Goal: Information Seeking & Learning: Learn about a topic

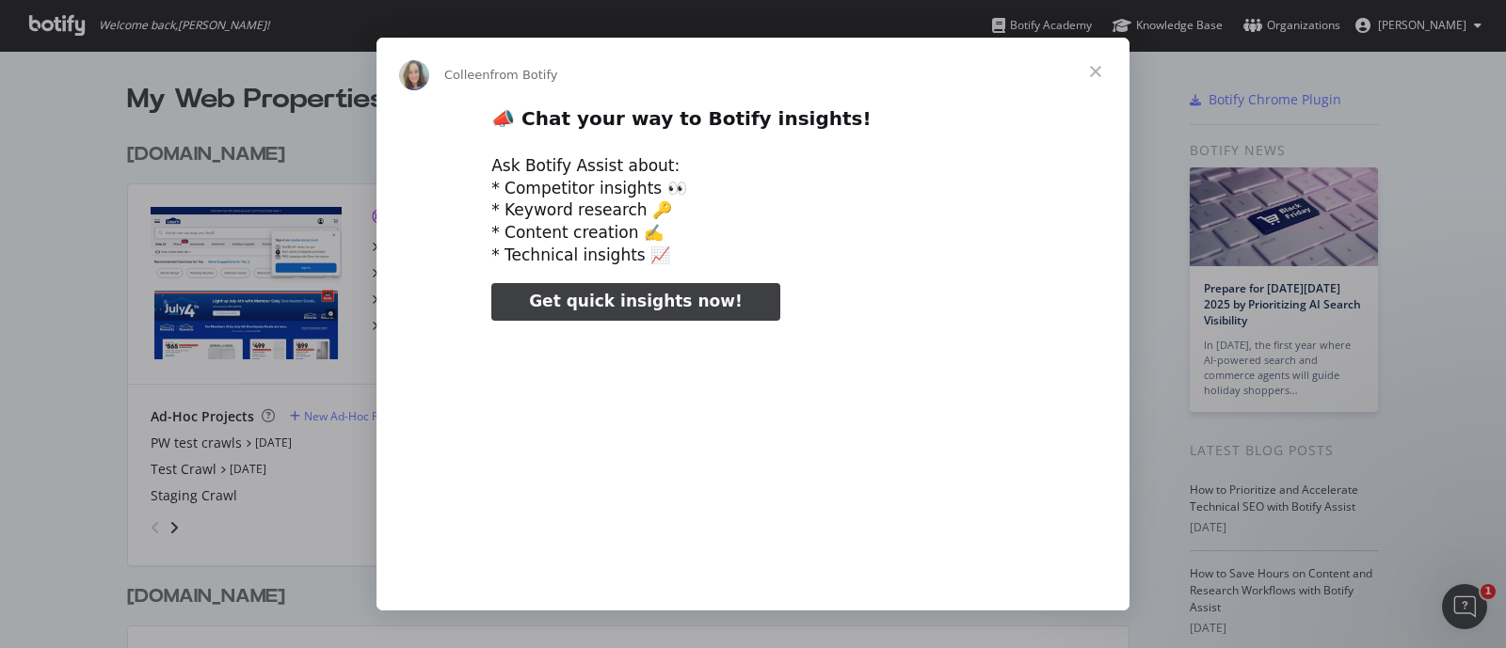
click at [1096, 72] on span "Close" at bounding box center [1096, 72] width 68 height 68
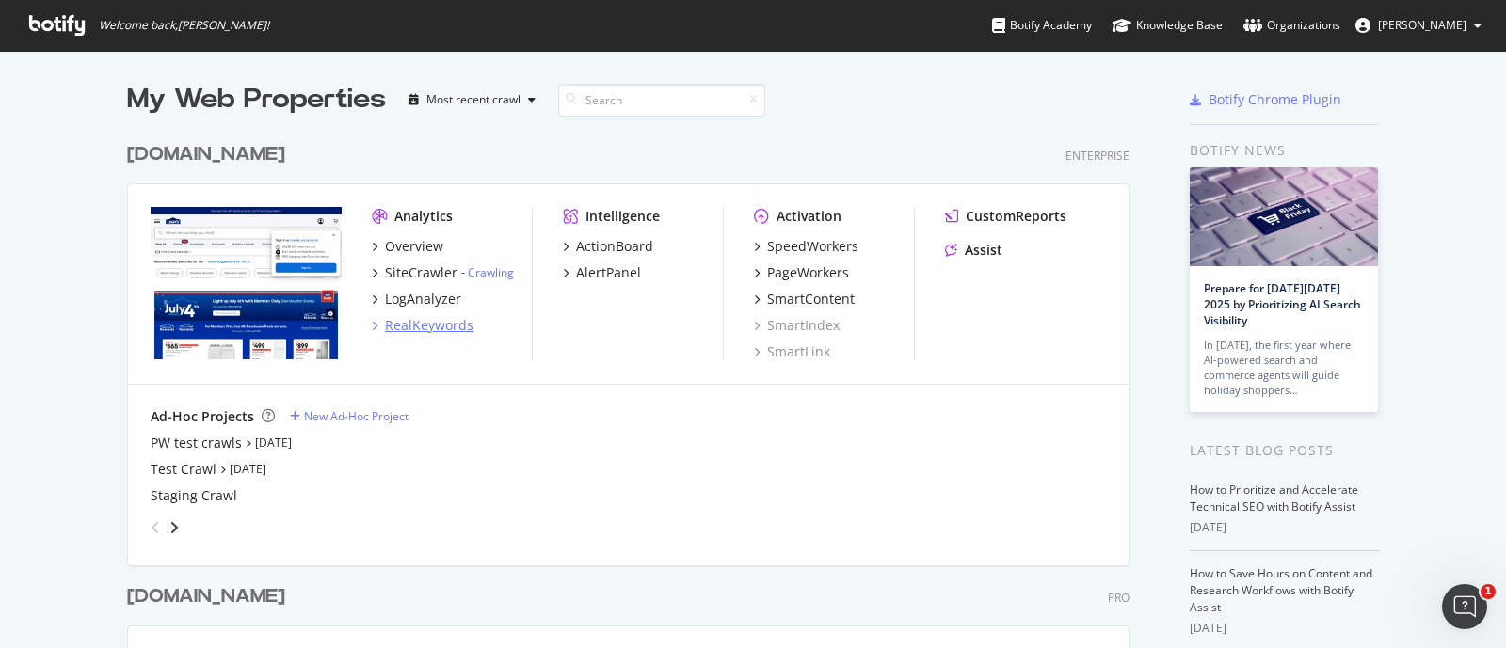
click at [408, 331] on div "RealKeywords" at bounding box center [429, 325] width 88 height 19
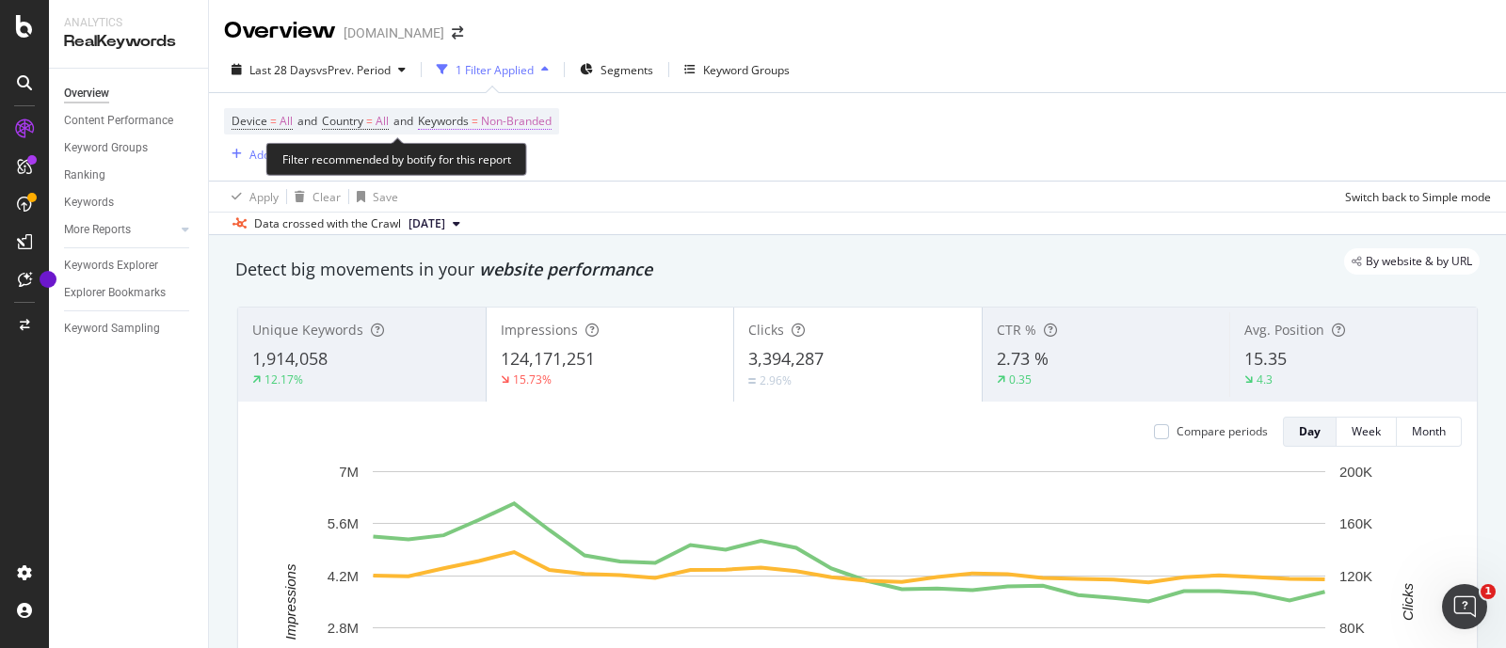
click at [459, 118] on span "Keywords" at bounding box center [443, 121] width 51 height 16
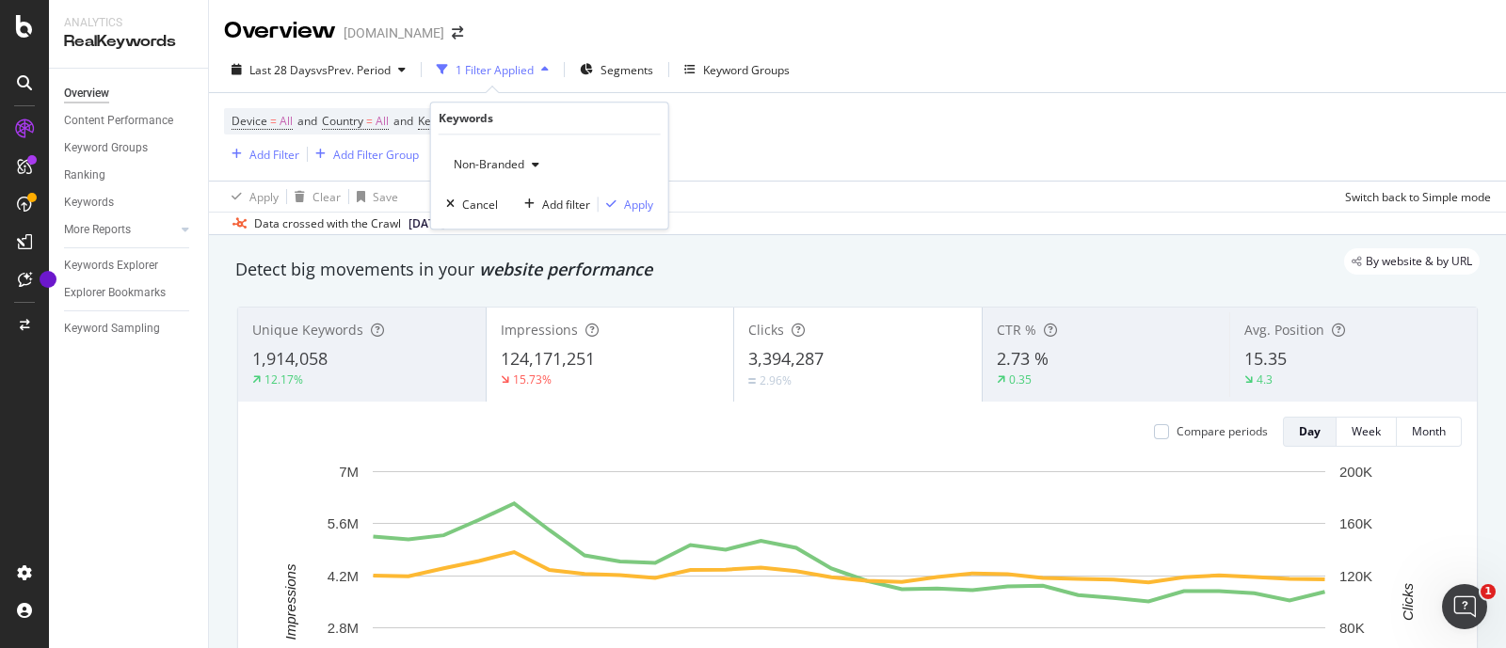
click at [781, 141] on div "Device = All and Country = All and Keywords = Non-Branded Add Filter Add Filter…" at bounding box center [857, 137] width 1267 height 88
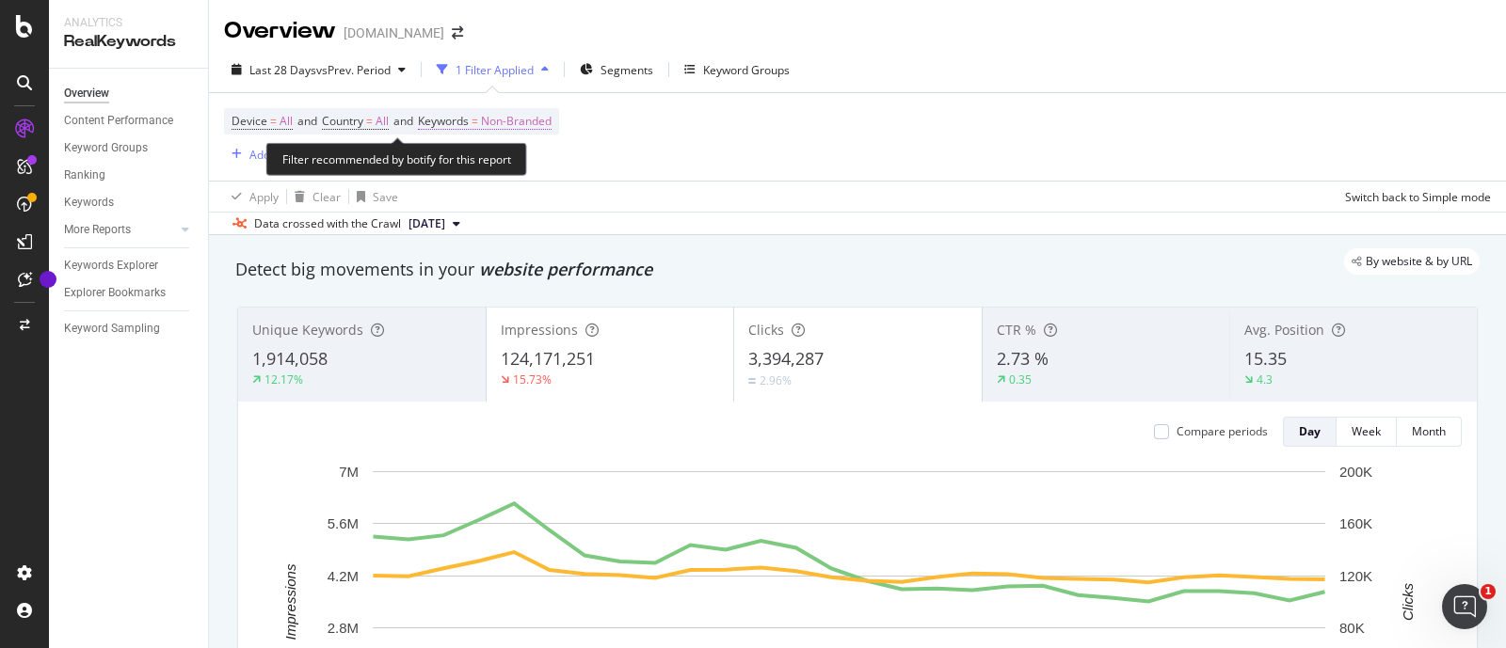
click at [455, 122] on span "Keywords" at bounding box center [443, 121] width 51 height 16
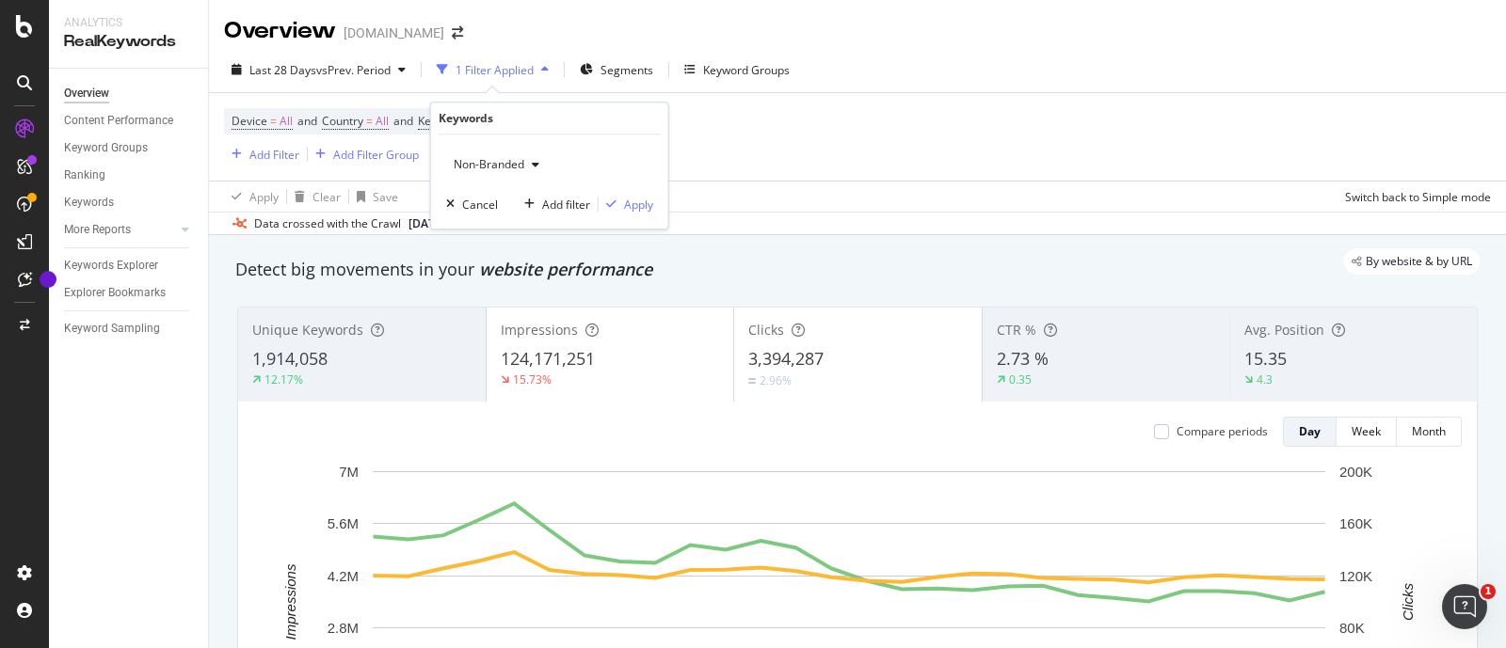
click at [522, 152] on div "Non-Branded" at bounding box center [496, 165] width 101 height 28
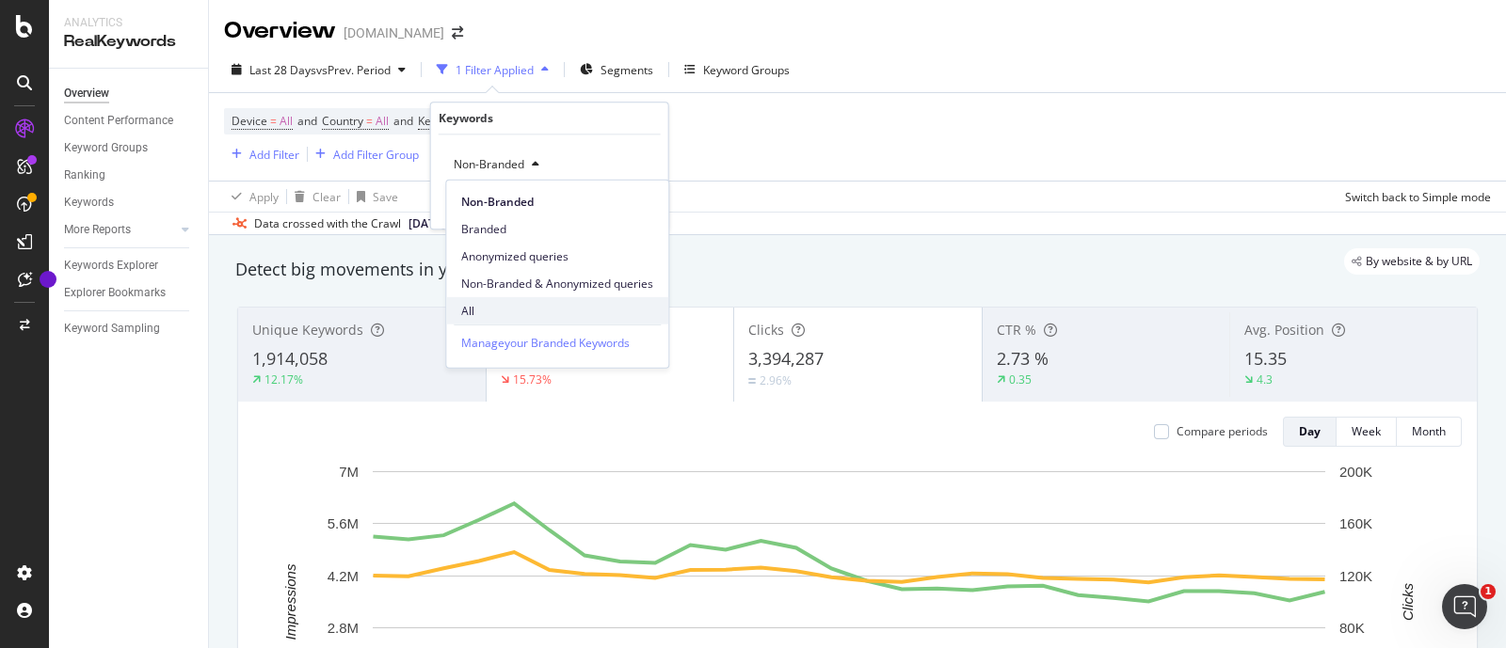
click at [485, 311] on span "All" at bounding box center [557, 310] width 192 height 17
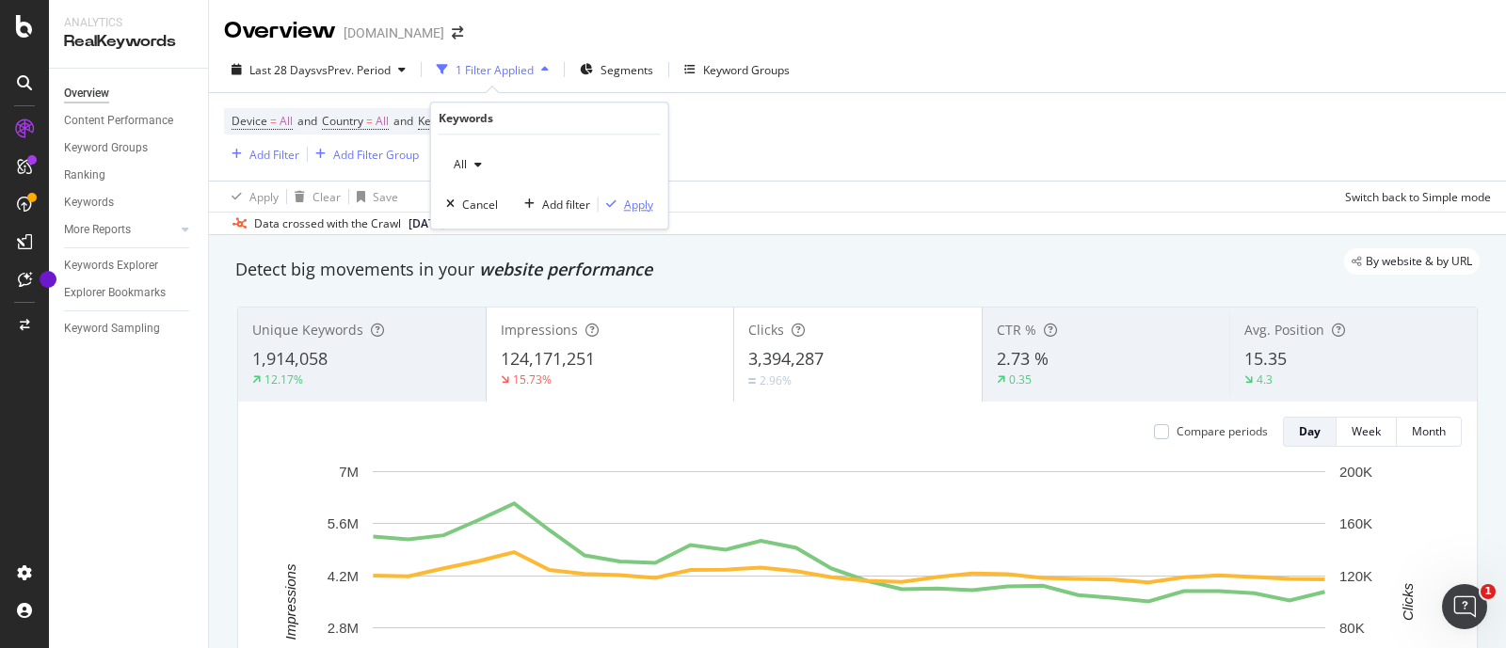
click at [636, 204] on div "Apply" at bounding box center [638, 205] width 29 height 16
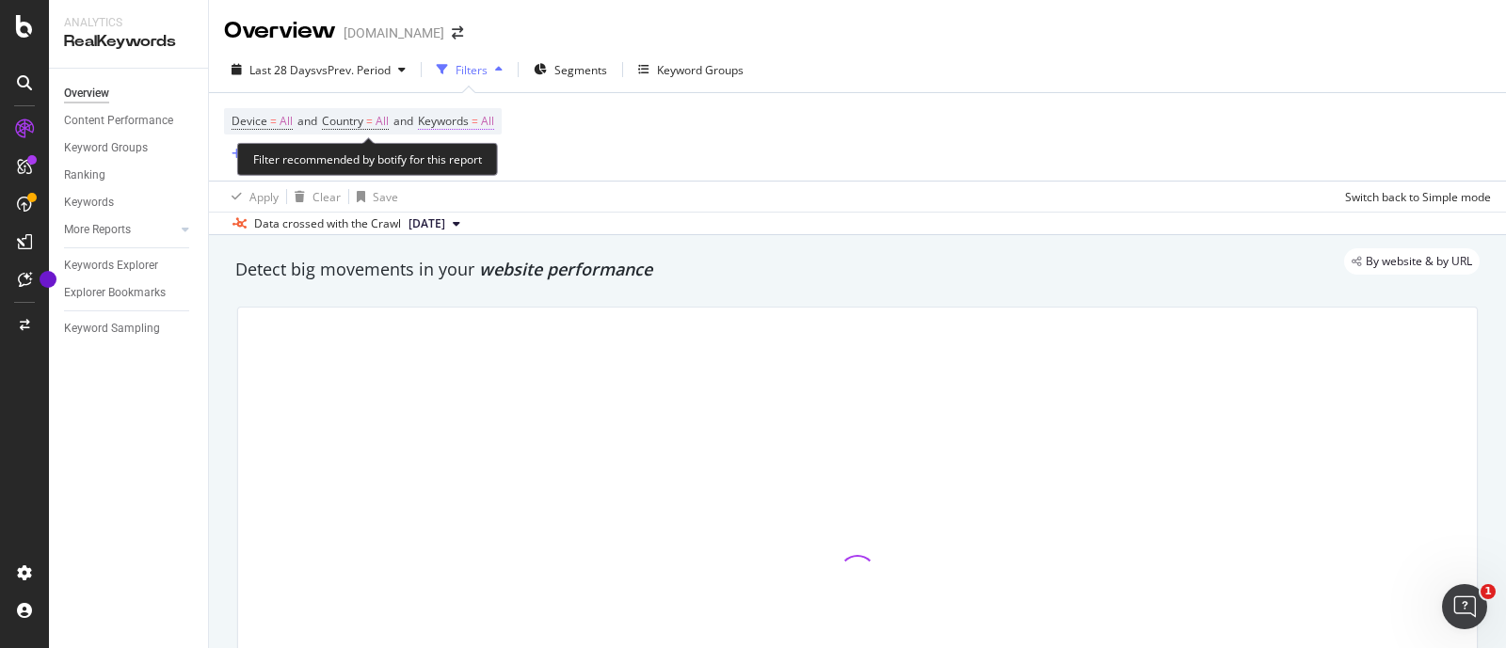
click at [459, 120] on span "Keywords" at bounding box center [443, 121] width 51 height 16
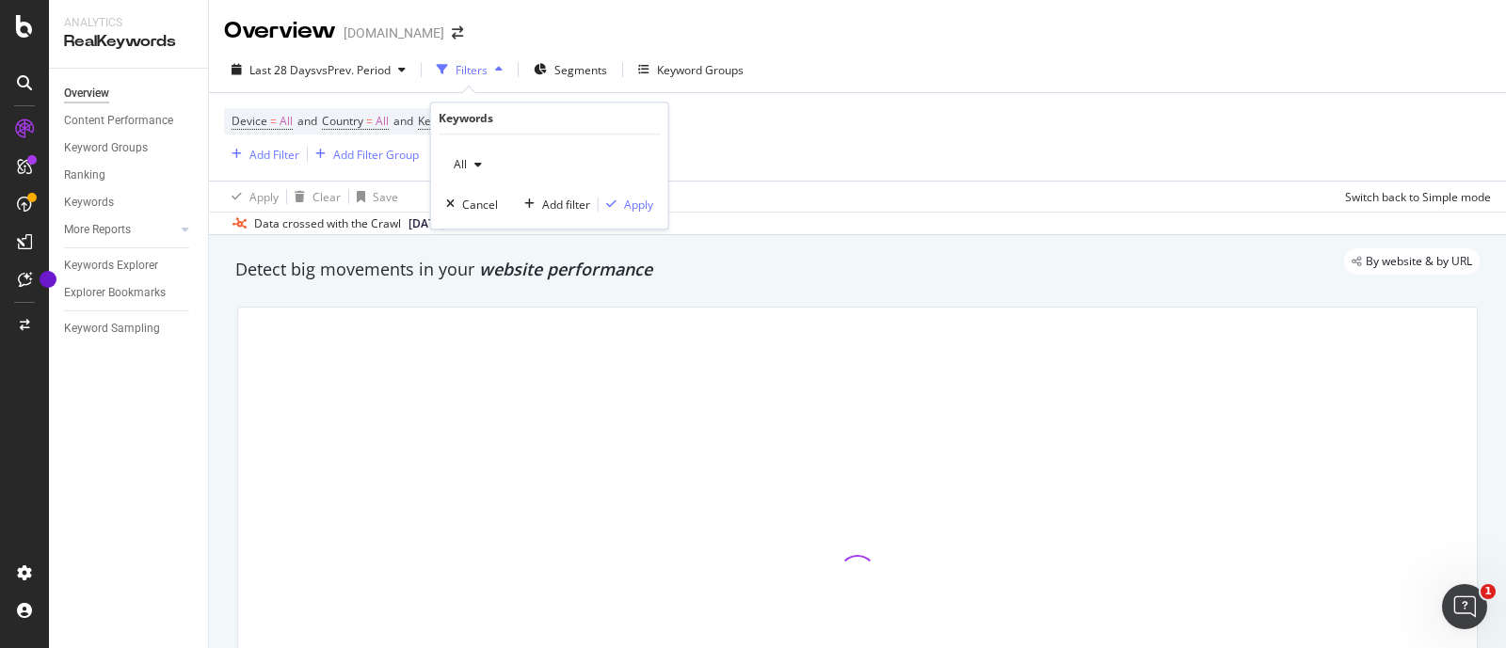
click at [470, 166] on div "button" at bounding box center [478, 164] width 23 height 11
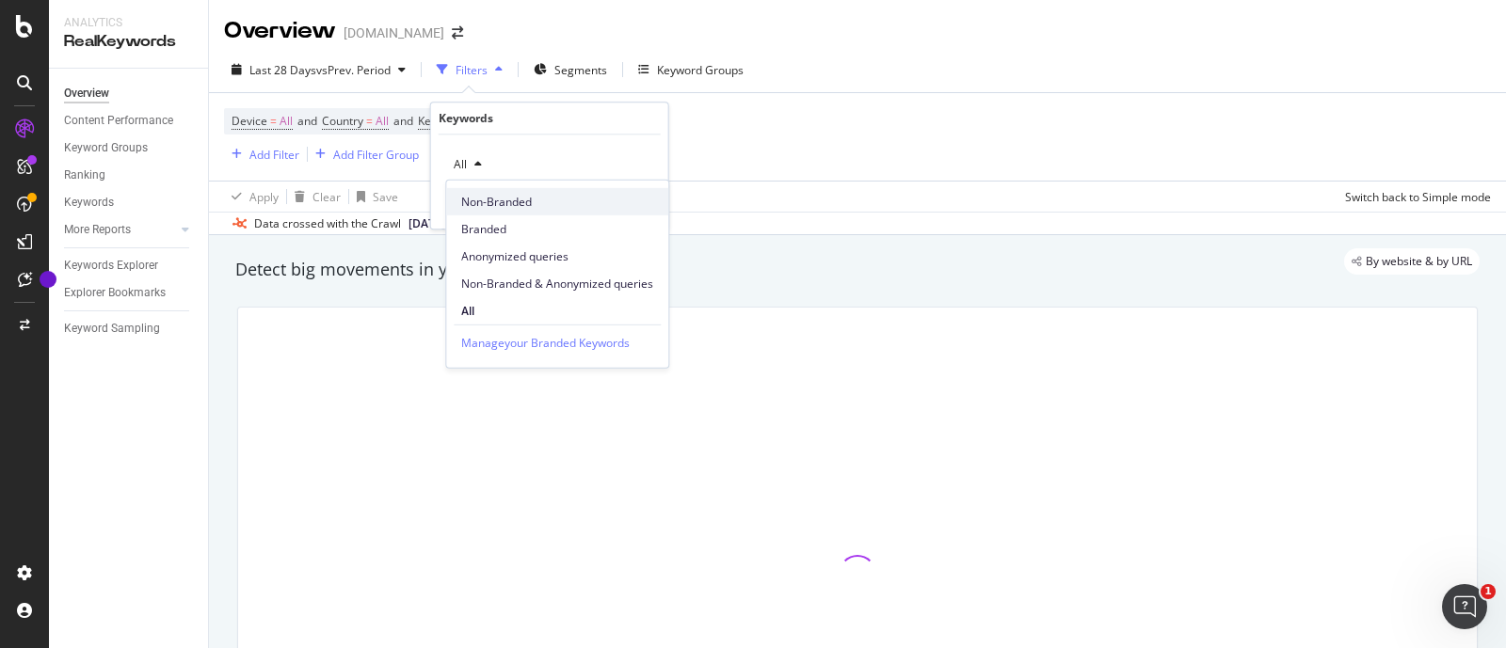
click at [493, 195] on span "Non-Branded" at bounding box center [557, 201] width 192 height 17
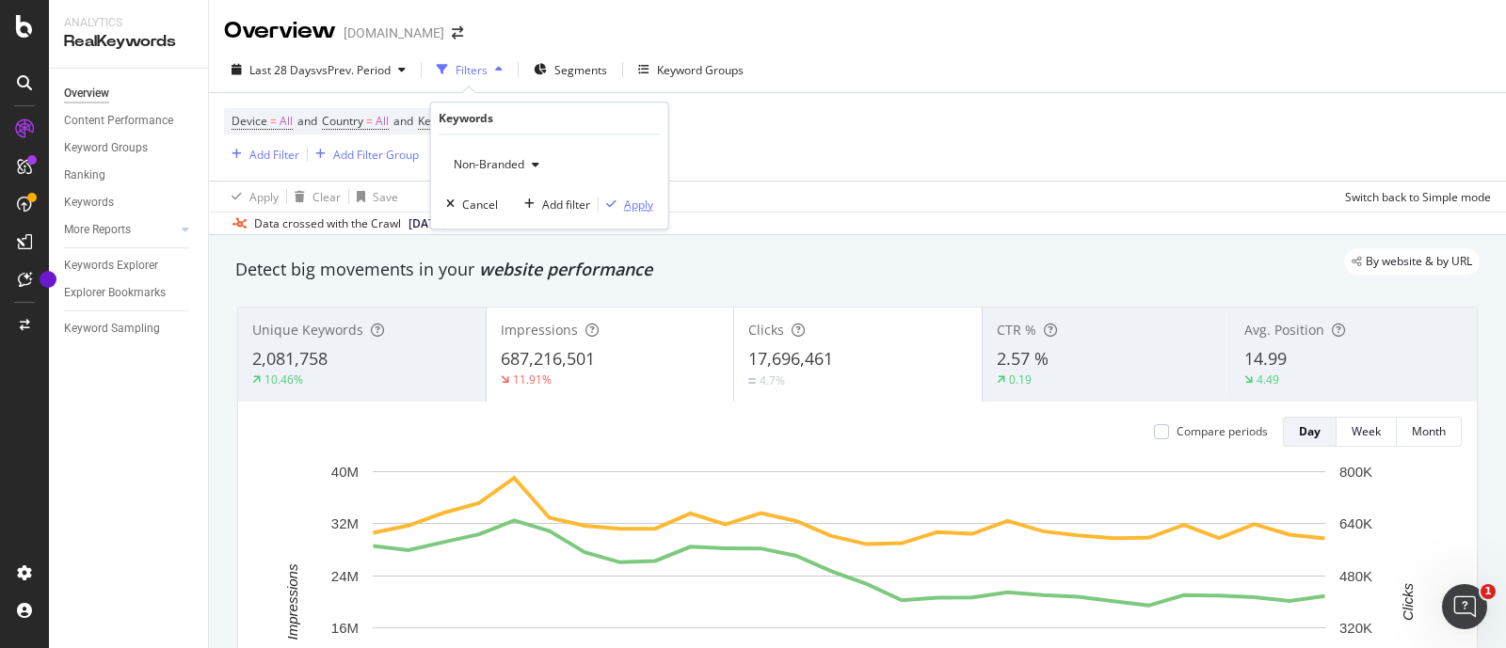
click at [626, 204] on div "Apply" at bounding box center [638, 205] width 29 height 16
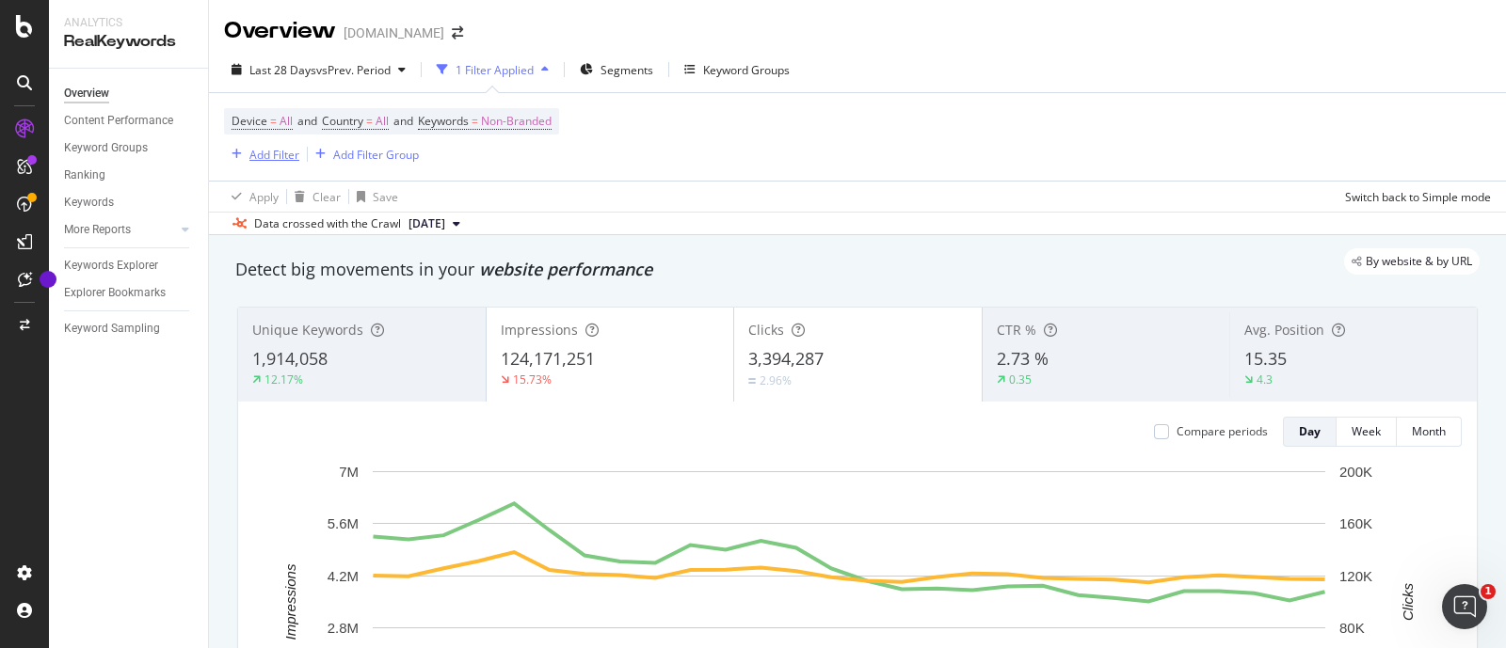
click at [266, 148] on div "Add Filter" at bounding box center [274, 155] width 50 height 16
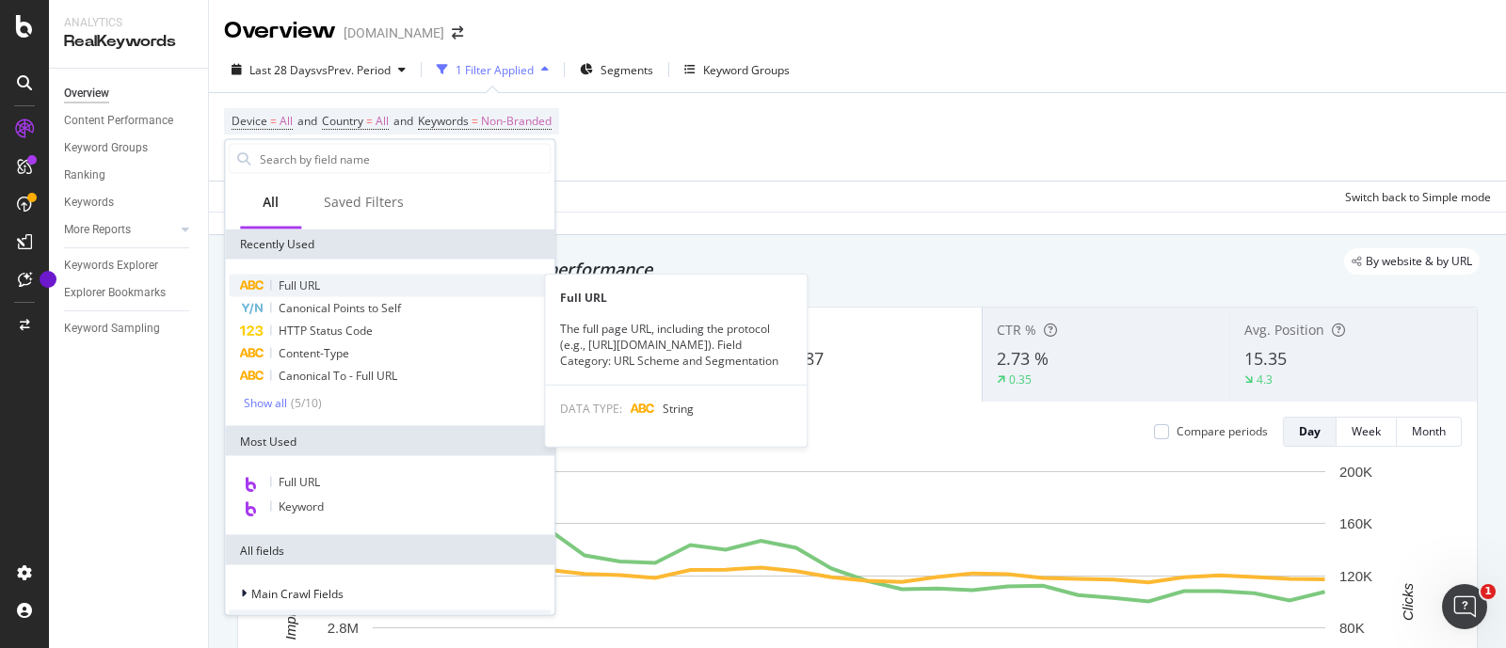
click at [328, 285] on div "Full URL" at bounding box center [390, 286] width 322 height 23
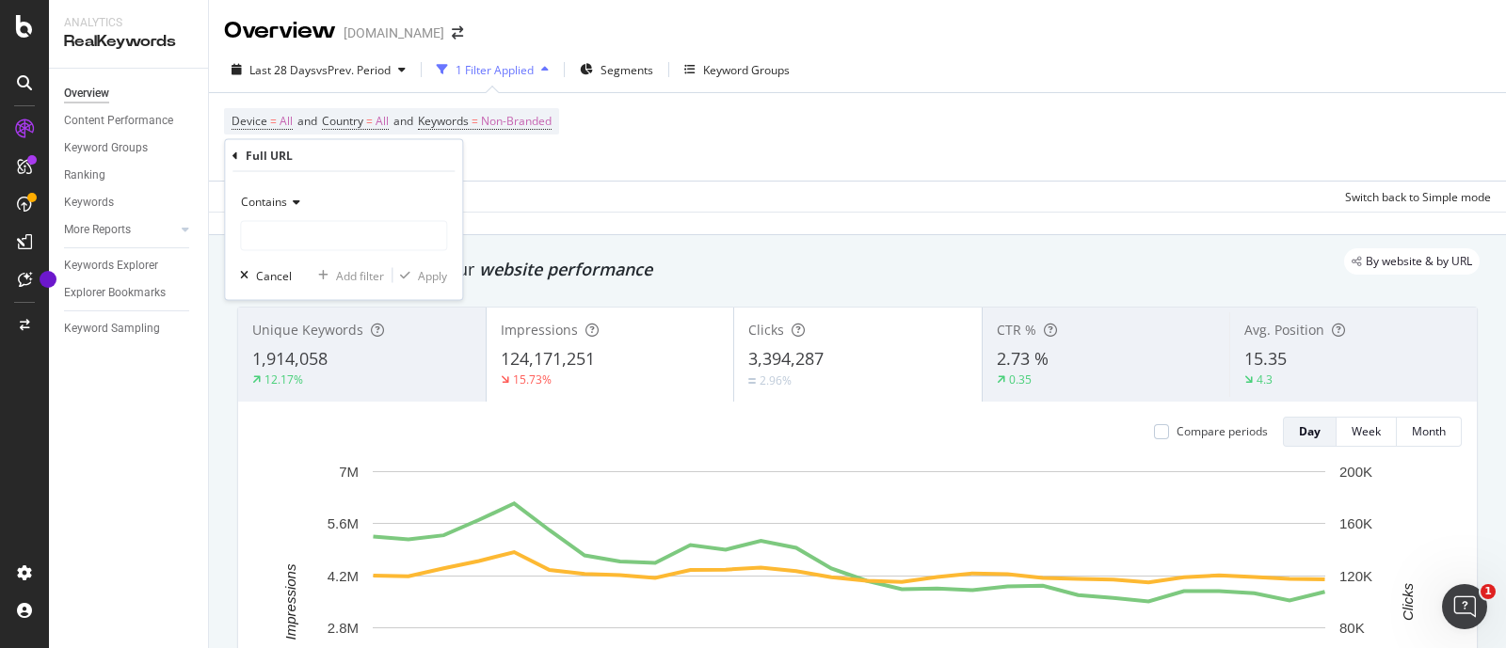
click at [274, 197] on span "Contains" at bounding box center [264, 202] width 46 height 16
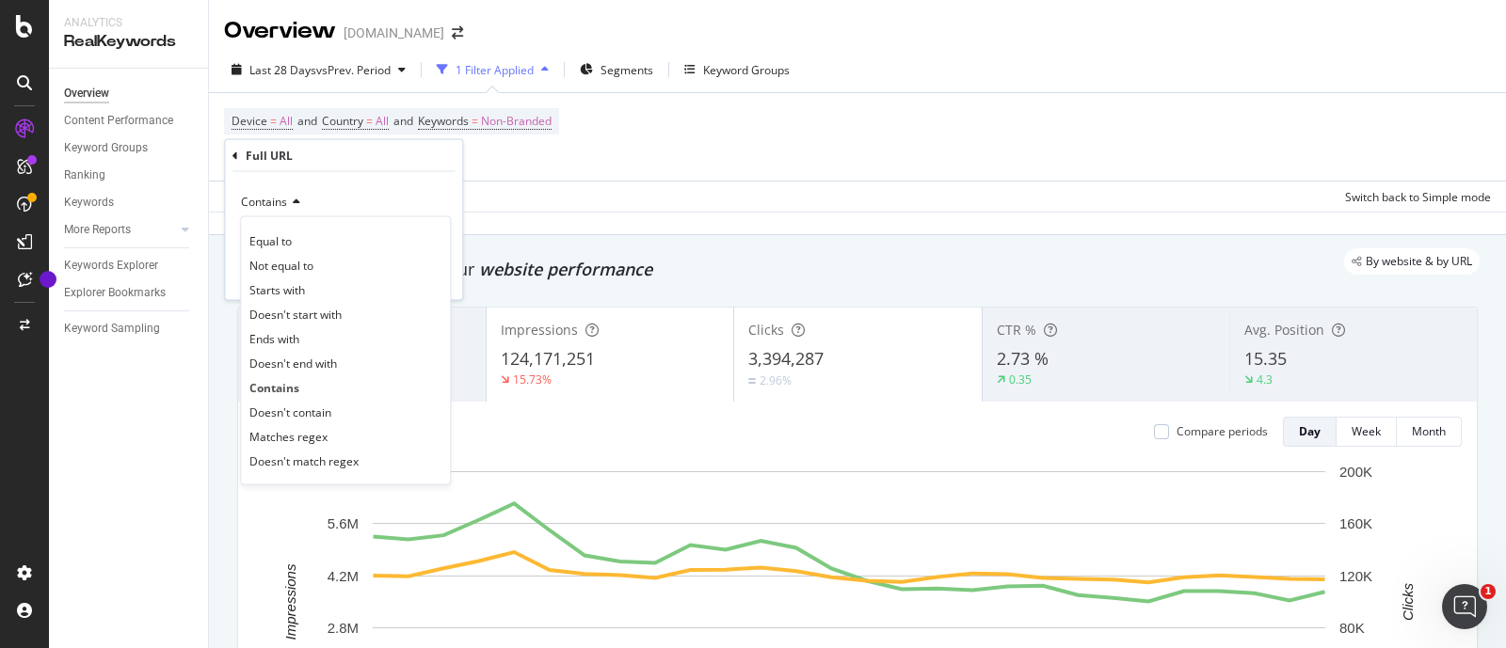
click at [381, 195] on div "Contains" at bounding box center [343, 202] width 207 height 30
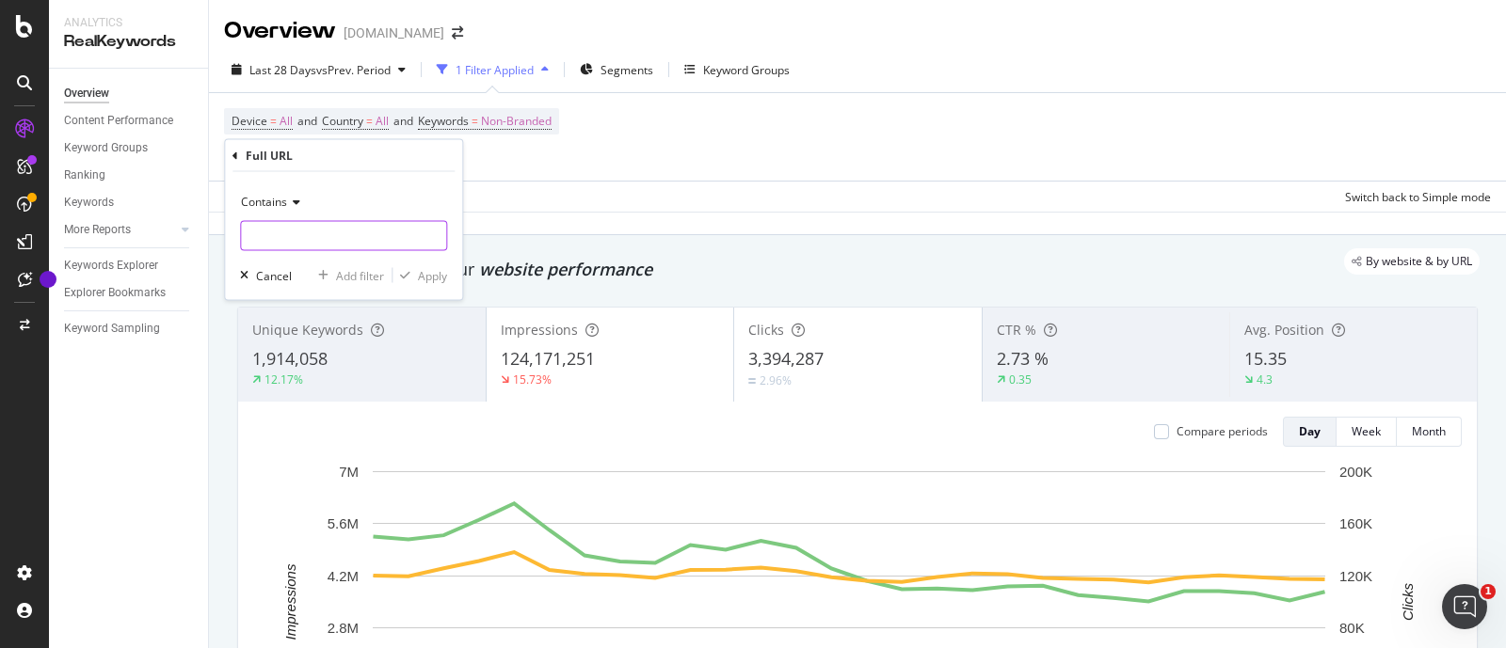
click at [269, 237] on input "text" at bounding box center [343, 236] width 205 height 30
paste input "power-tools"
type input "power-tools"
click at [432, 274] on div "Apply" at bounding box center [432, 275] width 29 height 16
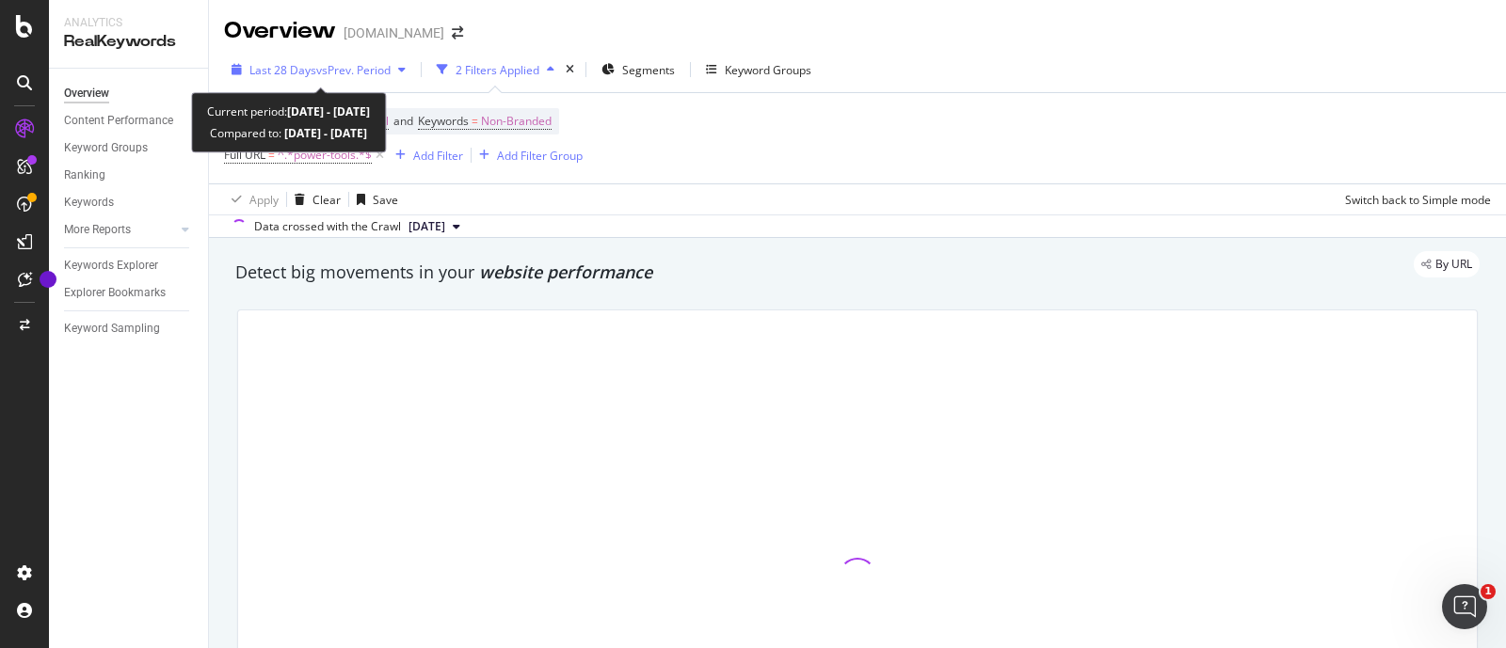
click at [347, 69] on span "vs Prev. Period" at bounding box center [353, 70] width 74 height 16
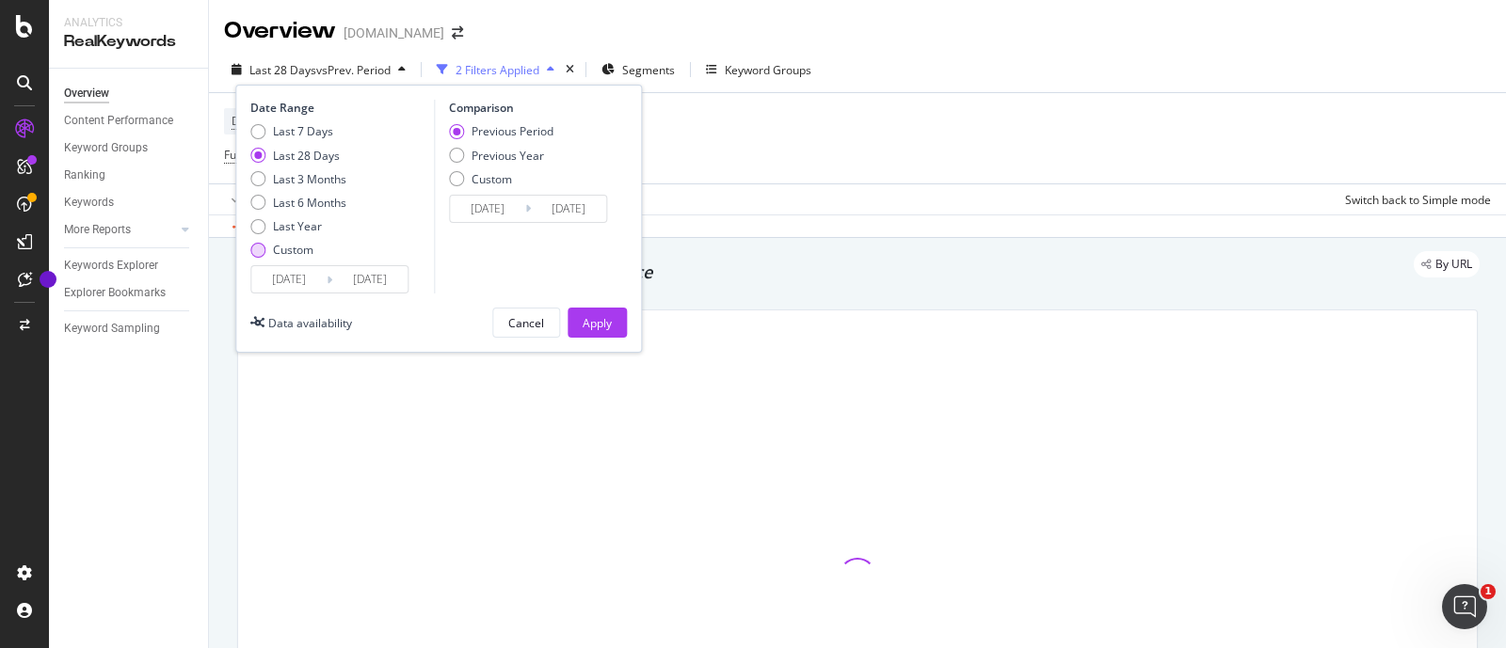
click at [284, 247] on div "Custom" at bounding box center [293, 250] width 40 height 16
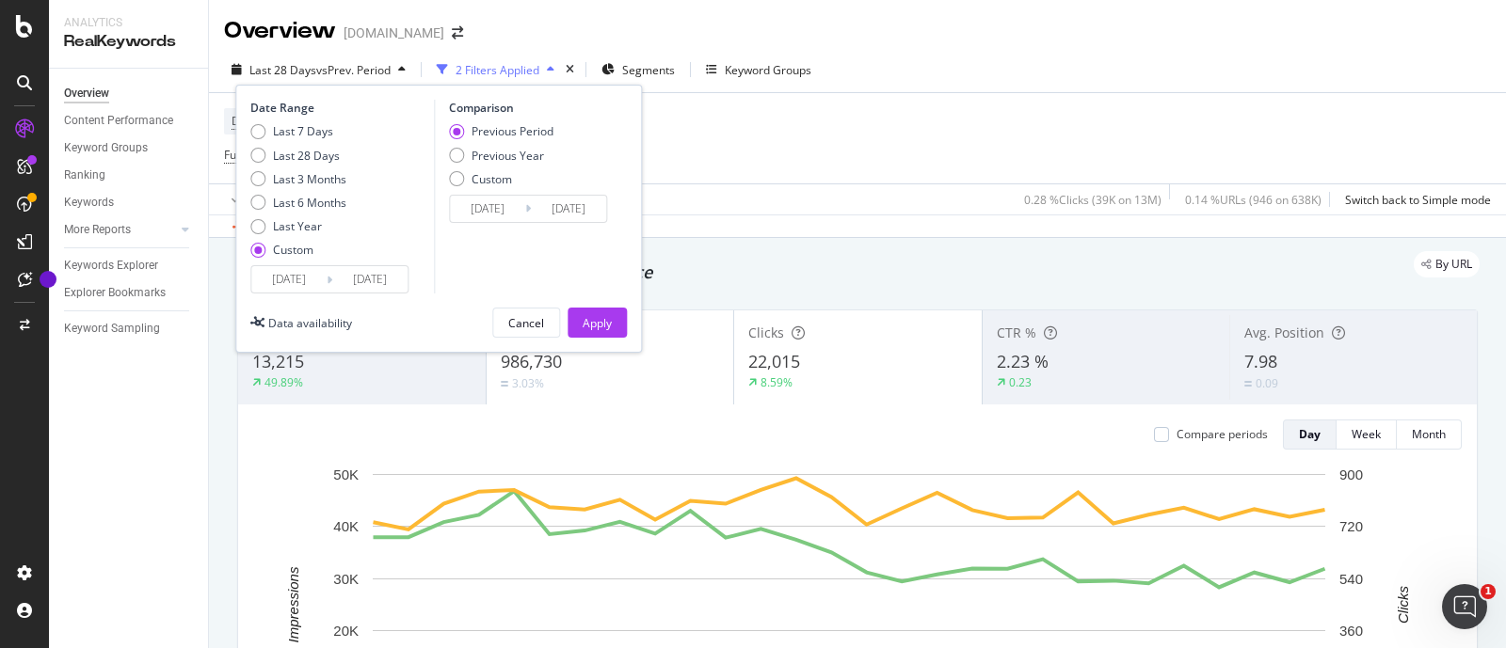
click at [281, 276] on input "[DATE]" at bounding box center [288, 279] width 75 height 26
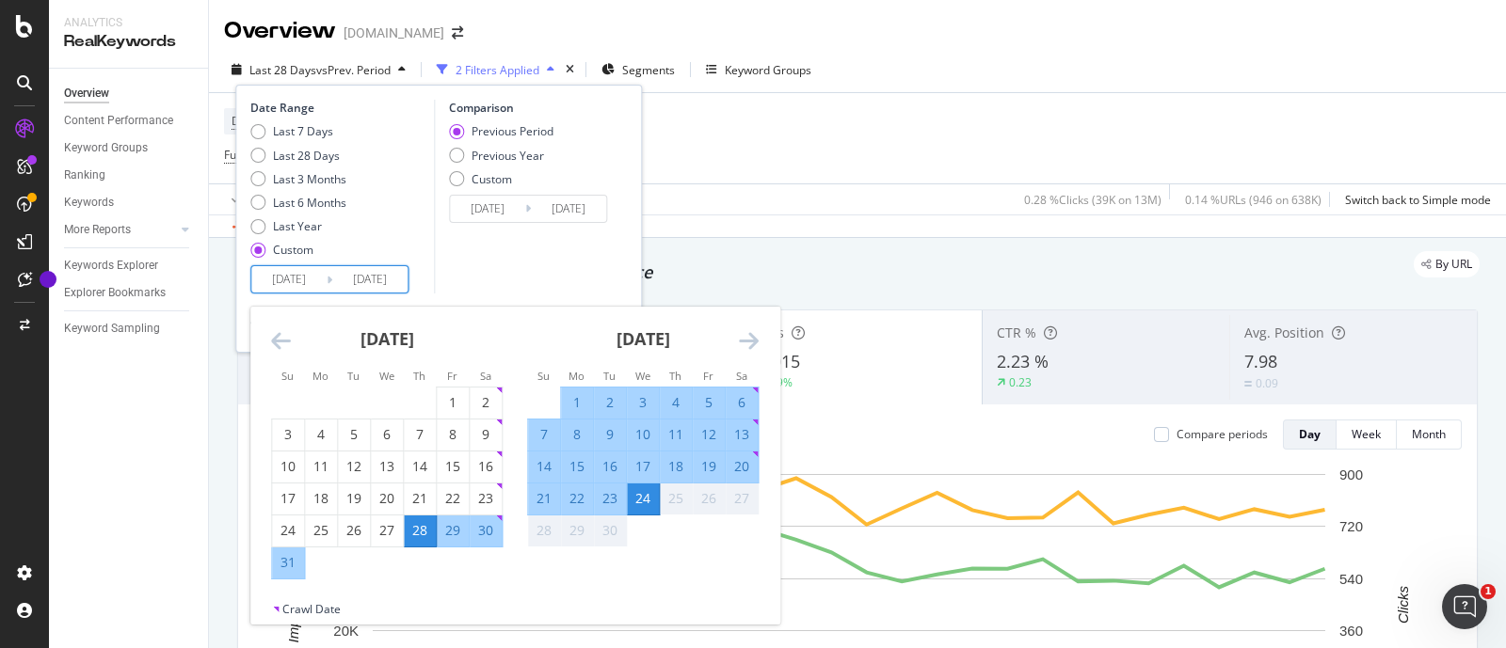
click at [273, 342] on icon "Move backward to switch to the previous month." at bounding box center [281, 340] width 20 height 23
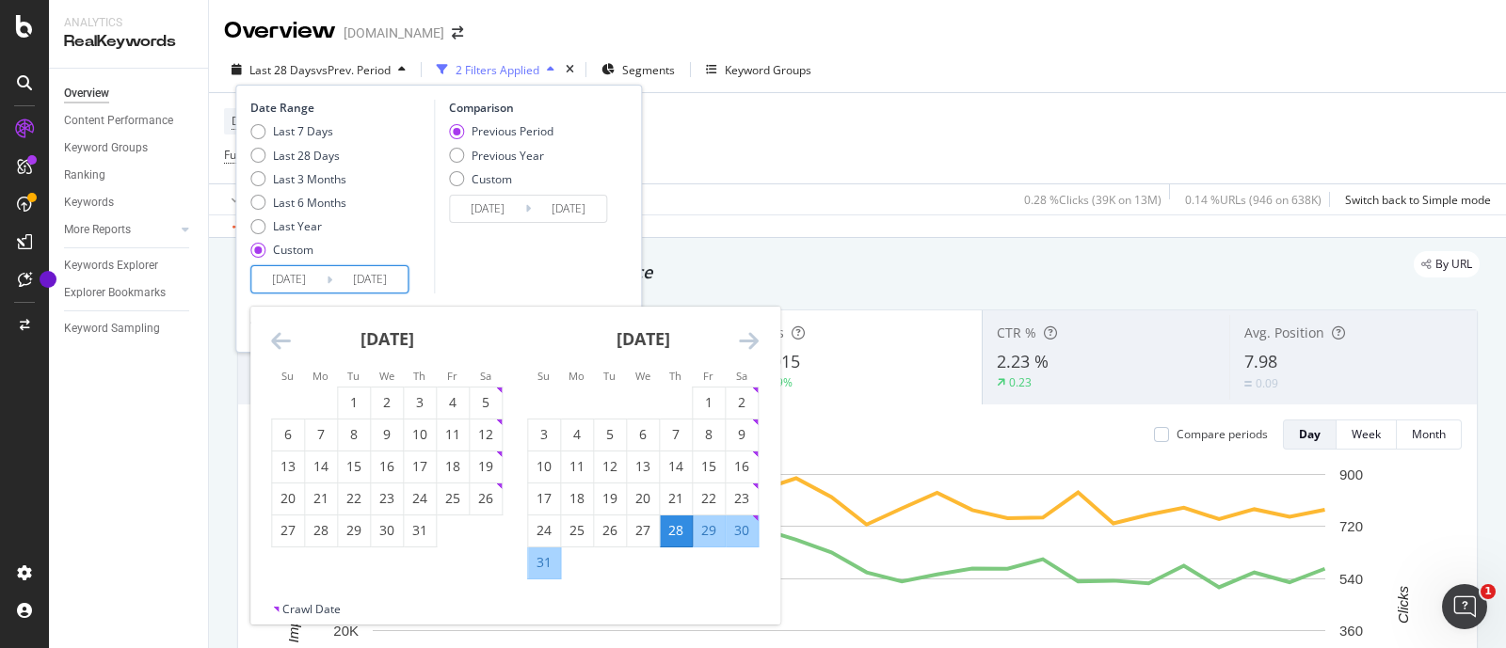
click at [273, 342] on icon "Move backward to switch to the previous month." at bounding box center [281, 340] width 20 height 23
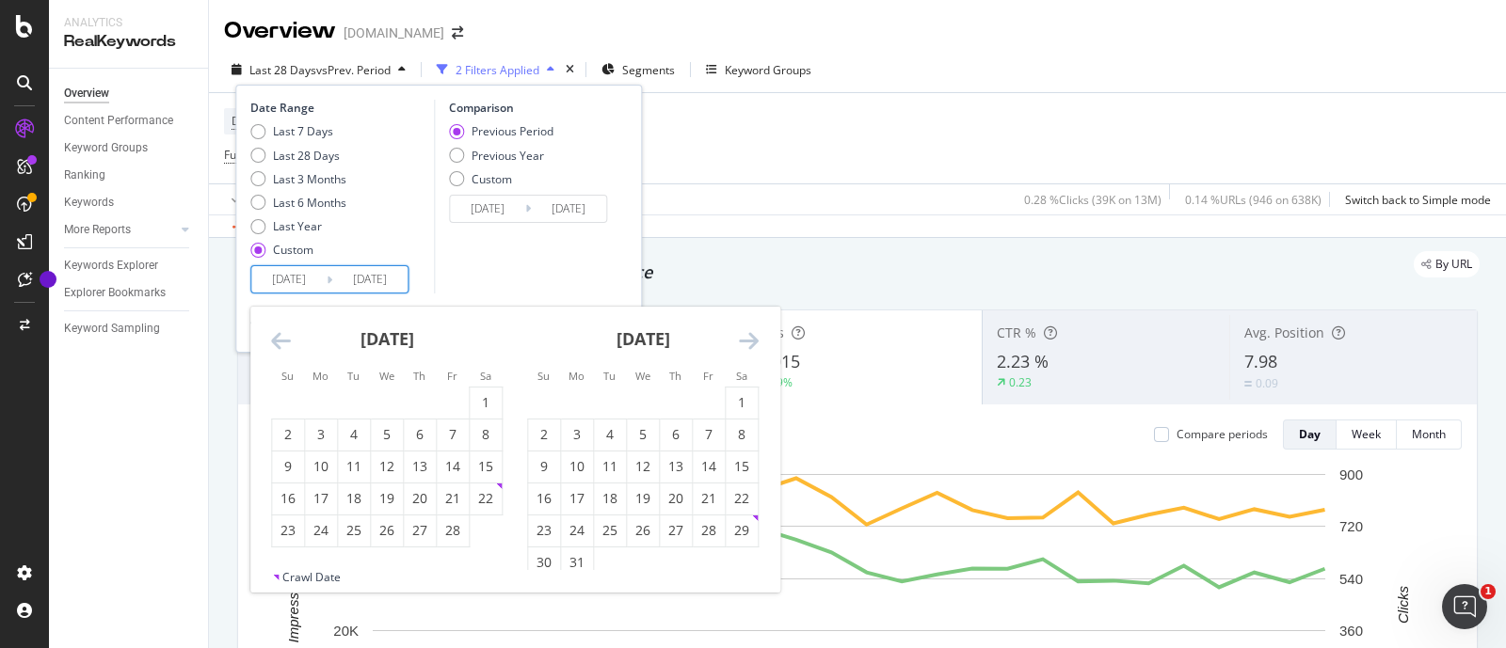
click at [273, 342] on icon "Move backward to switch to the previous month." at bounding box center [281, 340] width 20 height 23
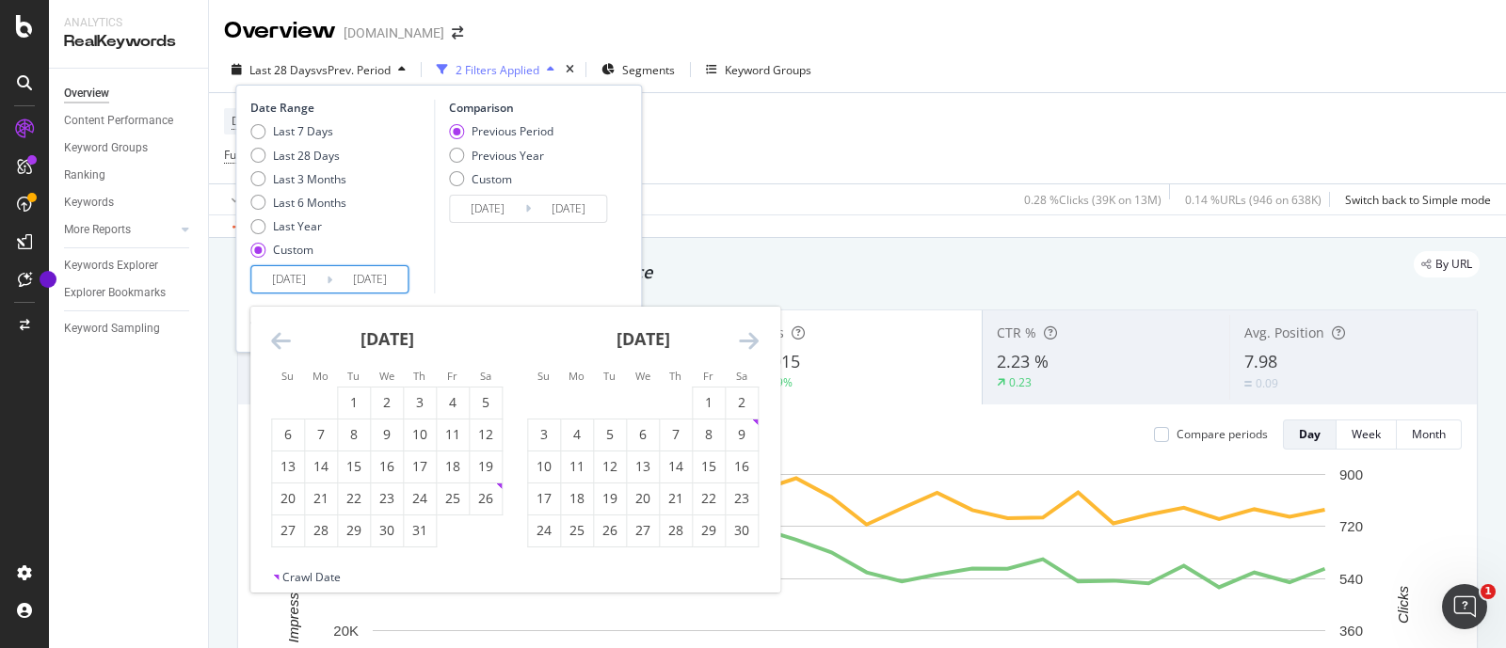
click at [273, 342] on icon "Move backward to switch to the previous month." at bounding box center [281, 340] width 20 height 23
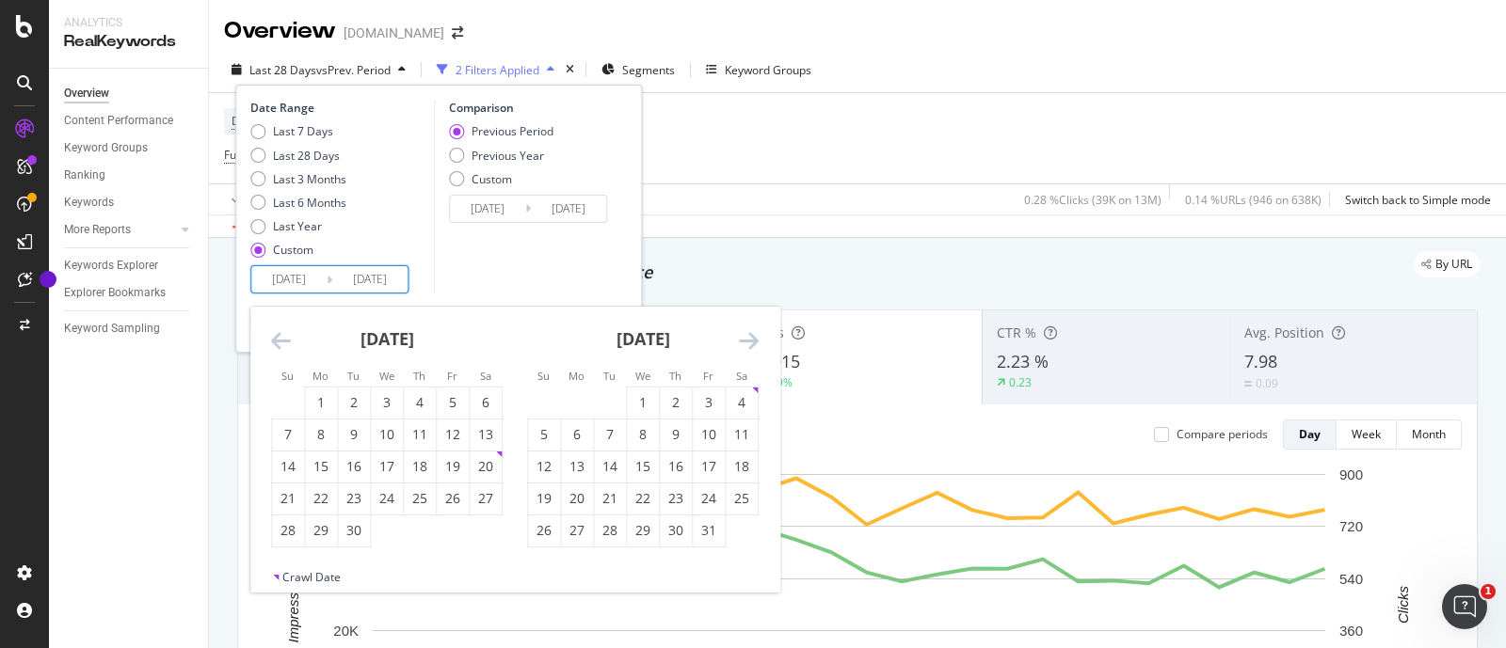
click at [273, 342] on icon "Move backward to switch to the previous month." at bounding box center [281, 340] width 20 height 23
click at [742, 397] on div "3" at bounding box center [742, 402] width 32 height 19
type input "[DATE]"
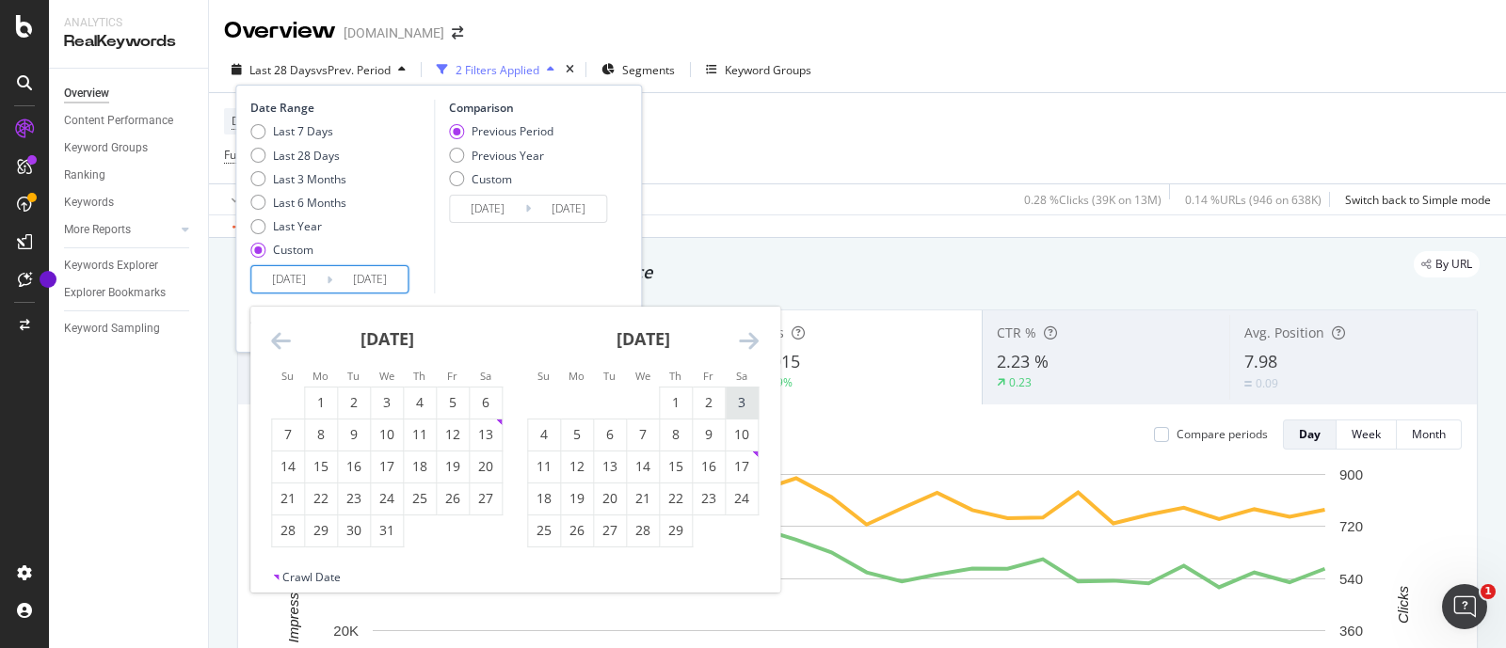
type input "[DATE]"
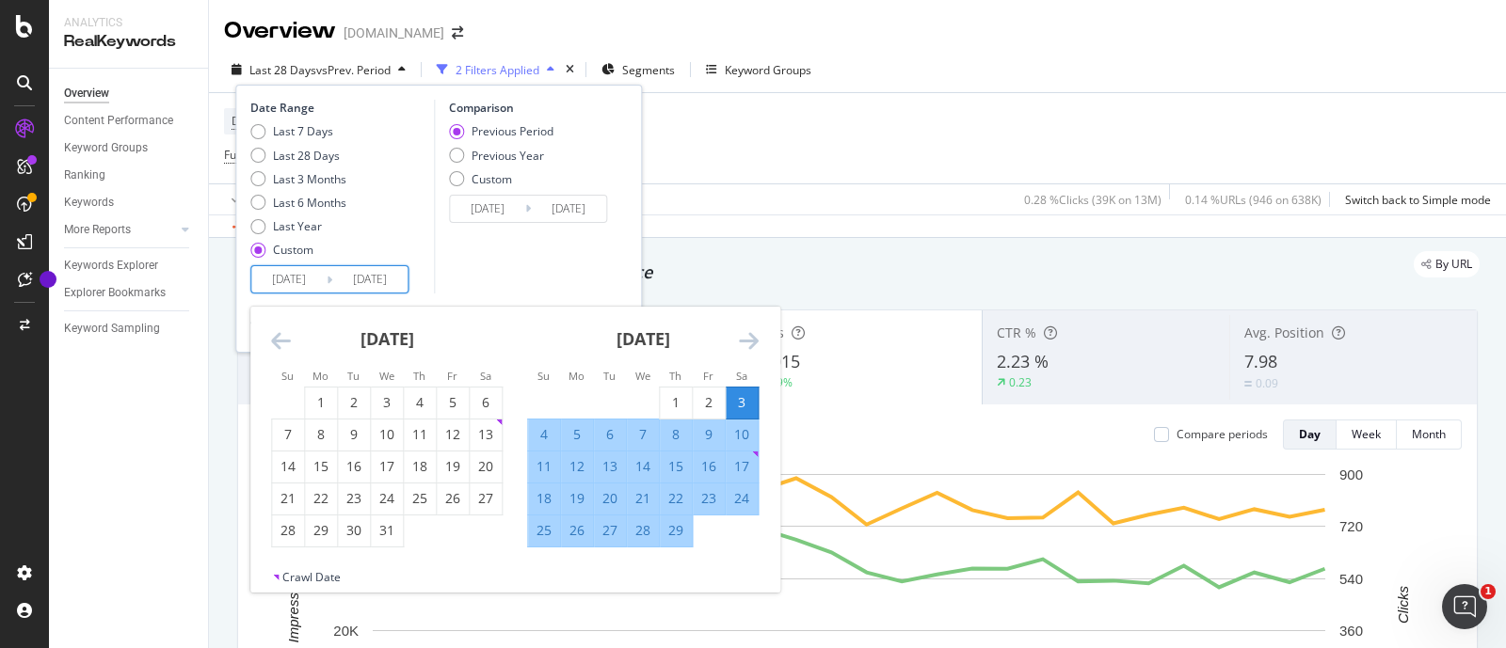
click at [753, 342] on icon "Move forward to switch to the next month." at bounding box center [749, 340] width 20 height 23
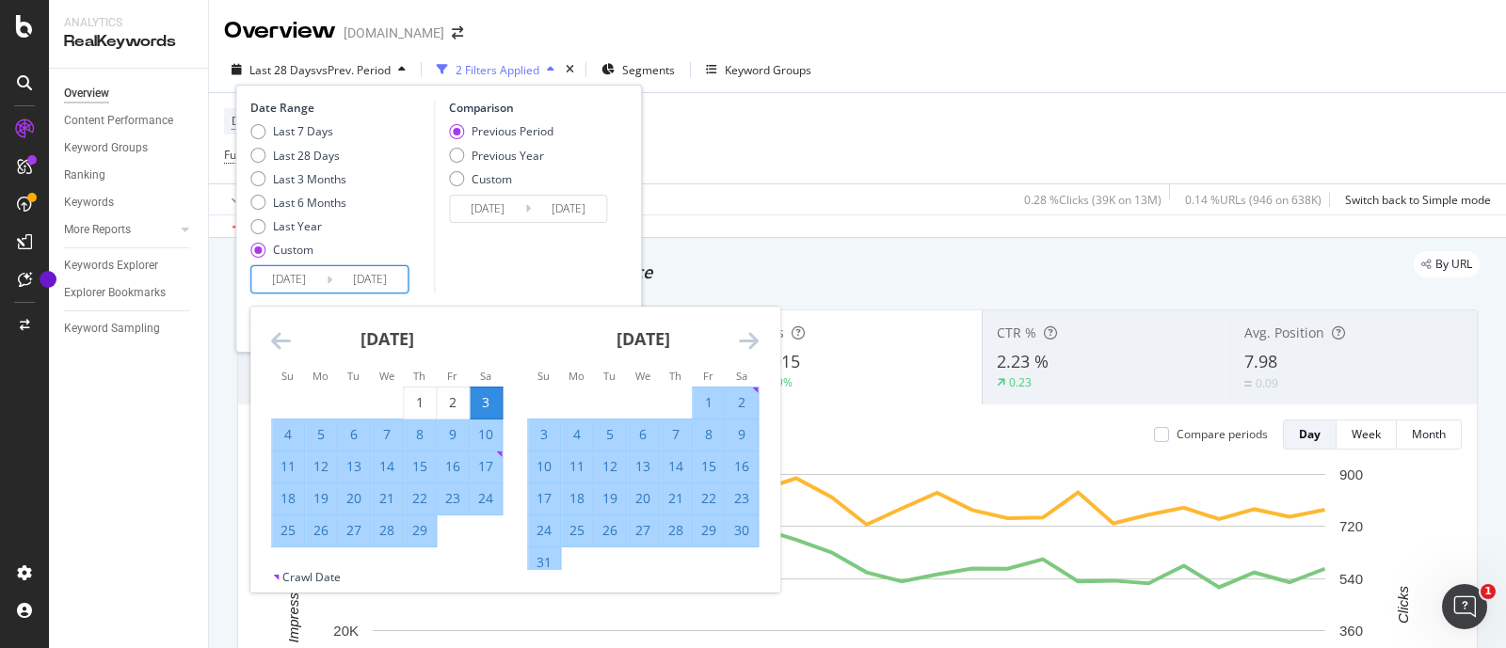
click at [753, 342] on icon "Move forward to switch to the next month." at bounding box center [749, 340] width 20 height 23
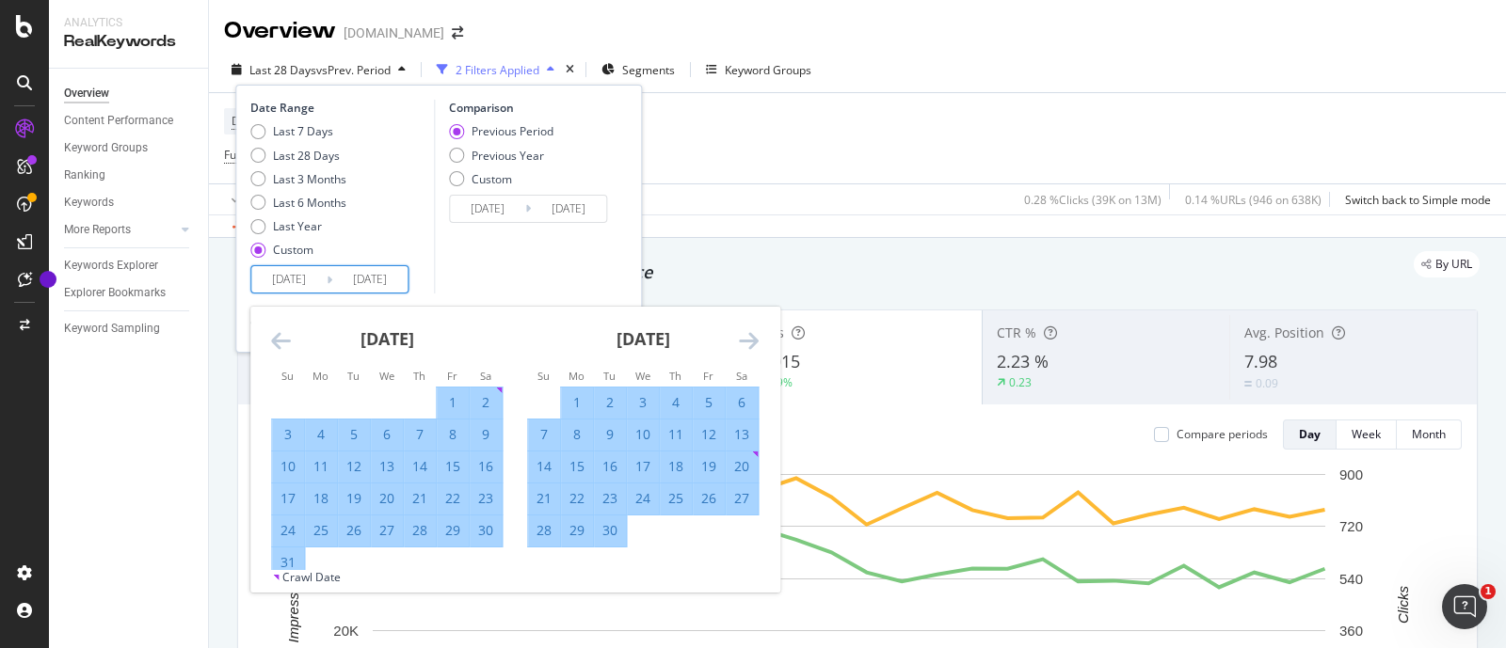
click at [753, 342] on icon "Move forward to switch to the next month." at bounding box center [749, 340] width 20 height 23
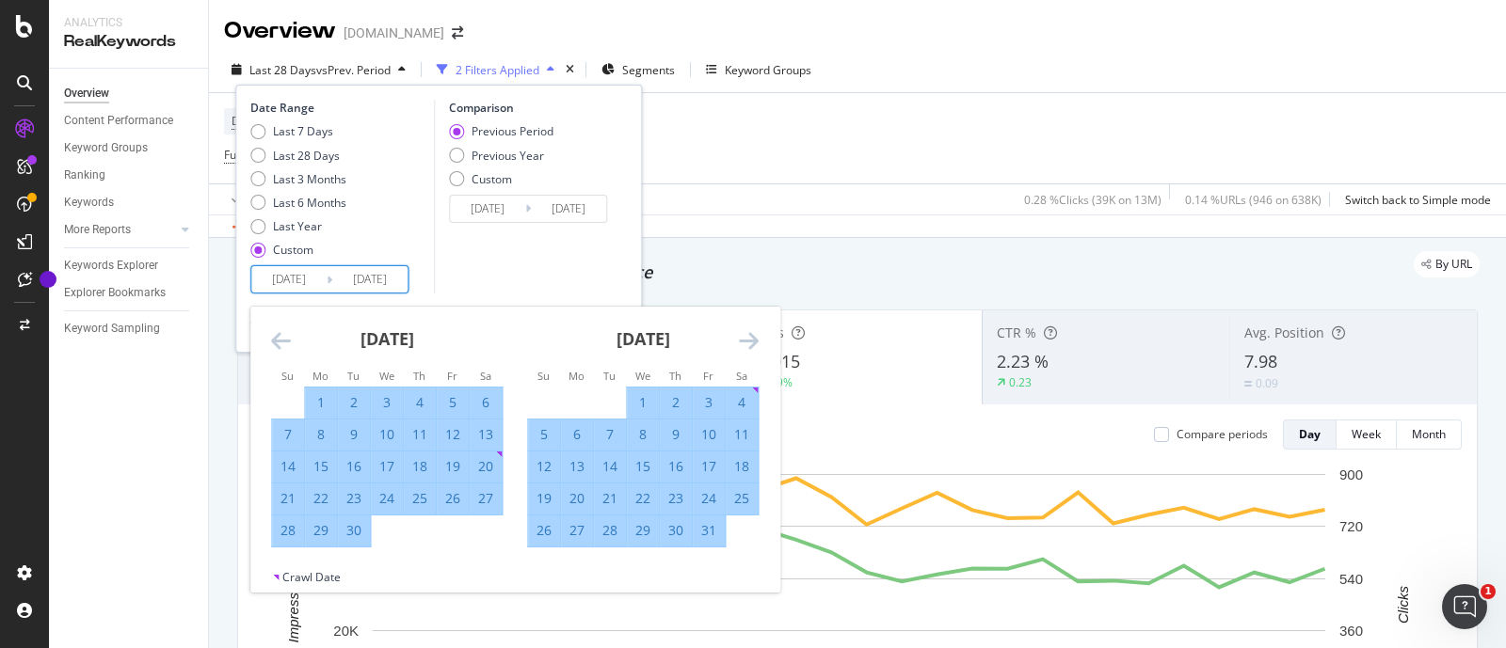
click at [753, 342] on icon "Move forward to switch to the next month." at bounding box center [749, 340] width 20 height 23
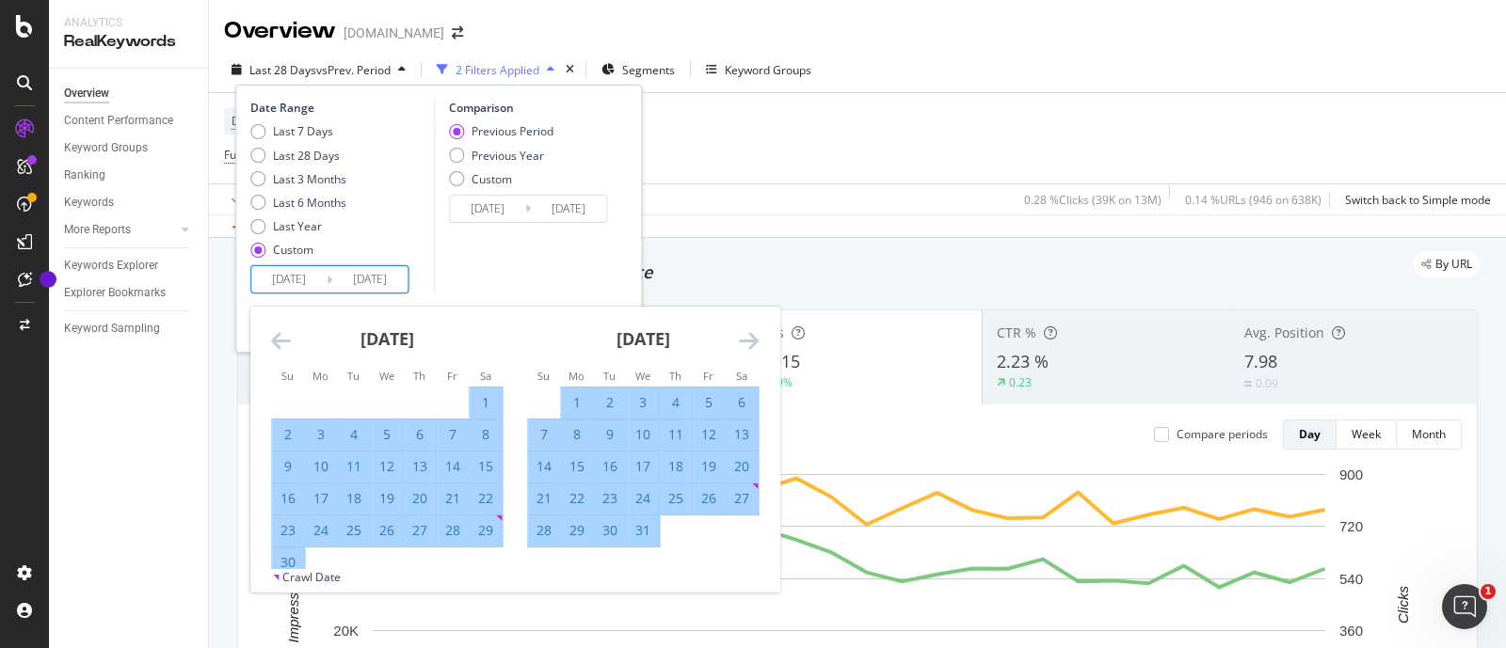
click at [753, 342] on icon "Move forward to switch to the next month." at bounding box center [749, 340] width 20 height 23
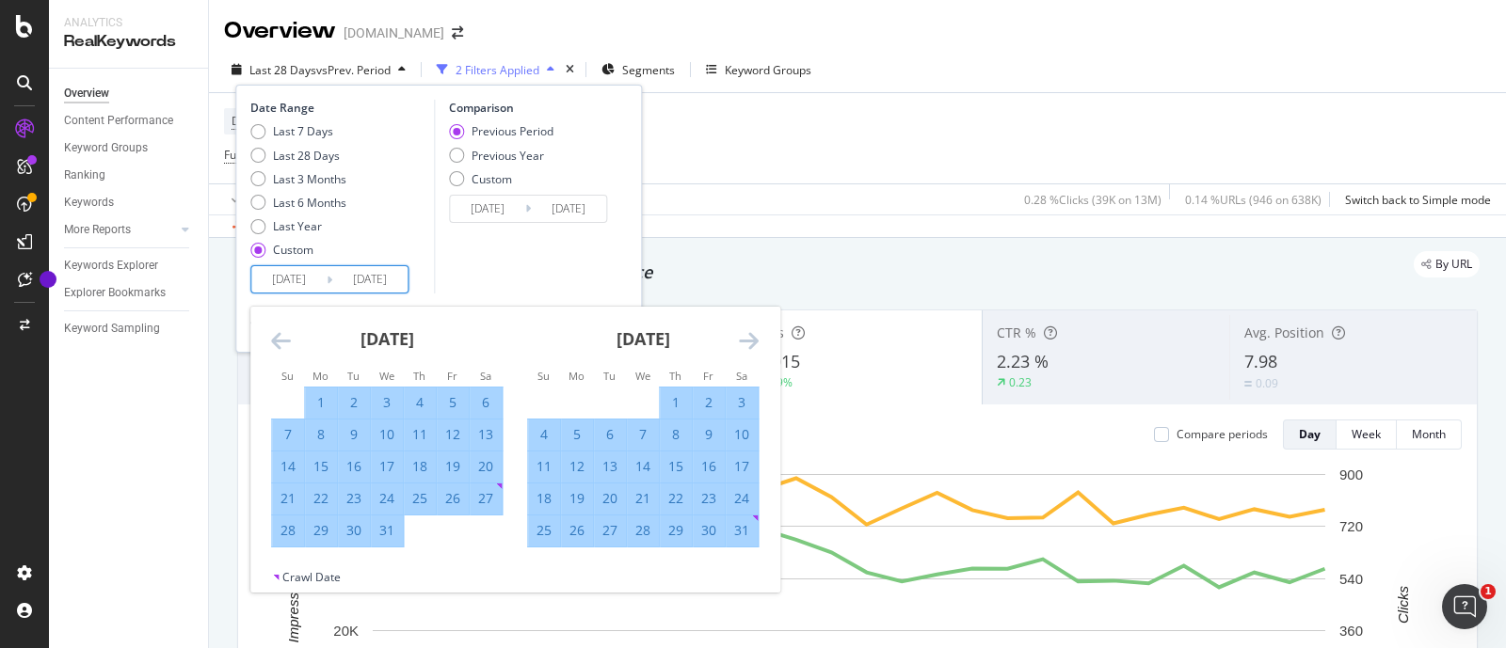
click at [753, 342] on icon "Move forward to switch to the next month." at bounding box center [749, 340] width 20 height 23
click at [371, 282] on input "[DATE]" at bounding box center [369, 279] width 75 height 26
click at [744, 338] on icon "Move forward to switch to the next month." at bounding box center [749, 340] width 20 height 23
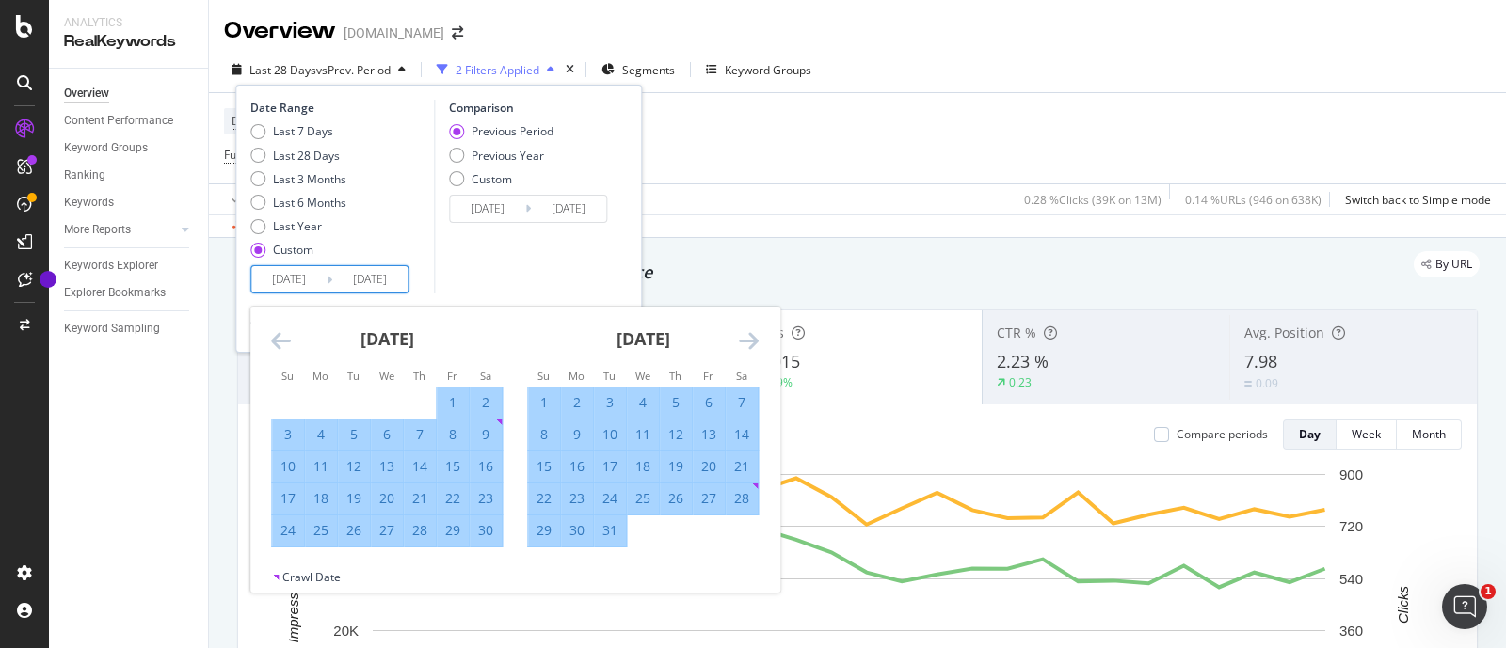
click at [744, 338] on icon "Move forward to switch to the next month." at bounding box center [749, 340] width 20 height 23
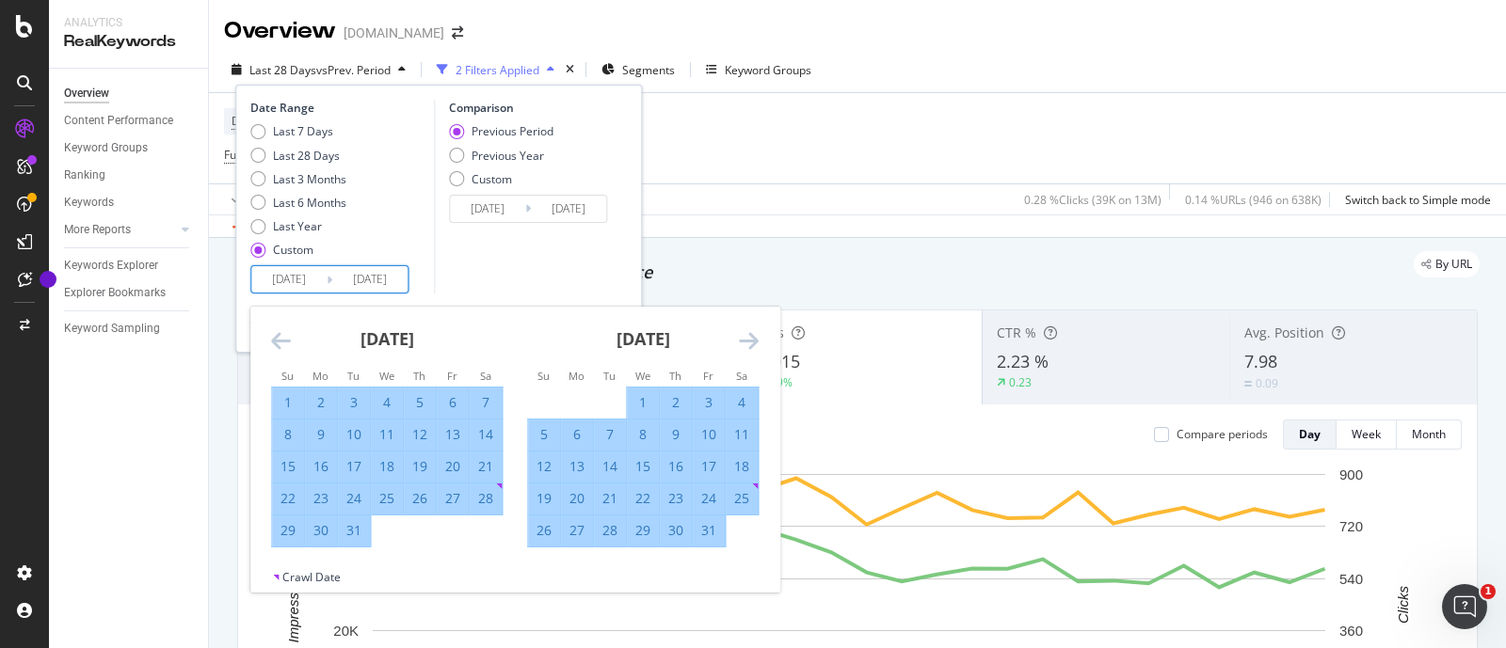
click at [711, 530] on div "31" at bounding box center [709, 530] width 32 height 19
type input "[DATE]"
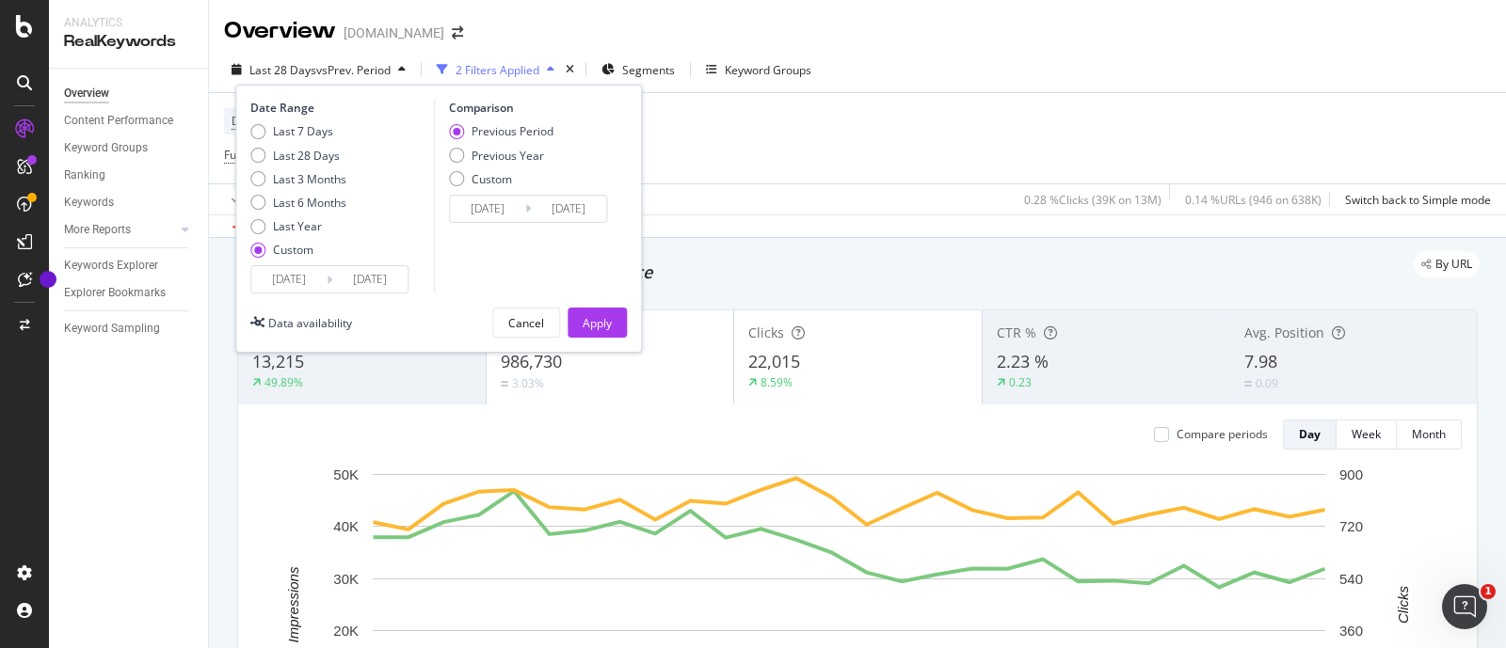
click at [490, 168] on div "Previous Period Previous Year Custom" at bounding box center [501, 158] width 104 height 71
click at [494, 180] on div "Custom" at bounding box center [491, 179] width 40 height 16
click at [475, 200] on input "[DATE]" at bounding box center [487, 209] width 75 height 26
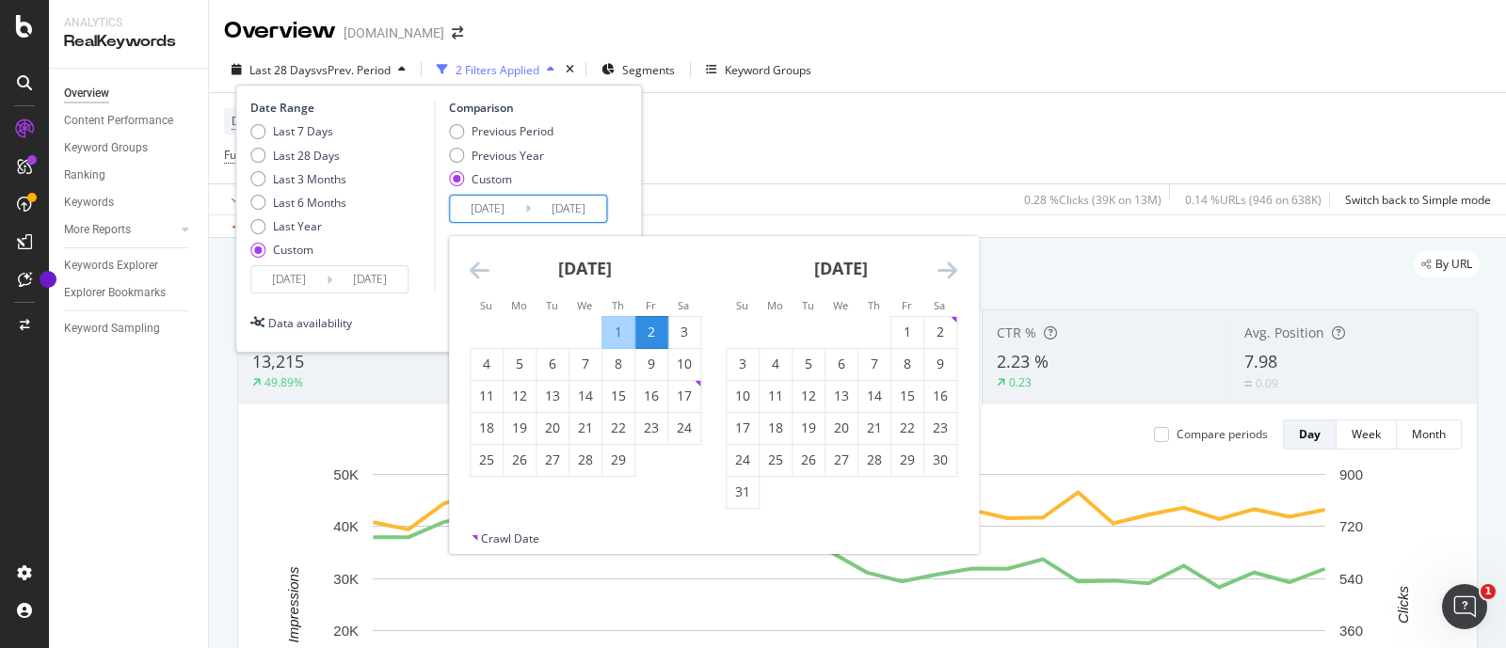
click at [473, 265] on icon "Move backward to switch to the previous month." at bounding box center [480, 270] width 20 height 23
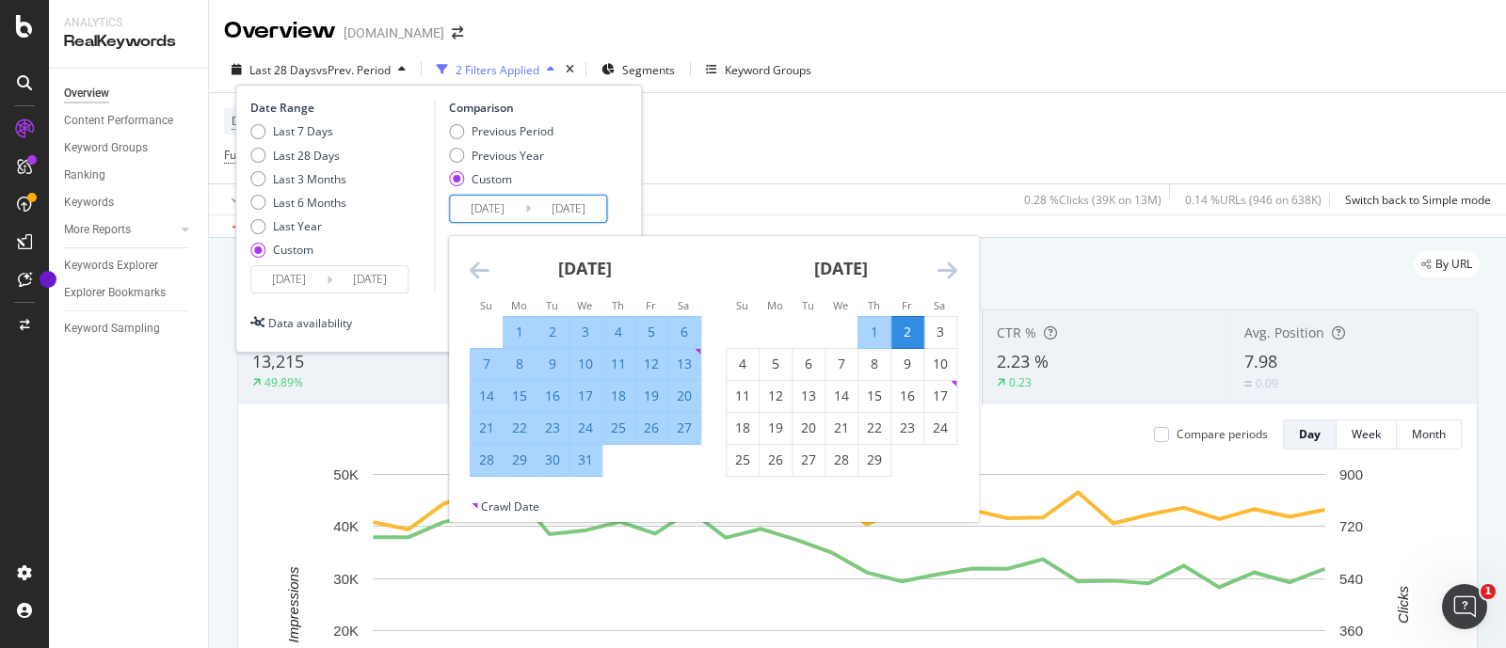
click at [473, 265] on icon "Move backward to switch to the previous month." at bounding box center [480, 270] width 20 height 23
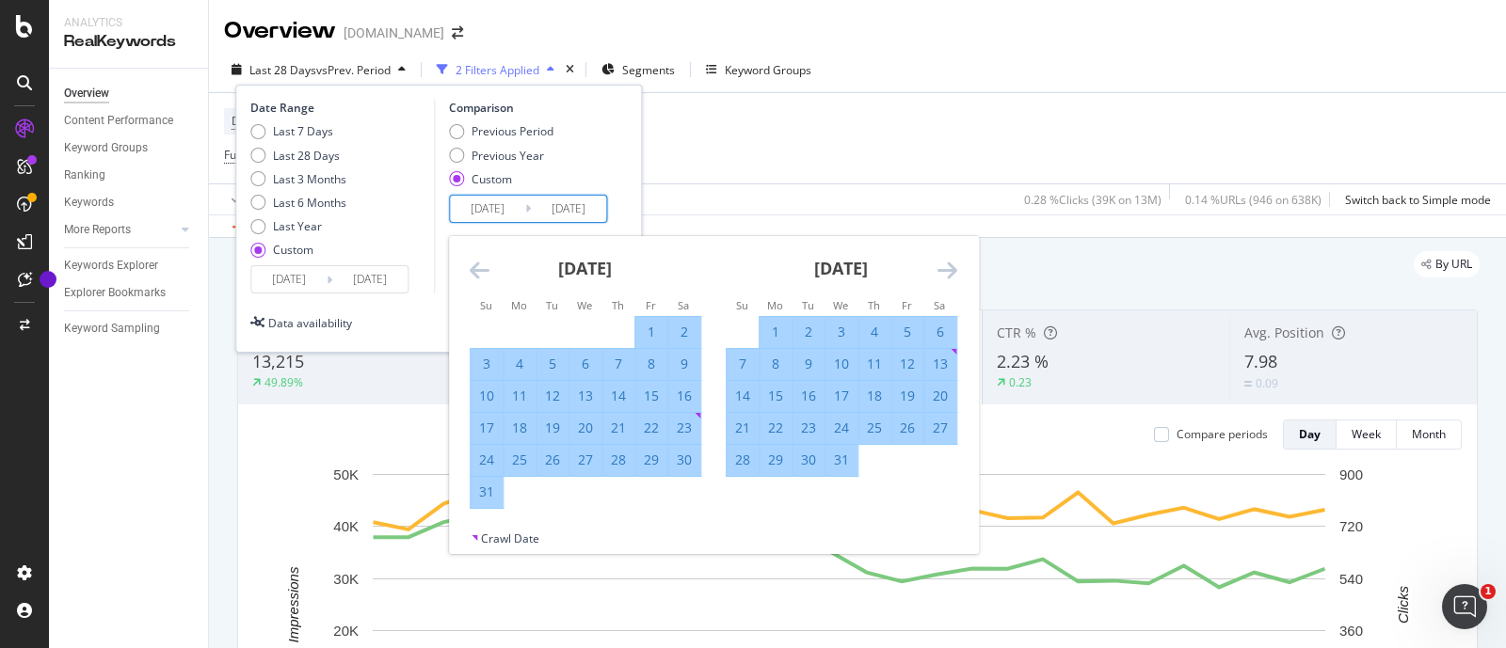
click at [473, 265] on icon "Move backward to switch to the previous month." at bounding box center [480, 270] width 20 height 23
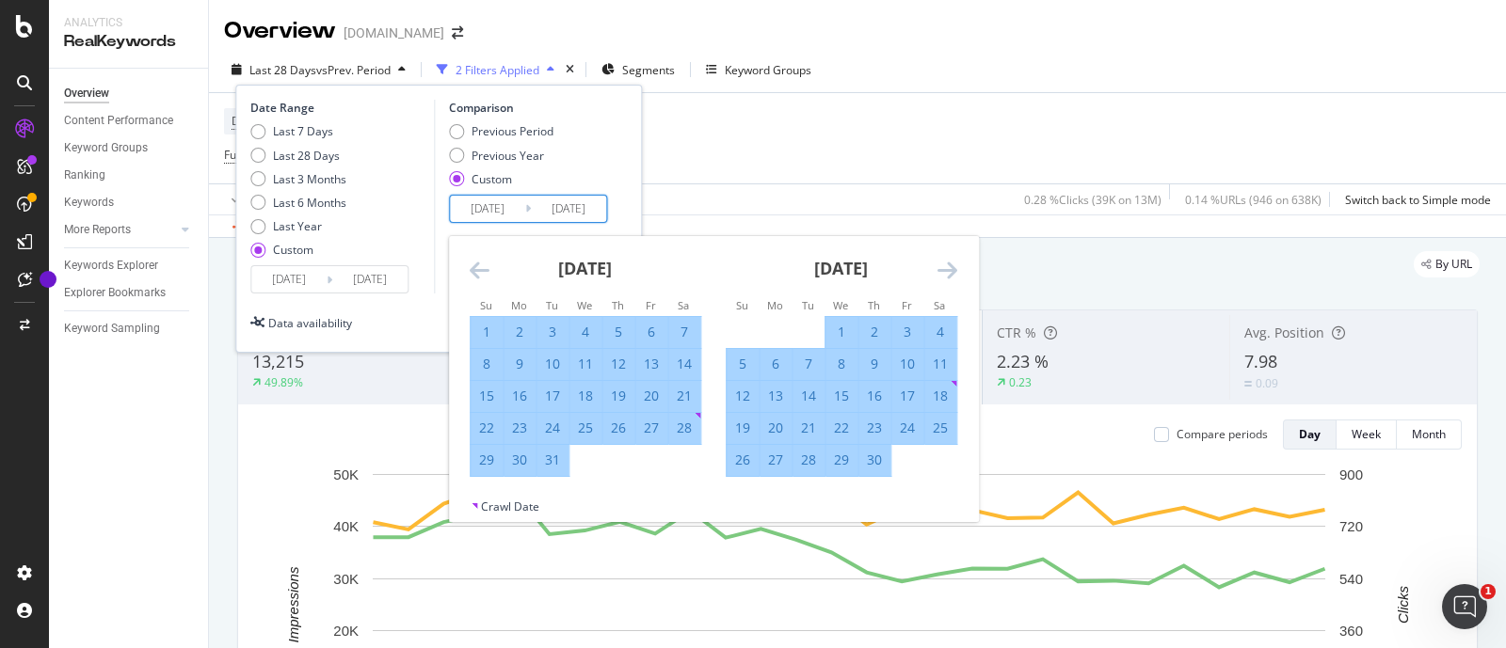
click at [473, 265] on icon "Move backward to switch to the previous month." at bounding box center [480, 270] width 20 height 23
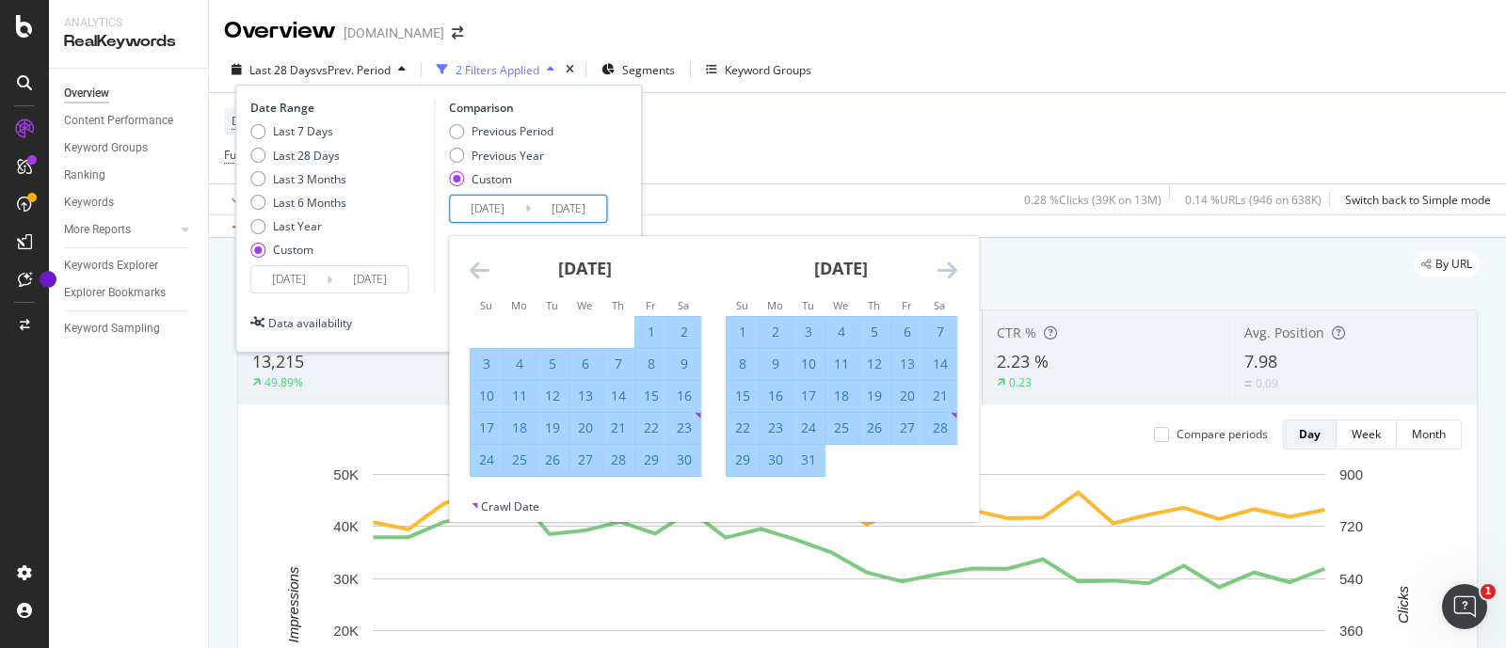
click at [473, 265] on icon "Move backward to switch to the previous month." at bounding box center [480, 270] width 20 height 23
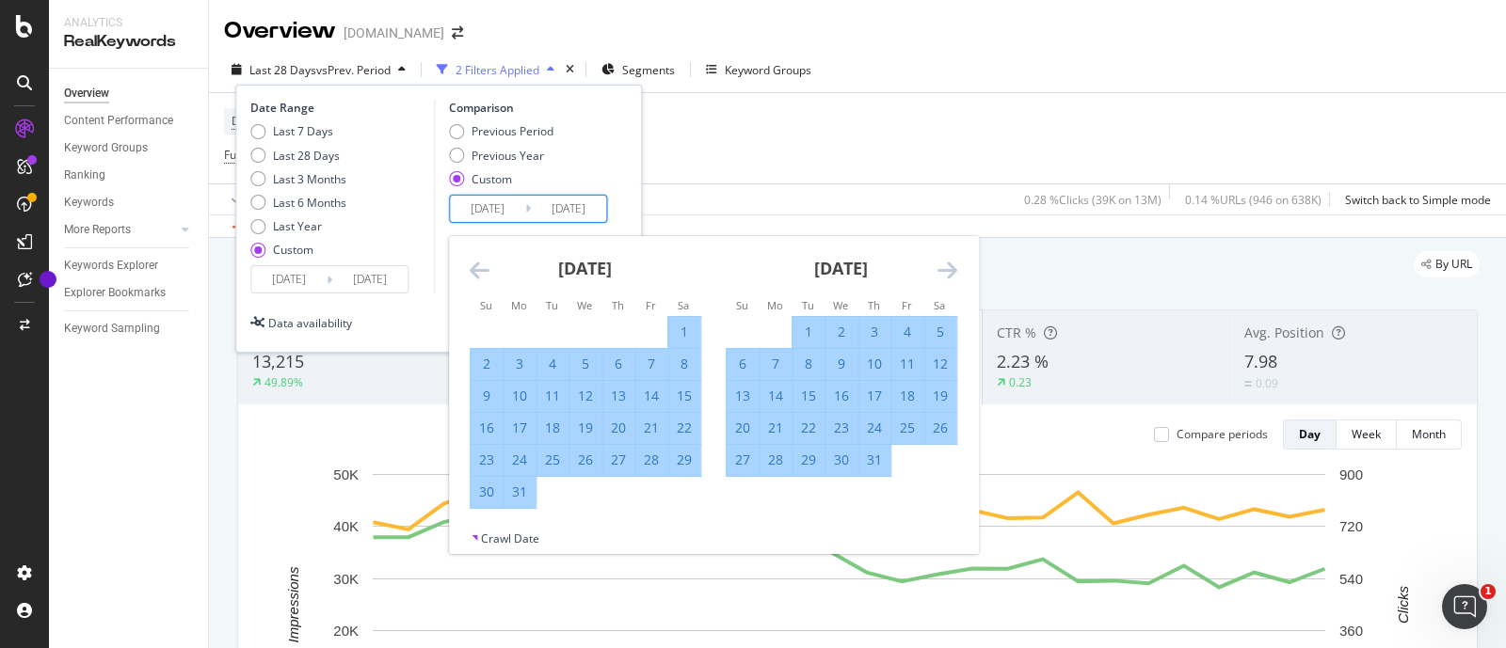
click at [473, 265] on icon "Move backward to switch to the previous month." at bounding box center [480, 270] width 20 height 23
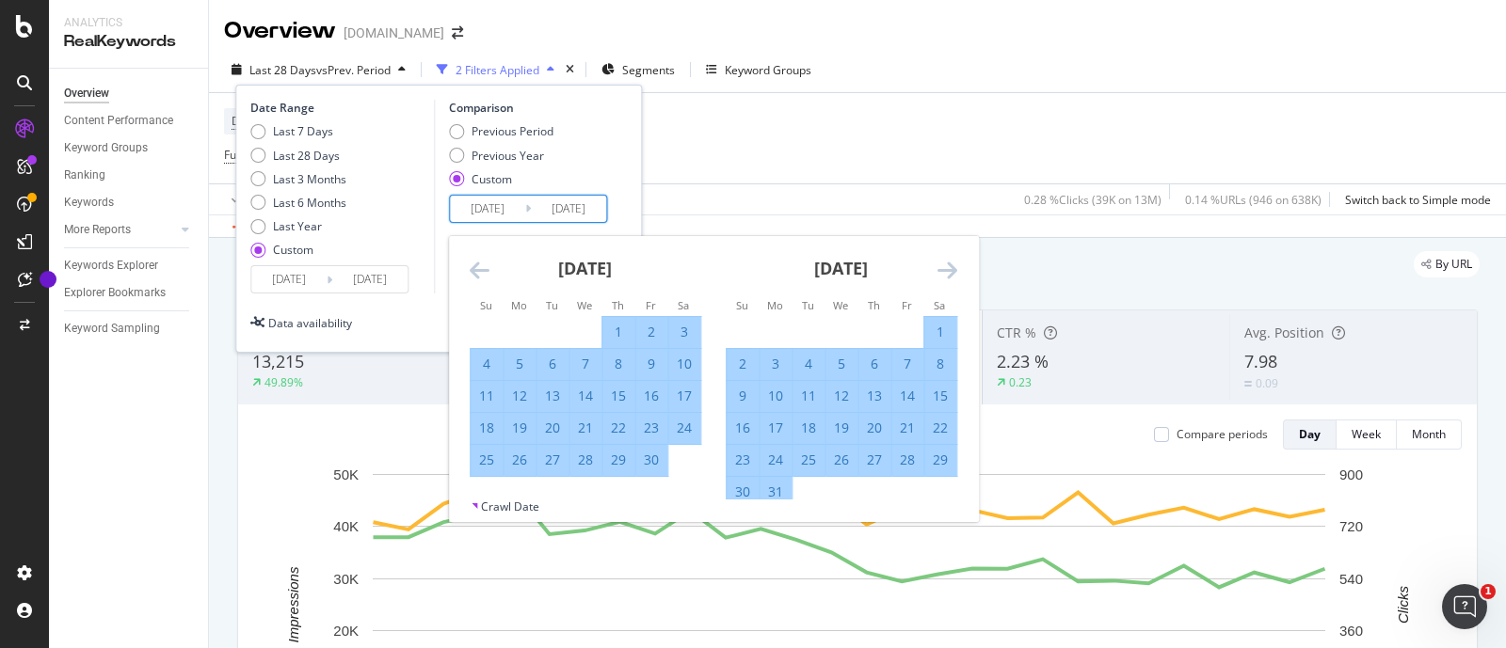
click at [473, 265] on icon "Move backward to switch to the previous month." at bounding box center [480, 270] width 20 height 23
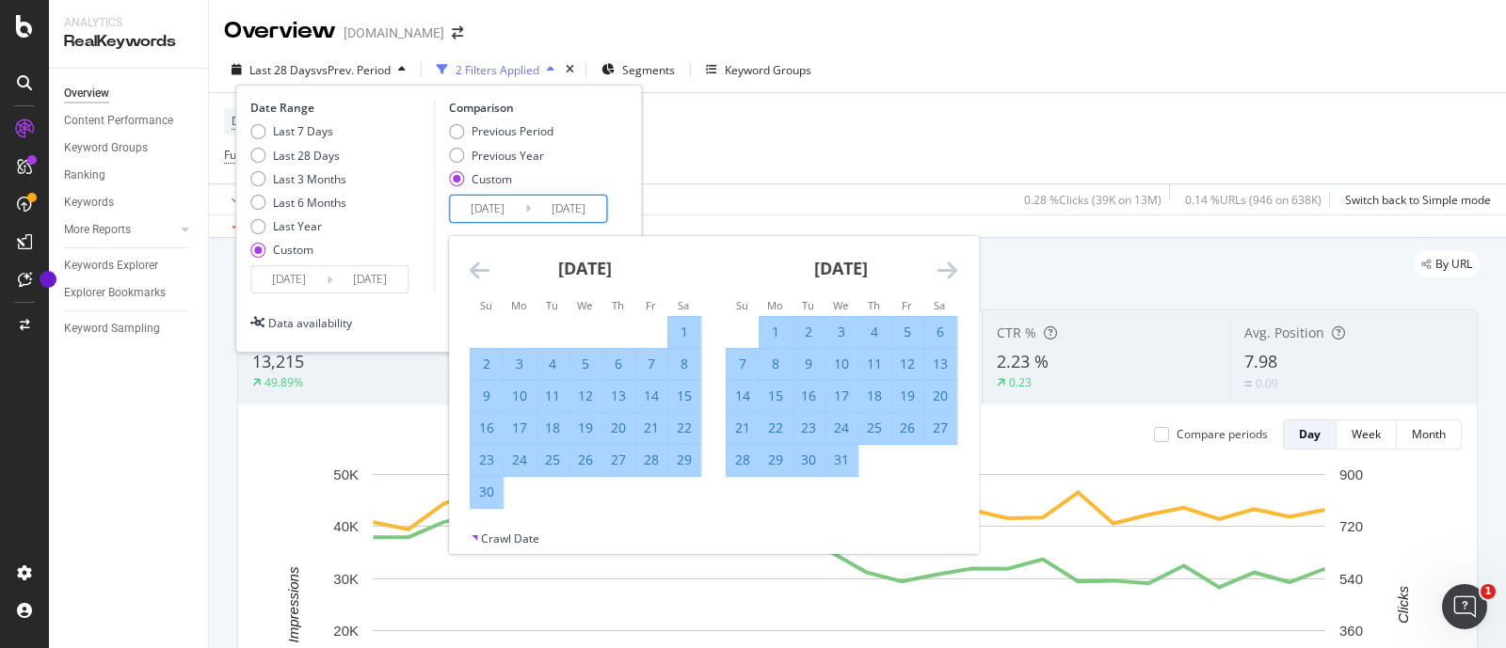
click at [473, 265] on icon "Move backward to switch to the previous month." at bounding box center [480, 270] width 20 height 23
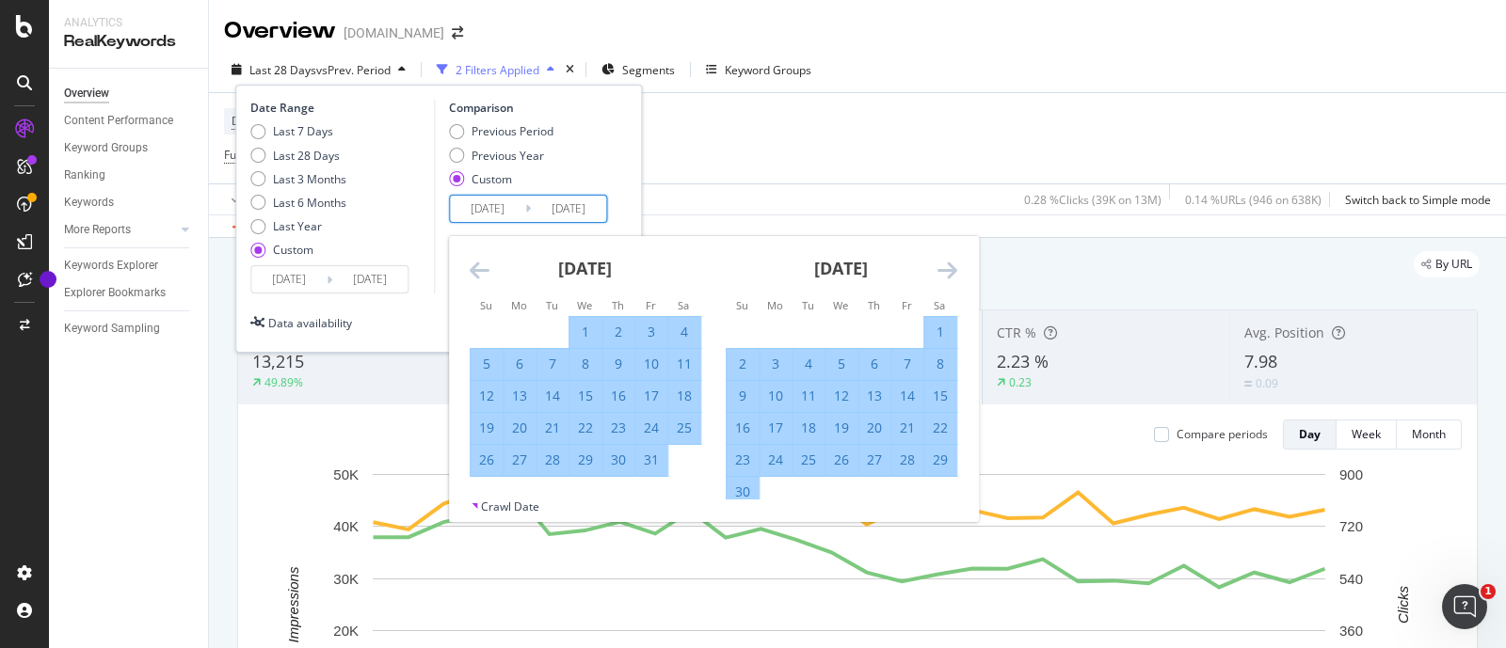
click at [473, 265] on icon "Move backward to switch to the previous month." at bounding box center [480, 270] width 20 height 23
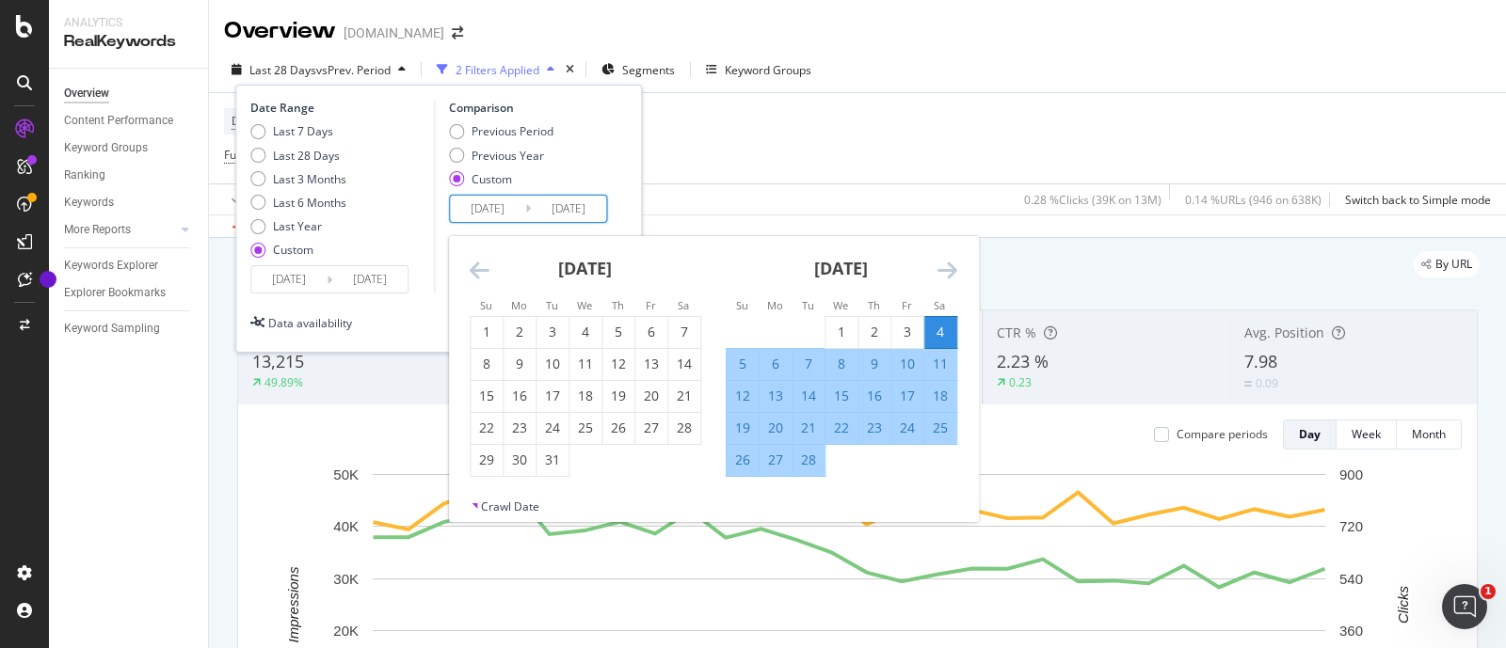
click at [473, 265] on icon "Move backward to switch to the previous month." at bounding box center [480, 270] width 20 height 23
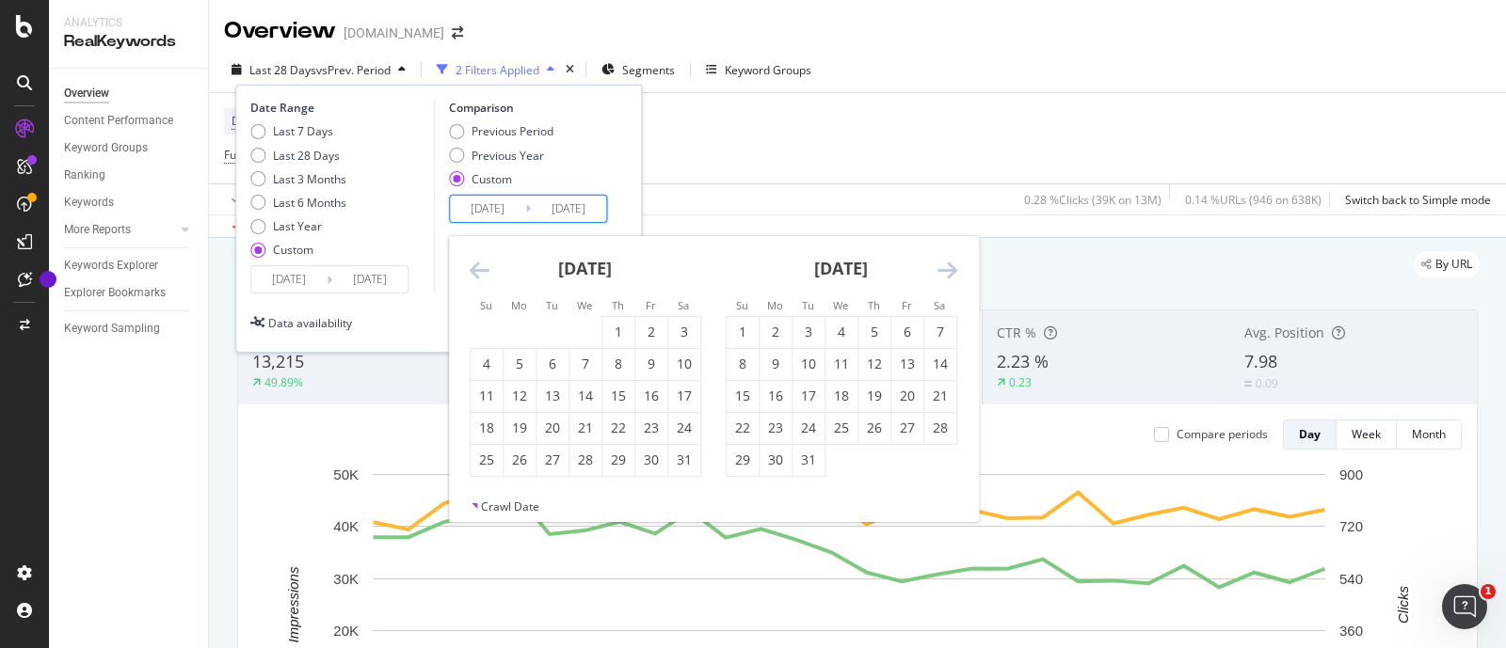
click at [473, 265] on icon "Move backward to switch to the previous month." at bounding box center [480, 270] width 20 height 23
click at [950, 261] on icon "Move forward to switch to the next month." at bounding box center [947, 270] width 20 height 23
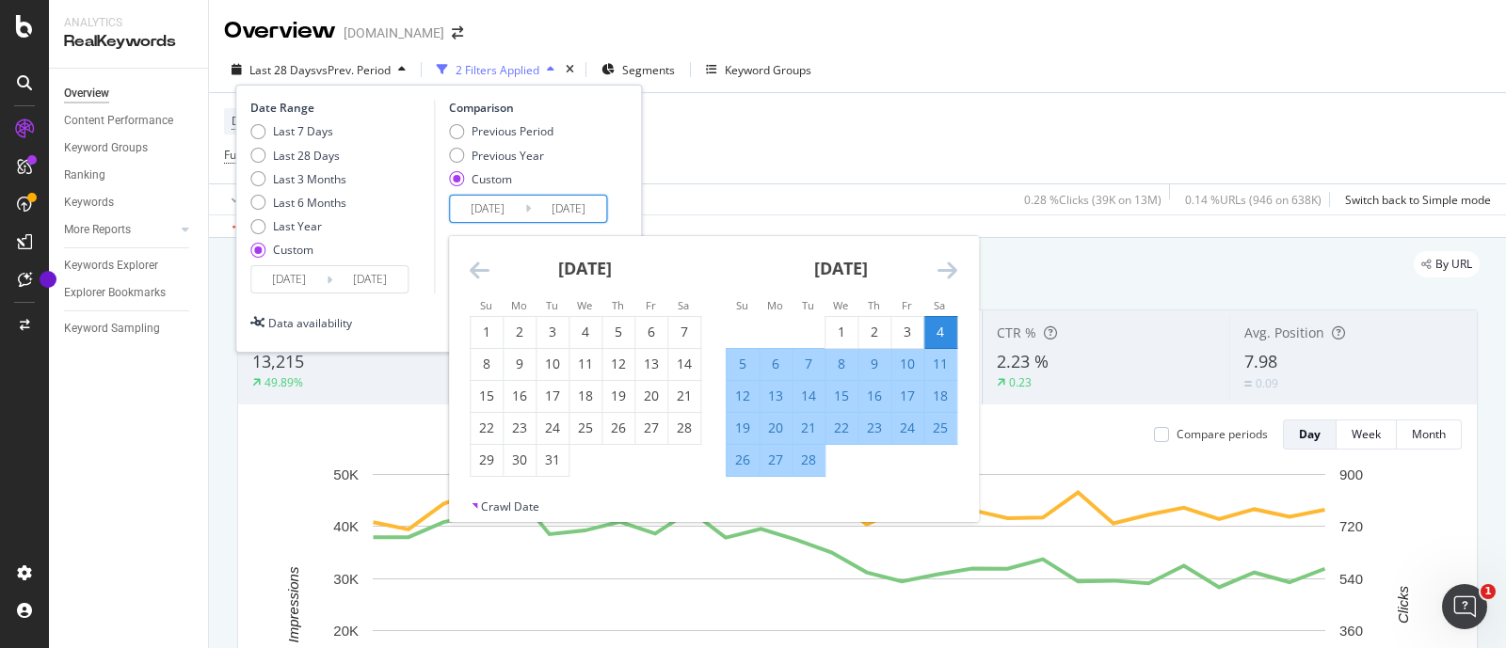
click at [938, 326] on div "4" at bounding box center [940, 332] width 32 height 19
click at [950, 265] on icon "Move forward to switch to the next month." at bounding box center [947, 270] width 20 height 23
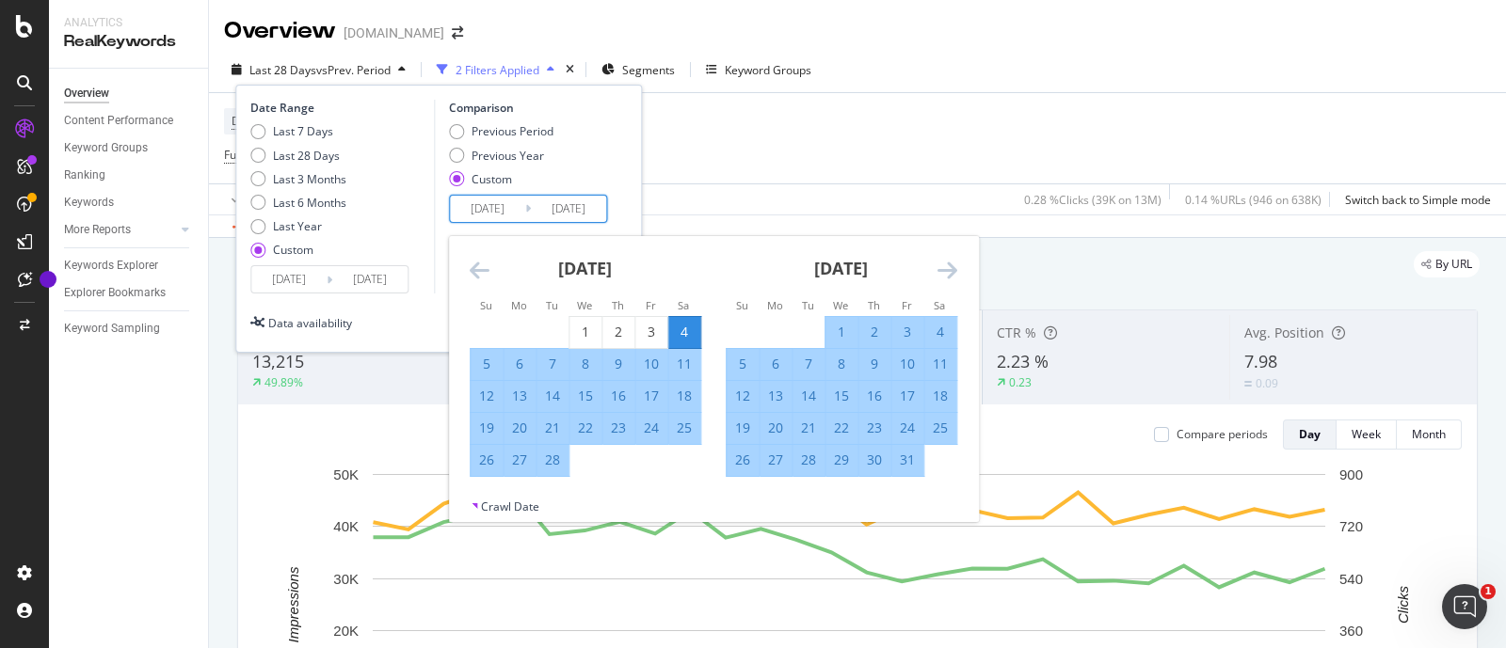
click at [950, 265] on icon "Move forward to switch to the next month." at bounding box center [947, 270] width 20 height 23
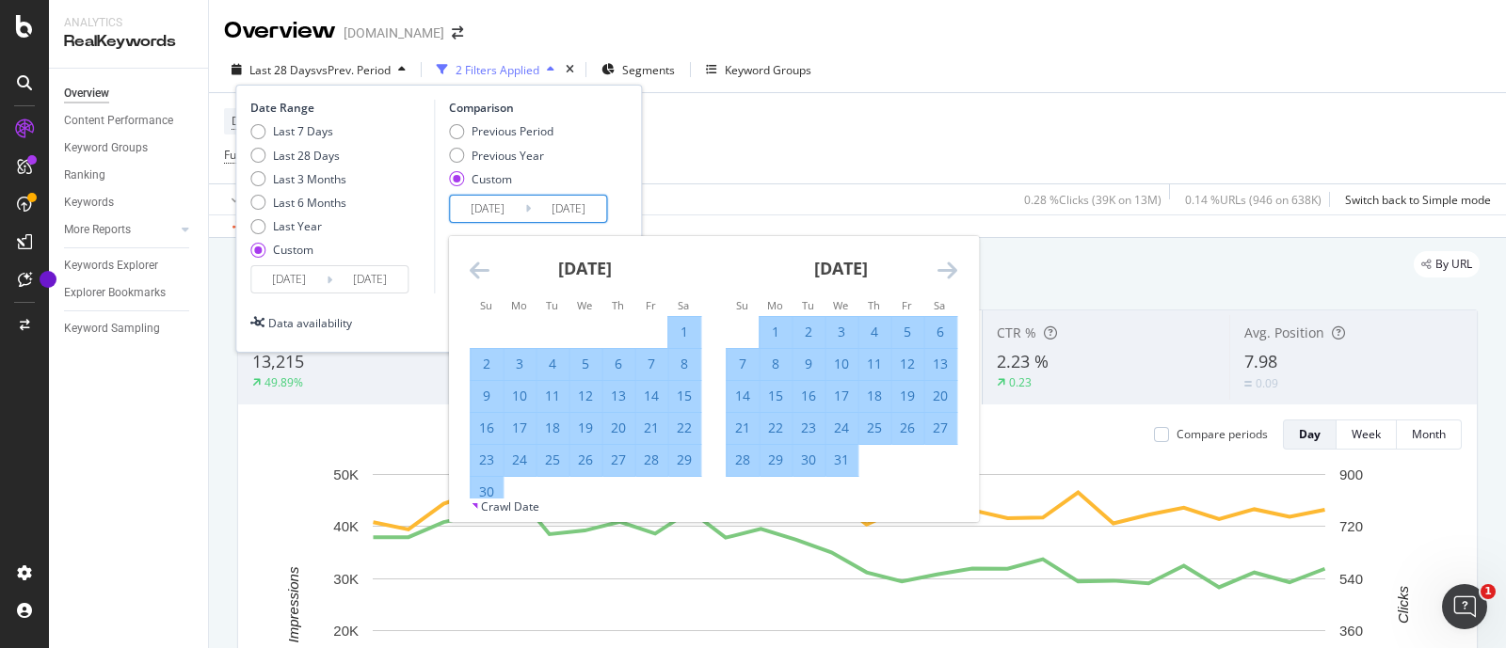
click at [950, 265] on icon "Move forward to switch to the next month." at bounding box center [947, 270] width 20 height 23
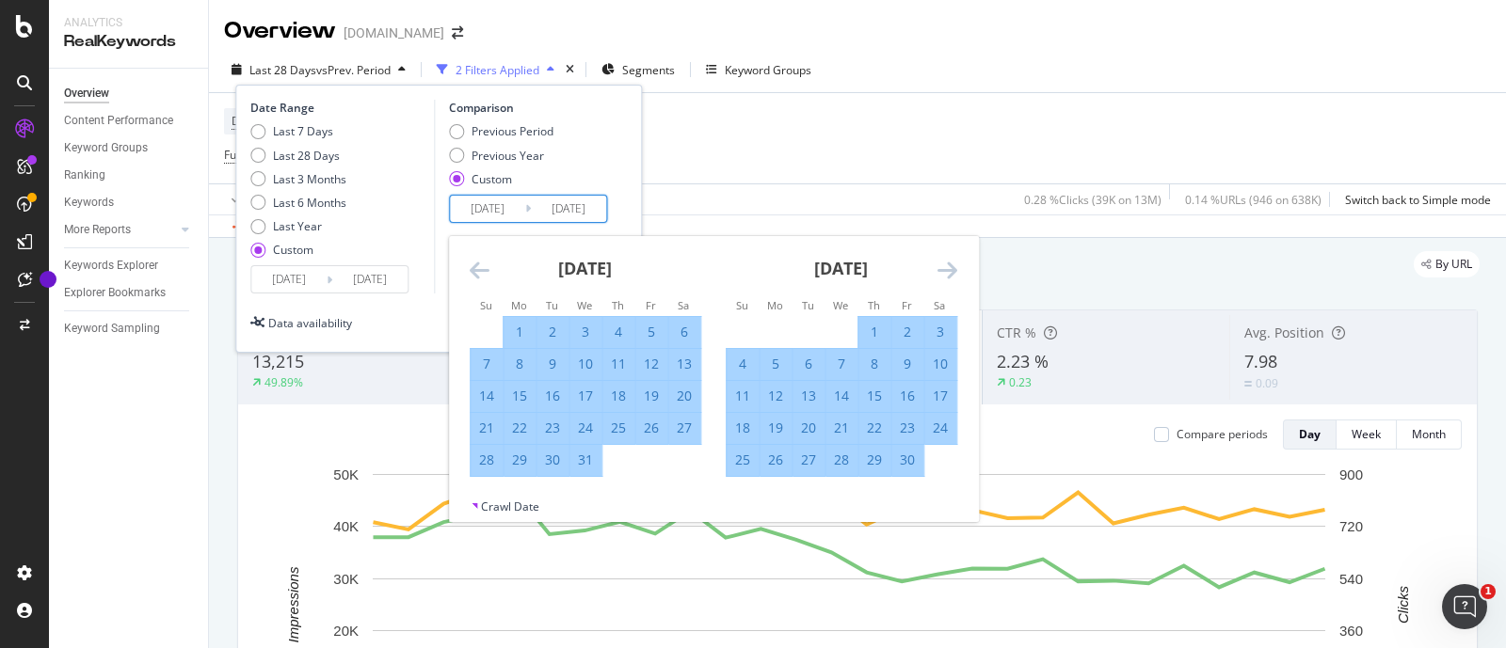
click at [950, 263] on icon "Move forward to switch to the next month." at bounding box center [947, 270] width 20 height 23
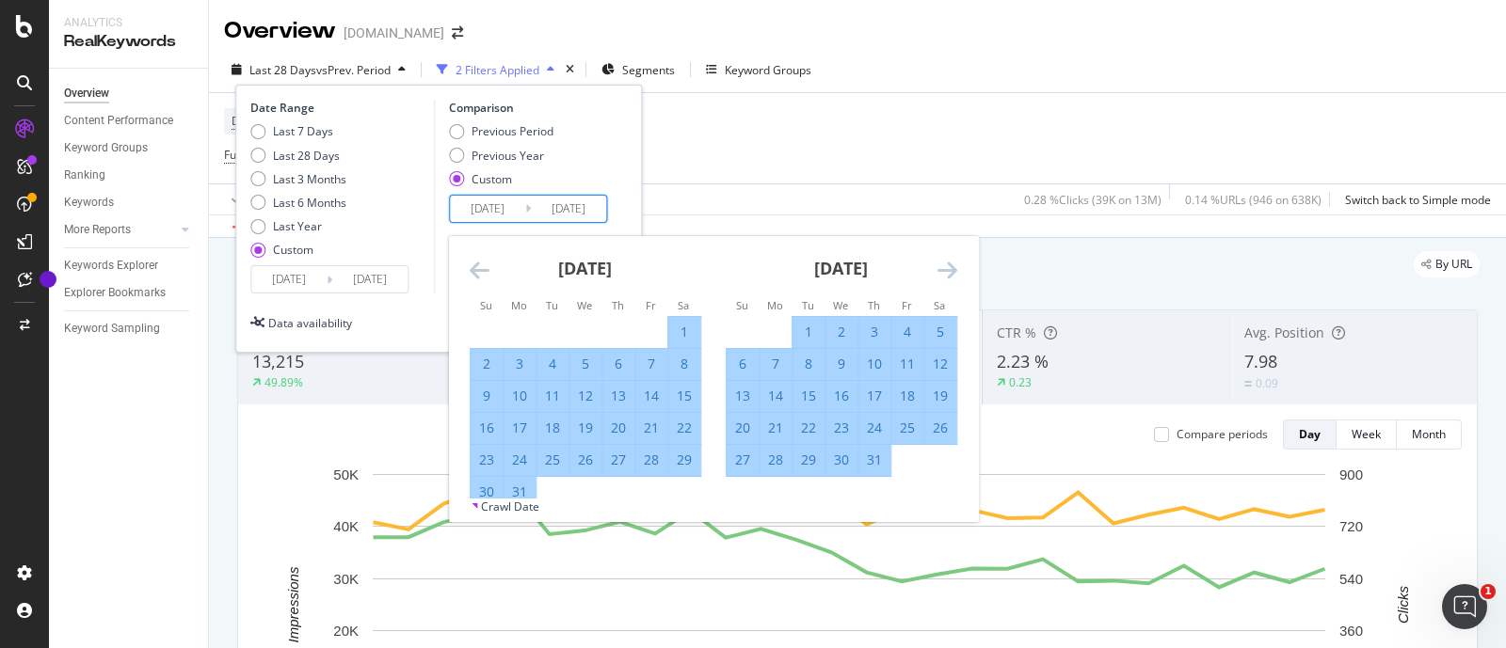
click at [950, 263] on icon "Move forward to switch to the next month." at bounding box center [947, 270] width 20 height 23
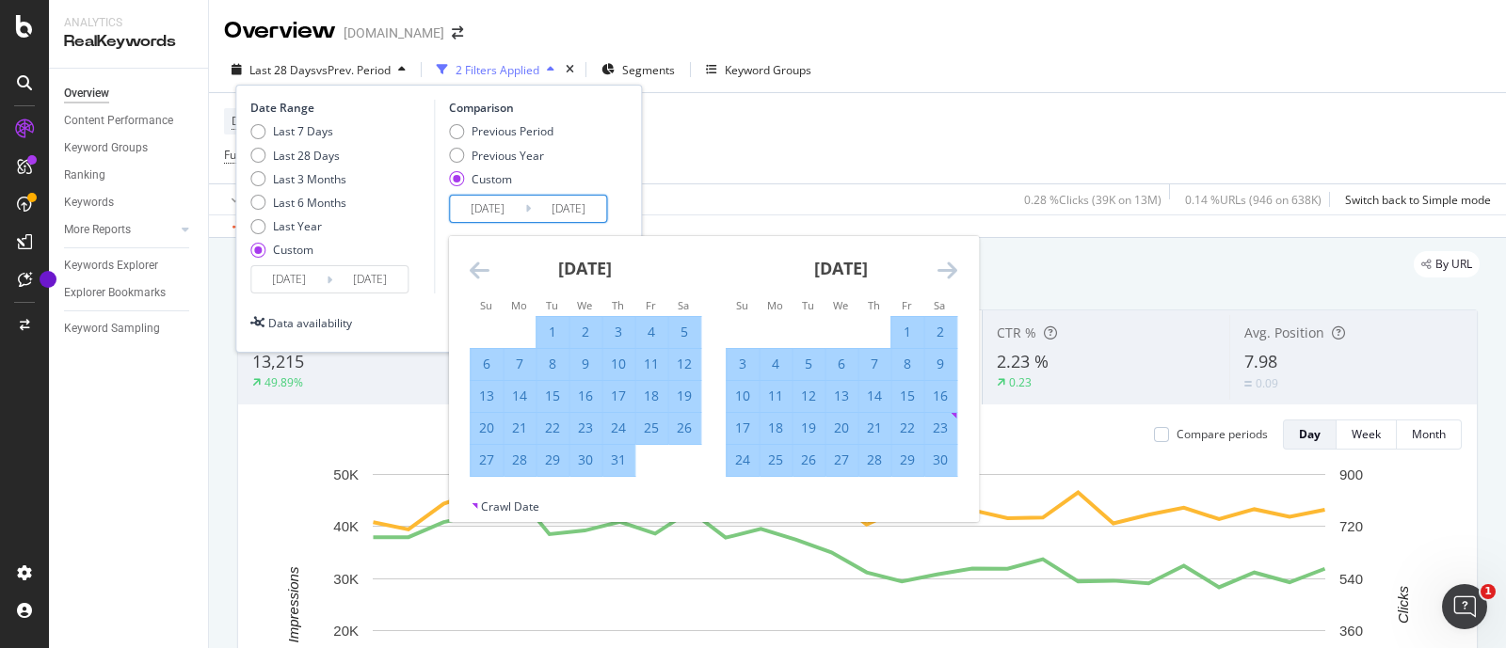
click at [950, 263] on icon "Move forward to switch to the next month." at bounding box center [947, 270] width 20 height 23
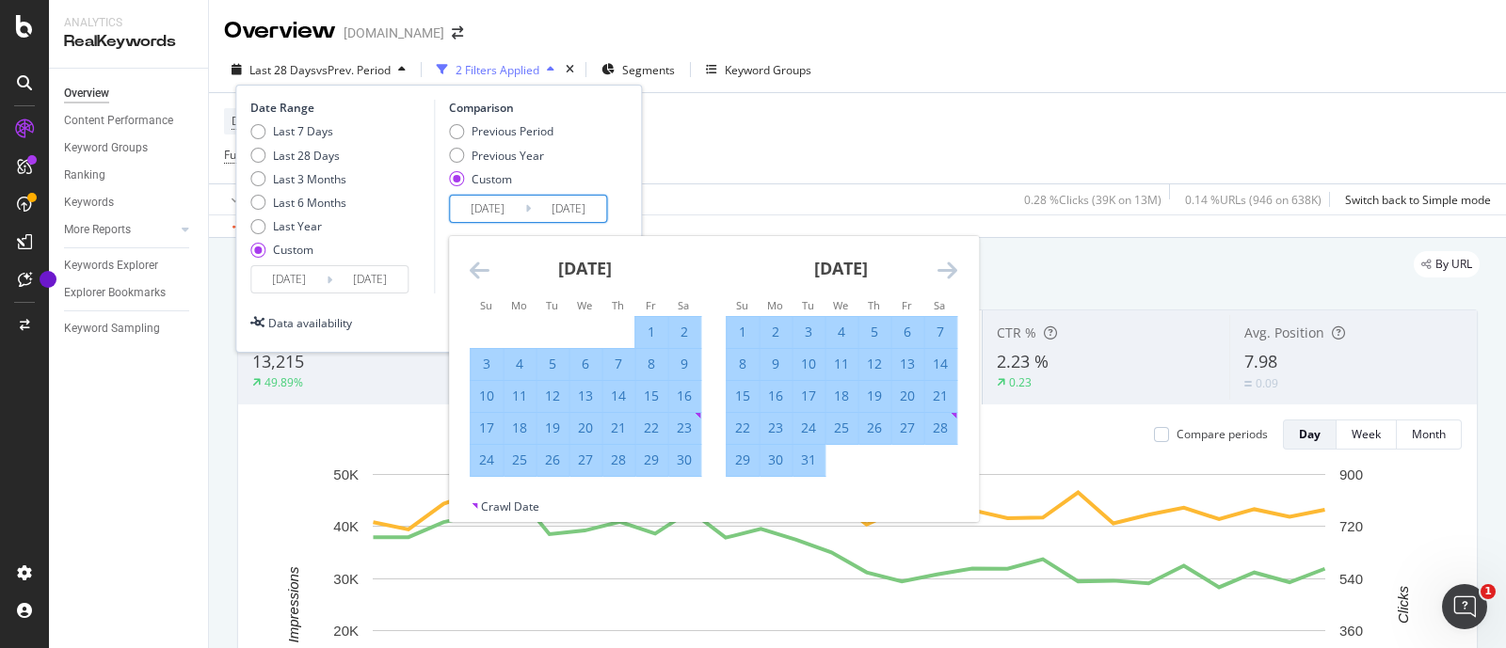
click at [950, 263] on icon "Move forward to switch to the next month." at bounding box center [947, 270] width 20 height 23
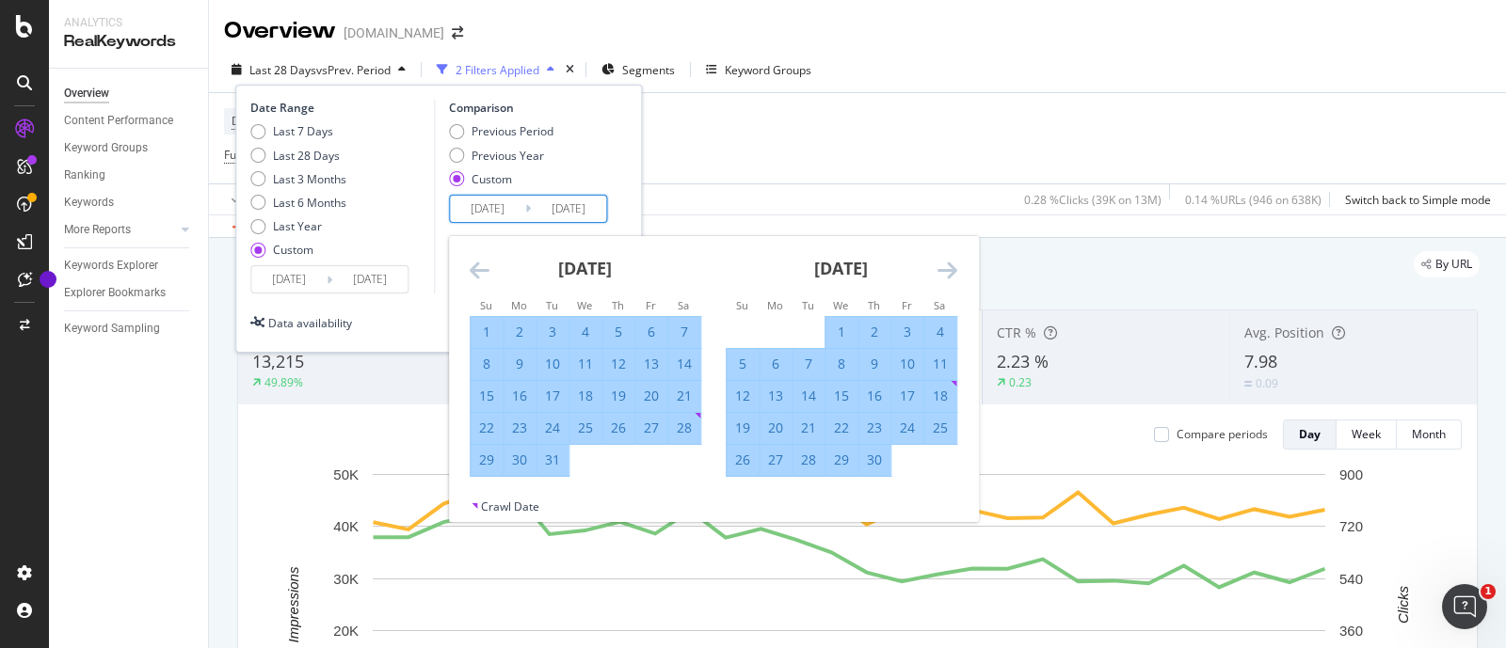
click at [950, 263] on icon "Move forward to switch to the next month." at bounding box center [947, 270] width 20 height 23
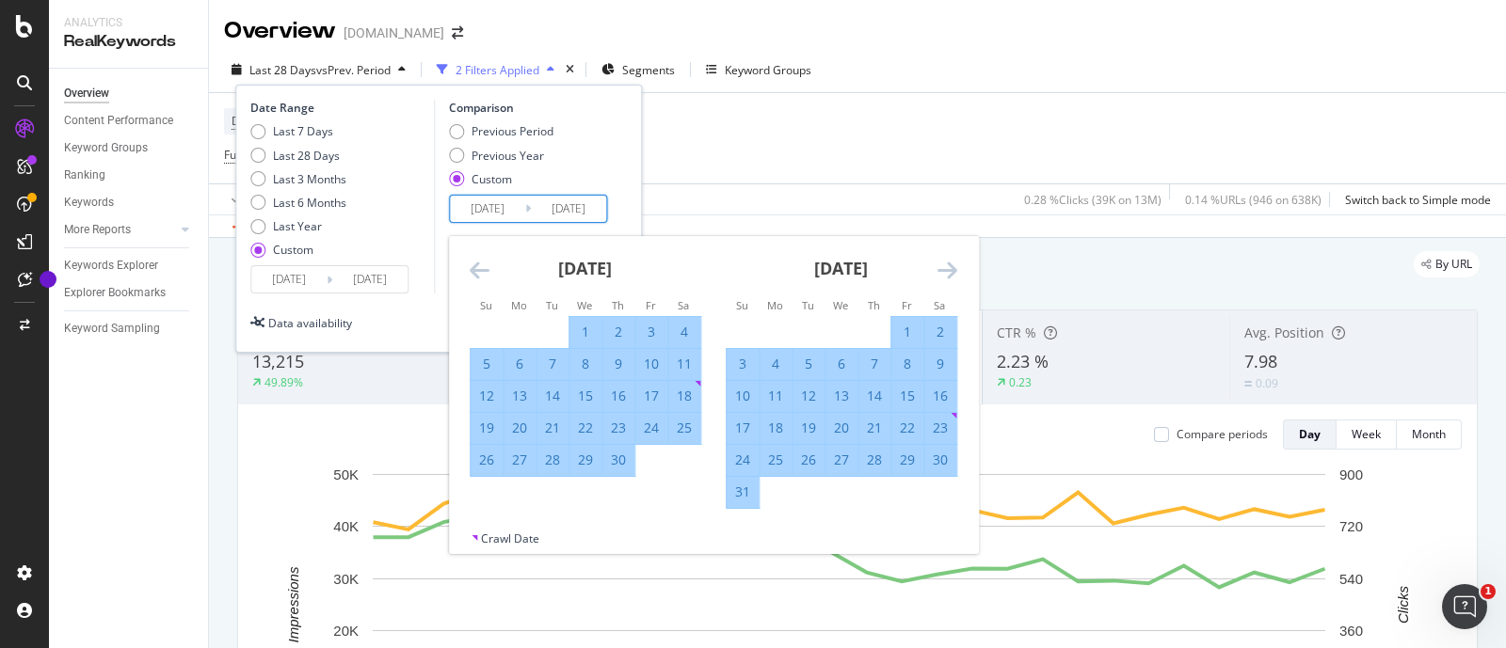
click at [950, 263] on icon "Move forward to switch to the next month." at bounding box center [947, 270] width 20 height 23
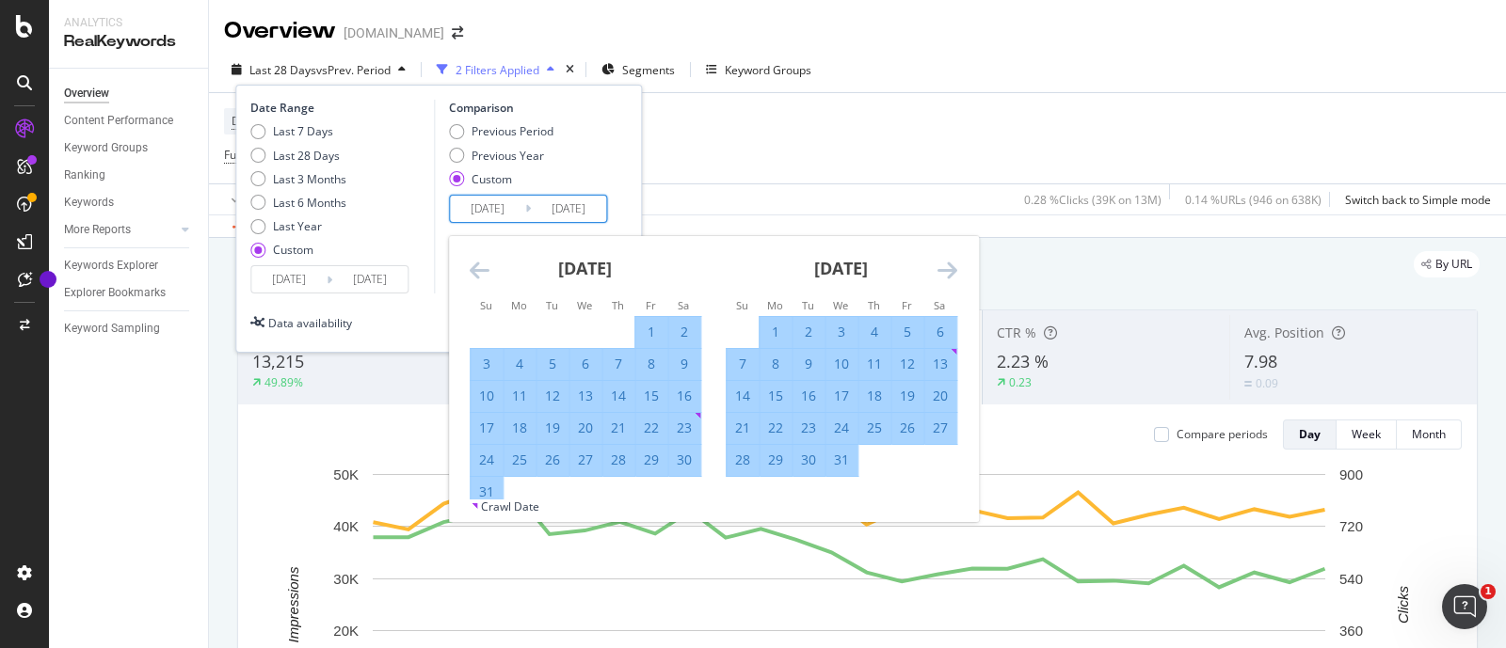
click at [950, 263] on icon "Move forward to switch to the next month." at bounding box center [947, 270] width 20 height 23
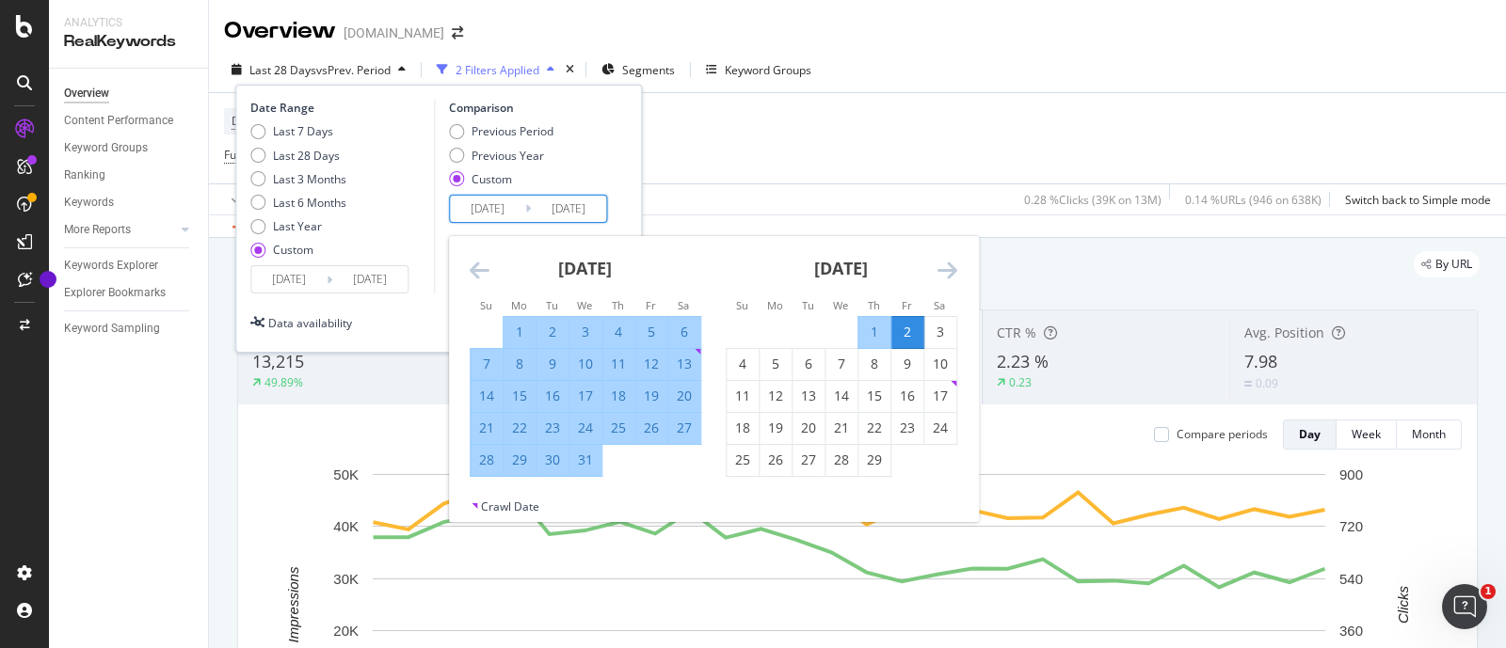
click at [911, 326] on div "2" at bounding box center [907, 332] width 32 height 19
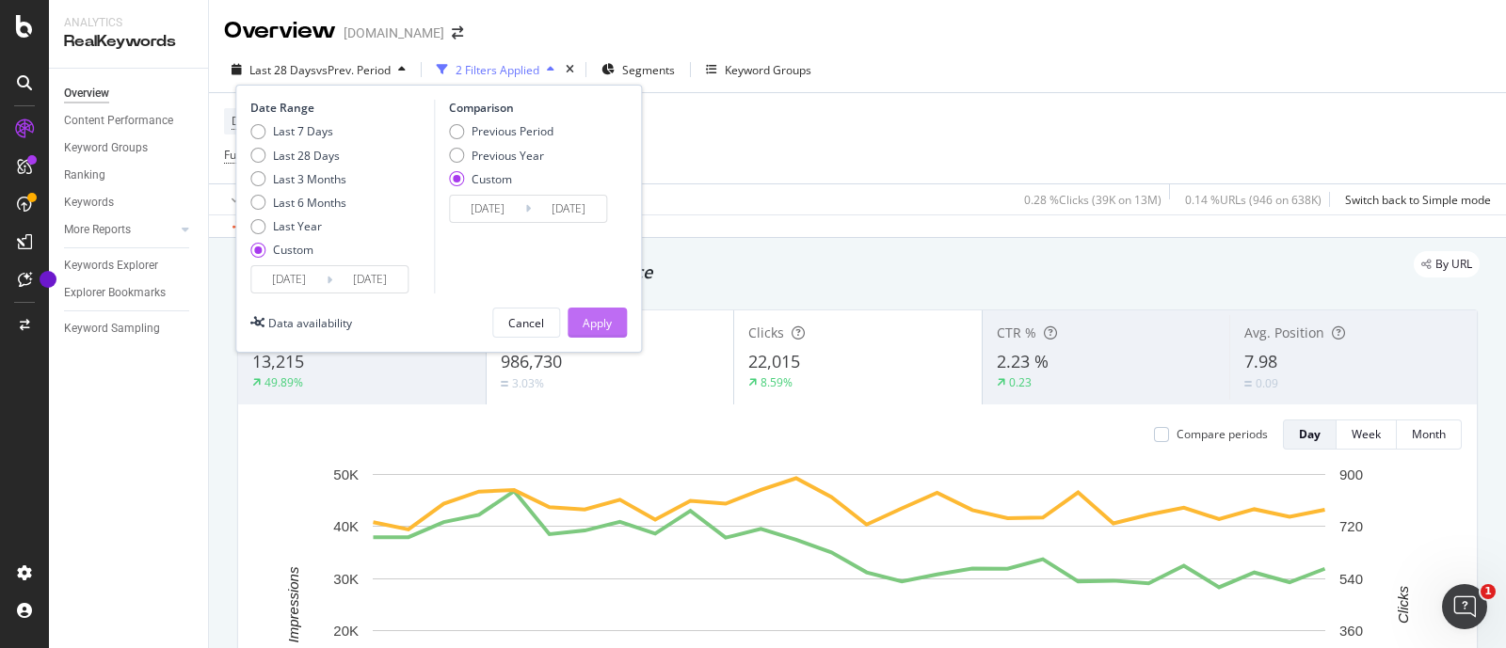
click at [590, 326] on div "Apply" at bounding box center [597, 323] width 29 height 16
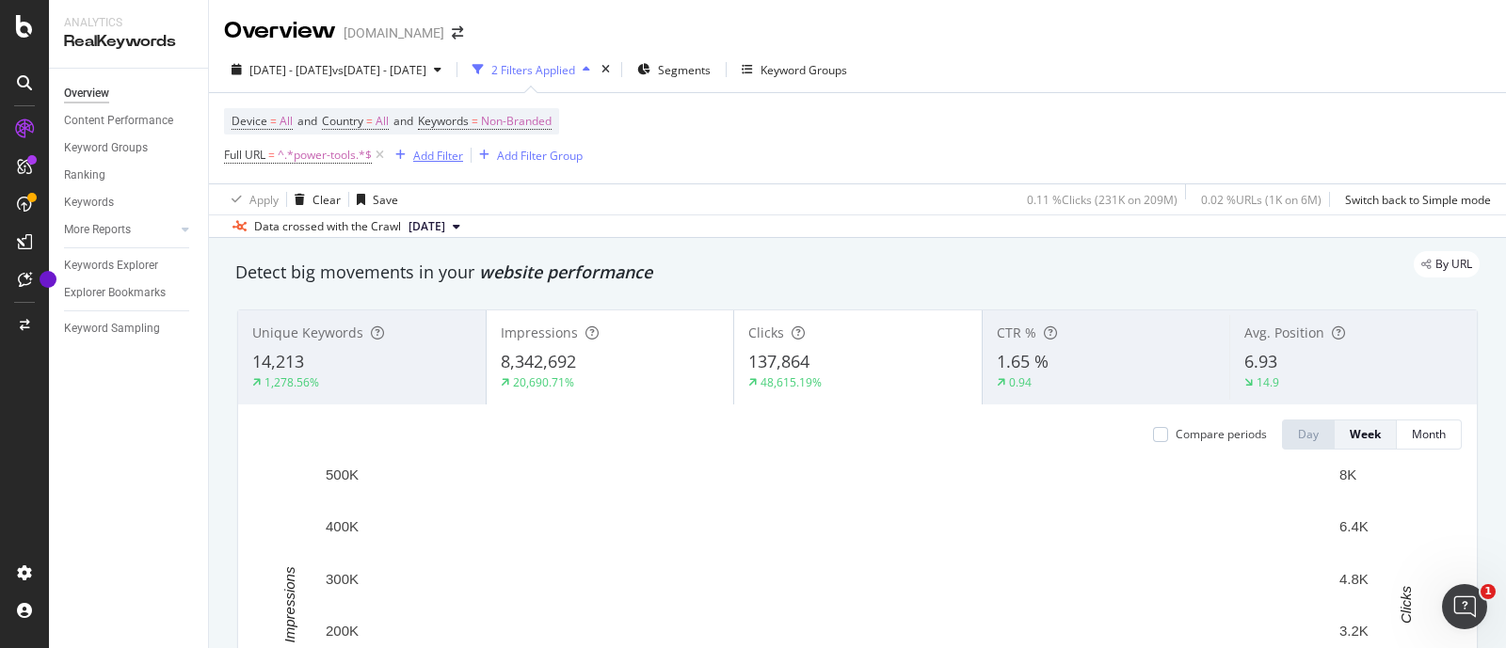
click at [423, 152] on div "Add Filter" at bounding box center [438, 156] width 50 height 16
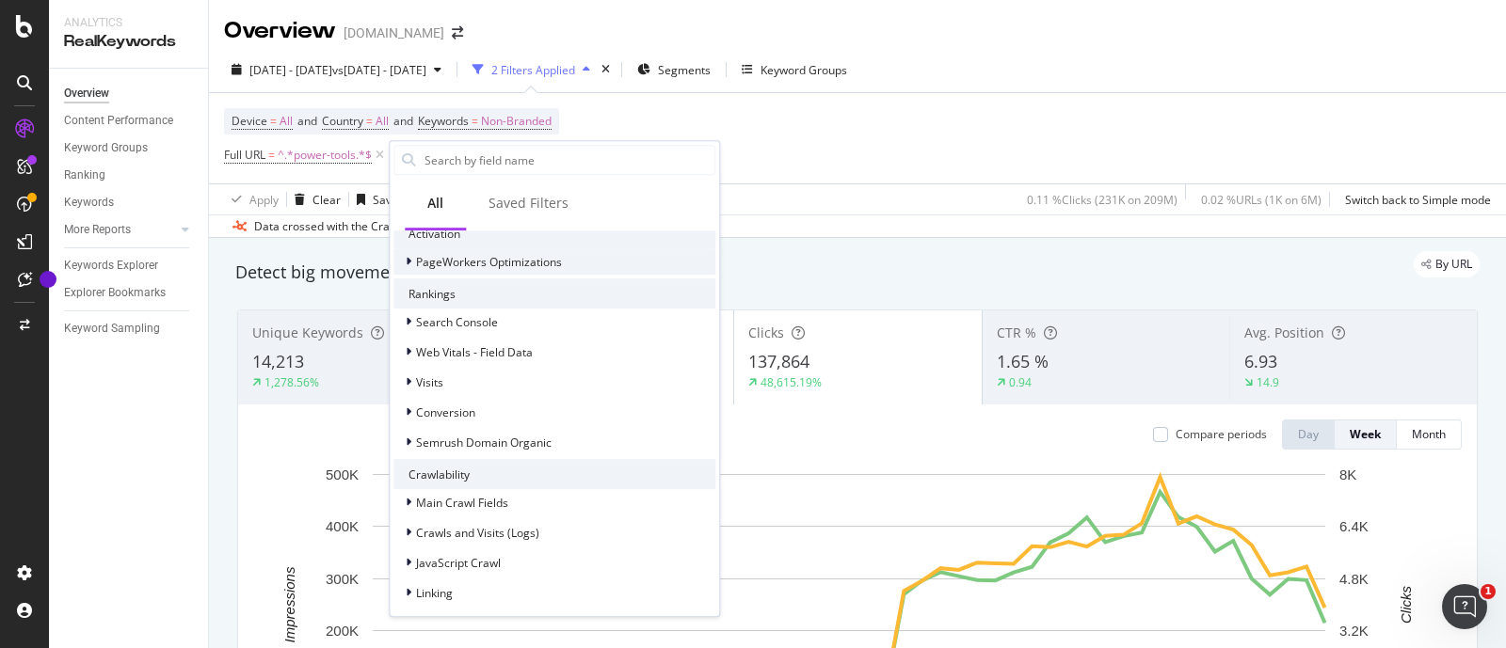
scroll to position [470, 0]
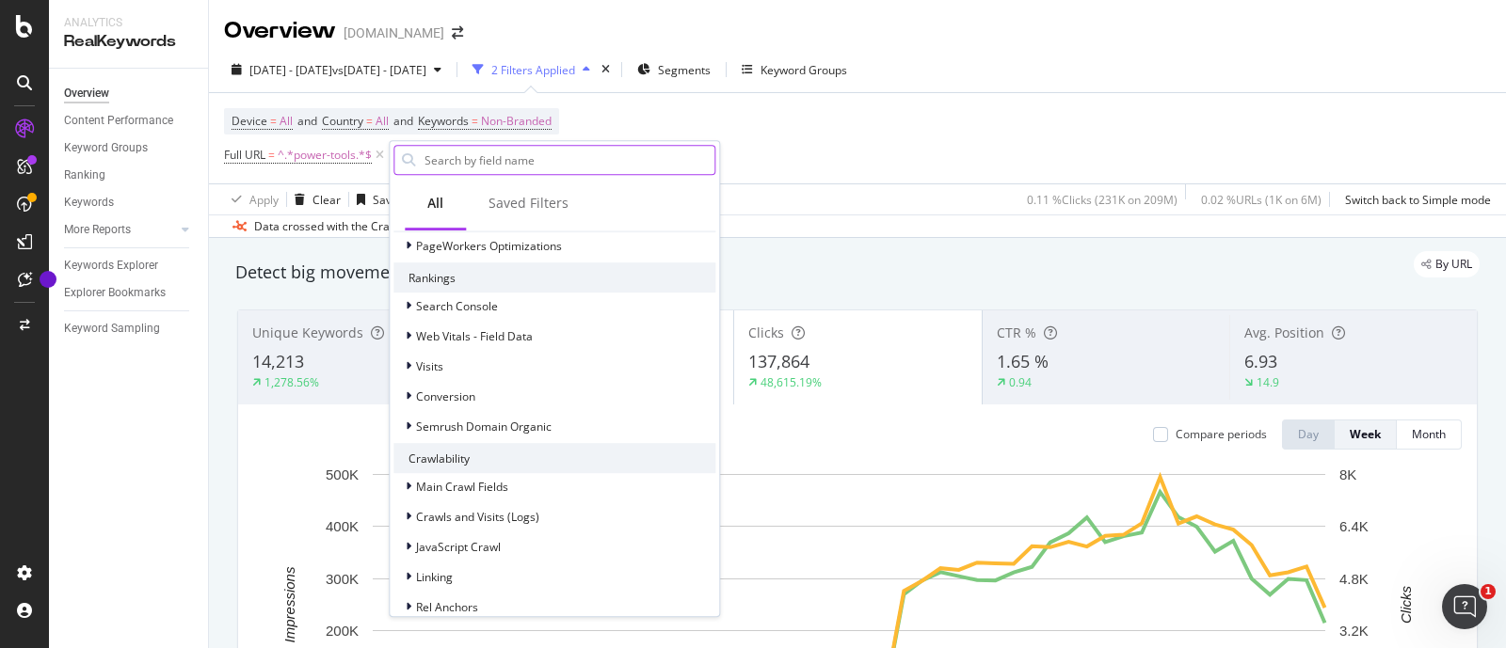
click at [445, 161] on input "text" at bounding box center [569, 160] width 292 height 28
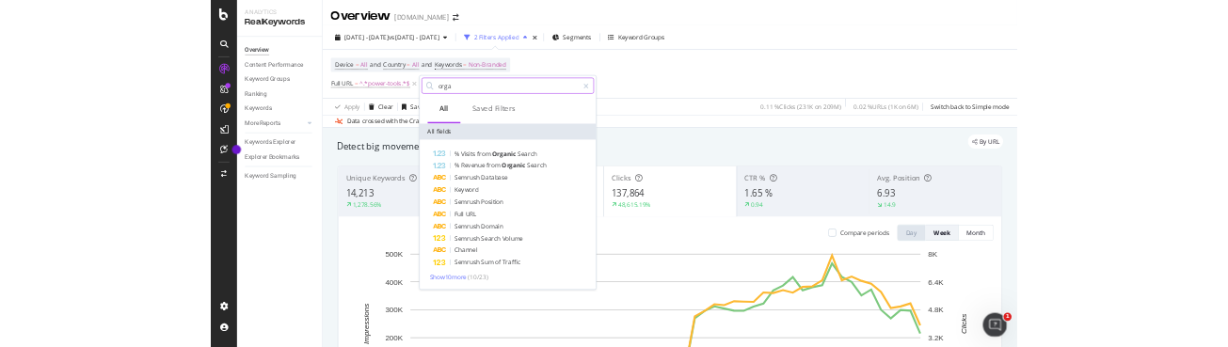
scroll to position [0, 0]
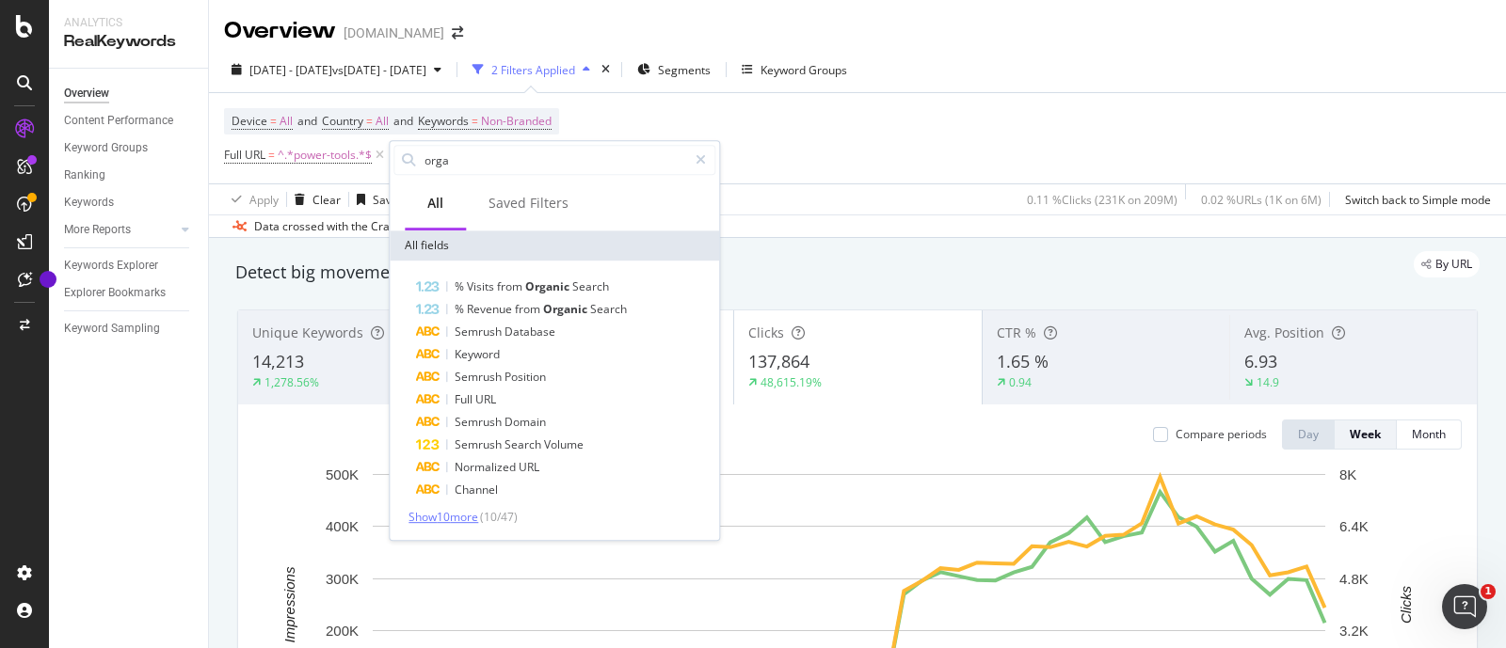
type input "orga"
click at [439, 513] on span "Show 10 more" at bounding box center [443, 517] width 70 height 16
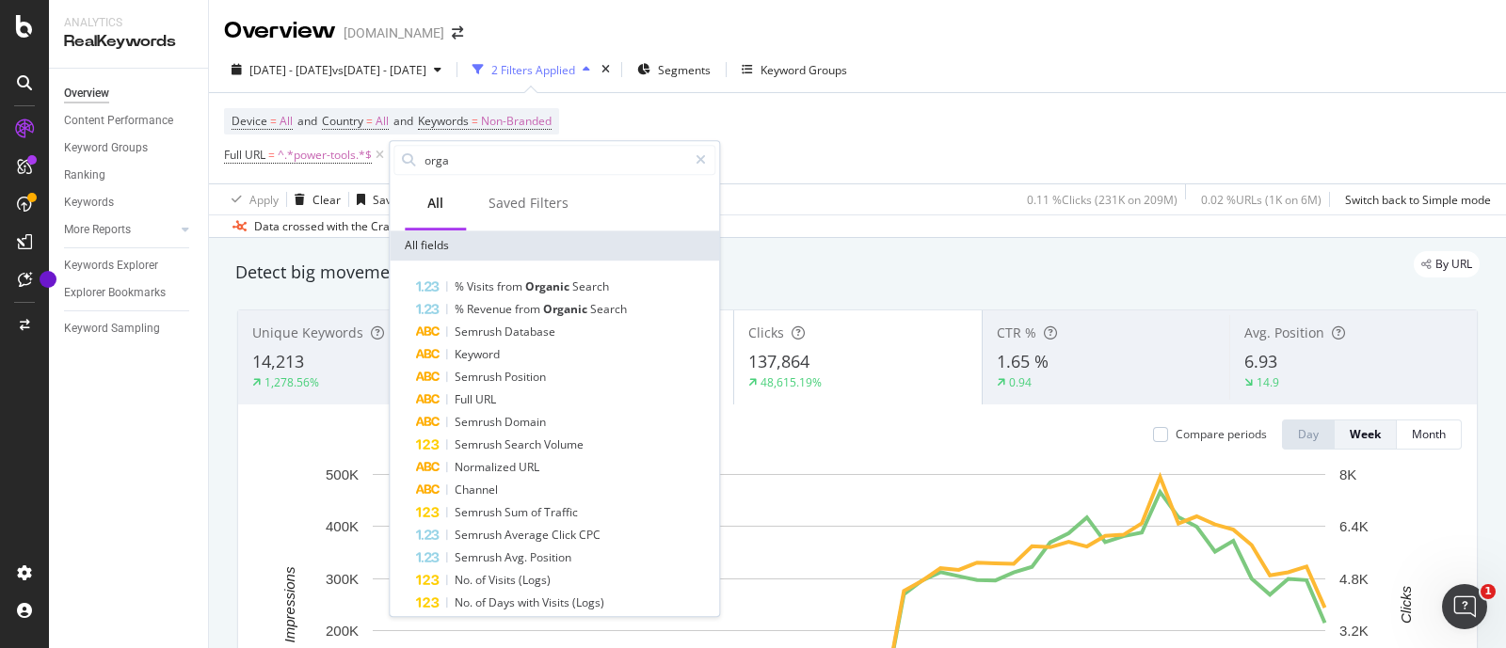
click at [841, 129] on div "Device = All and Country = All and Keywords = Non-Branded Full URL = ^.*power-t…" at bounding box center [857, 138] width 1267 height 90
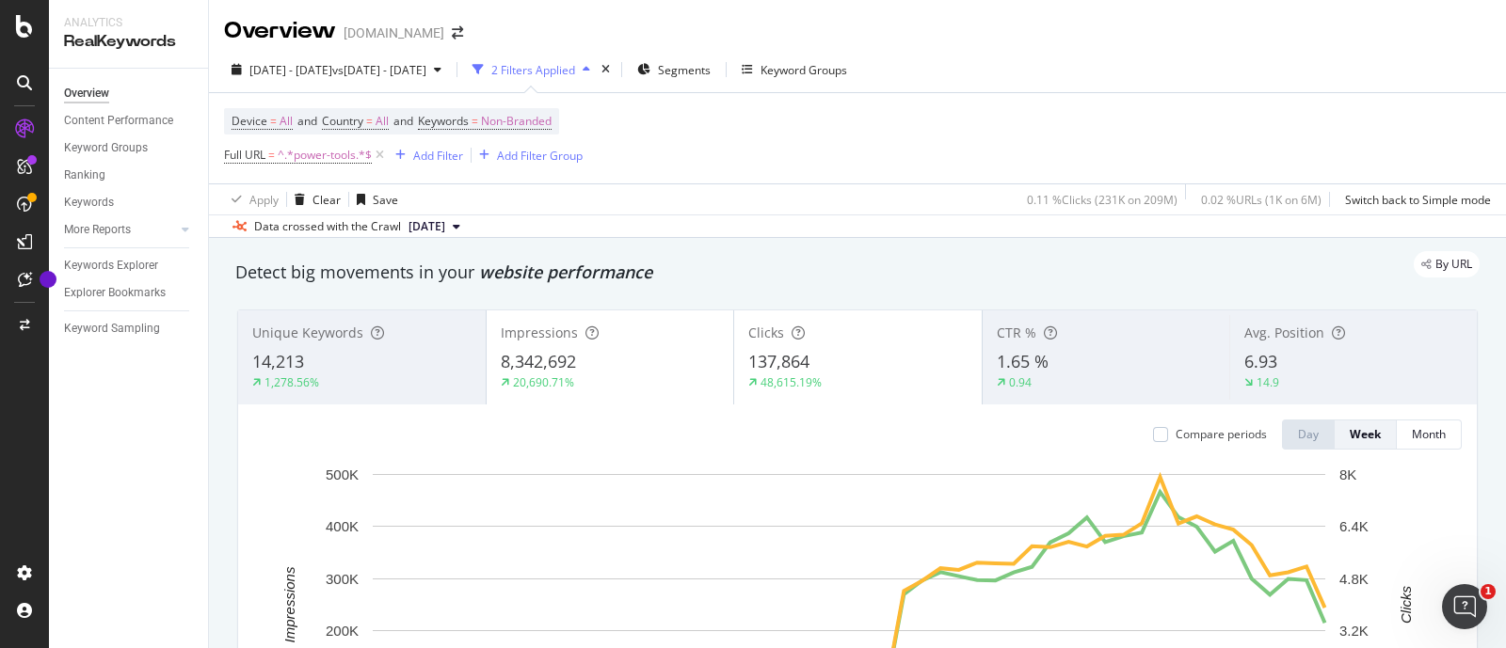
click at [607, 265] on div "By URL" at bounding box center [847, 264] width 1263 height 26
click at [583, 418] on div "[DATE] - [DATE] 8,342,692 [DATE] - [DATE] 40,127" at bounding box center [495, 425] width 176 height 53
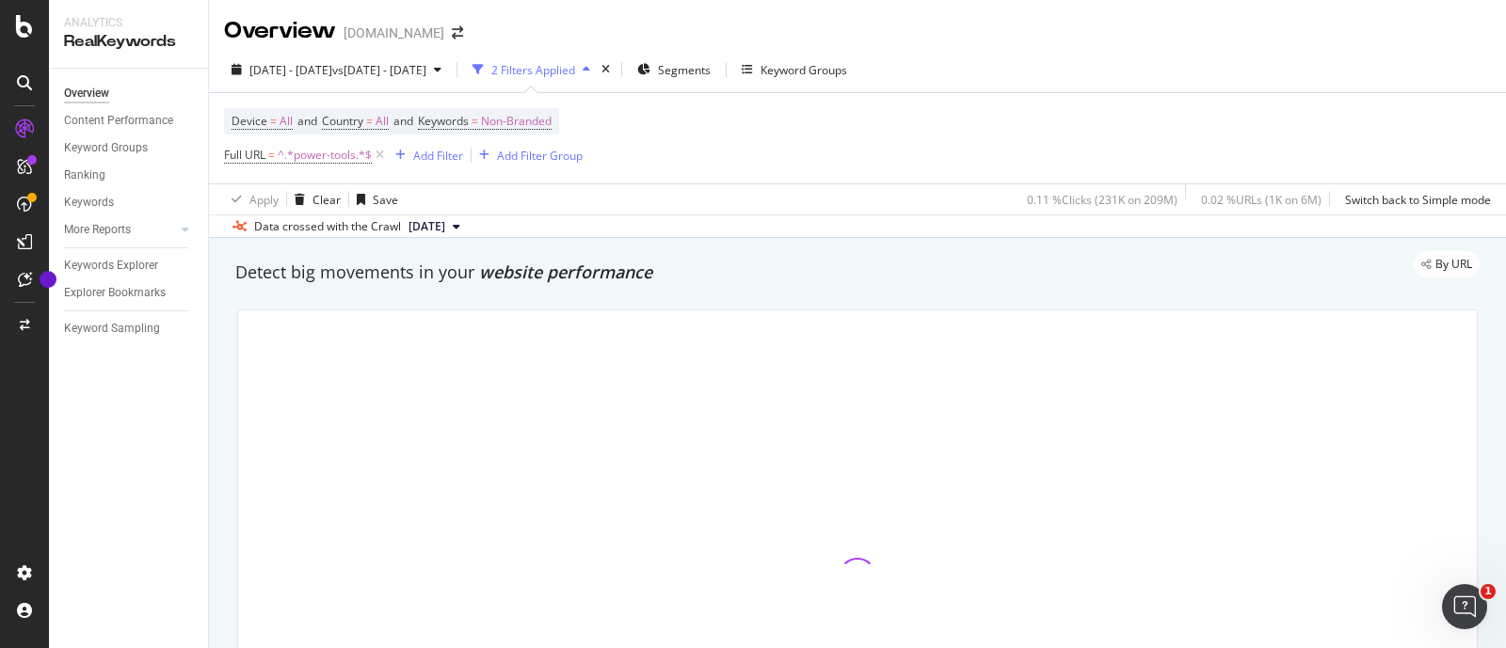
drag, startPoint x: 668, startPoint y: 461, endPoint x: 645, endPoint y: 436, distance: 34.6
click at [662, 454] on div at bounding box center [857, 577] width 1238 height 533
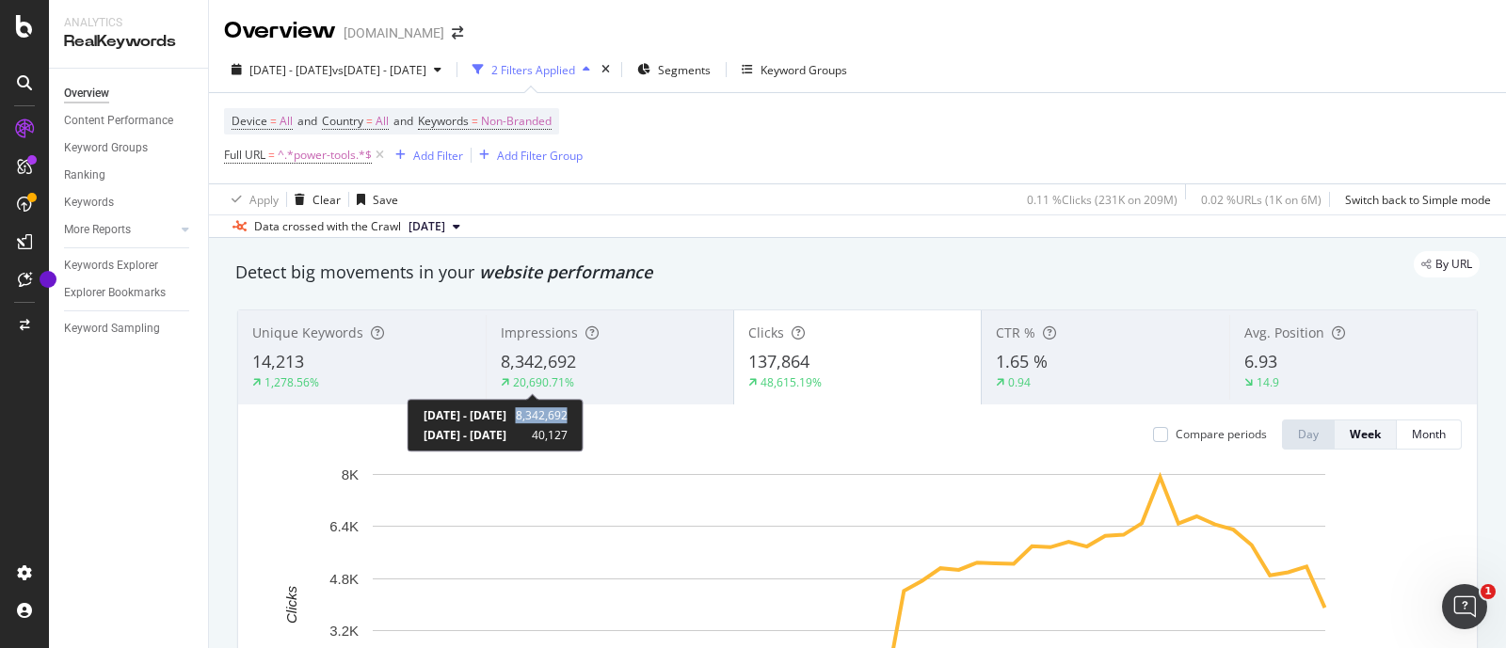
copy span "8,342,692"
drag, startPoint x: 592, startPoint y: 411, endPoint x: 650, endPoint y: 411, distance: 58.3
click at [583, 411] on div "[DATE] - [DATE] 8,342,692 [DATE] - [DATE] 40,127" at bounding box center [495, 425] width 176 height 53
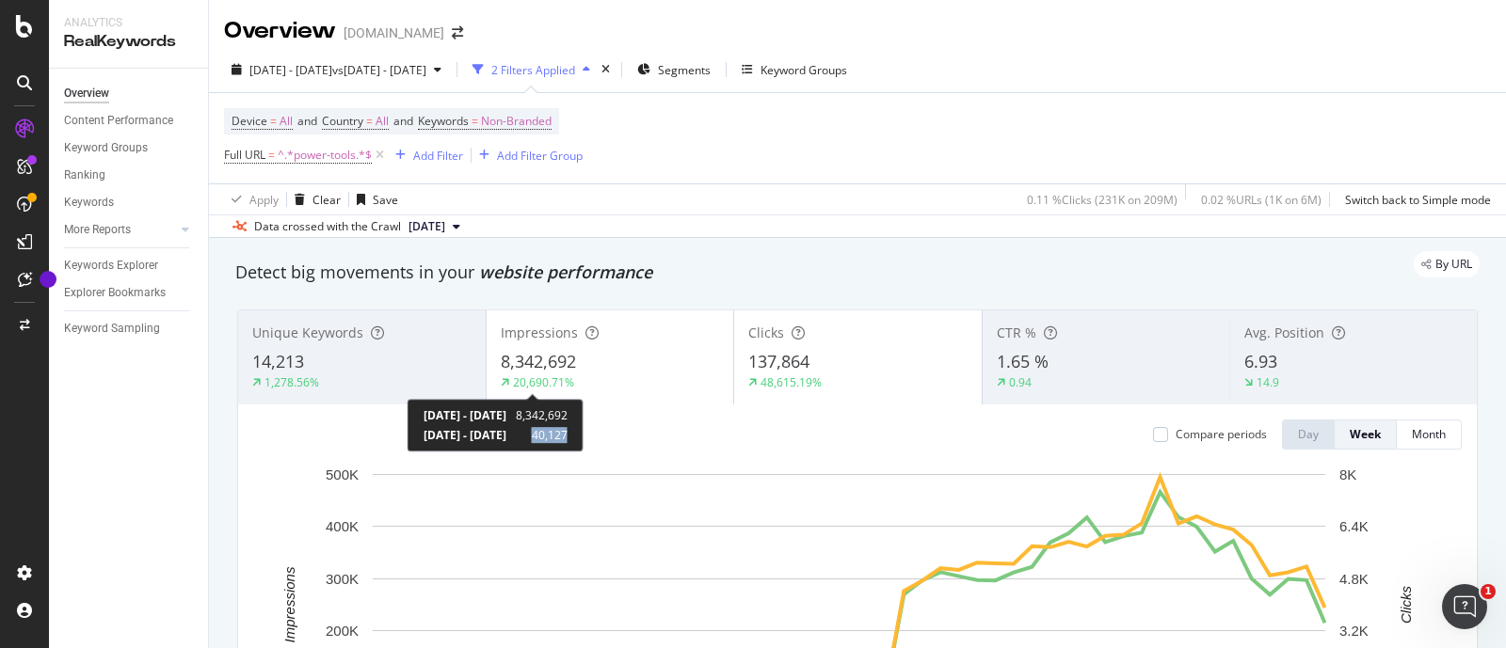
copy span "40,127"
drag, startPoint x: 608, startPoint y: 435, endPoint x: 645, endPoint y: 439, distance: 36.9
click at [583, 439] on div "[DATE] - [DATE] 8,342,692 [DATE] - [DATE] 40,127" at bounding box center [495, 425] width 176 height 53
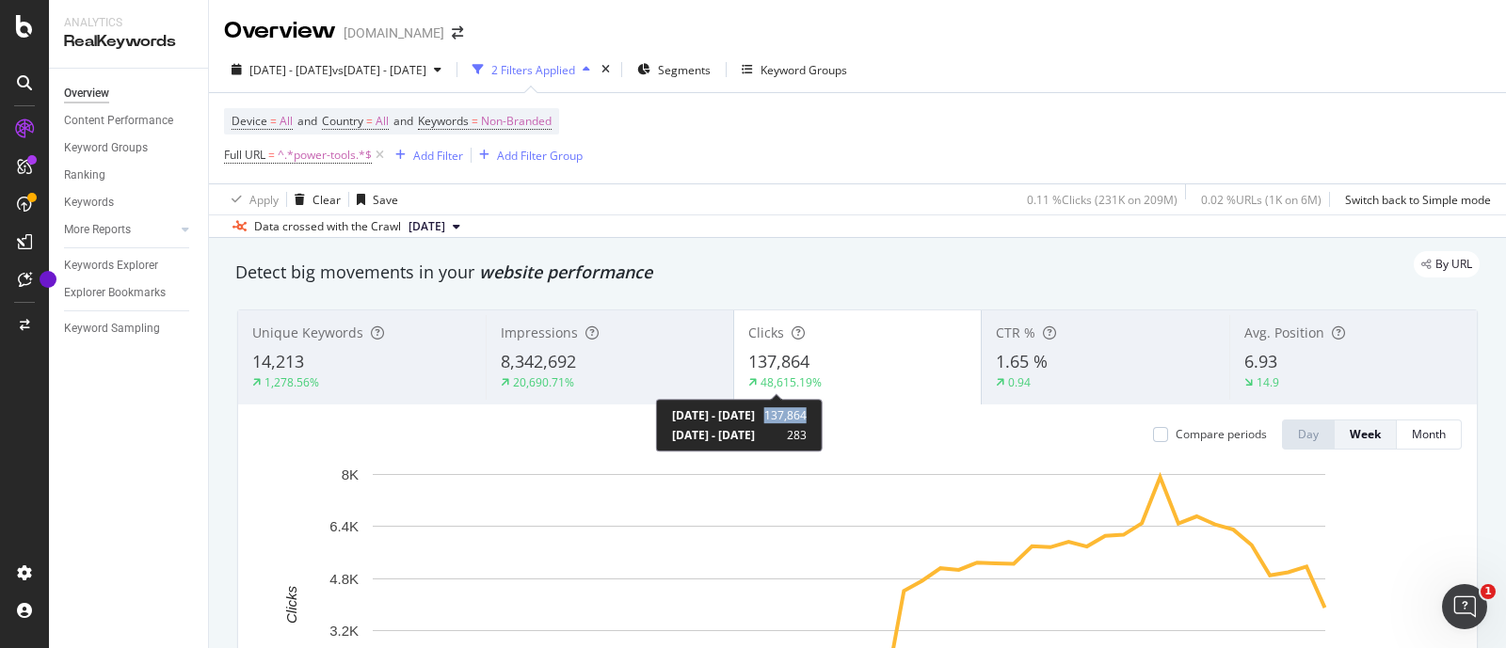
copy span "137,864"
drag, startPoint x: 838, startPoint y: 410, endPoint x: 889, endPoint y: 420, distance: 51.7
click at [822, 413] on div "[DATE] - [DATE] 137,864 [DATE] - [DATE] 283" at bounding box center [739, 425] width 167 height 53
copy span "283"
drag, startPoint x: 861, startPoint y: 437, endPoint x: 882, endPoint y: 435, distance: 20.8
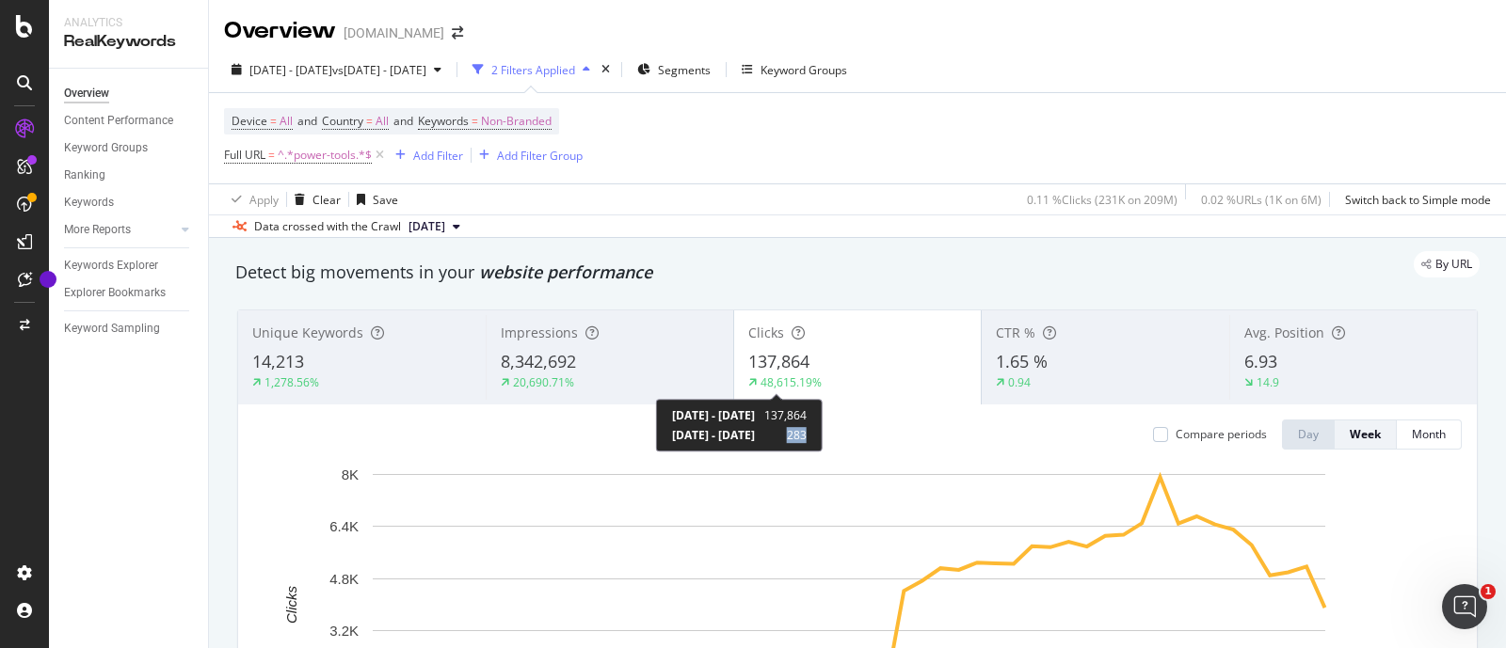
click at [822, 435] on div "[DATE] - [DATE] 137,864 [DATE] - [DATE] 283" at bounding box center [739, 425] width 167 height 53
click at [822, 437] on div "[DATE] - [DATE] 137,864 [DATE] - [DATE] 283" at bounding box center [739, 425] width 167 height 53
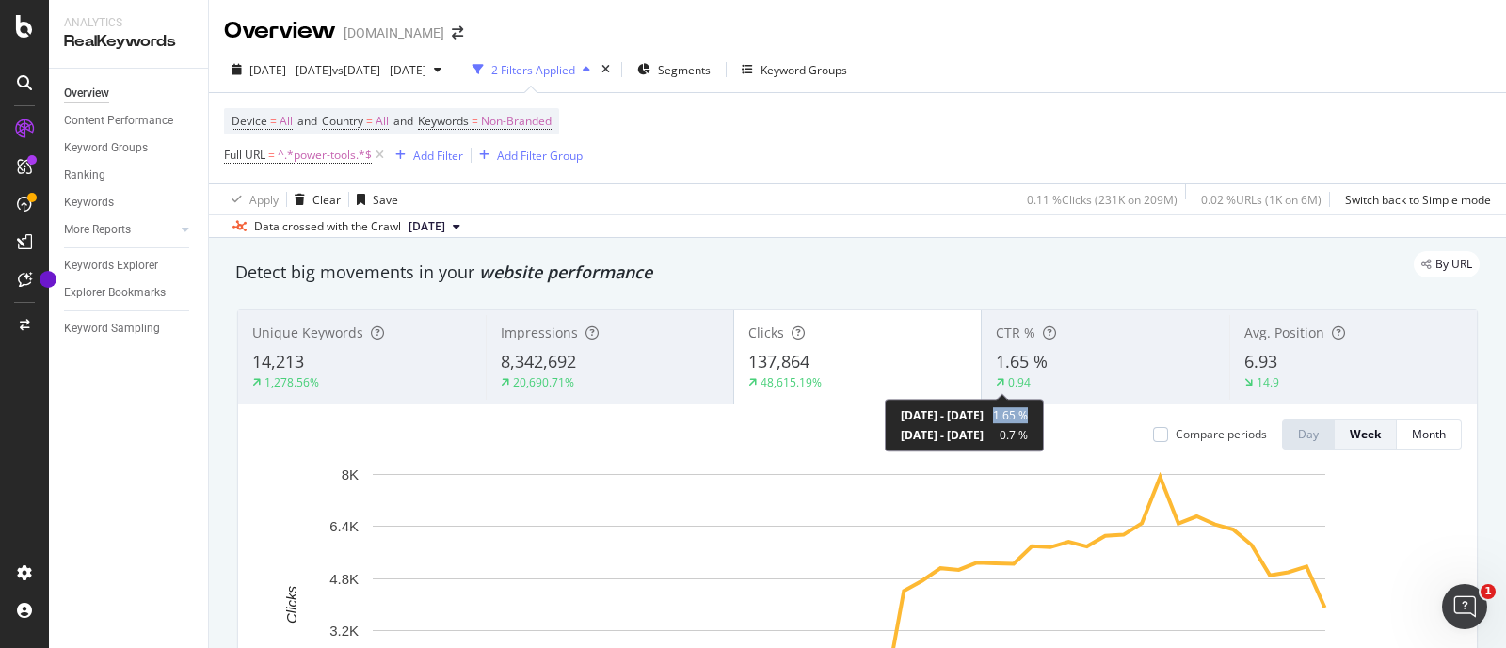
copy span "1.65 %"
drag, startPoint x: 1064, startPoint y: 413, endPoint x: 1106, endPoint y: 416, distance: 41.5
click at [1044, 416] on div "[DATE] - [DATE] 1.65 % [DATE] - [DATE] 0.7 %" at bounding box center [964, 425] width 159 height 53
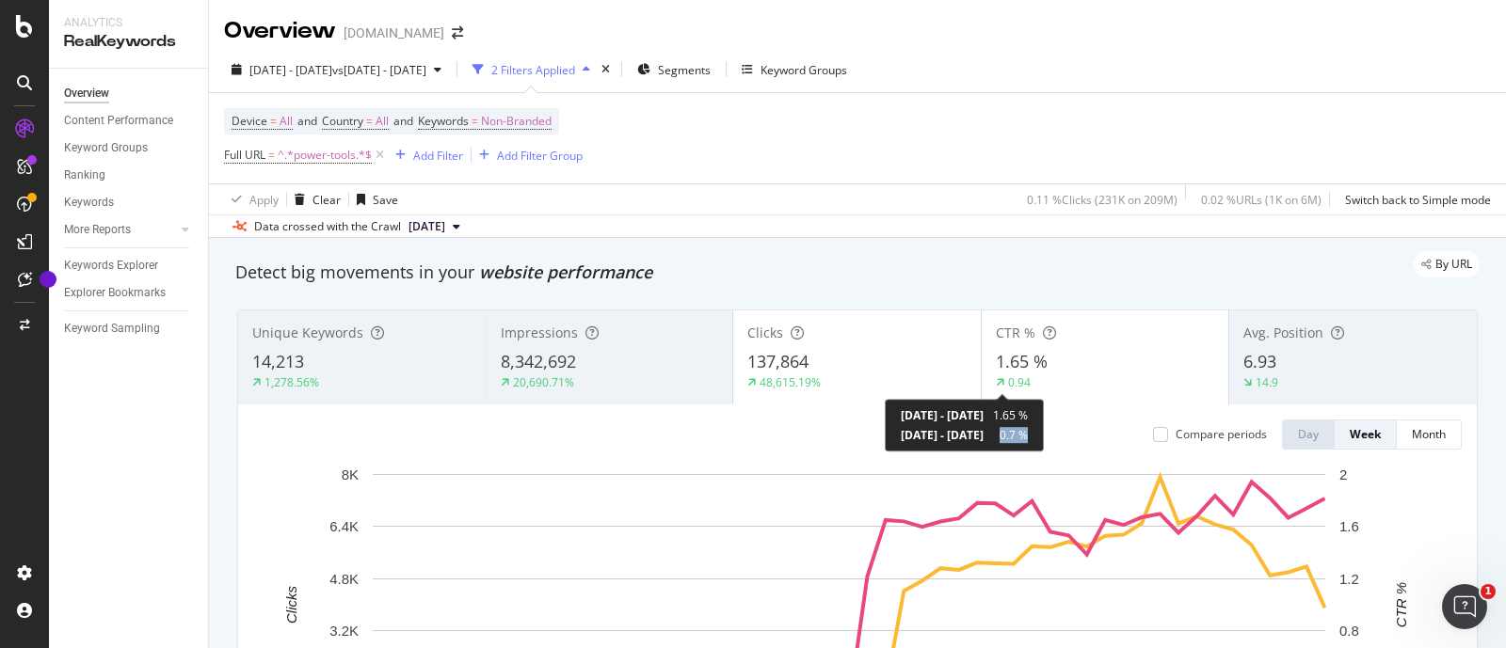
copy span "0.7 %"
drag, startPoint x: 1074, startPoint y: 435, endPoint x: 1109, endPoint y: 436, distance: 34.8
click at [1044, 436] on div "[DATE] - [DATE] 1.65 % [DATE] - [DATE] 0.7 %" at bounding box center [964, 425] width 159 height 53
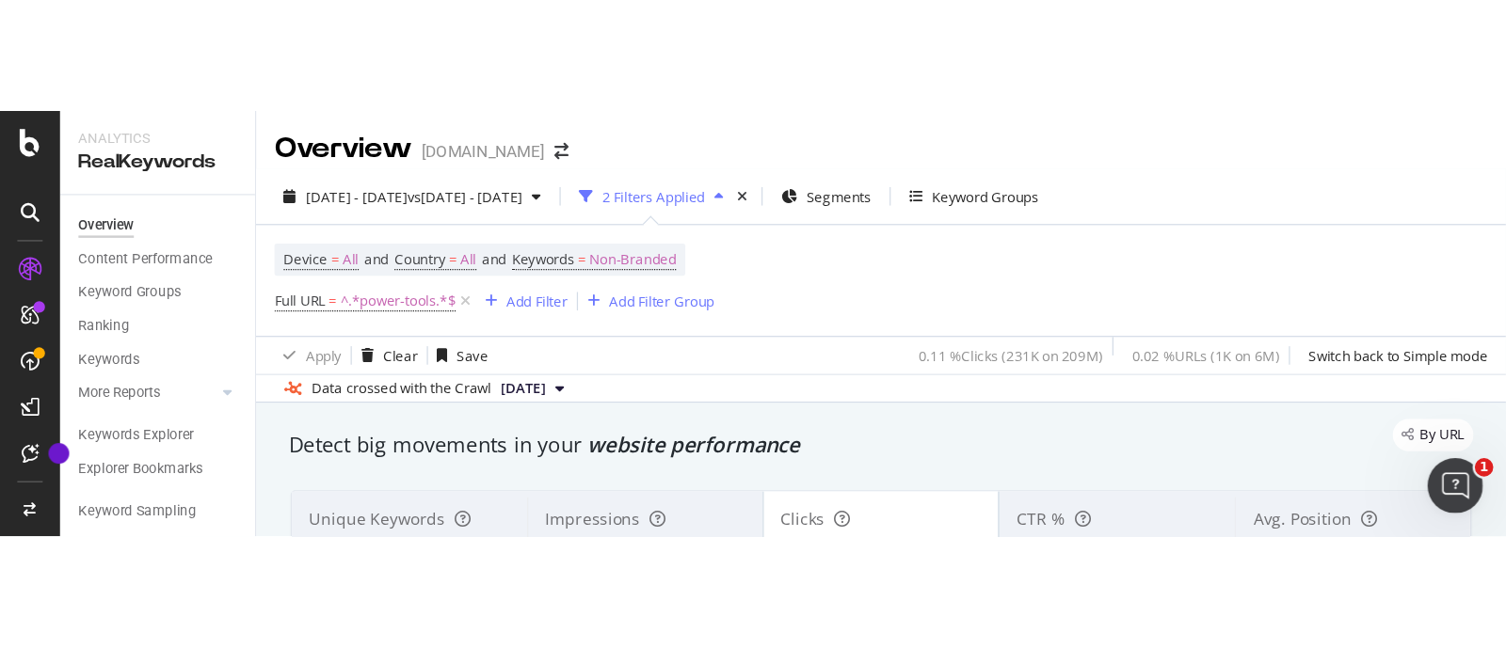
scroll to position [575, 0]
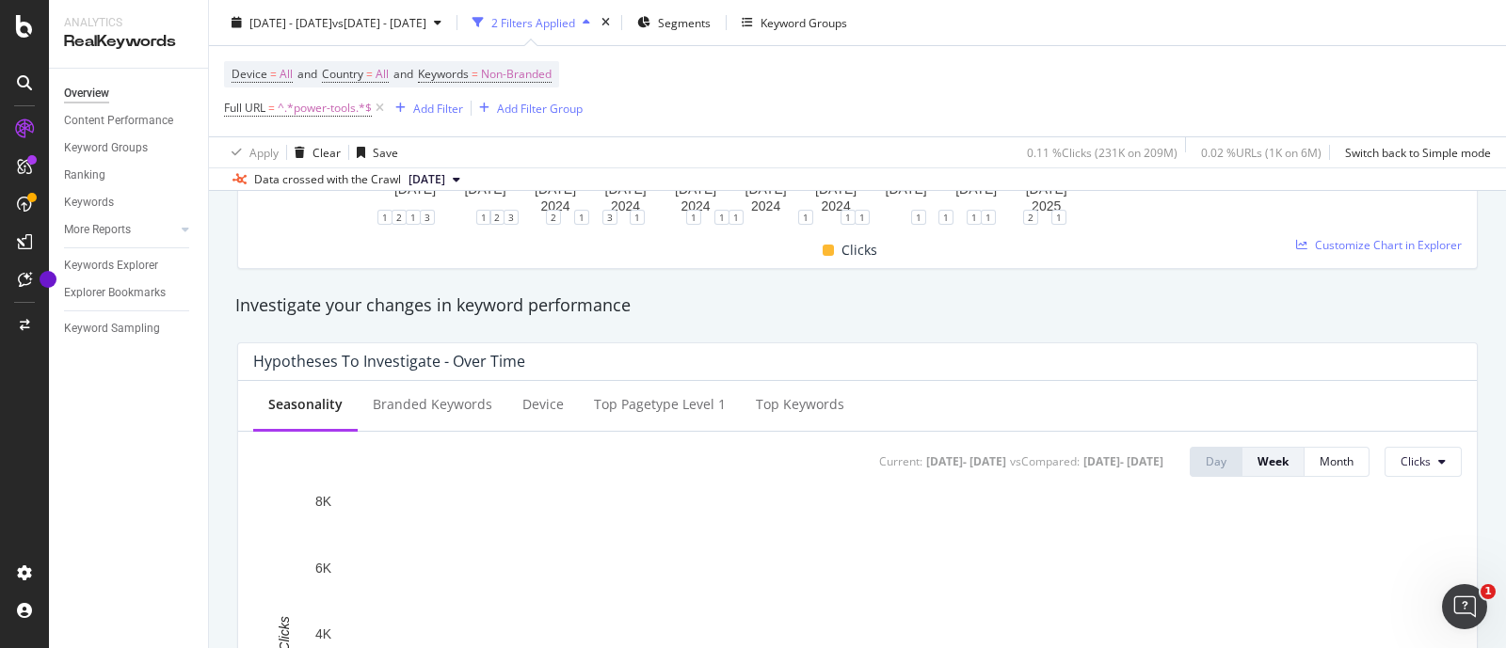
click at [1425, 171] on div "Data crossed with the Crawl [DATE]" at bounding box center [857, 179] width 1297 height 23
click at [1426, 171] on div "Data crossed with the Crawl [DATE]" at bounding box center [857, 179] width 1297 height 23
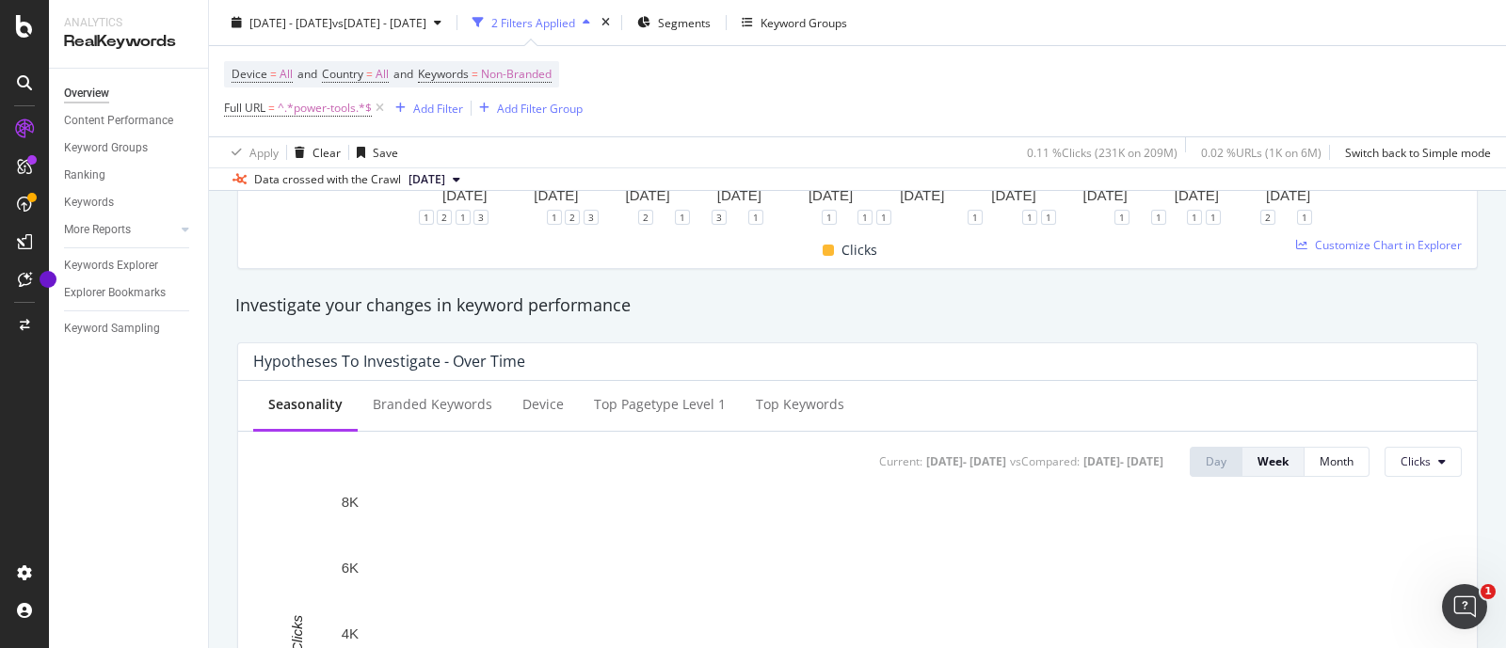
drag, startPoint x: 1266, startPoint y: 62, endPoint x: 1261, endPoint y: 8, distance: 54.8
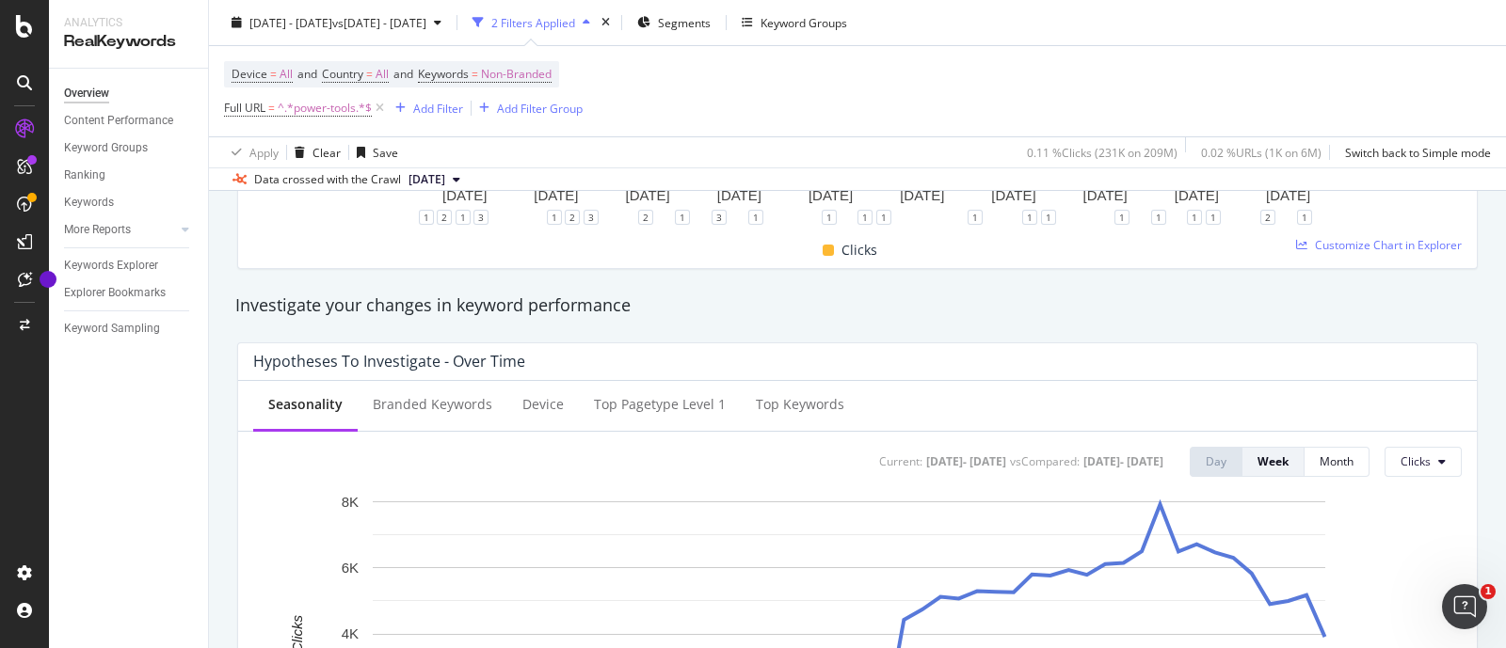
click at [1261, 49] on div "[DATE] - [DATE] vs [DATE] - [DATE] 2 Filters Applied Segments Keyword Groups De…" at bounding box center [857, 95] width 1297 height 191
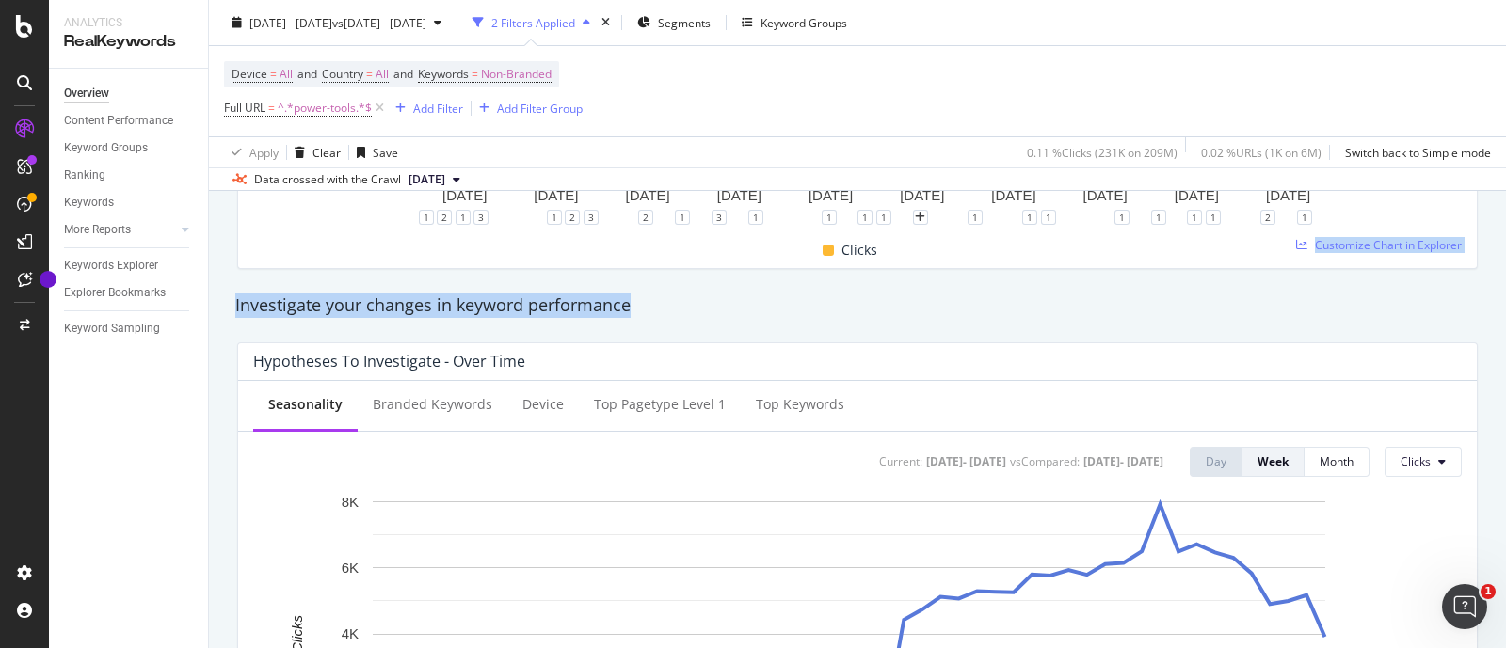
click at [1225, 249] on div "Clicks" at bounding box center [850, 250] width 1208 height 37
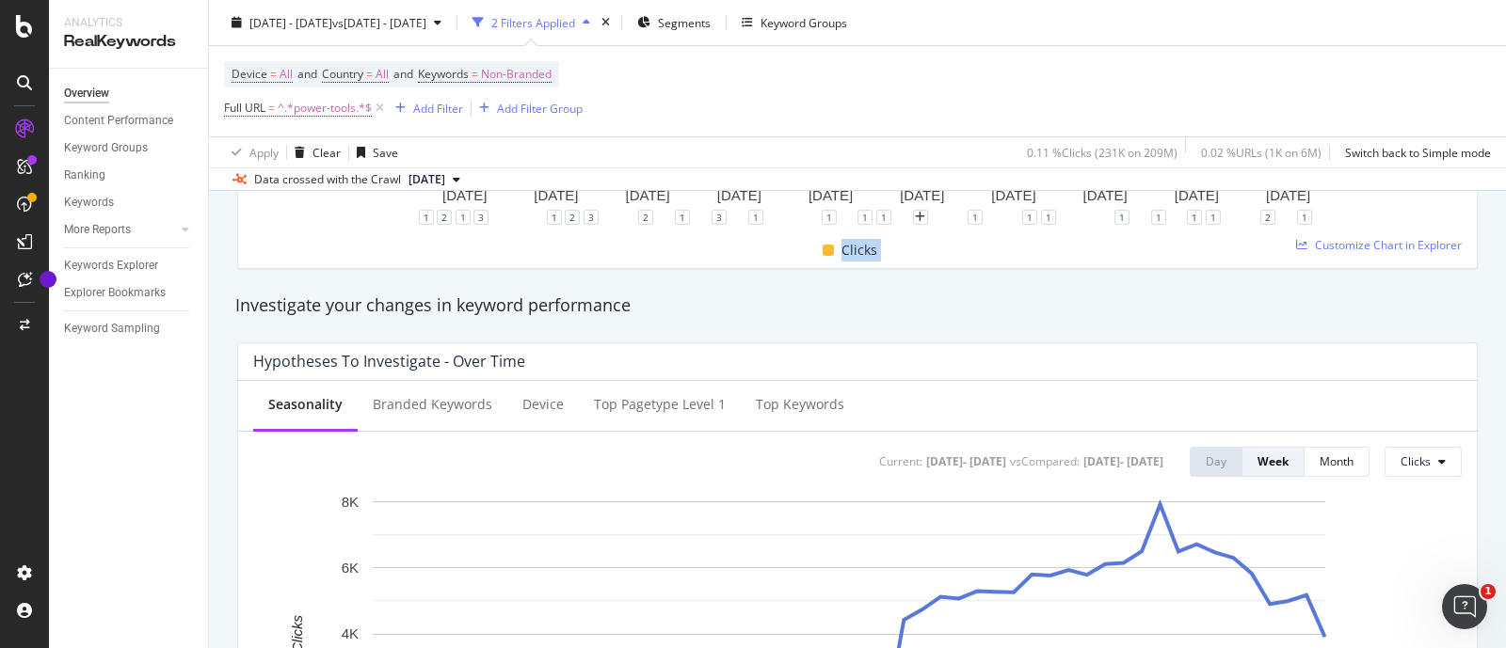
click at [1225, 249] on div "Clicks" at bounding box center [850, 250] width 1208 height 37
drag, startPoint x: 1225, startPoint y: 249, endPoint x: 1199, endPoint y: 312, distance: 68.3
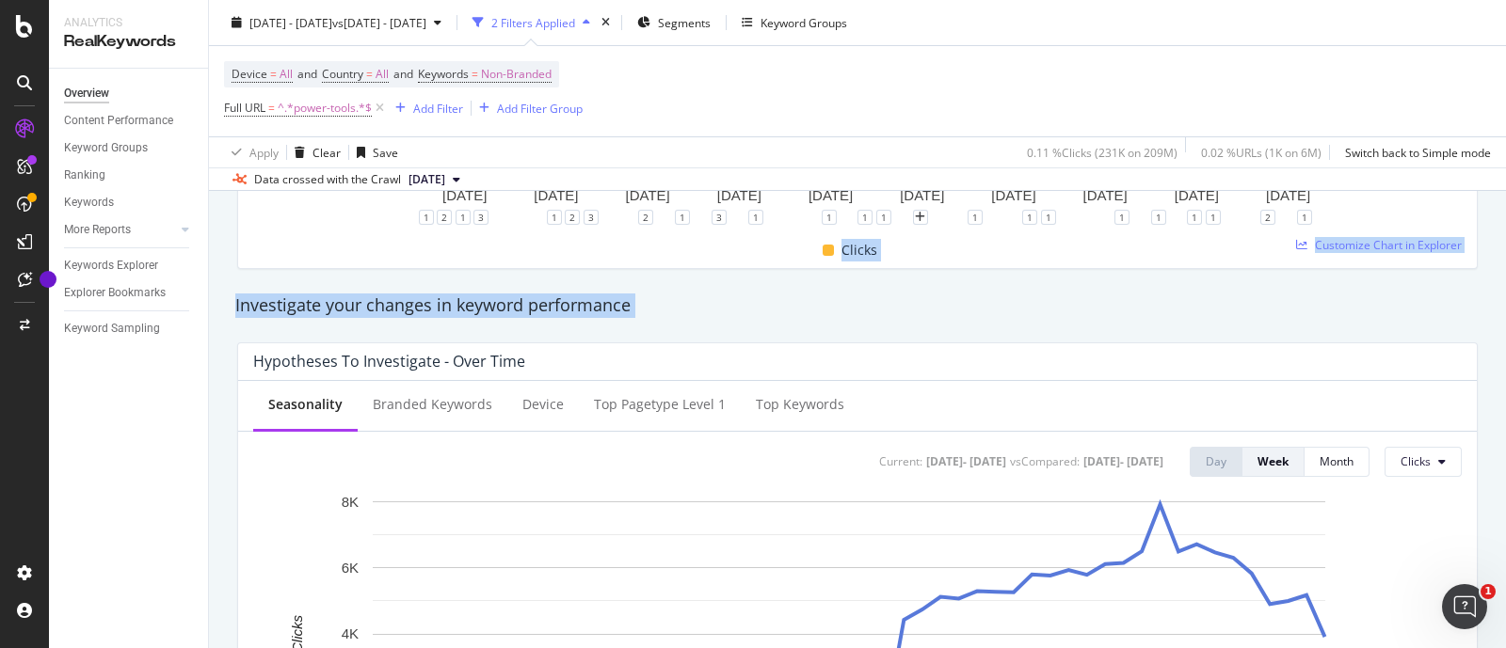
click at [1191, 303] on div "Investigate your changes in keyword performance" at bounding box center [857, 306] width 1244 height 24
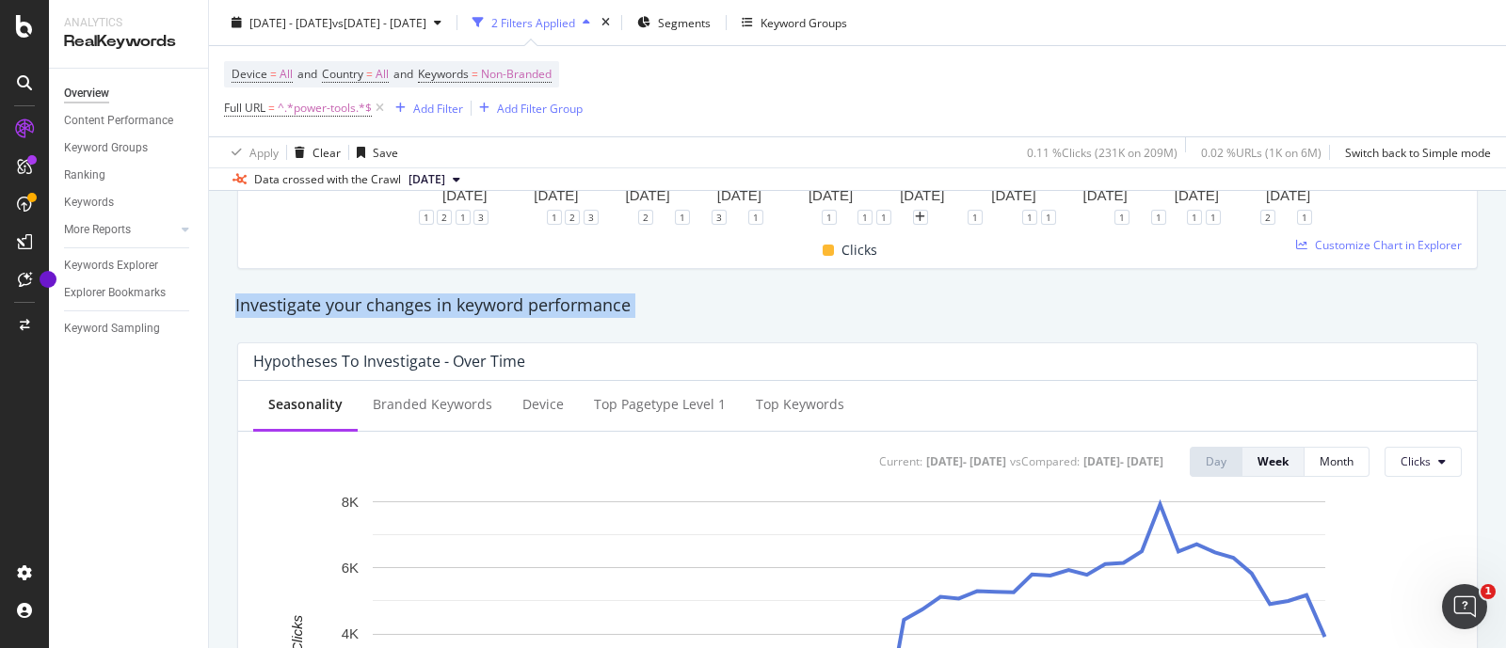
click at [1191, 303] on div "Investigate your changes in keyword performance" at bounding box center [857, 306] width 1244 height 24
drag, startPoint x: 1191, startPoint y: 303, endPoint x: 1129, endPoint y: 295, distance: 62.6
click at [1132, 297] on div "Investigate your changes in keyword performance" at bounding box center [857, 306] width 1244 height 24
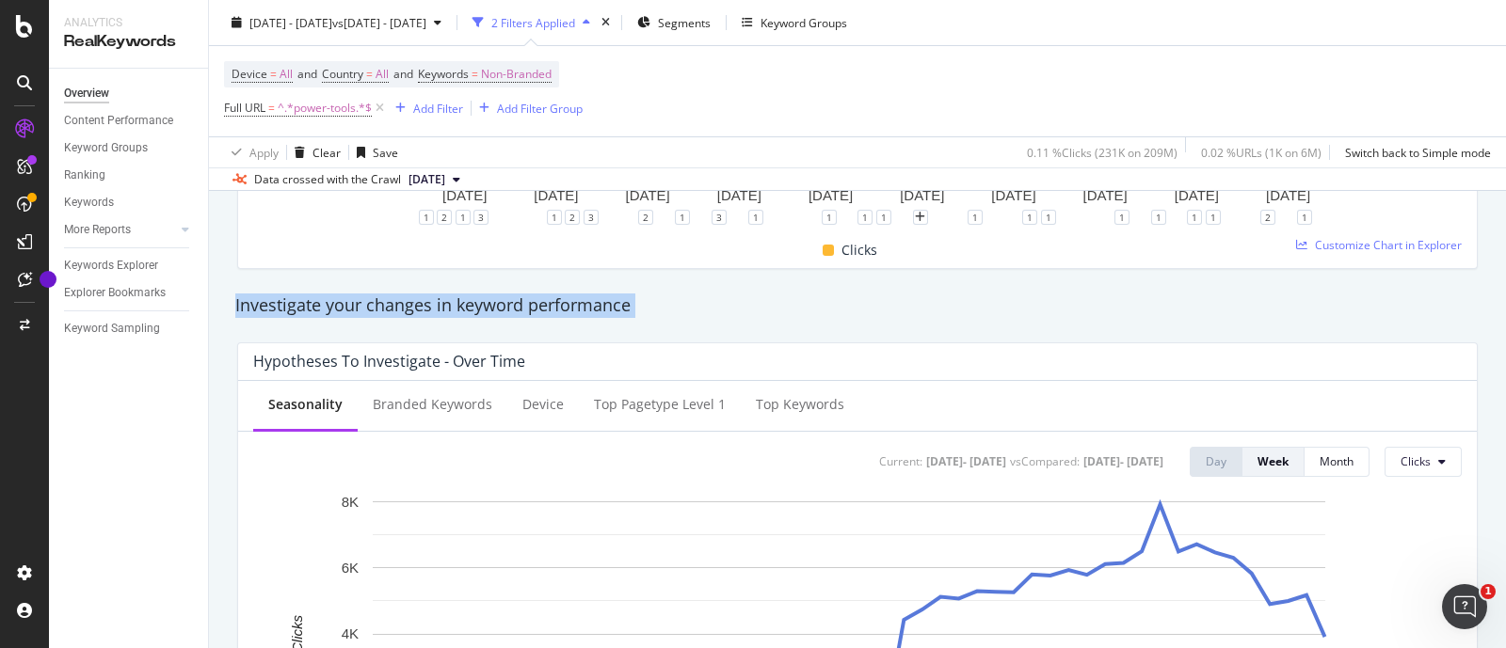
click at [1129, 295] on div "Investigate your changes in keyword performance" at bounding box center [857, 306] width 1244 height 24
drag, startPoint x: 1129, startPoint y: 295, endPoint x: 1125, endPoint y: 327, distance: 31.4
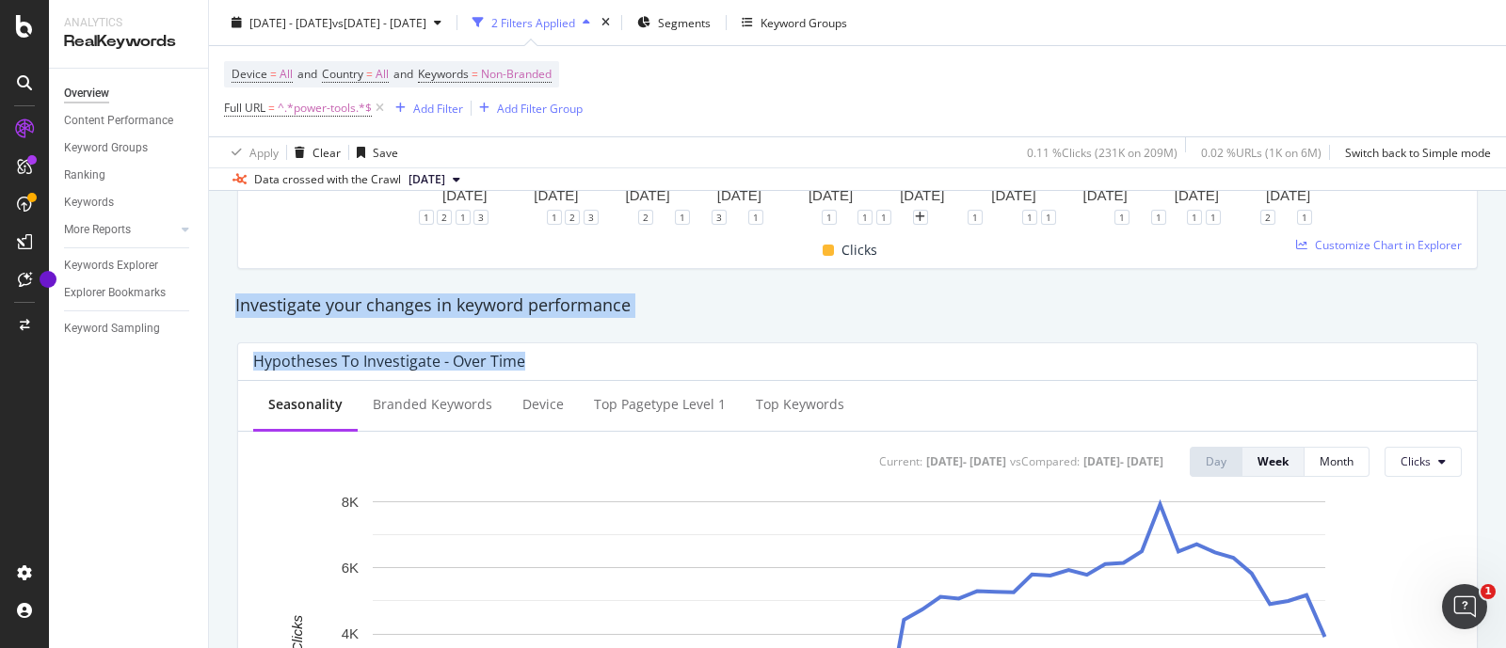
click at [1129, 327] on div "Investigate your changes in keyword performance Hypotheses to Investigate - Ove…" at bounding box center [857, 588] width 1263 height 608
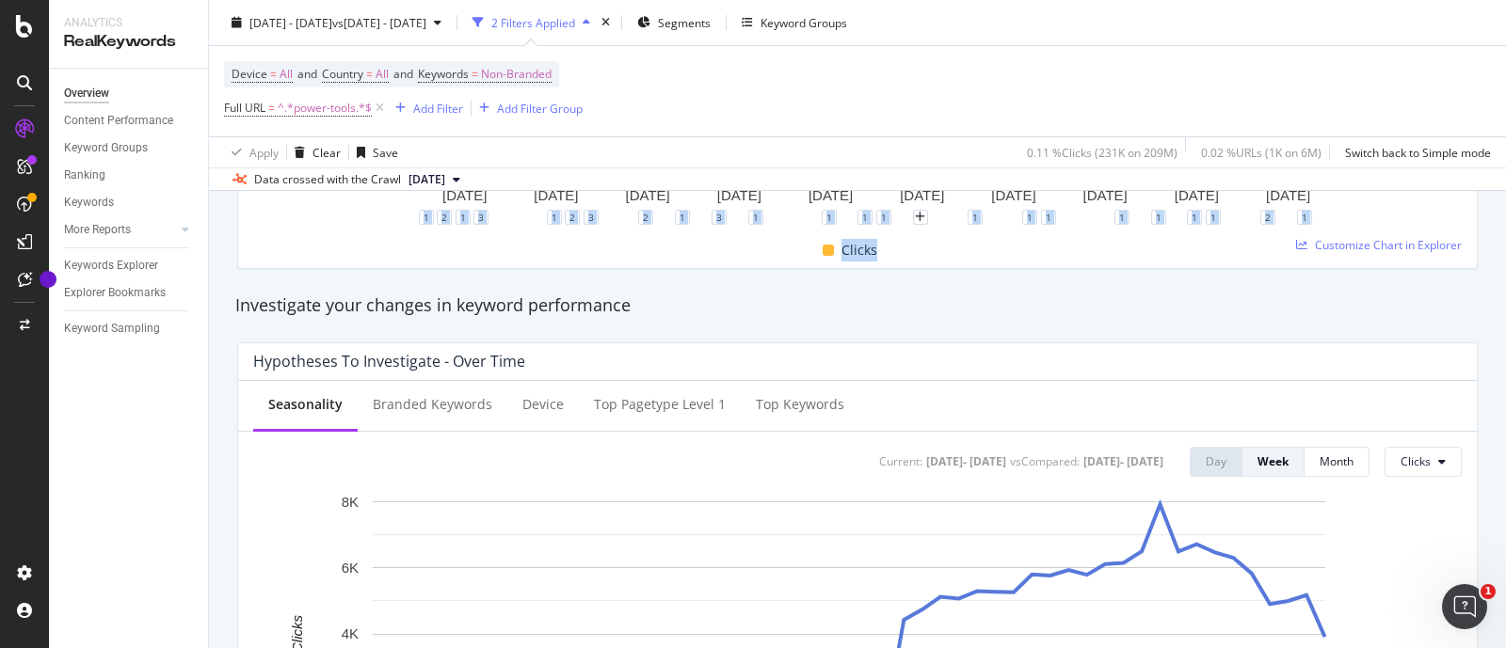
drag, startPoint x: 1094, startPoint y: 218, endPoint x: 1213, endPoint y: 315, distance: 153.1
click at [1132, 200] on div "Unique Keywords 14,213 1,278.56% Impressions 8,342,692 20,690.71% Clicks 137,86…" at bounding box center [857, 2] width 1263 height 565
drag, startPoint x: 1213, startPoint y: 315, endPoint x: 1204, endPoint y: 302, distance: 16.2
click at [1206, 308] on div "Investigate your changes in keyword performance" at bounding box center [857, 306] width 1244 height 24
click at [1193, 232] on div "Clicks" at bounding box center [850, 250] width 1208 height 37
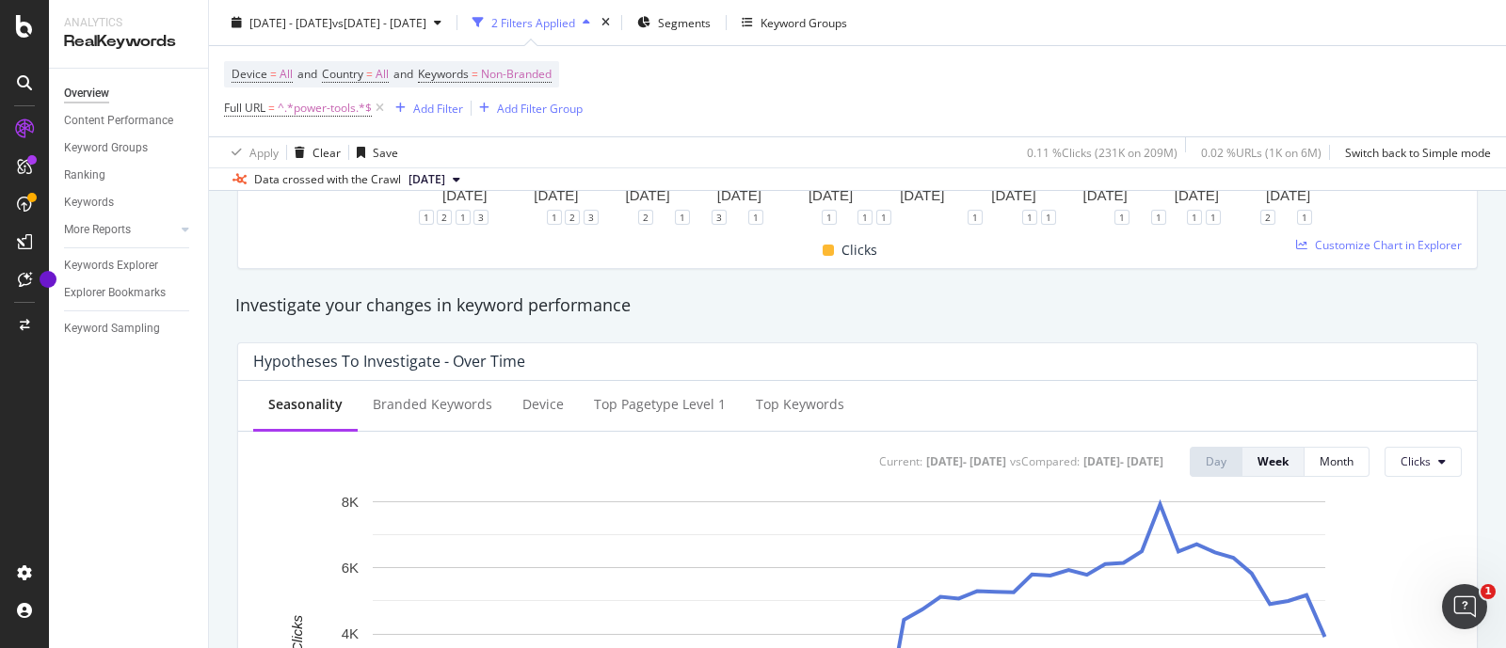
click at [1205, 256] on div "Clicks" at bounding box center [850, 250] width 1208 height 37
click at [1205, 259] on div "Clicks" at bounding box center [850, 250] width 1208 height 37
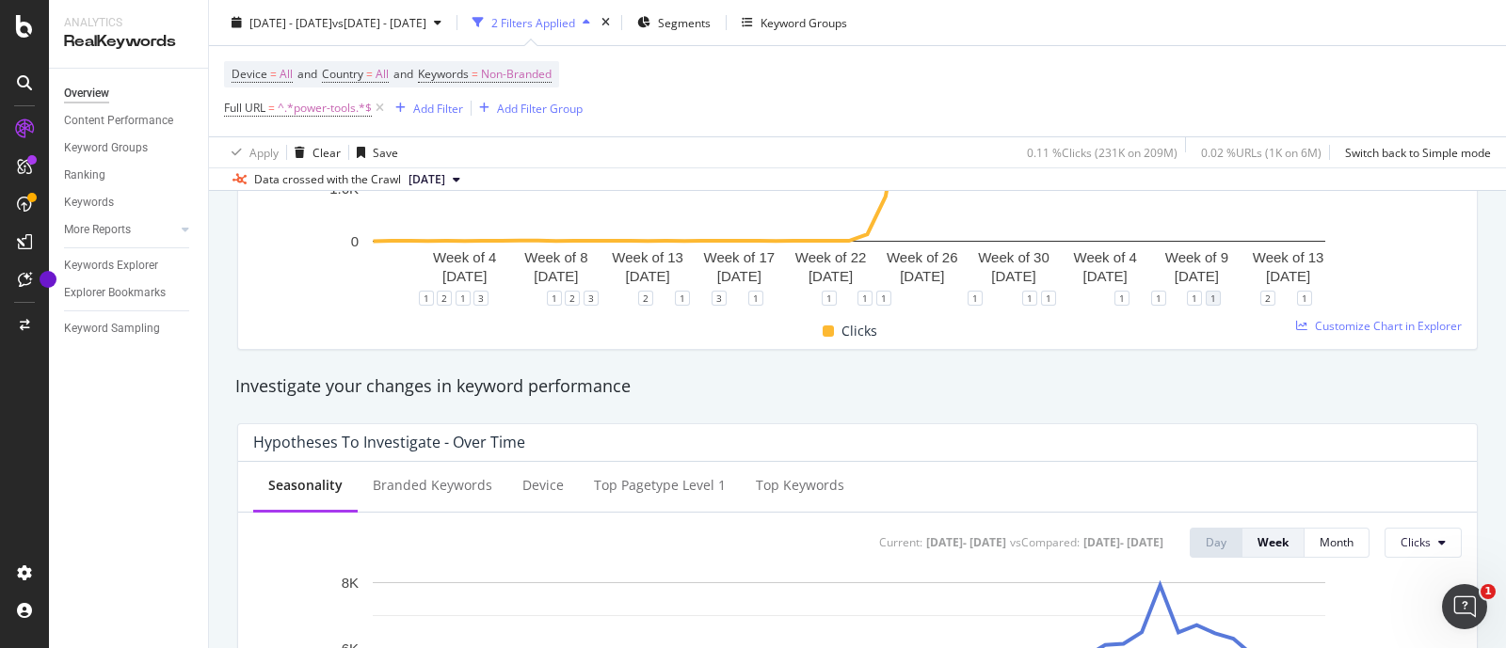
click at [1205, 263] on g "Week of [DATE] Week of [DATE] Week of [DATE] Week of [DATE] Week of [DATE] Week…" at bounding box center [827, 128] width 996 height 311
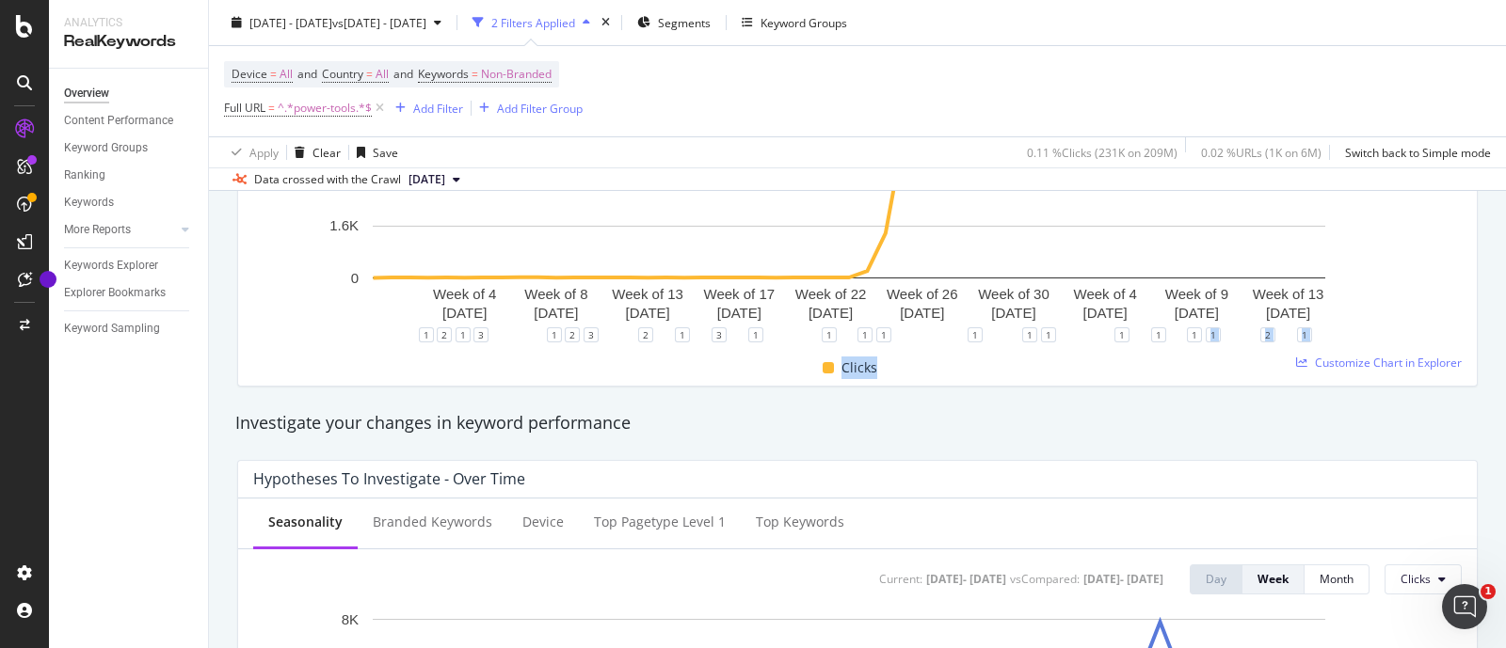
click at [1168, 370] on div "Week of [DATE] Week of [DATE] Week of [DATE] Week of [DATE] Week of [DATE] Week…" at bounding box center [857, 189] width 1208 height 363
click at [1188, 221] on rect "A chart." at bounding box center [849, 148] width 952 height 262
click at [1214, 314] on g "Week of [DATE]" at bounding box center [1196, 303] width 63 height 35
click at [1214, 314] on text "[DATE]" at bounding box center [1196, 313] width 44 height 16
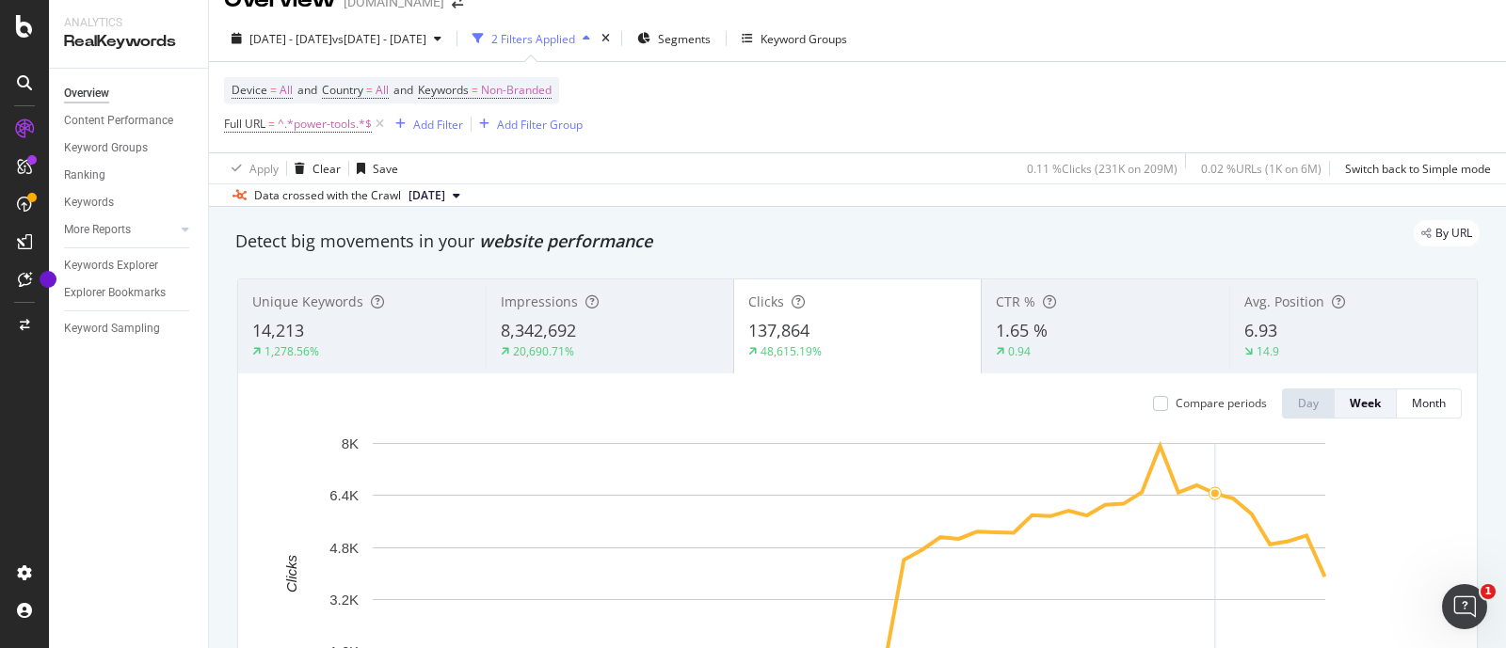
click at [1214, 314] on div "Unique Keywords 14,213 1,278.56% Impressions 8,342,692 20,690.71% Clicks 137,86…" at bounding box center [857, 545] width 1238 height 533
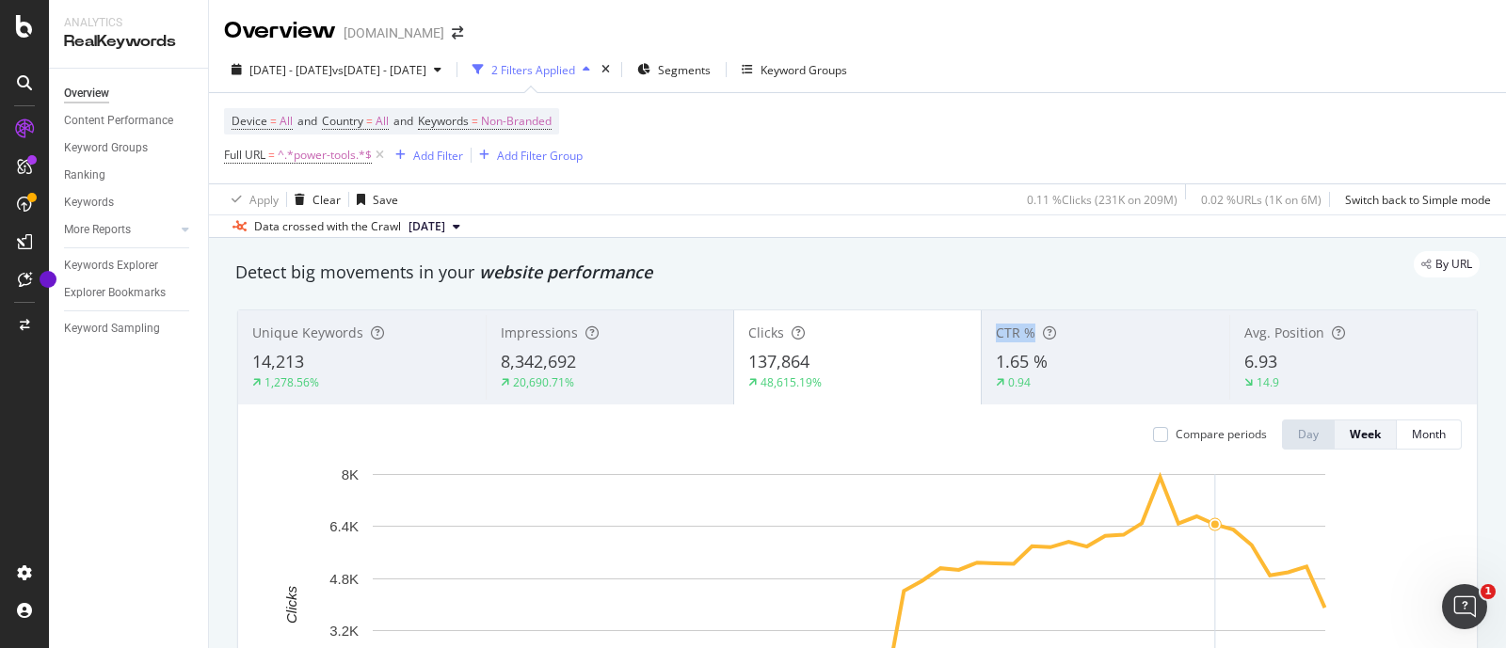
click at [1214, 314] on div "CTR % 1.65 % 0.94" at bounding box center [1105, 358] width 248 height 94
click at [1225, 282] on div "Detect big movements in your website performance Unique Keywords 14,213 1,278.5…" at bounding box center [857, 555] width 1263 height 608
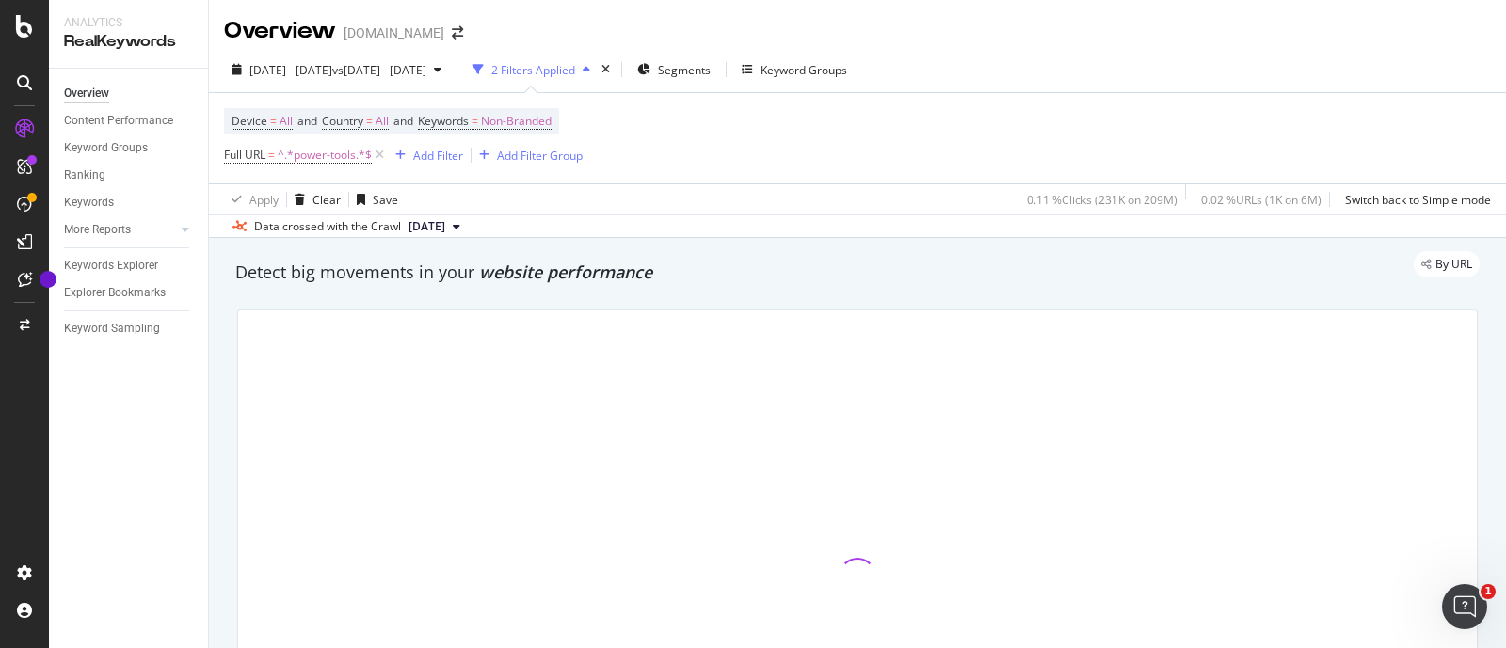
click at [1288, 192] on div "0.02 % URLs ( 1K on 6M )" at bounding box center [1261, 200] width 120 height 16
drag, startPoint x: 1288, startPoint y: 192, endPoint x: 1289, endPoint y: 152, distance: 39.5
click at [1288, 190] on div "0.02 % URLs ( 1K on 6M )" at bounding box center [1265, 199] width 144 height 30
click at [1291, 147] on div "Device = All and Country = All and Keywords = Non-Branded Full URL = ^.*power-t…" at bounding box center [857, 138] width 1267 height 90
click at [1292, 143] on div "Device = All and Country = All and Keywords = Non-Branded Full URL = ^.*power-t…" at bounding box center [857, 138] width 1267 height 90
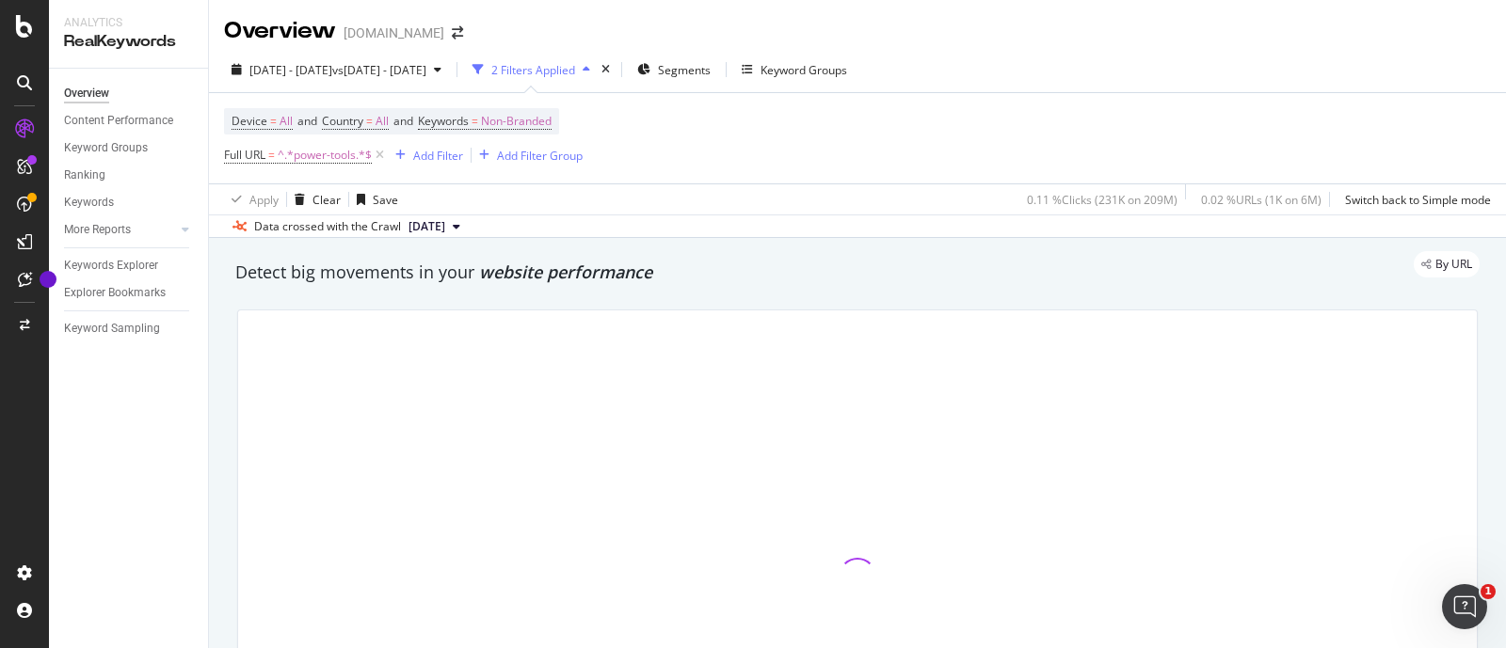
click at [1292, 143] on div "Device = All and Country = All and Keywords = Non-Branded Full URL = ^.*power-t…" at bounding box center [857, 138] width 1267 height 90
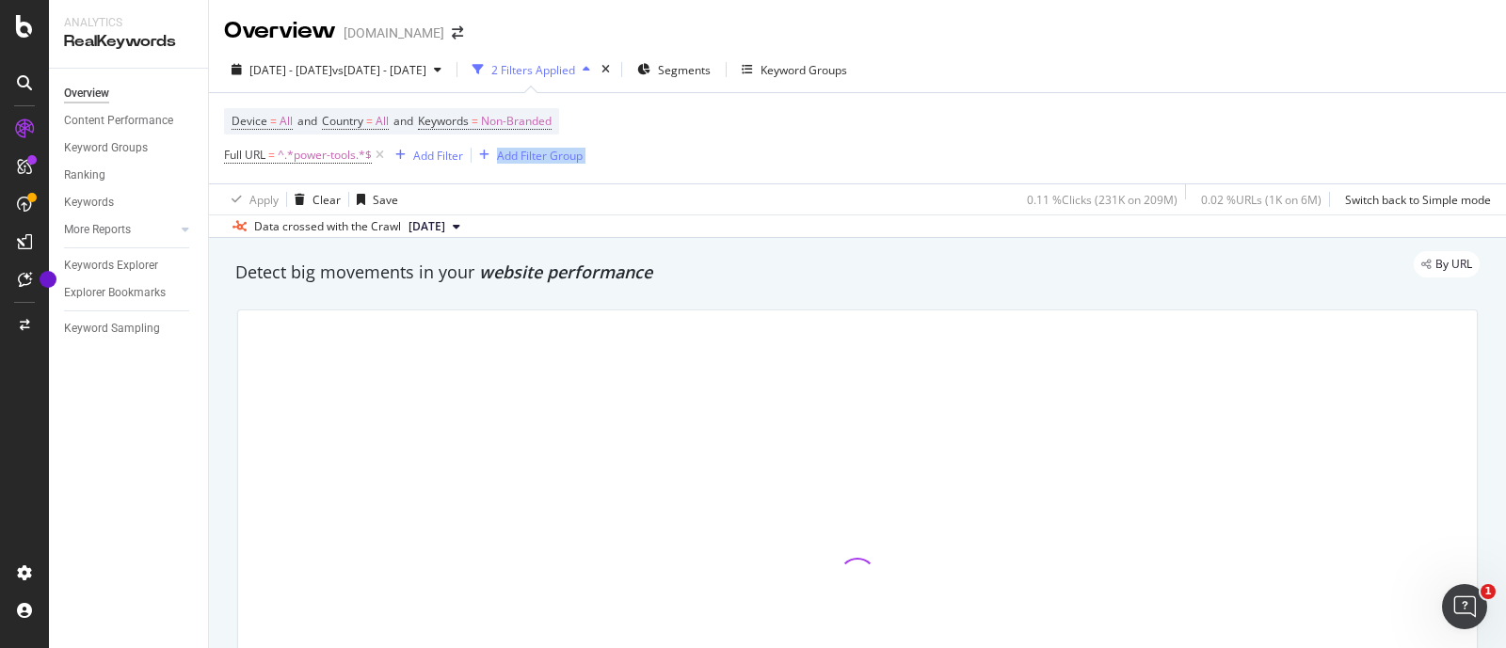
click at [1292, 143] on div "Device = All and Country = All and Keywords = Non-Branded Full URL = ^.*power-t…" at bounding box center [857, 138] width 1267 height 90
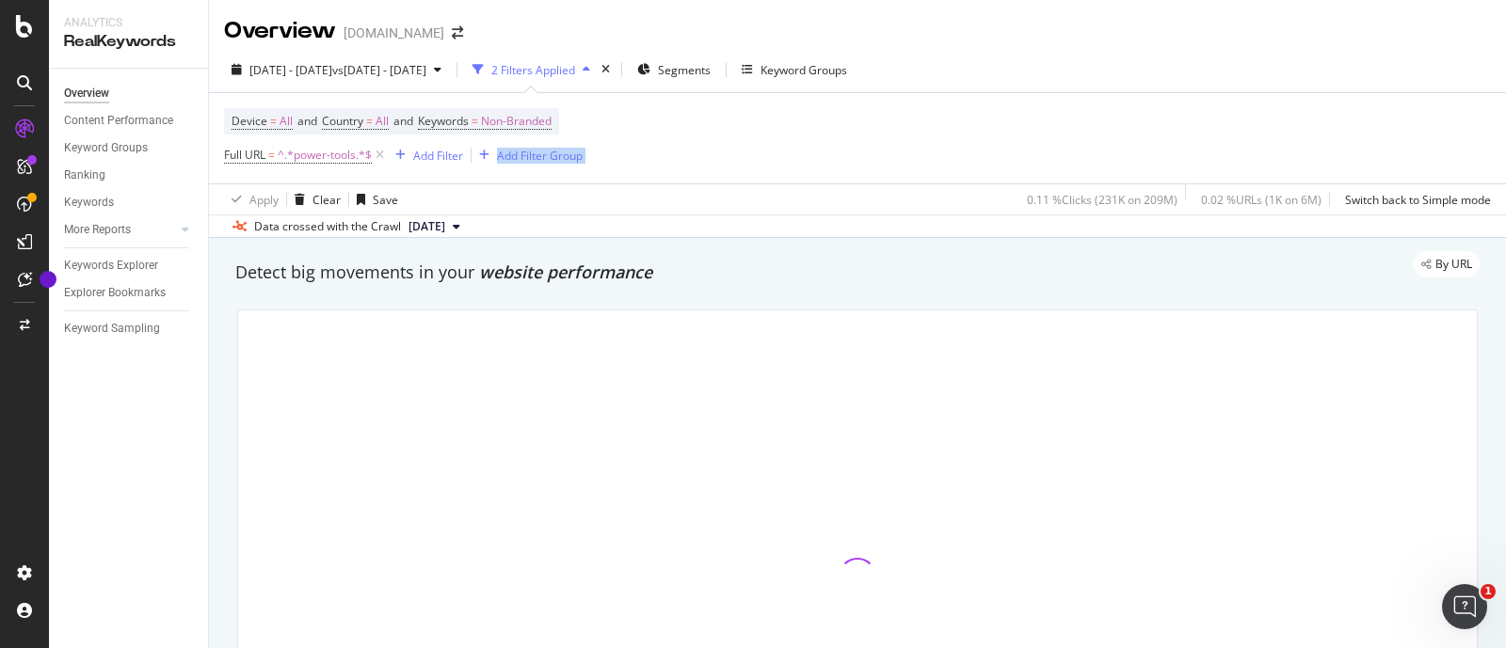
click at [1292, 143] on div "Device = All and Country = All and Keywords = Non-Branded Full URL = ^.*power-t…" at bounding box center [857, 138] width 1267 height 90
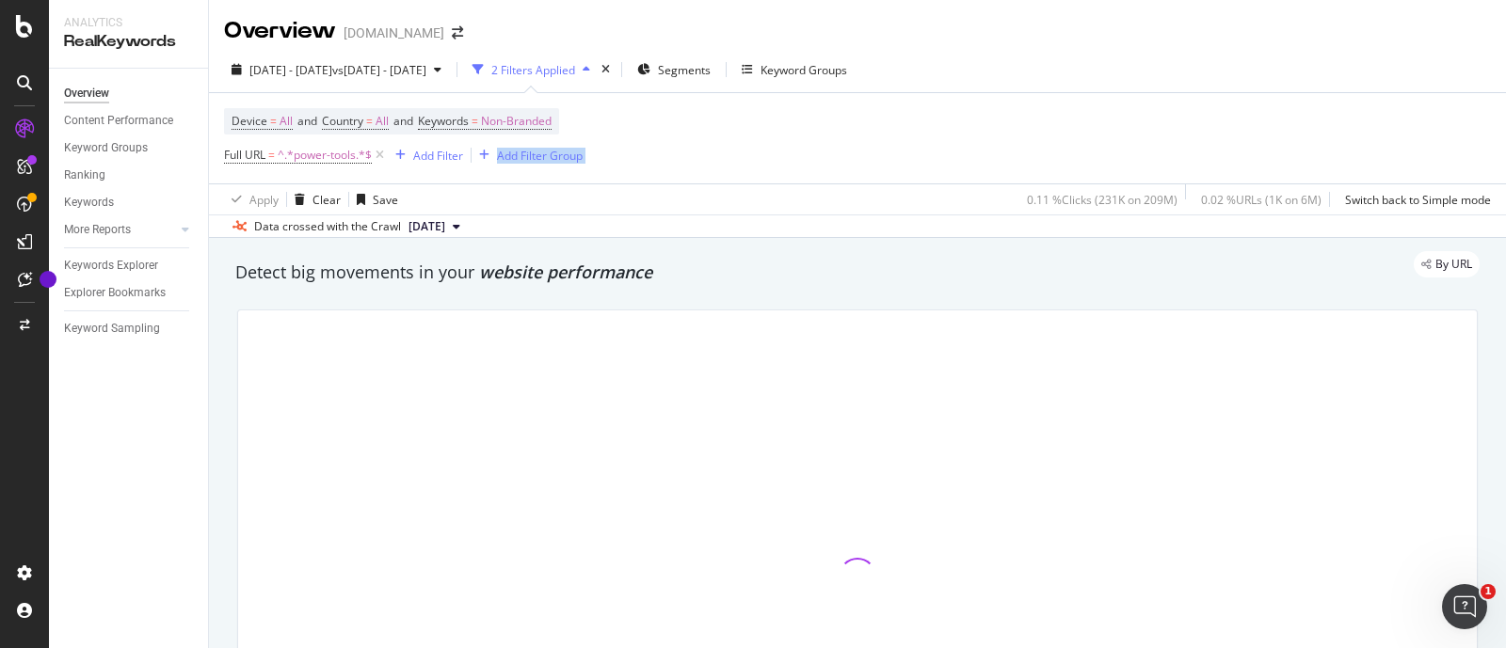
click at [1292, 143] on div "Device = All and Country = All and Keywords = Non-Branded Full URL = ^.*power-t…" at bounding box center [857, 138] width 1267 height 90
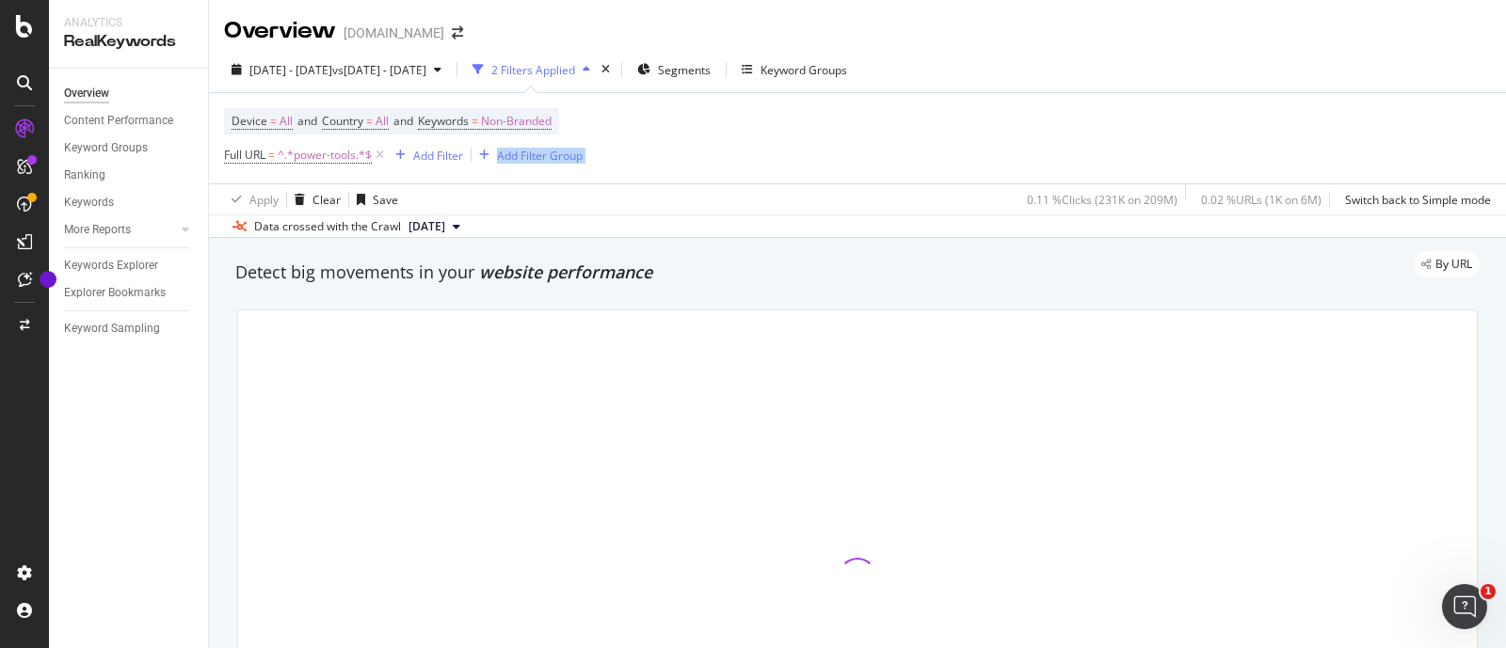
click at [1292, 143] on div "Device = All and Country = All and Keywords = Non-Branded Full URL = ^.*power-t…" at bounding box center [857, 138] width 1267 height 90
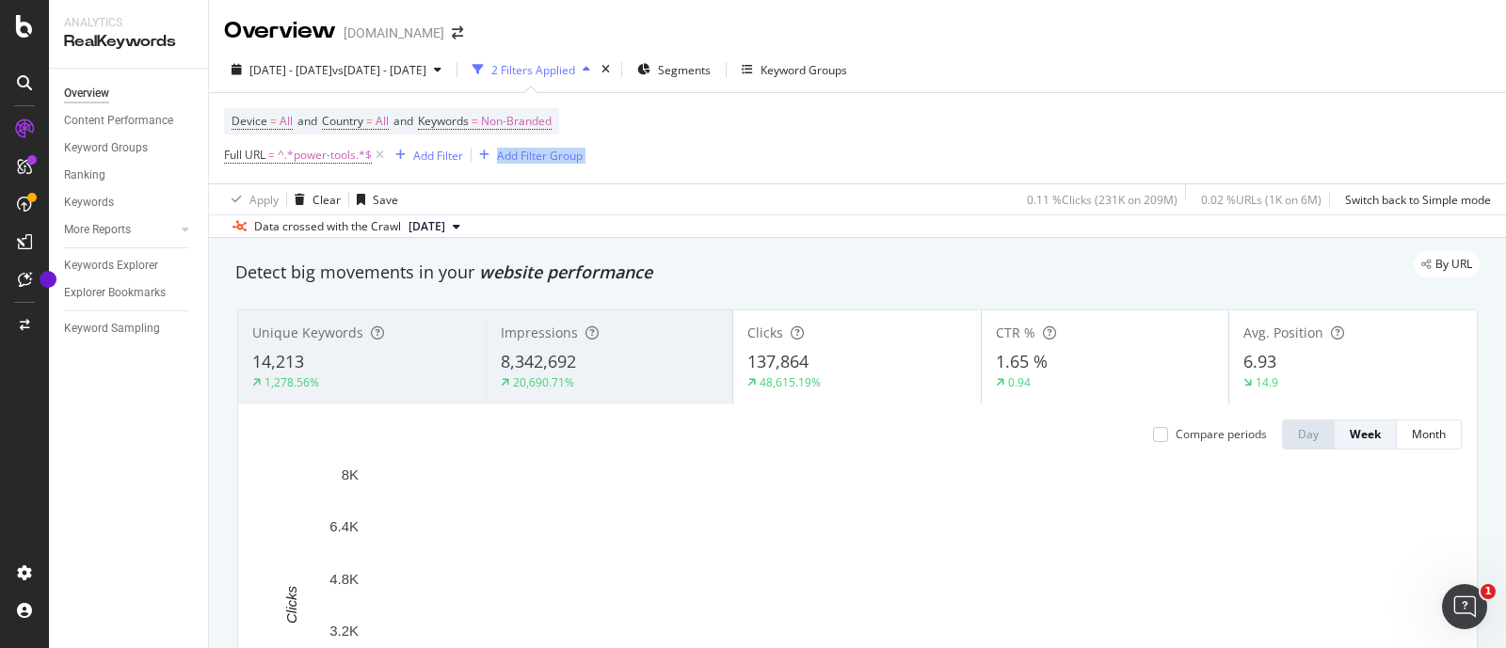
click at [1292, 143] on div "Device = All and Country = All and Keywords = Non-Branded Full URL = ^.*power-t…" at bounding box center [857, 138] width 1267 height 90
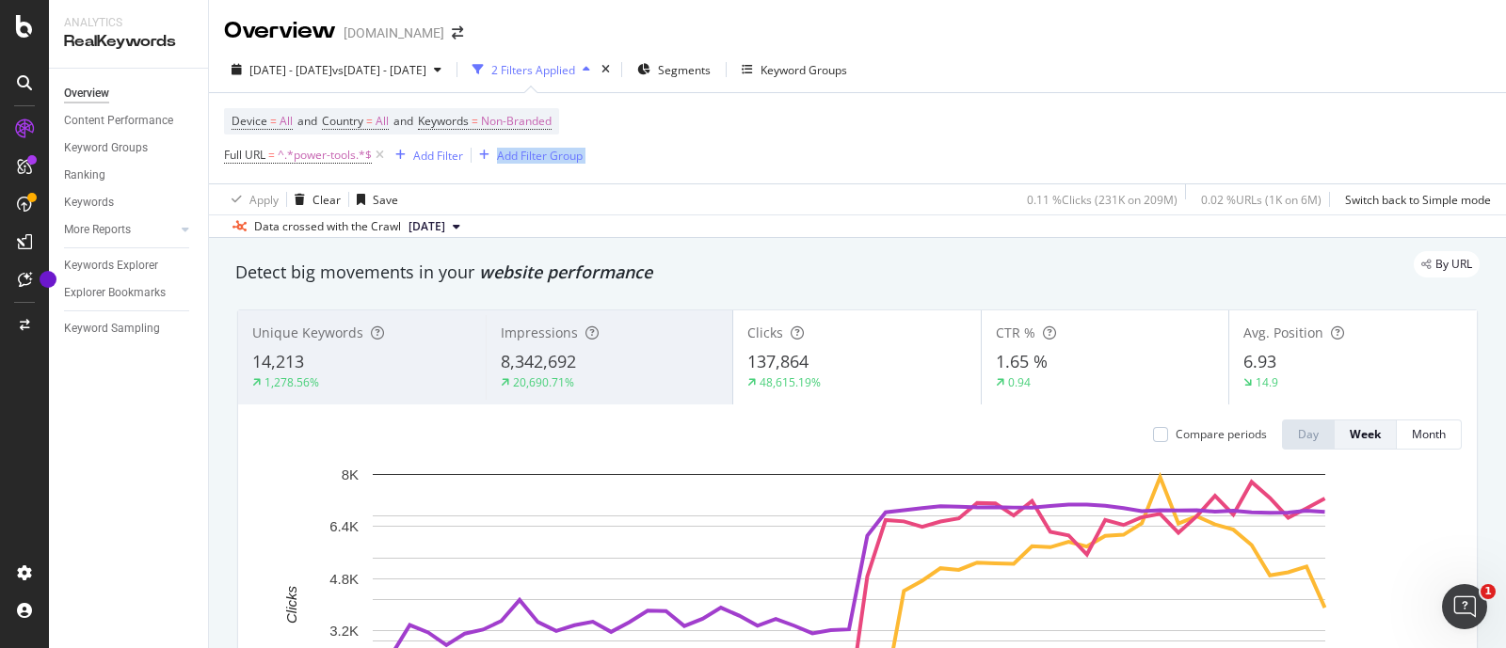
click at [1292, 143] on div "Device = All and Country = All and Keywords = Non-Branded Full URL = ^.*power-t…" at bounding box center [857, 138] width 1267 height 90
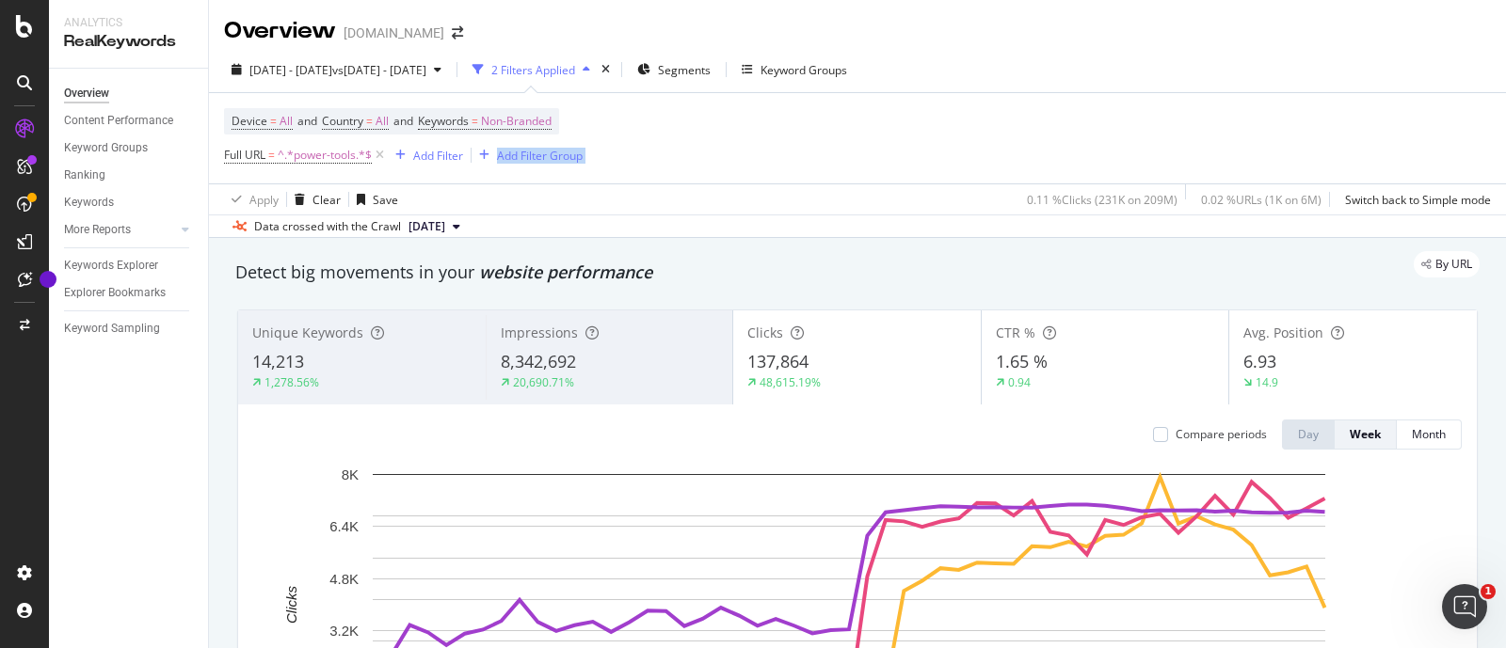
click at [1292, 143] on div "Device = All and Country = All and Keywords = Non-Branded Full URL = ^.*power-t…" at bounding box center [857, 138] width 1267 height 90
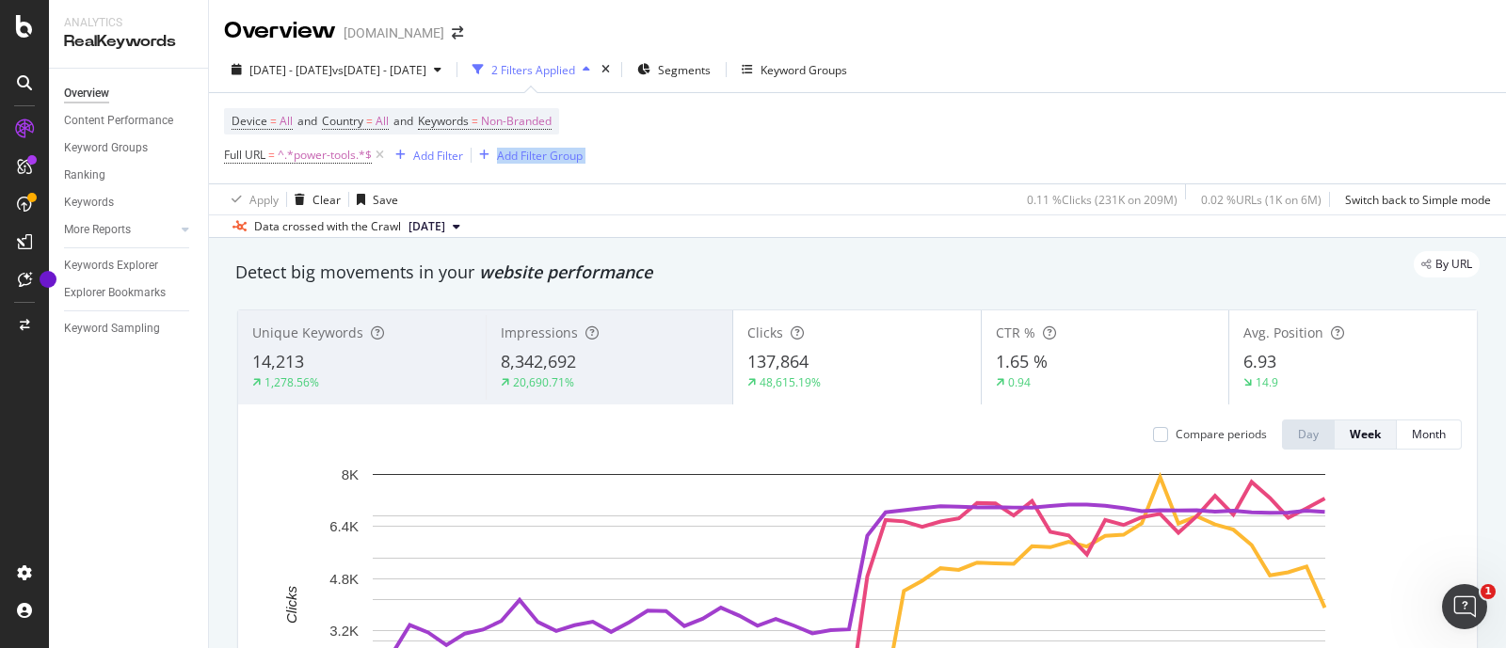
click at [1292, 143] on div "Device = All and Country = All and Keywords = Non-Branded Full URL = ^.*power-t…" at bounding box center [857, 138] width 1267 height 90
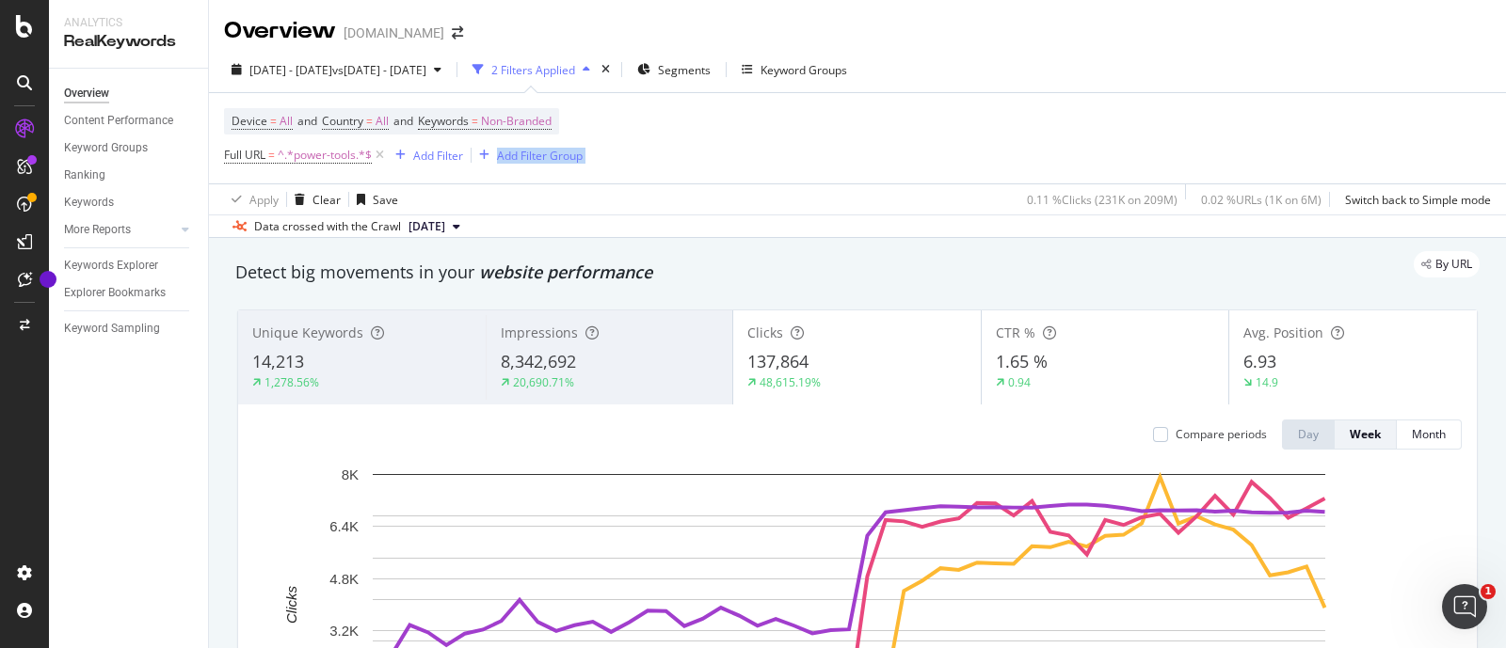
click at [1292, 143] on div "Device = All and Country = All and Keywords = Non-Branded Full URL = ^.*power-t…" at bounding box center [857, 138] width 1267 height 90
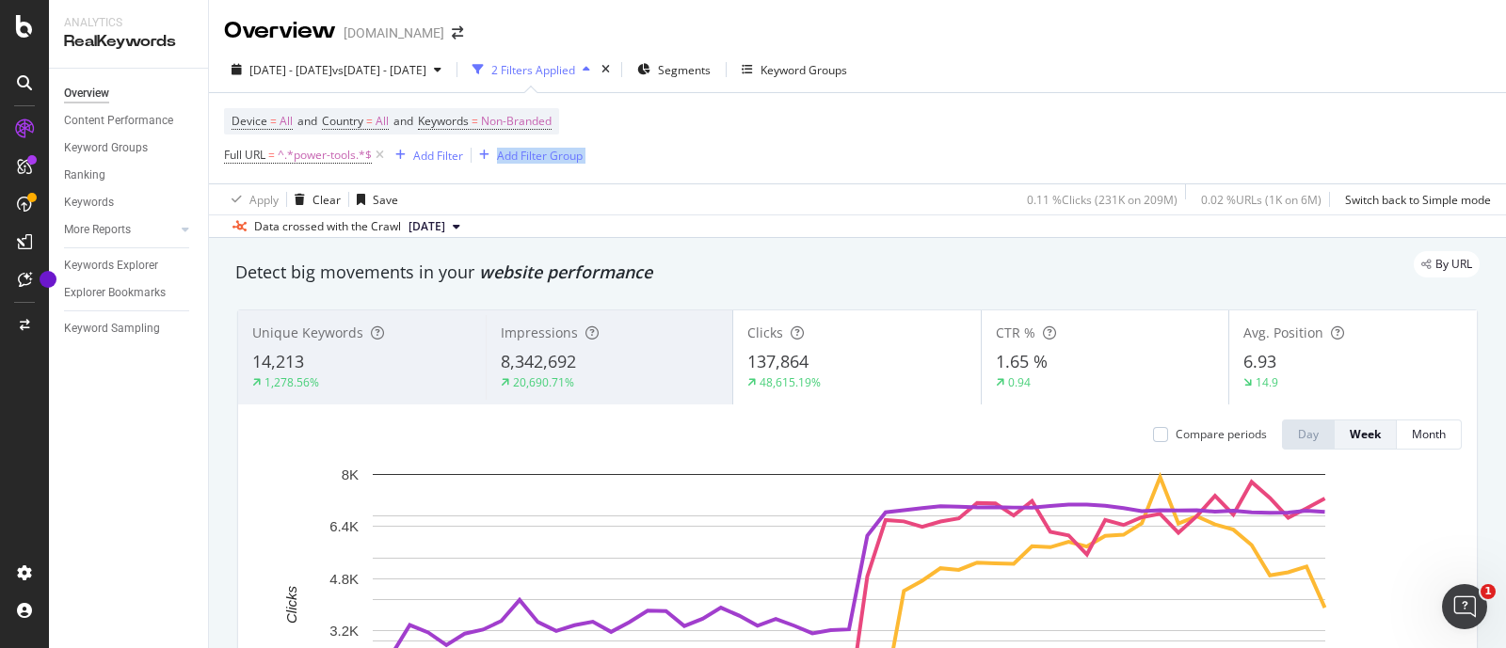
click at [1292, 143] on div "Device = All and Country = All and Keywords = Non-Branded Full URL = ^.*power-t…" at bounding box center [857, 138] width 1267 height 90
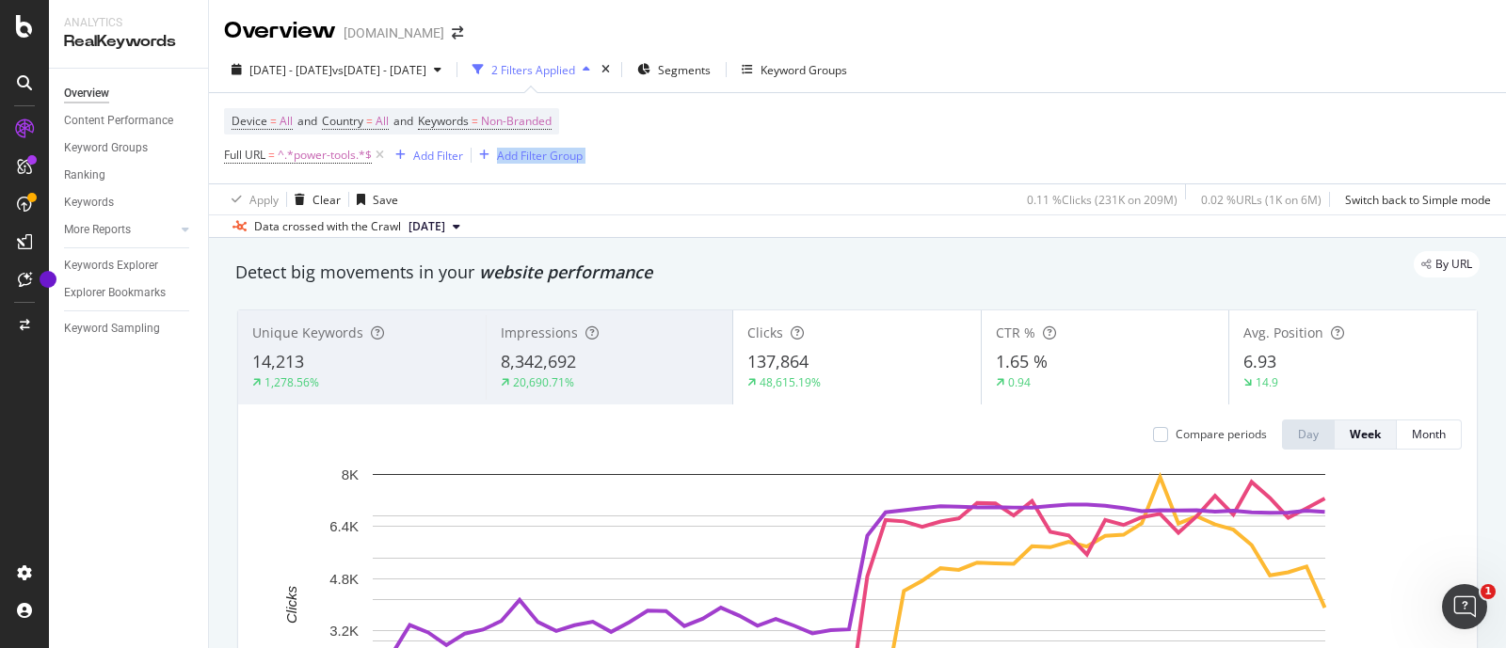
click at [1292, 143] on div "Device = All and Country = All and Keywords = Non-Branded Full URL = ^.*power-t…" at bounding box center [857, 138] width 1267 height 90
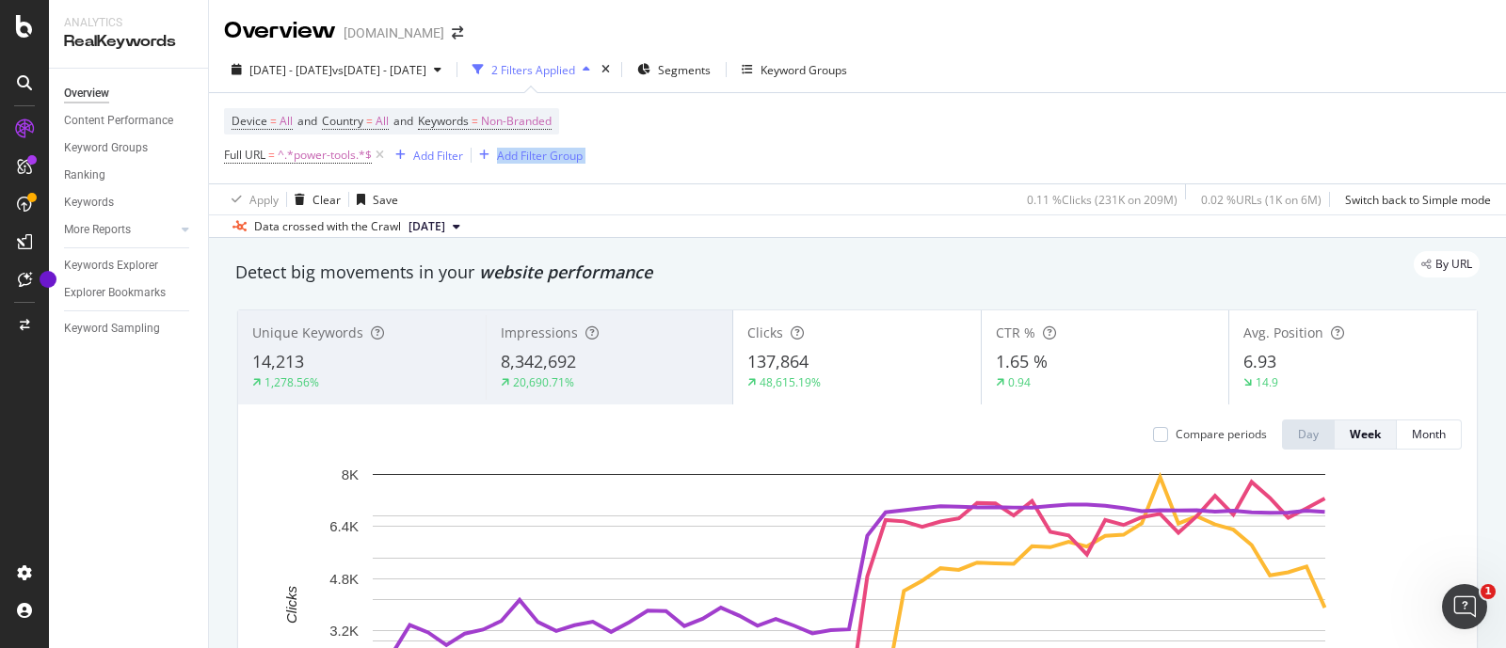
click at [1292, 143] on div "Device = All and Country = All and Keywords = Non-Branded Full URL = ^.*power-t…" at bounding box center [857, 138] width 1267 height 90
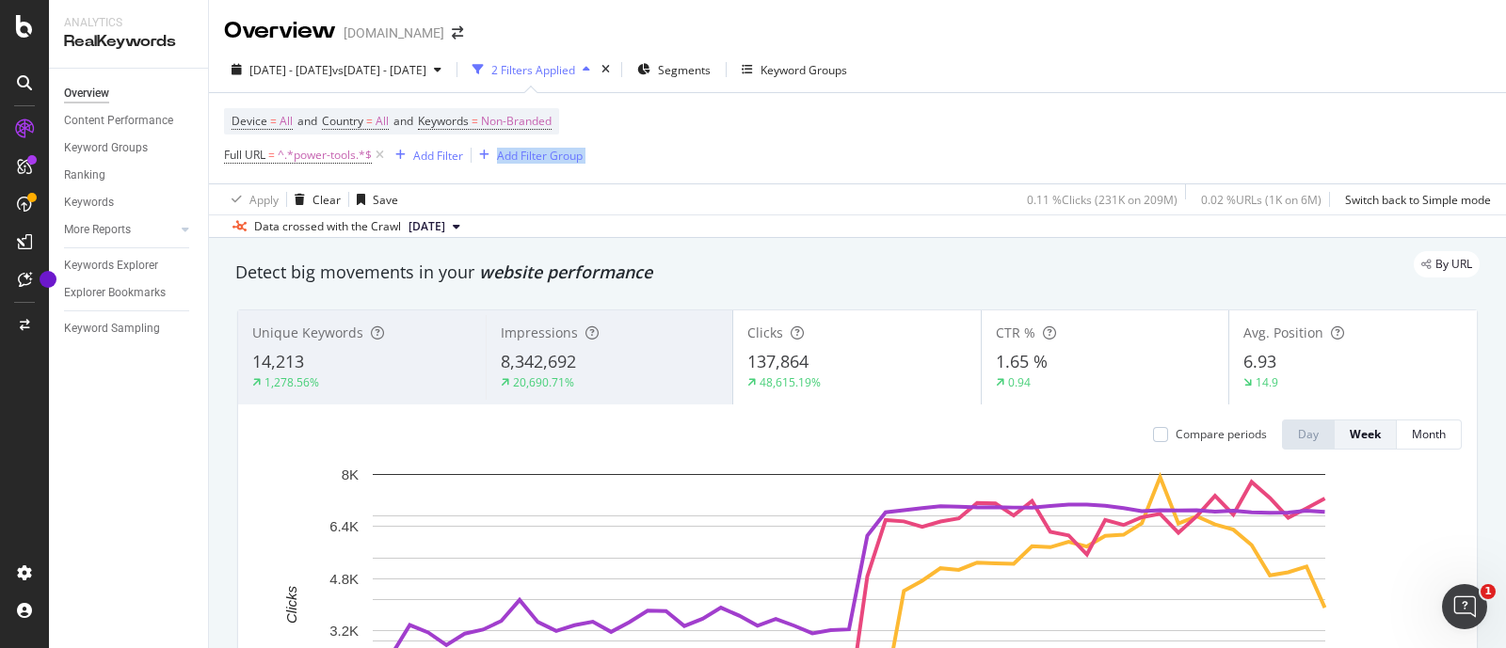
click at [1292, 143] on div "Device = All and Country = All and Keywords = Non-Branded Full URL = ^.*power-t…" at bounding box center [857, 138] width 1267 height 90
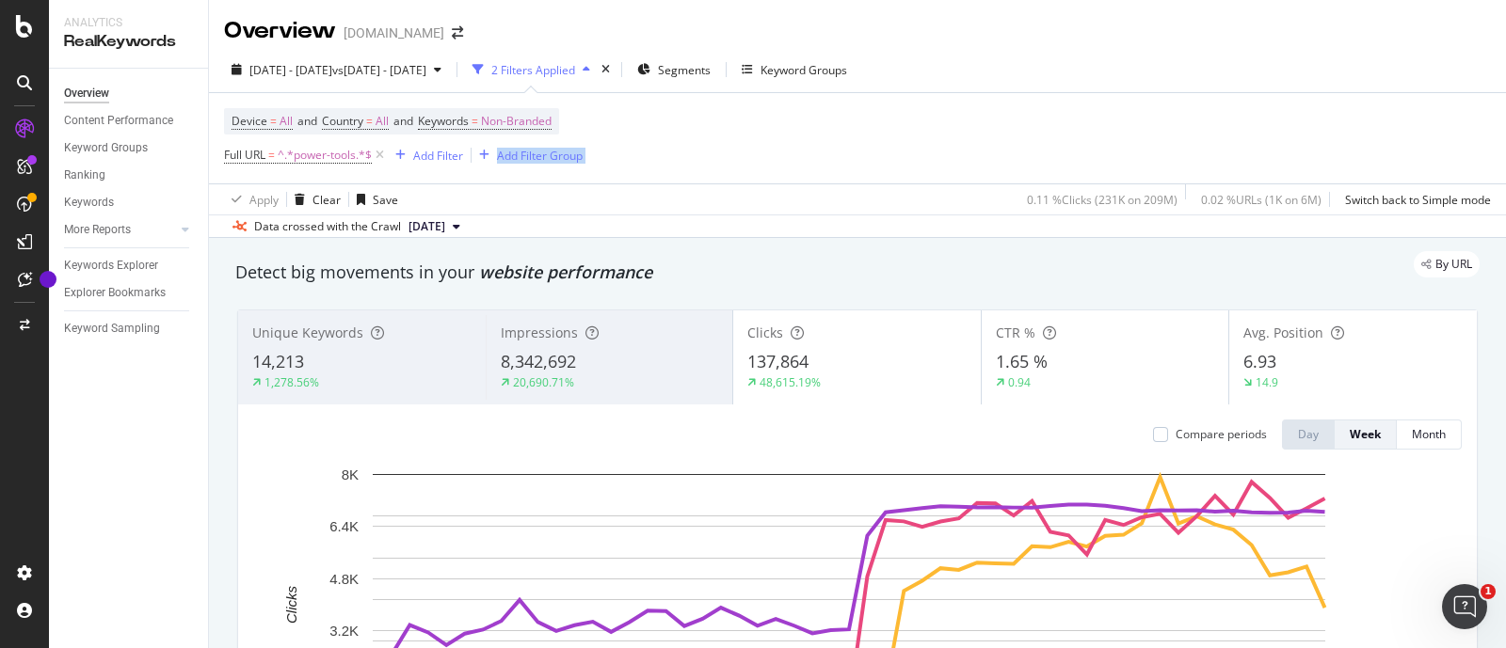
click at [1292, 143] on div "Device = All and Country = All and Keywords = Non-Branded Full URL = ^.*power-t…" at bounding box center [857, 138] width 1267 height 90
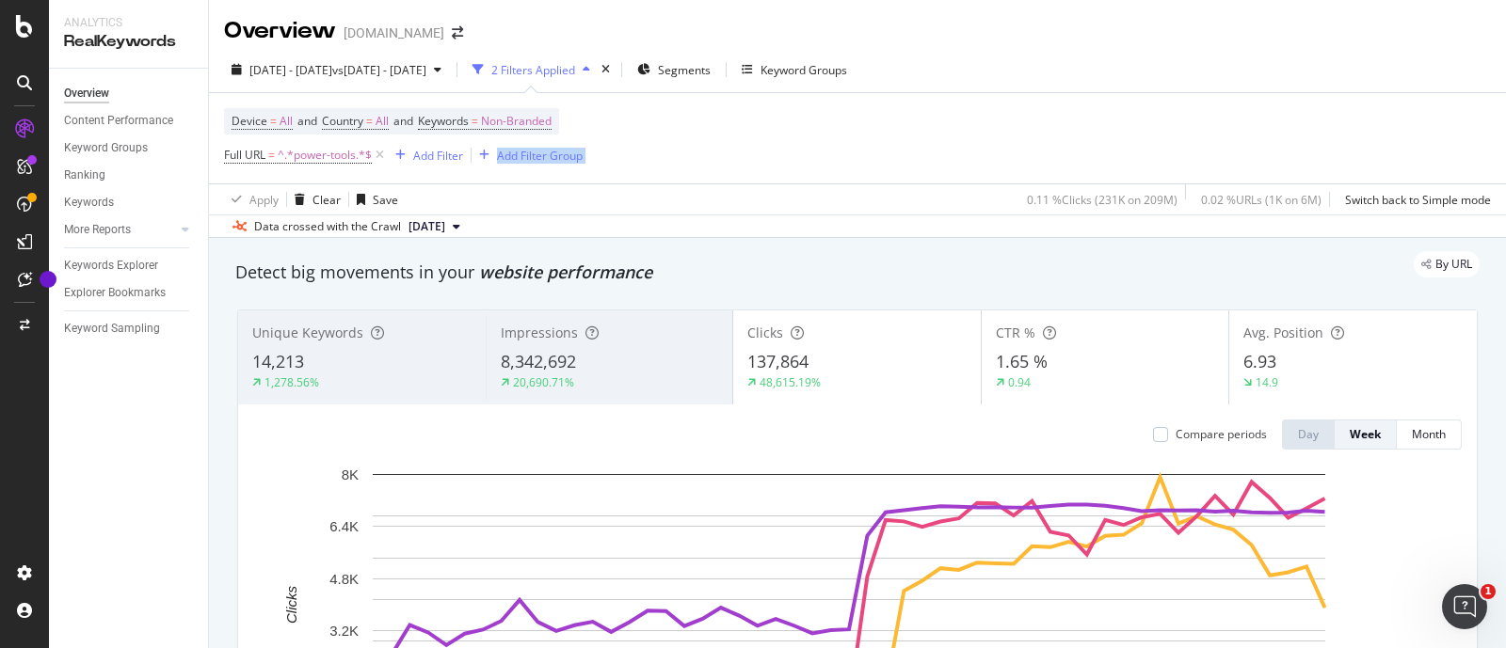
click at [1292, 143] on div "Device = All and Country = All and Keywords = Non-Branded Full URL = ^.*power-t…" at bounding box center [857, 138] width 1267 height 90
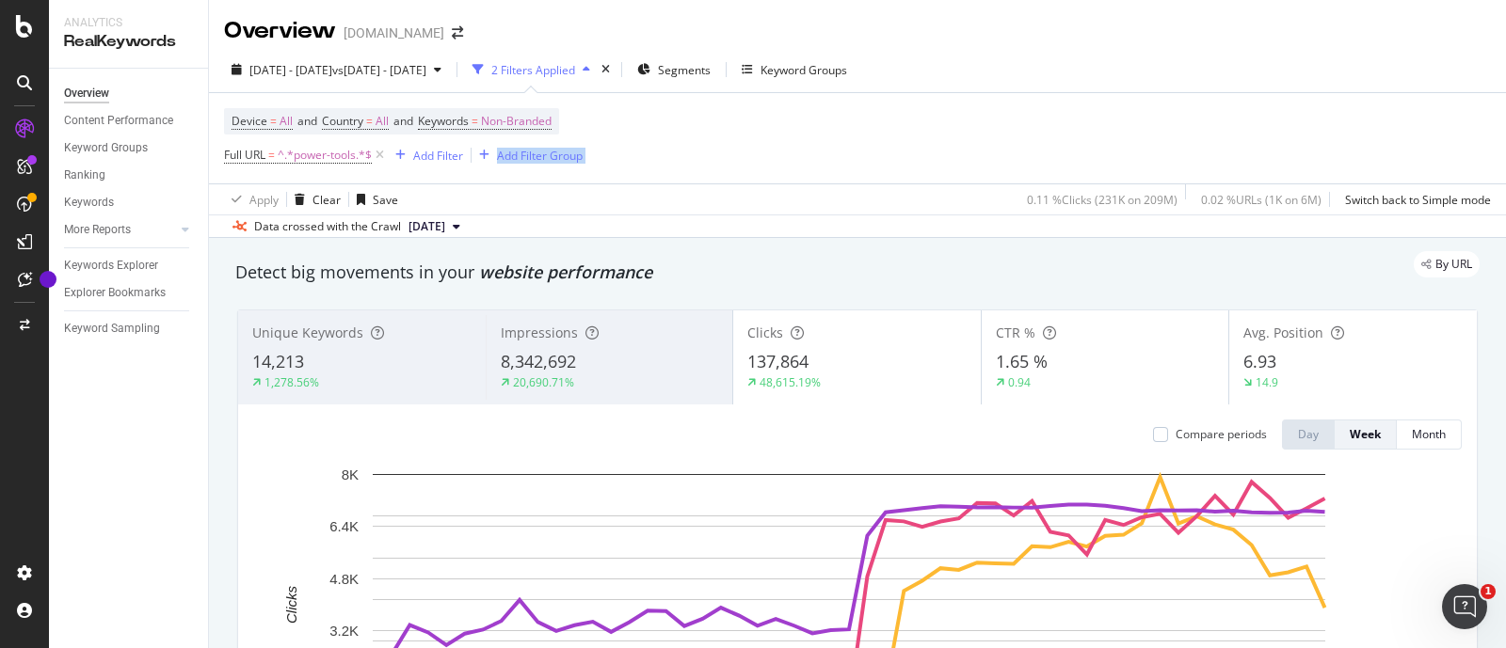
click at [1292, 143] on div "Device = All and Country = All and Keywords = Non-Branded Full URL = ^.*power-t…" at bounding box center [857, 138] width 1267 height 90
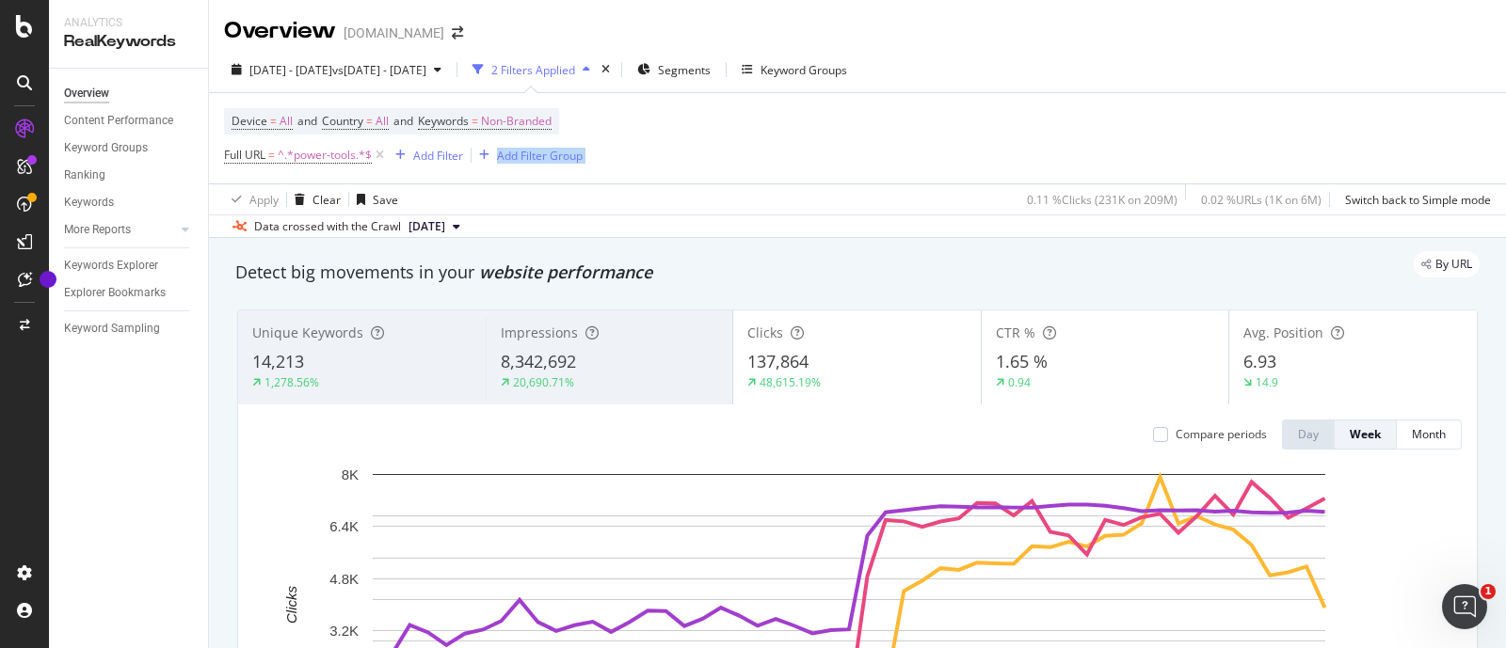
click at [1292, 143] on div "Device = All and Country = All and Keywords = Non-Branded Full URL = ^.*power-t…" at bounding box center [857, 138] width 1267 height 90
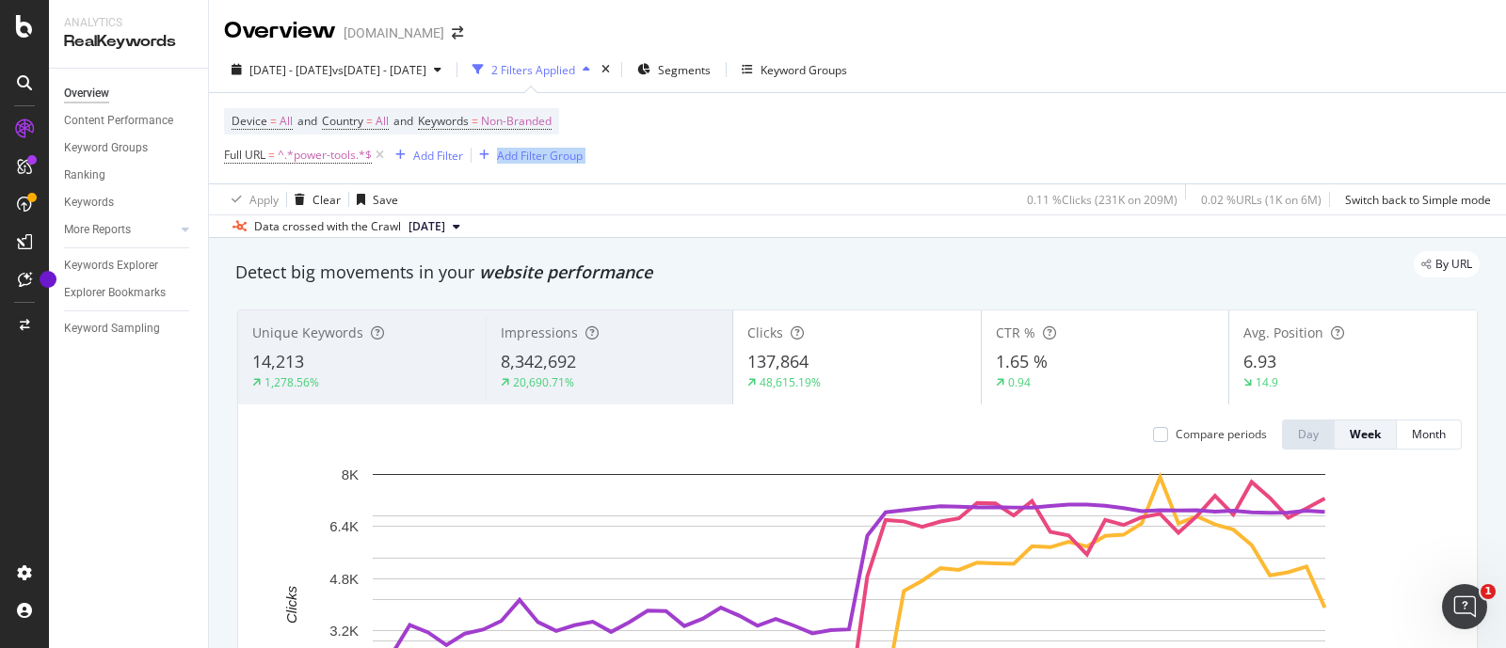
click at [1292, 143] on div "Device = All and Country = All and Keywords = Non-Branded Full URL = ^.*power-t…" at bounding box center [857, 138] width 1267 height 90
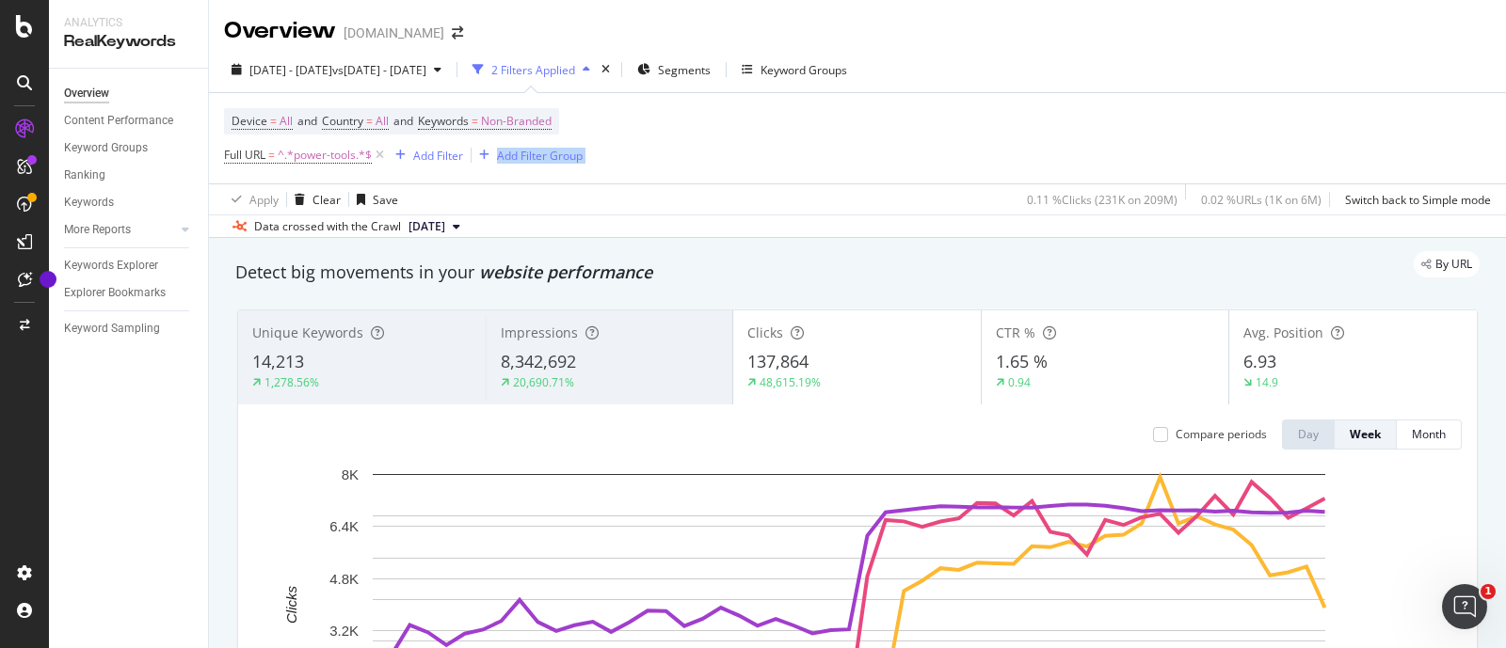
click at [1292, 143] on div "Device = All and Country = All and Keywords = Non-Branded Full URL = ^.*power-t…" at bounding box center [857, 138] width 1267 height 90
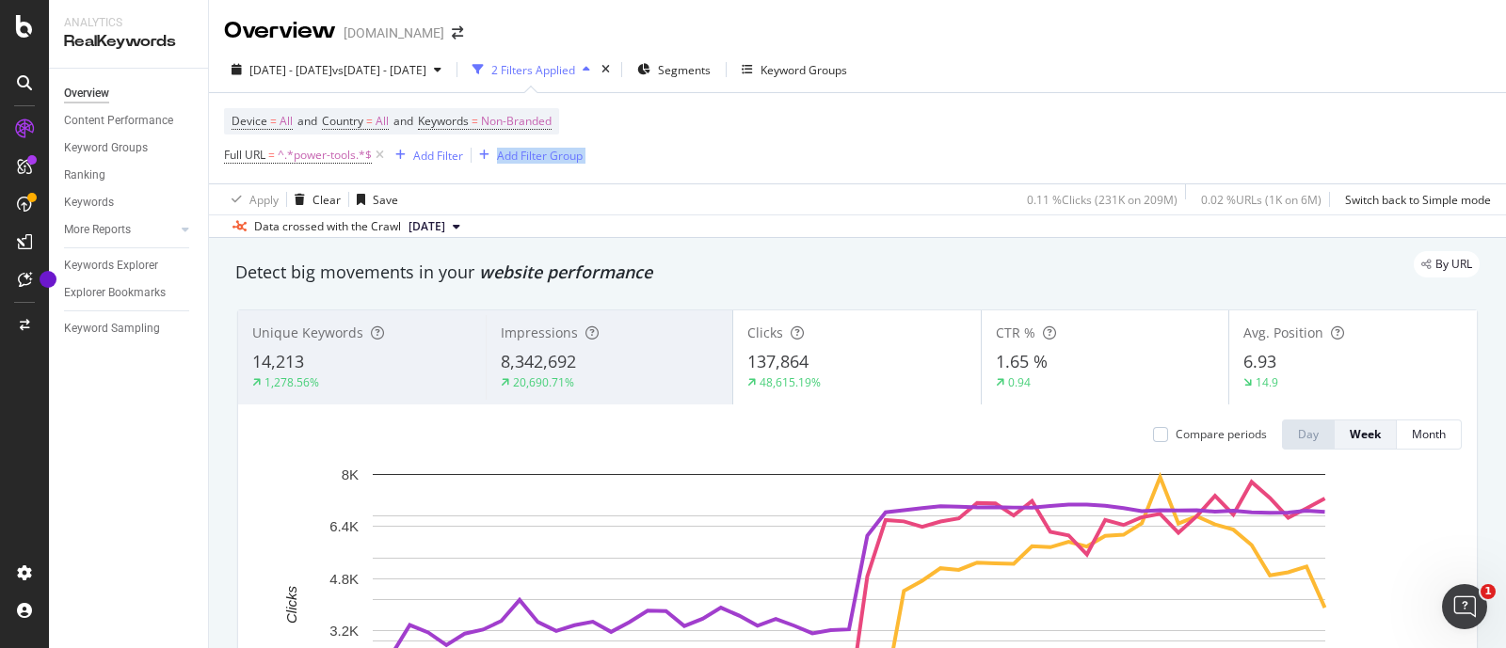
click at [1292, 143] on div "Device = All and Country = All and Keywords = Non-Branded Full URL = ^.*power-t…" at bounding box center [857, 138] width 1267 height 90
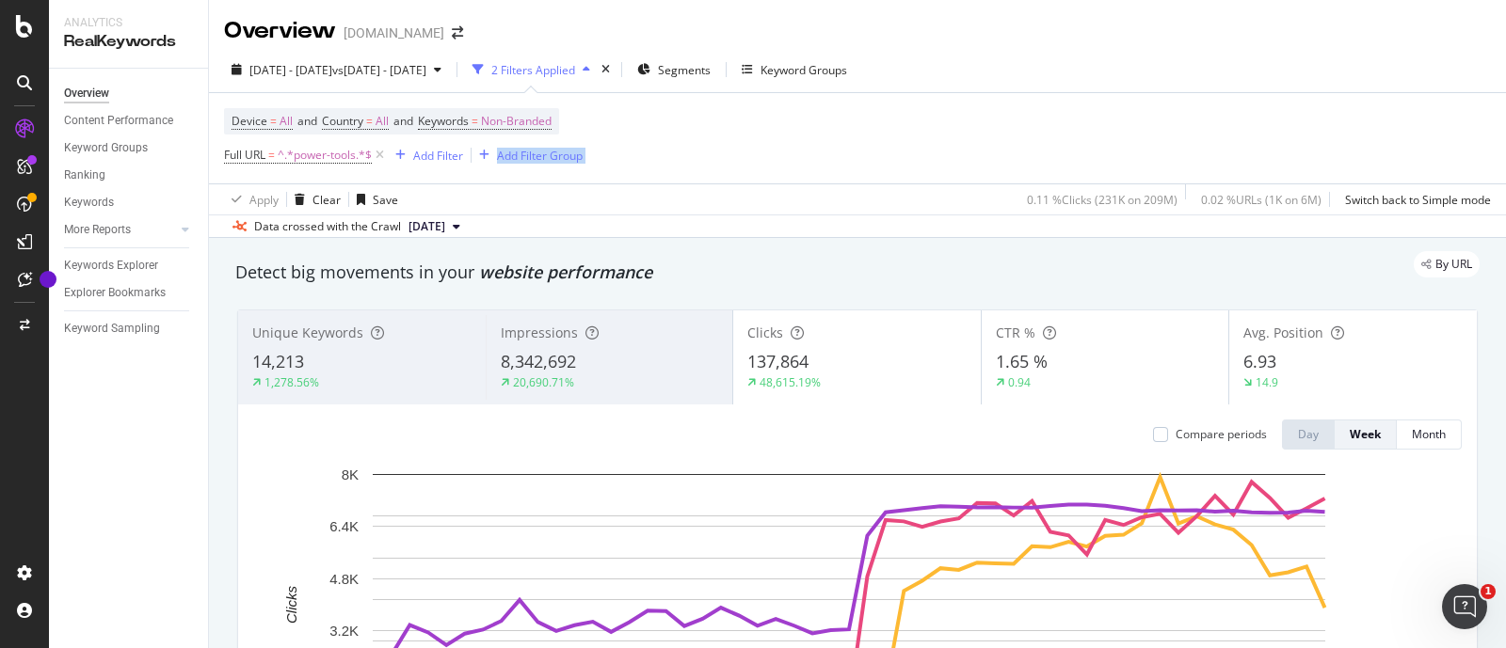
click at [1292, 143] on div "Device = All and Country = All and Keywords = Non-Branded Full URL = ^.*power-t…" at bounding box center [857, 138] width 1267 height 90
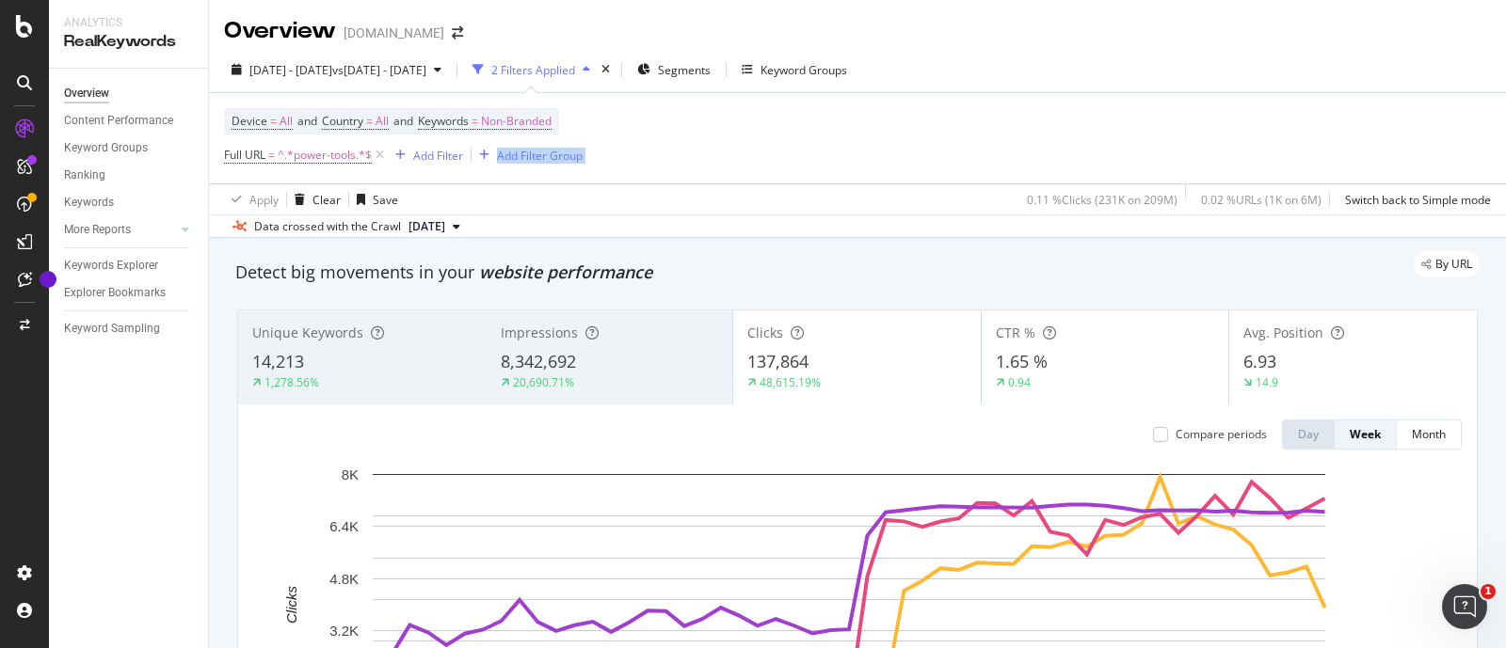
click at [1292, 143] on div "Device = All and Country = All and Keywords = Non-Branded Full URL = ^.*power-t…" at bounding box center [857, 138] width 1267 height 90
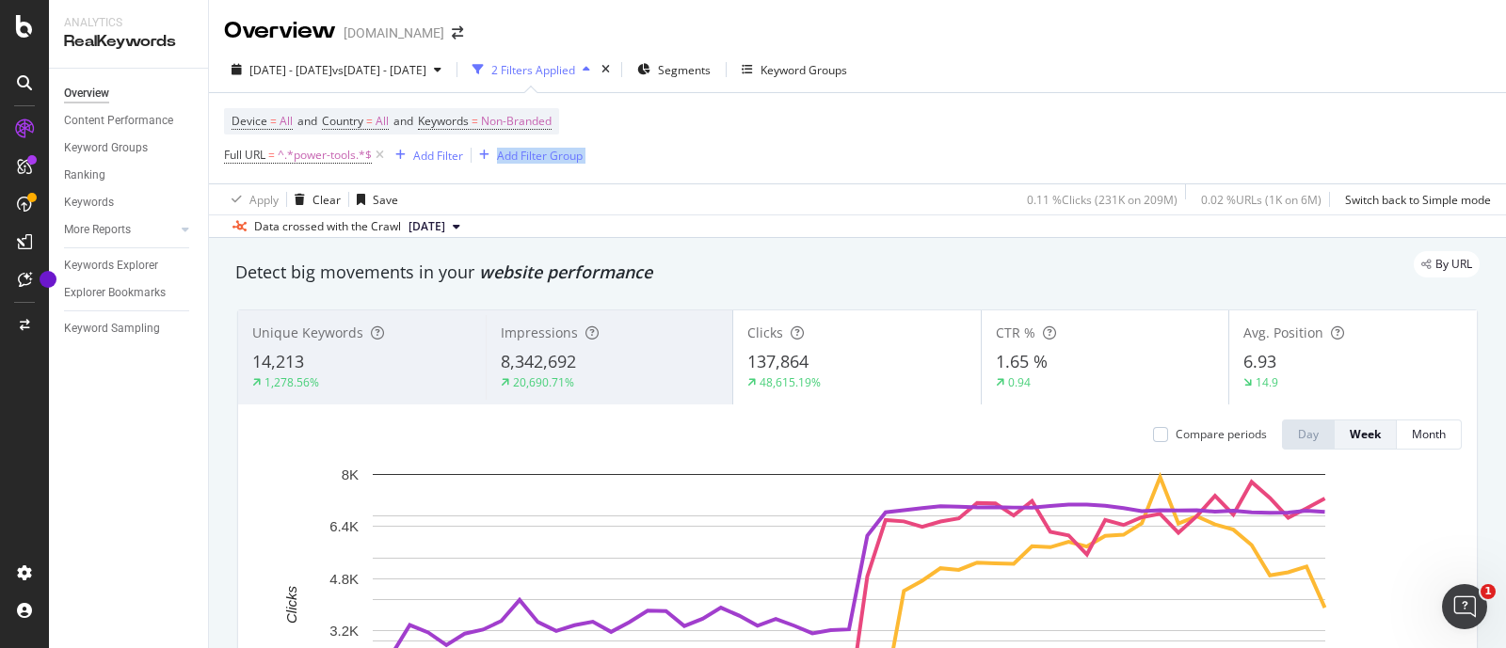
click at [1292, 143] on div "Device = All and Country = All and Keywords = Non-Branded Full URL = ^.*power-t…" at bounding box center [857, 138] width 1267 height 90
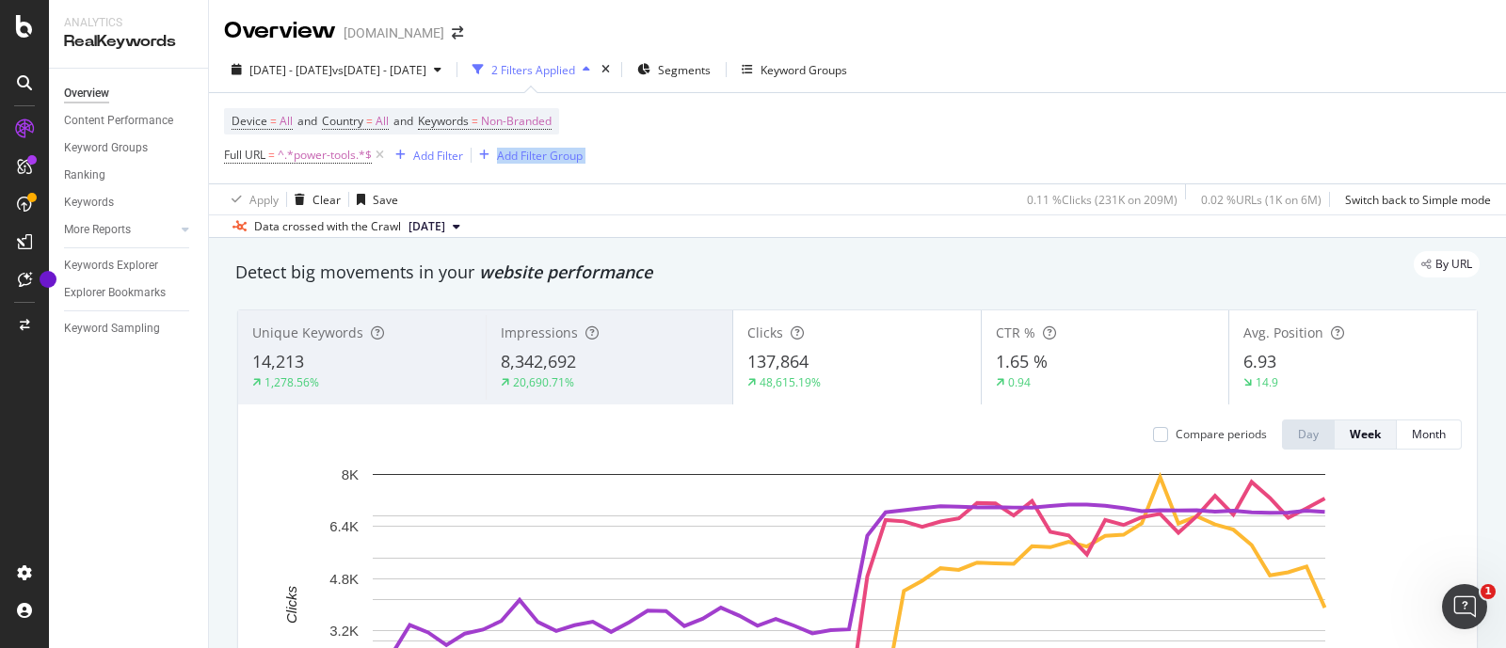
click at [1292, 143] on div "Device = All and Country = All and Keywords = Non-Branded Full URL = ^.*power-t…" at bounding box center [857, 138] width 1267 height 90
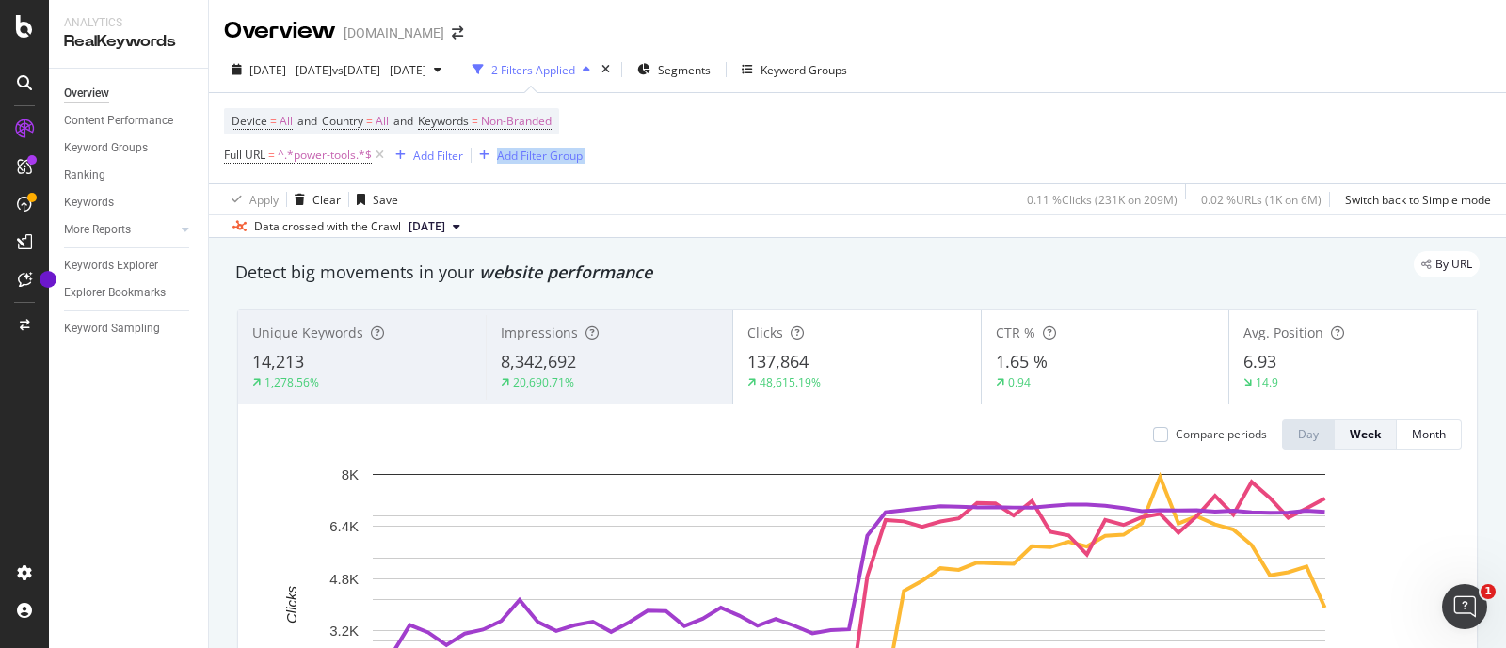
click at [1292, 143] on div "Device = All and Country = All and Keywords = Non-Branded Full URL = ^.*power-t…" at bounding box center [857, 138] width 1267 height 90
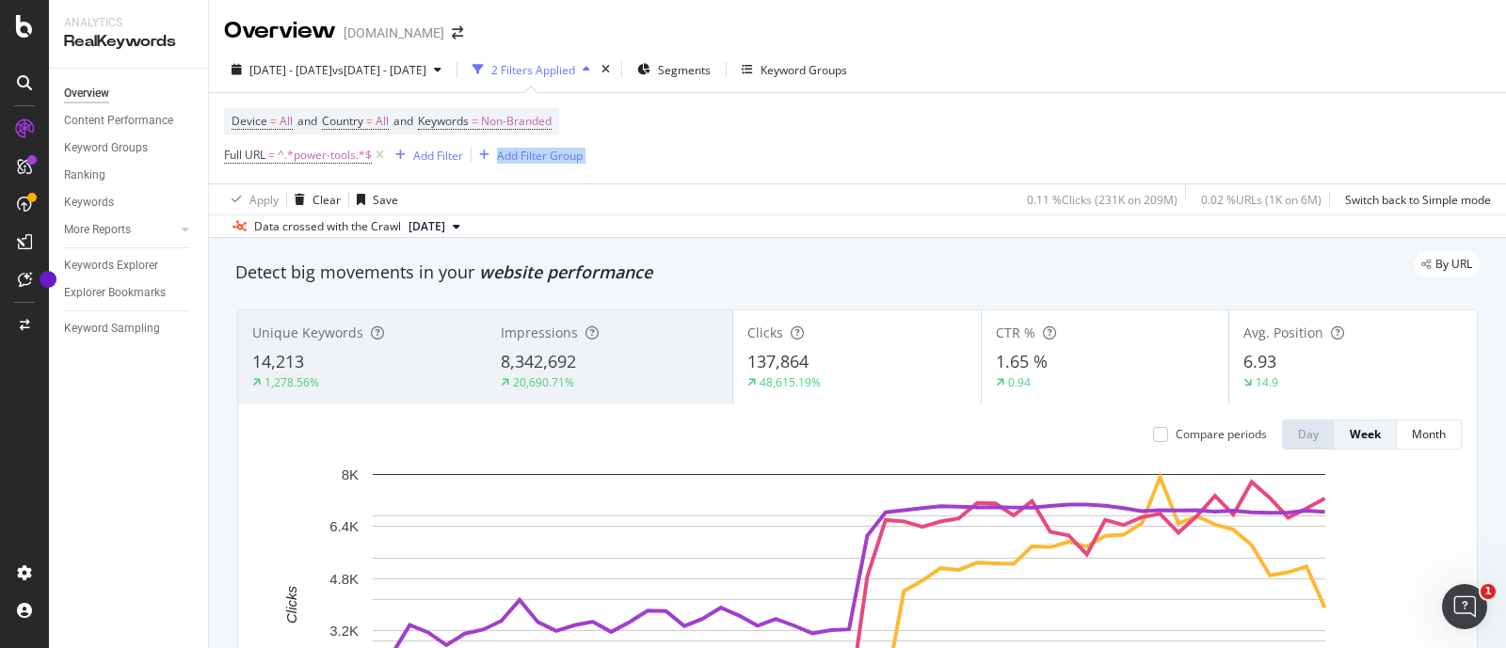
click at [1292, 143] on div "Device = All and Country = All and Keywords = Non-Branded Full URL = ^.*power-t…" at bounding box center [857, 138] width 1267 height 90
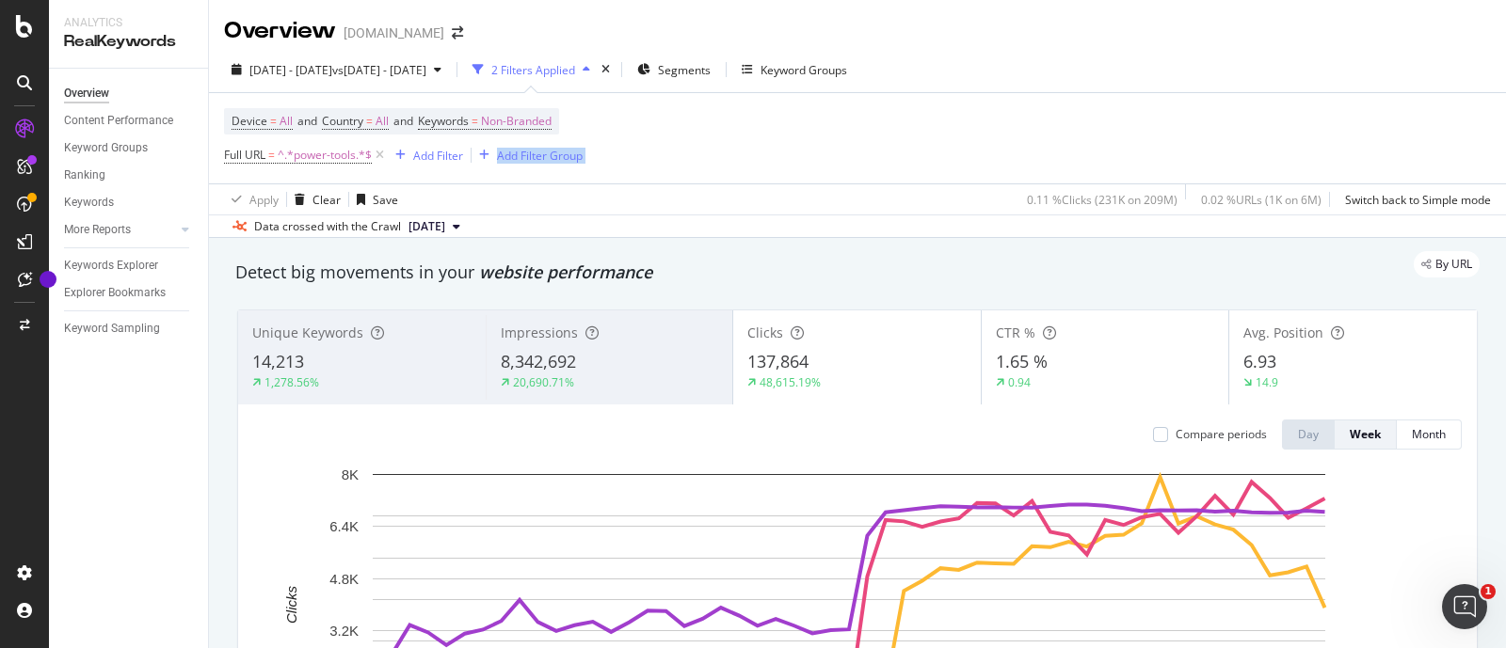
click at [1292, 143] on div "Device = All and Country = All and Keywords = Non-Branded Full URL = ^.*power-t…" at bounding box center [857, 138] width 1267 height 90
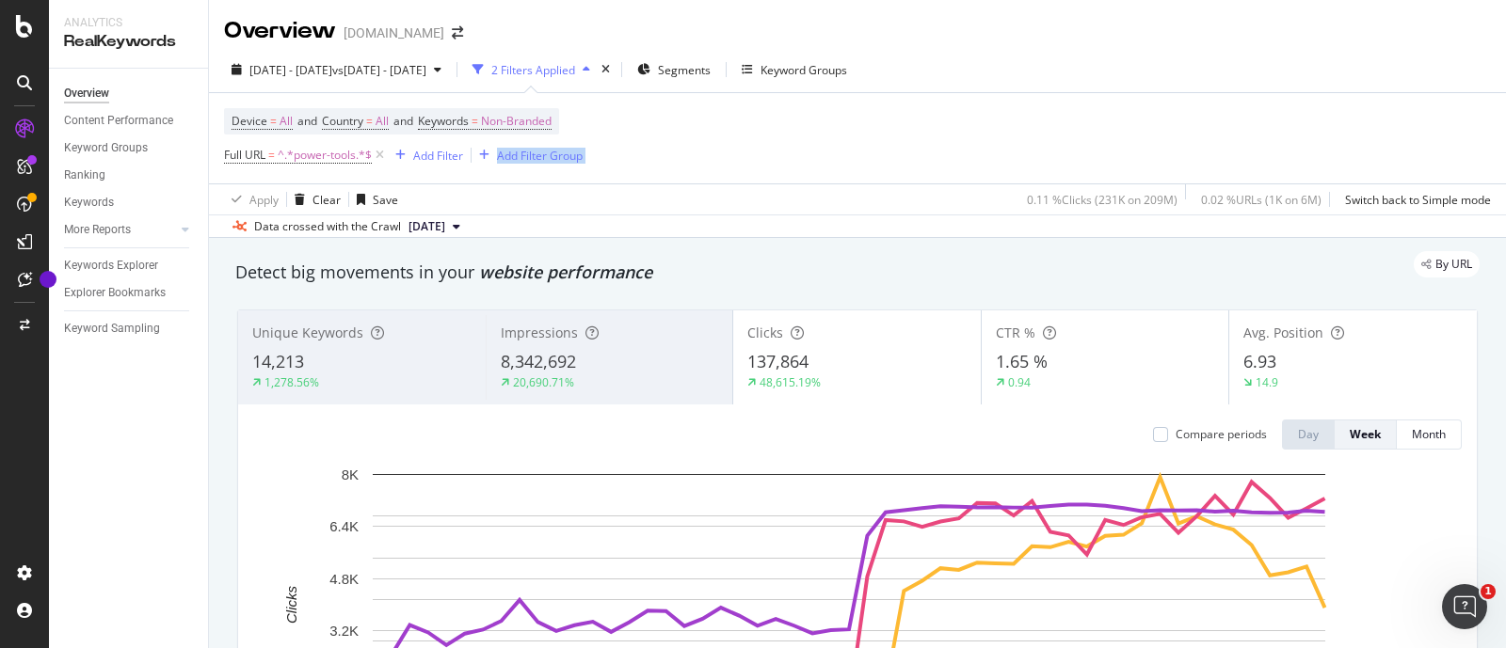
click at [1292, 143] on div "Device = All and Country = All and Keywords = Non-Branded Full URL = ^.*power-t…" at bounding box center [857, 138] width 1267 height 90
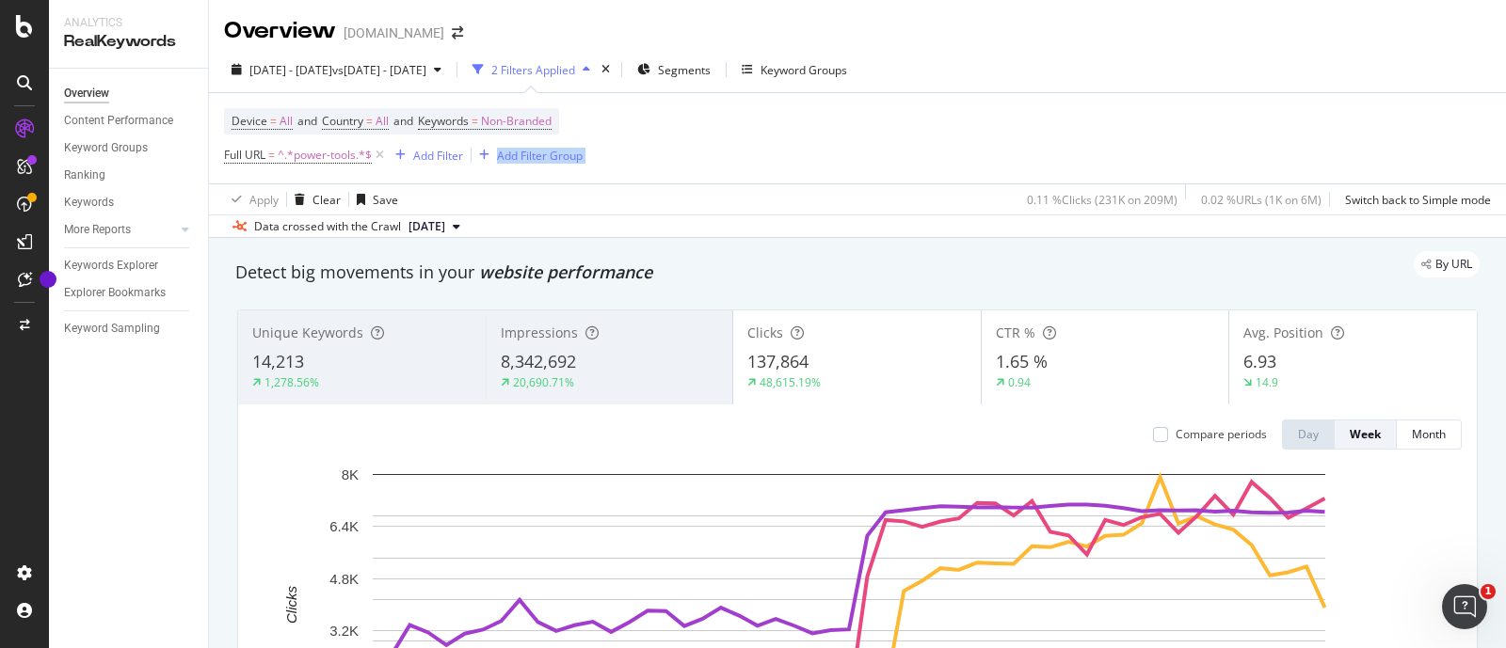
click at [1292, 143] on div "Device = All and Country = All and Keywords = Non-Branded Full URL = ^.*power-t…" at bounding box center [857, 138] width 1267 height 90
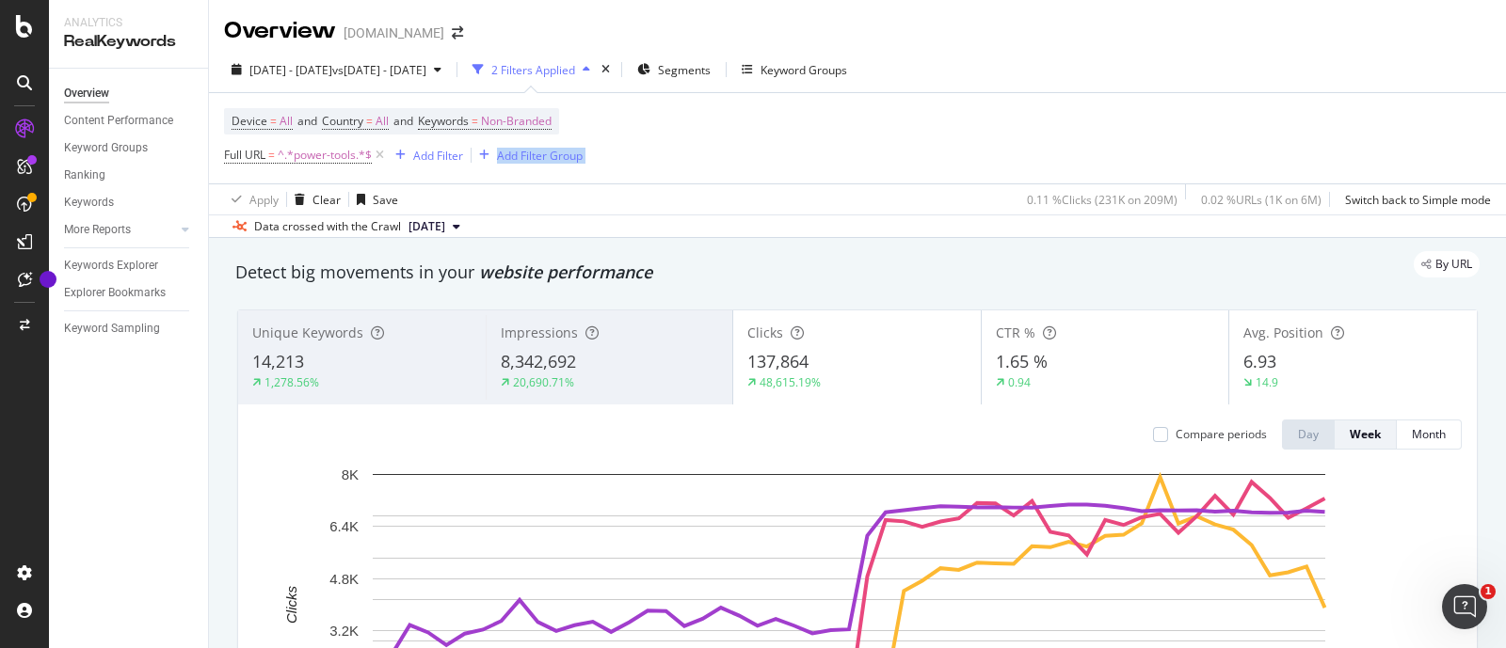
click at [1292, 143] on div "Device = All and Country = All and Keywords = Non-Branded Full URL = ^.*power-t…" at bounding box center [857, 138] width 1267 height 90
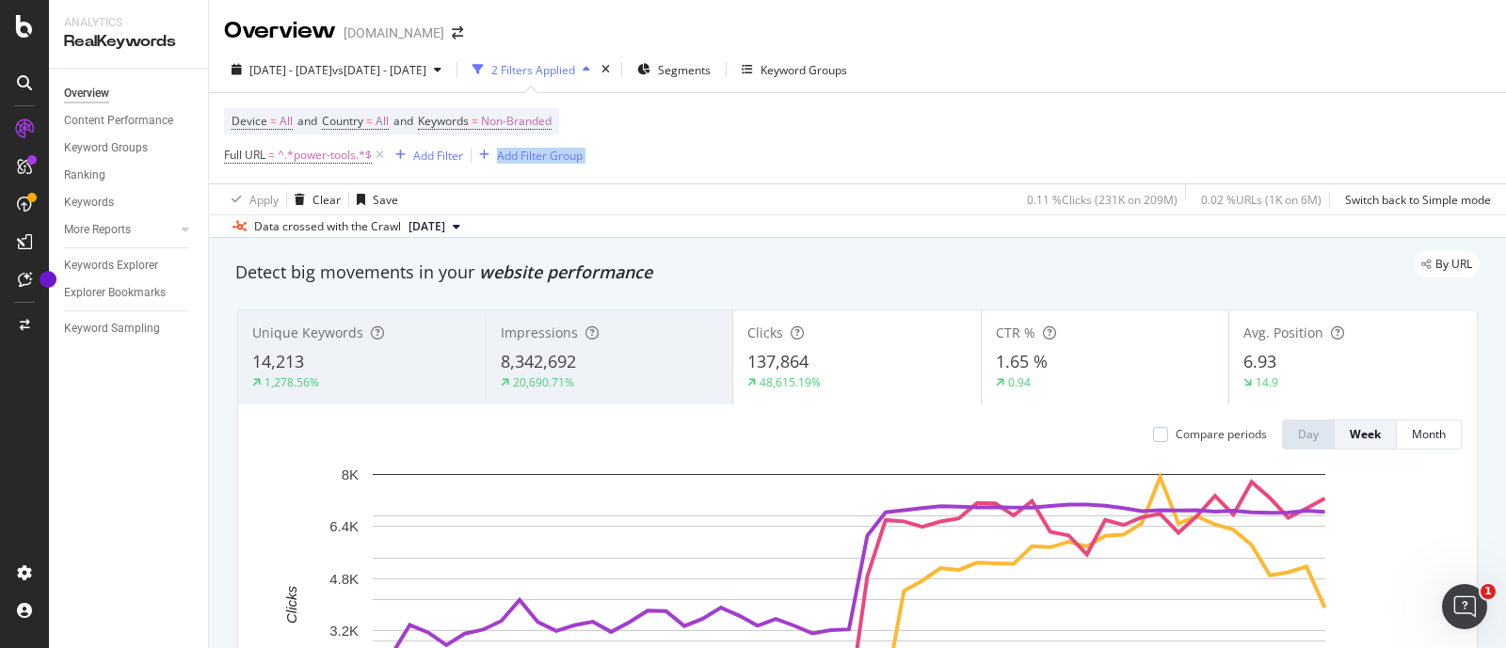
click at [1292, 143] on div "Device = All and Country = All and Keywords = Non-Branded Full URL = ^.*power-t…" at bounding box center [857, 138] width 1267 height 90
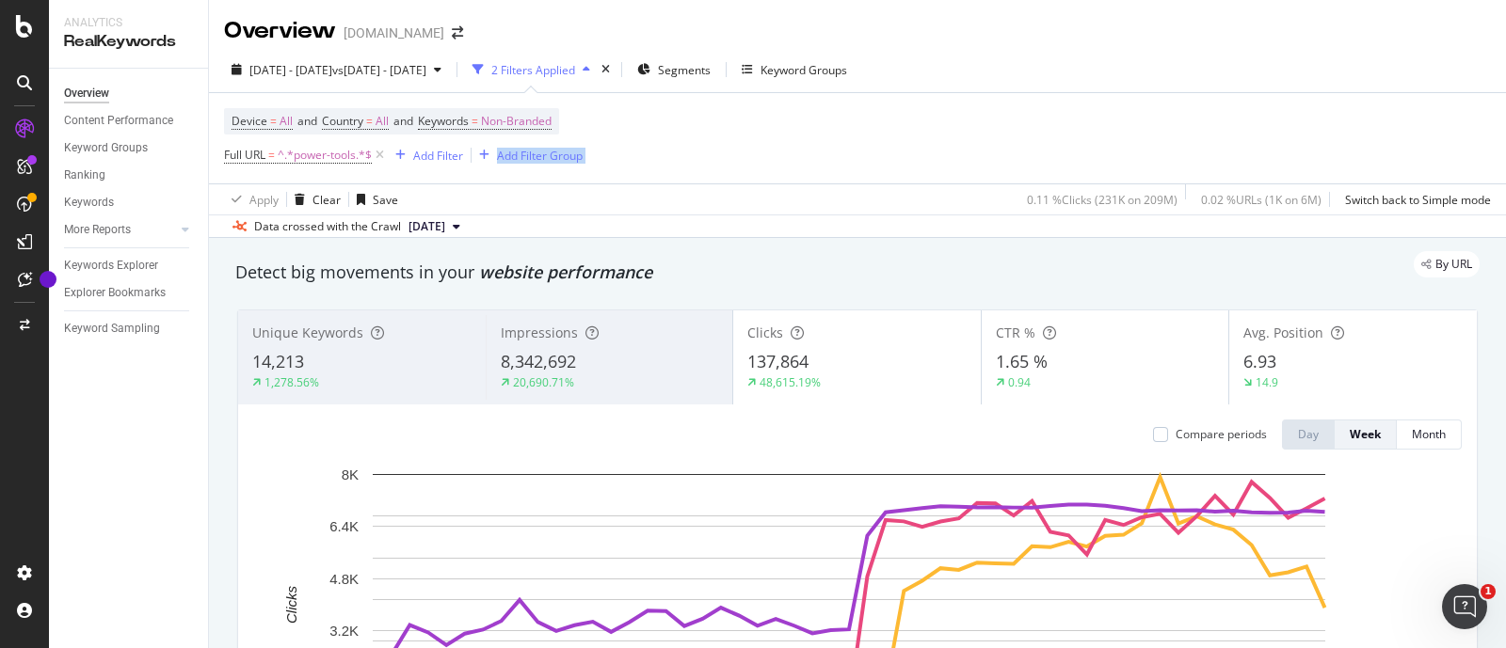
click at [1292, 143] on div "Device = All and Country = All and Keywords = Non-Branded Full URL = ^.*power-t…" at bounding box center [857, 138] width 1267 height 90
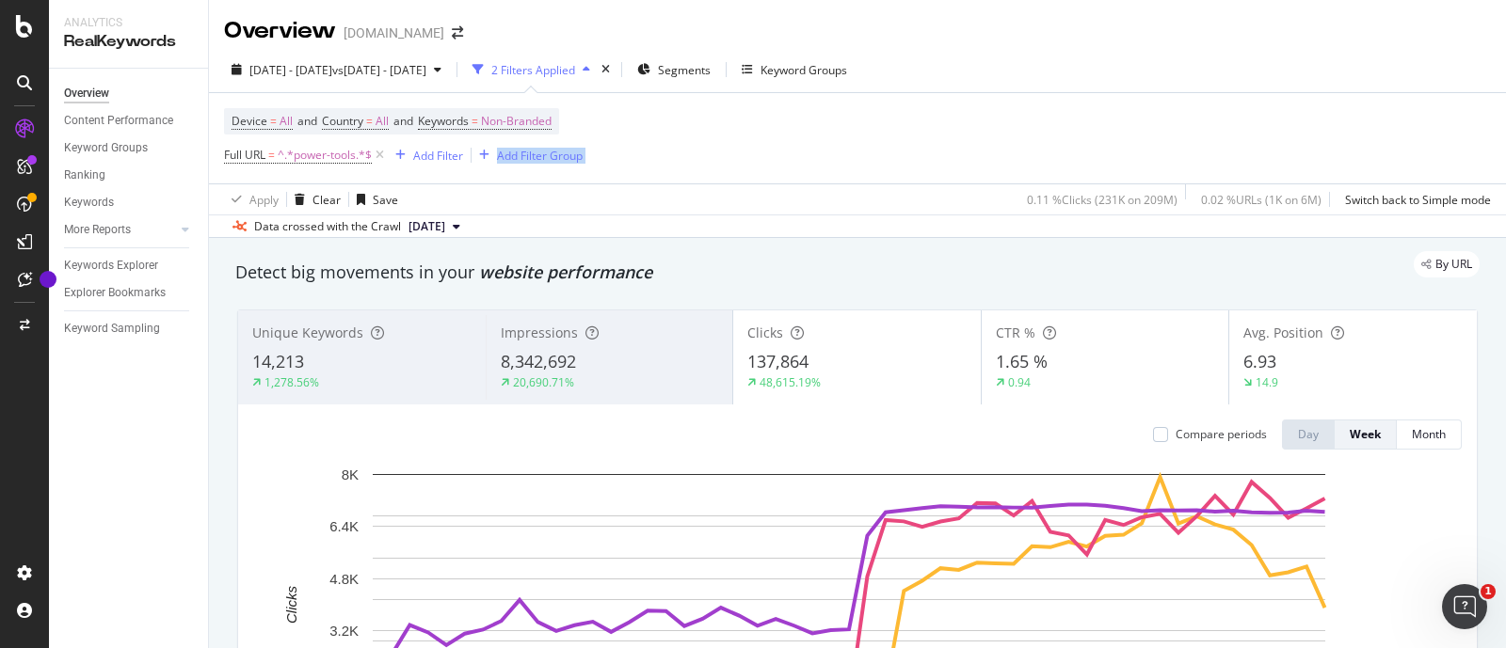
click at [1292, 143] on div "Device = All and Country = All and Keywords = Non-Branded Full URL = ^.*power-t…" at bounding box center [857, 138] width 1267 height 90
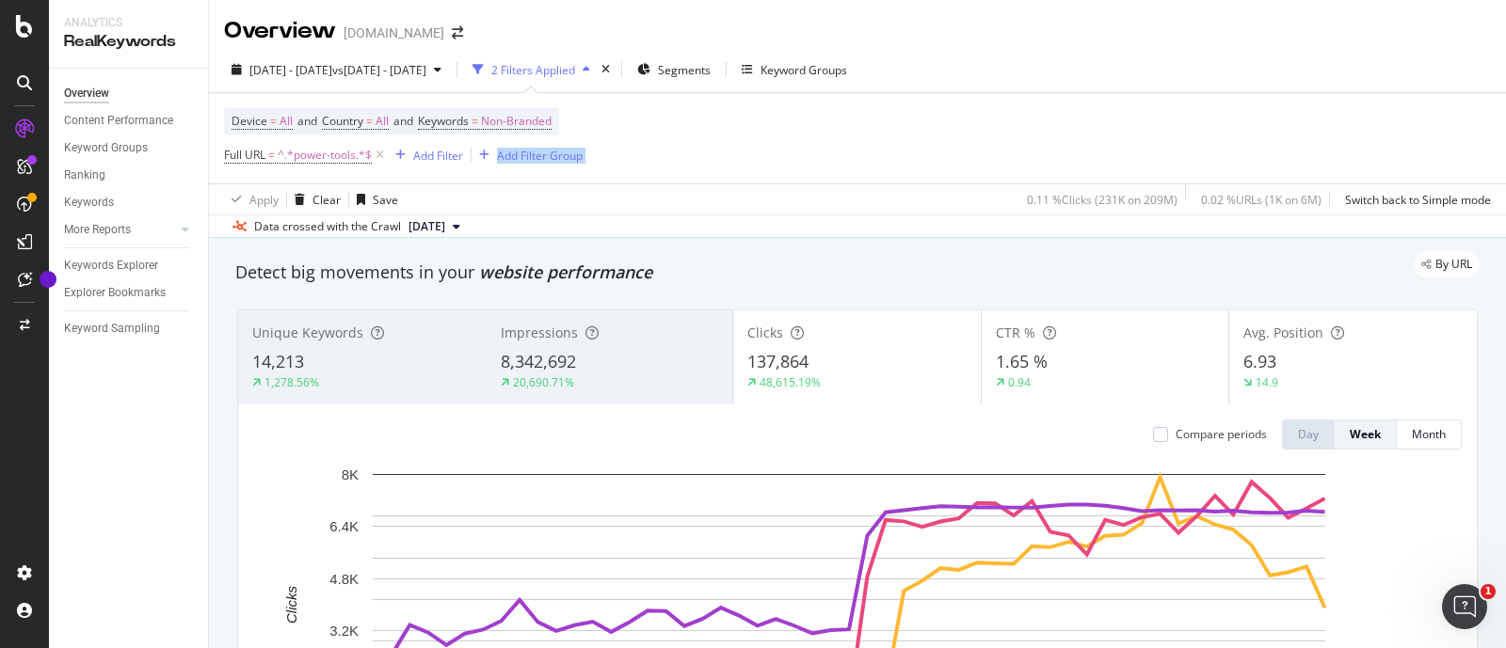
click at [1292, 143] on div "Device = All and Country = All and Keywords = Non-Branded Full URL = ^.*power-t…" at bounding box center [857, 138] width 1267 height 90
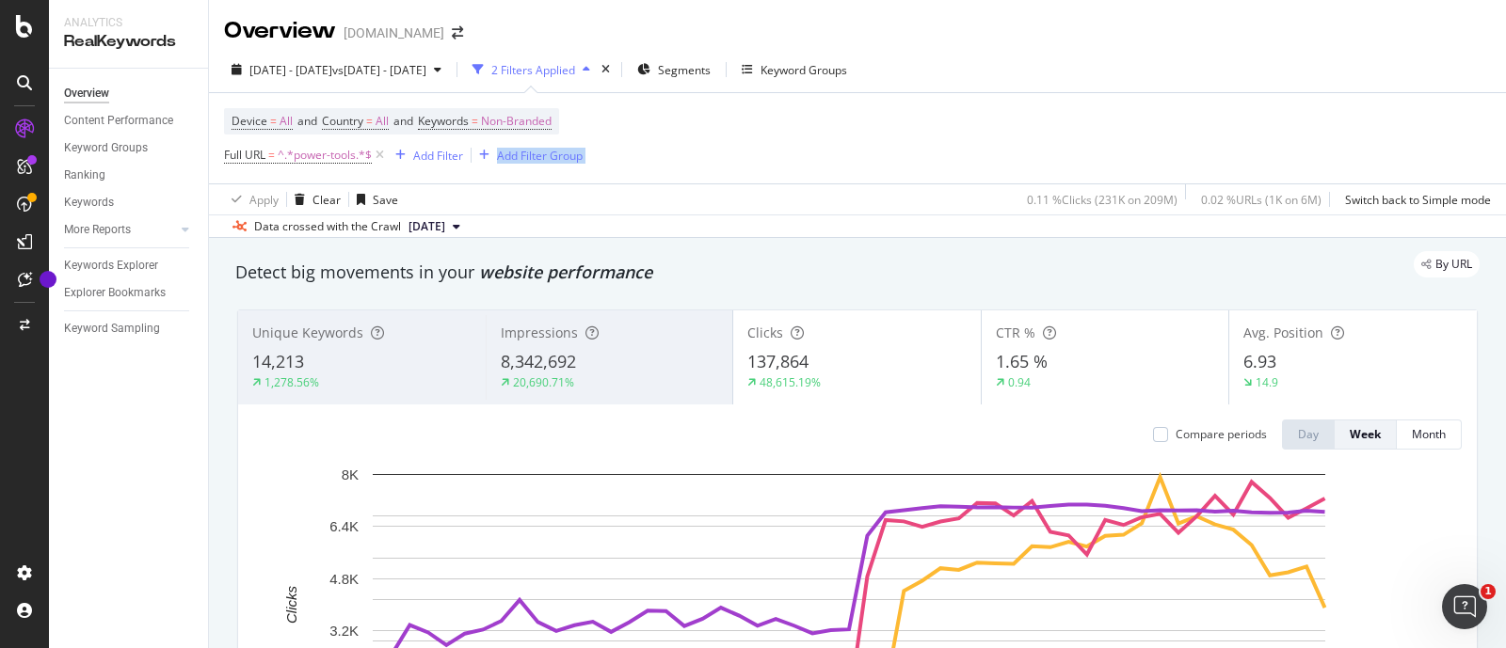
click at [1292, 143] on div "Device = All and Country = All and Keywords = Non-Branded Full URL = ^.*power-t…" at bounding box center [857, 138] width 1267 height 90
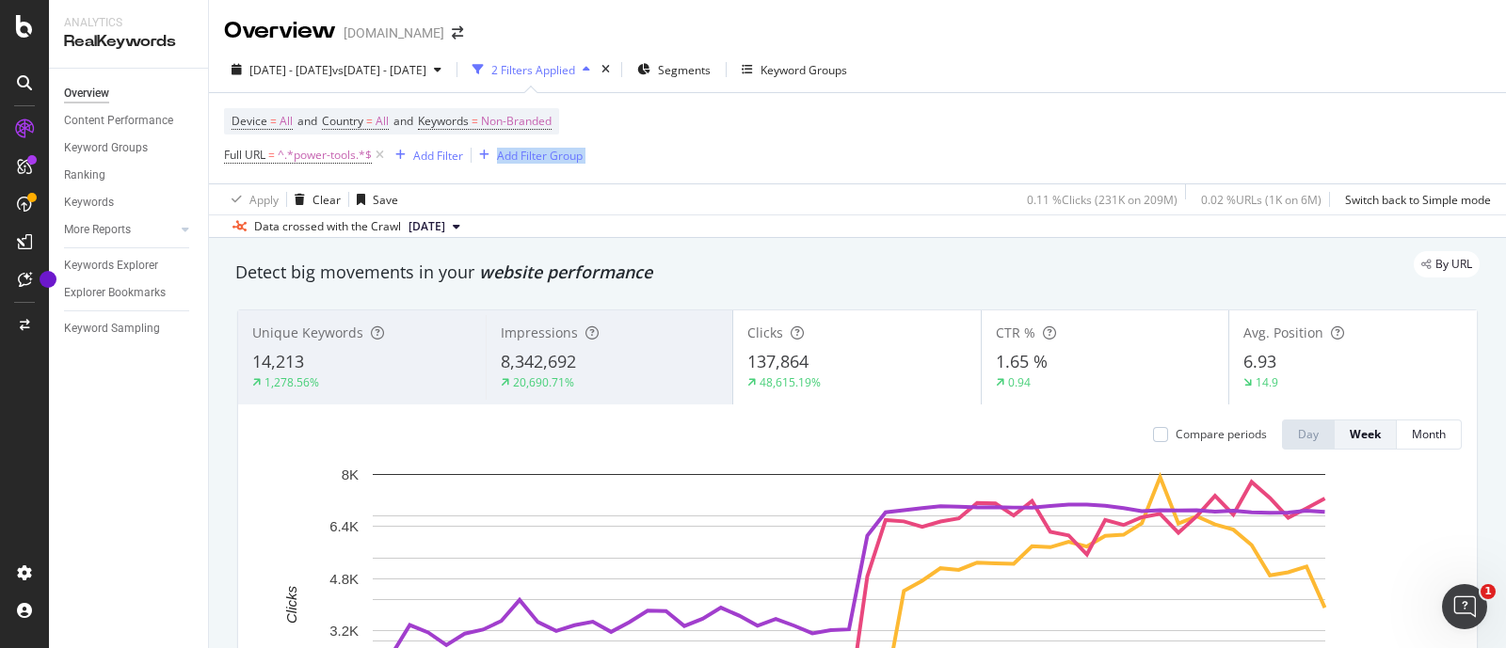
click at [1292, 143] on div "Device = All and Country = All and Keywords = Non-Branded Full URL = ^.*power-t…" at bounding box center [857, 138] width 1267 height 90
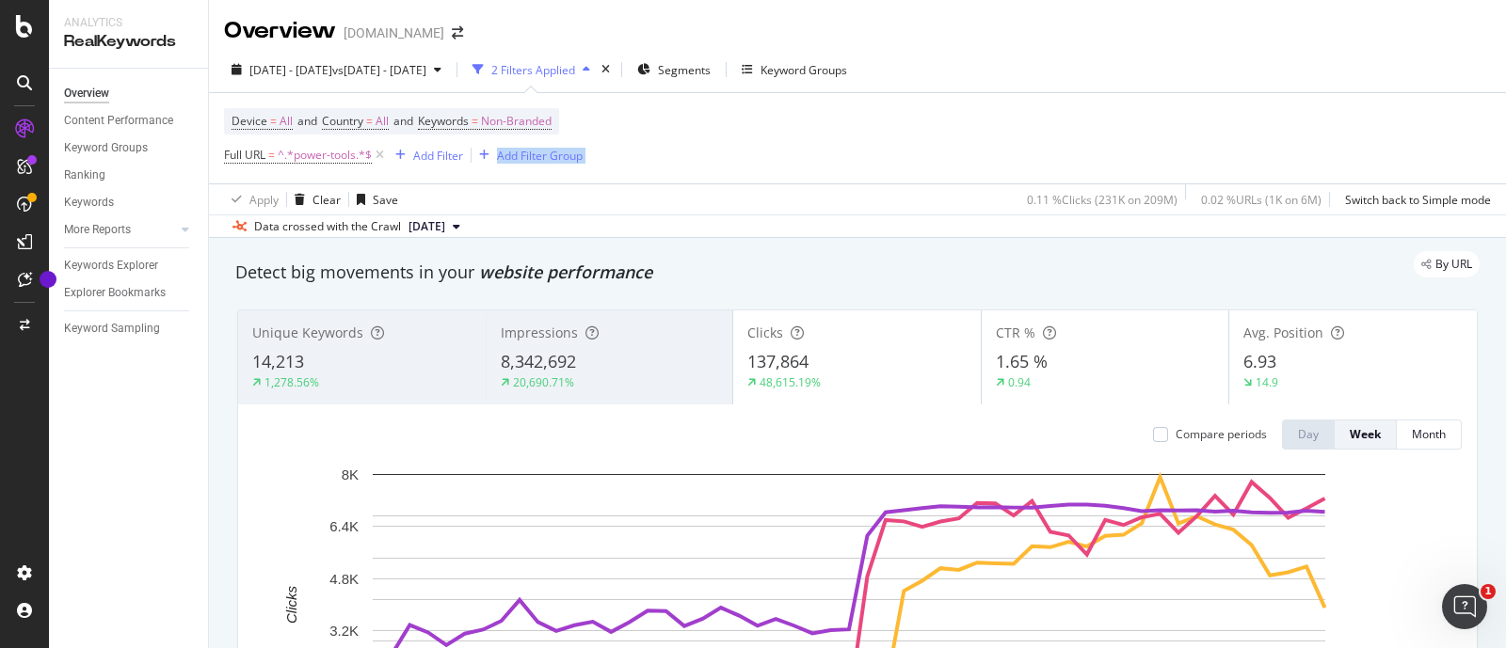
click at [1292, 143] on div "Device = All and Country = All and Keywords = Non-Branded Full URL = ^.*power-t…" at bounding box center [857, 138] width 1267 height 90
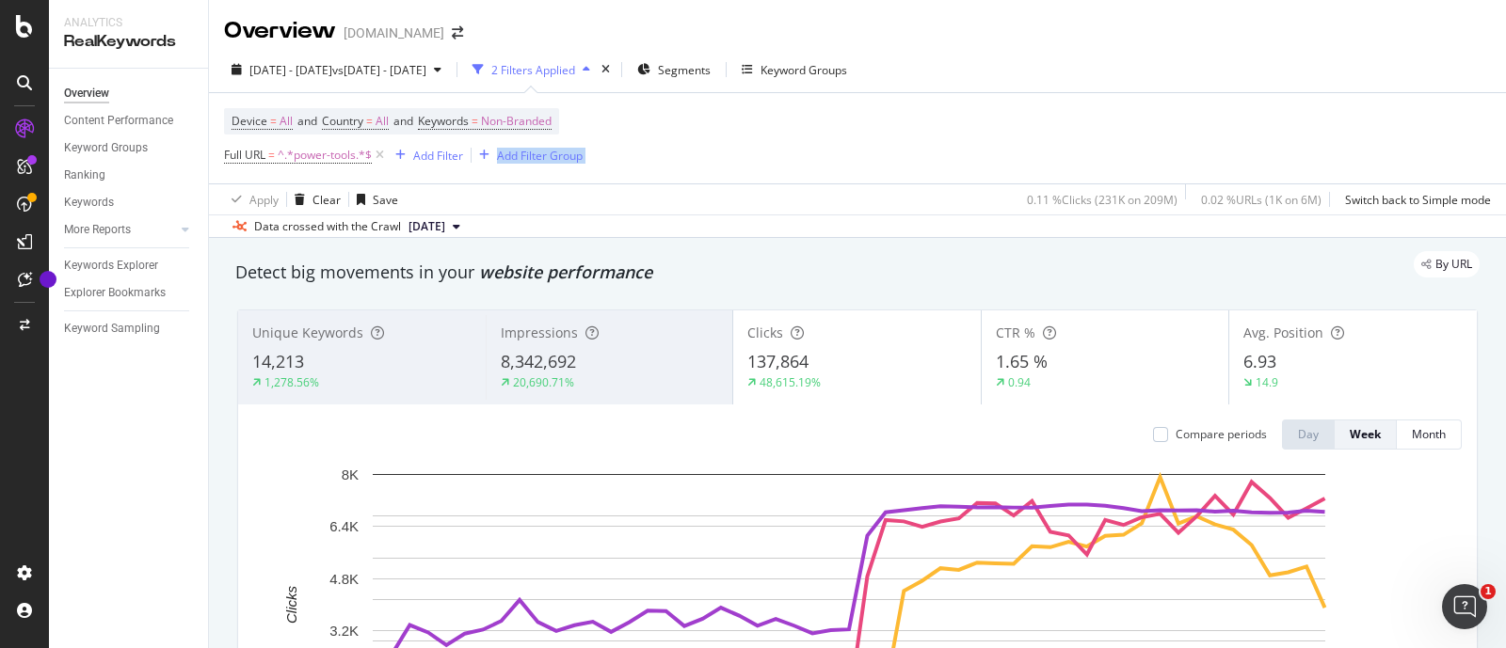
click at [1292, 143] on div "Device = All and Country = All and Keywords = Non-Branded Full URL = ^.*power-t…" at bounding box center [857, 138] width 1267 height 90
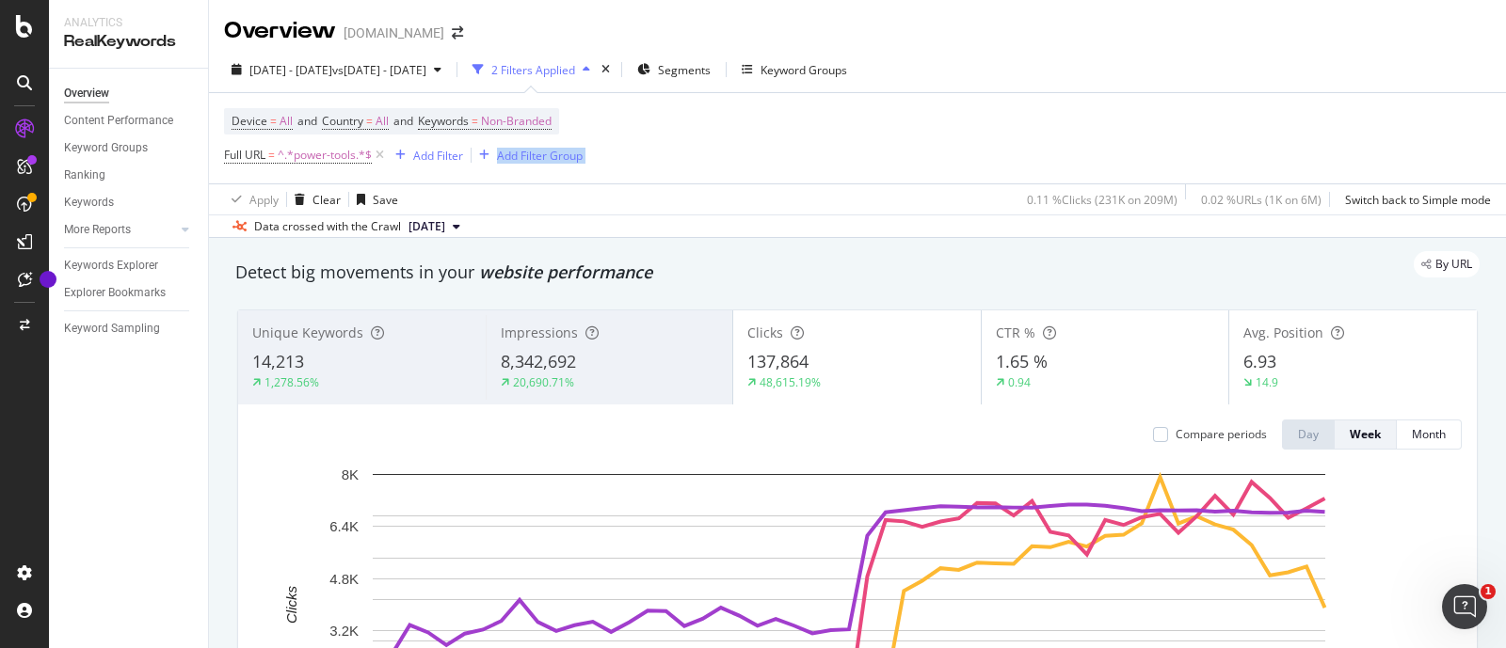
click at [1292, 143] on div "Device = All and Country = All and Keywords = Non-Branded Full URL = ^.*power-t…" at bounding box center [857, 138] width 1267 height 90
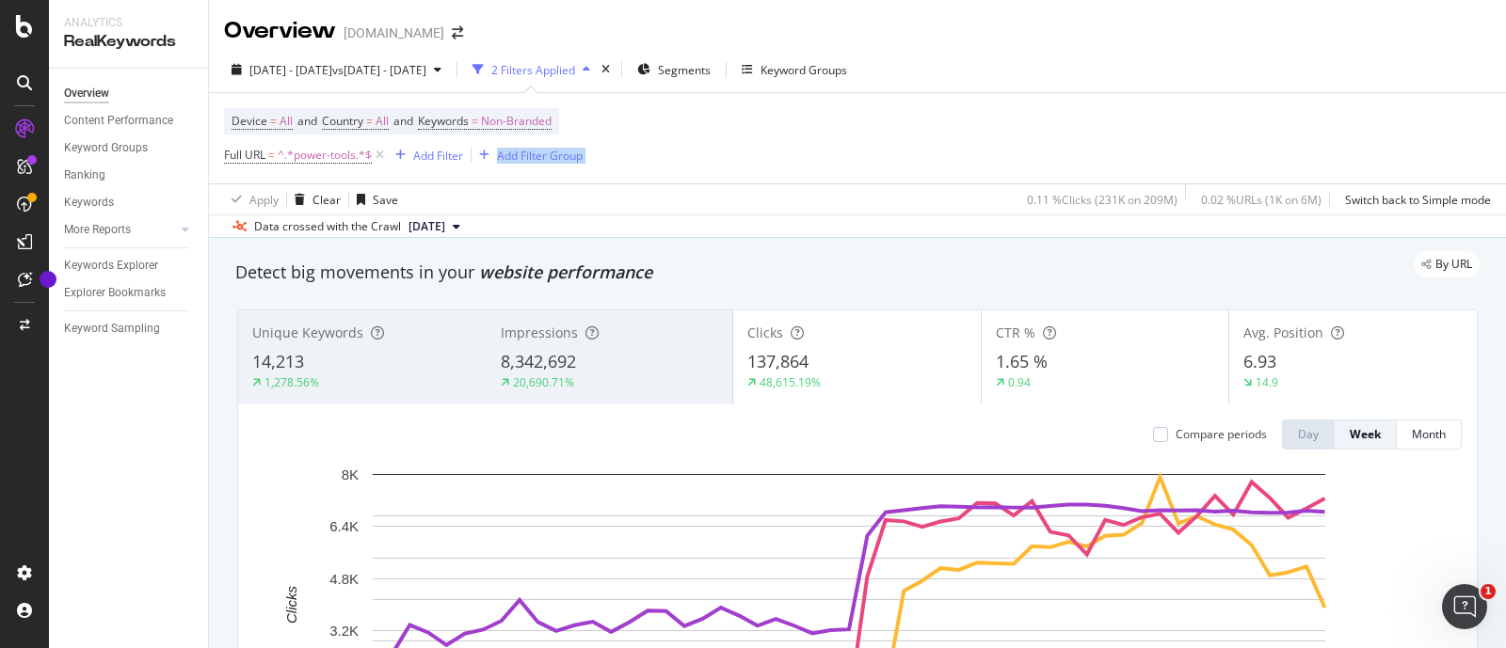
click at [1292, 143] on div "Device = All and Country = All and Keywords = Non-Branded Full URL = ^.*power-t…" at bounding box center [857, 138] width 1267 height 90
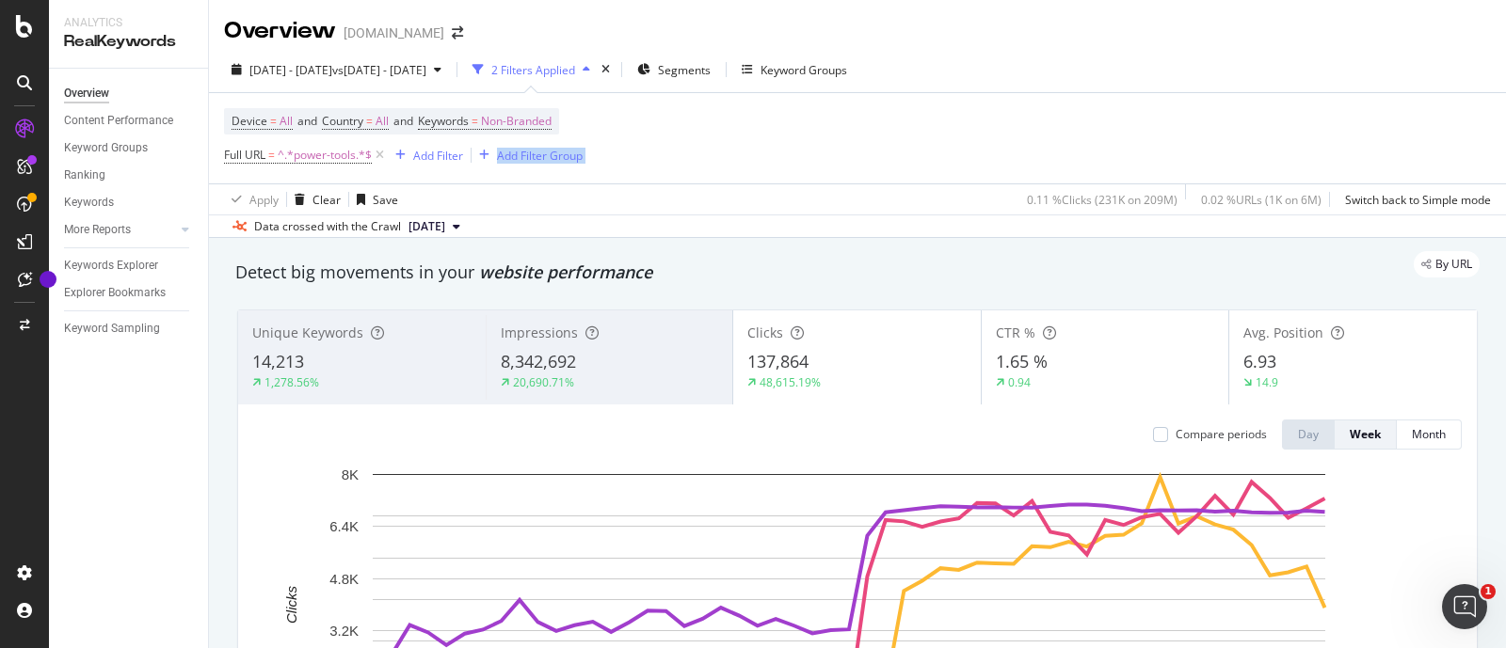
click at [1292, 143] on div "Device = All and Country = All and Keywords = Non-Branded Full URL = ^.*power-t…" at bounding box center [857, 138] width 1267 height 90
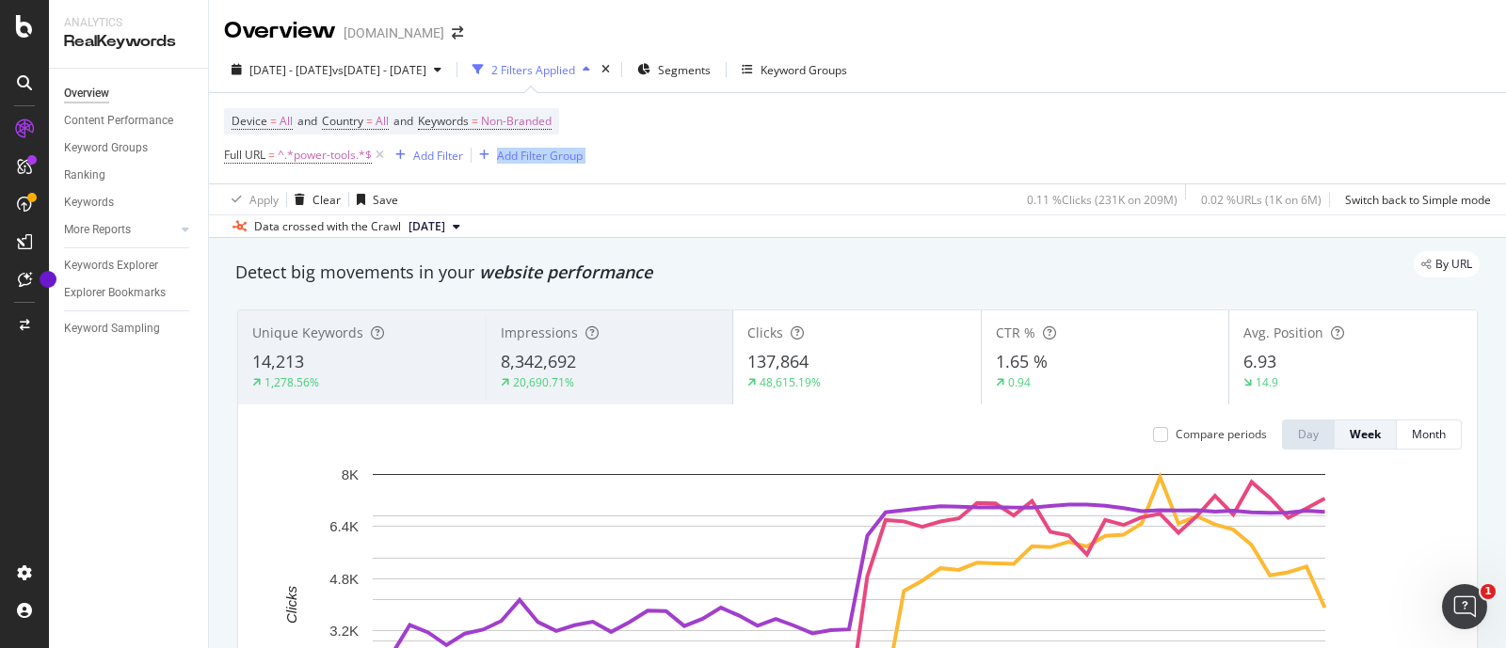
click at [1292, 143] on div "Device = All and Country = All and Keywords = Non-Branded Full URL = ^.*power-t…" at bounding box center [857, 138] width 1267 height 90
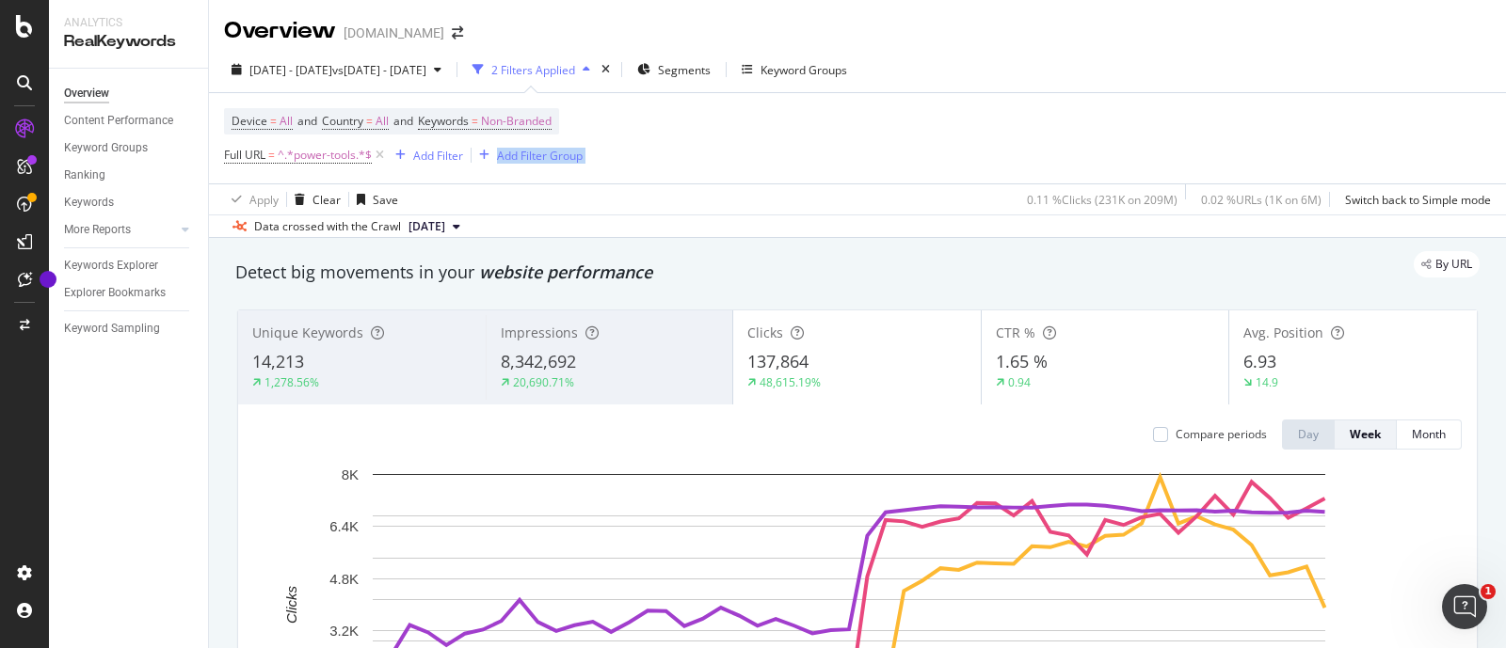
click at [1292, 143] on div "Device = All and Country = All and Keywords = Non-Branded Full URL = ^.*power-t…" at bounding box center [857, 138] width 1267 height 90
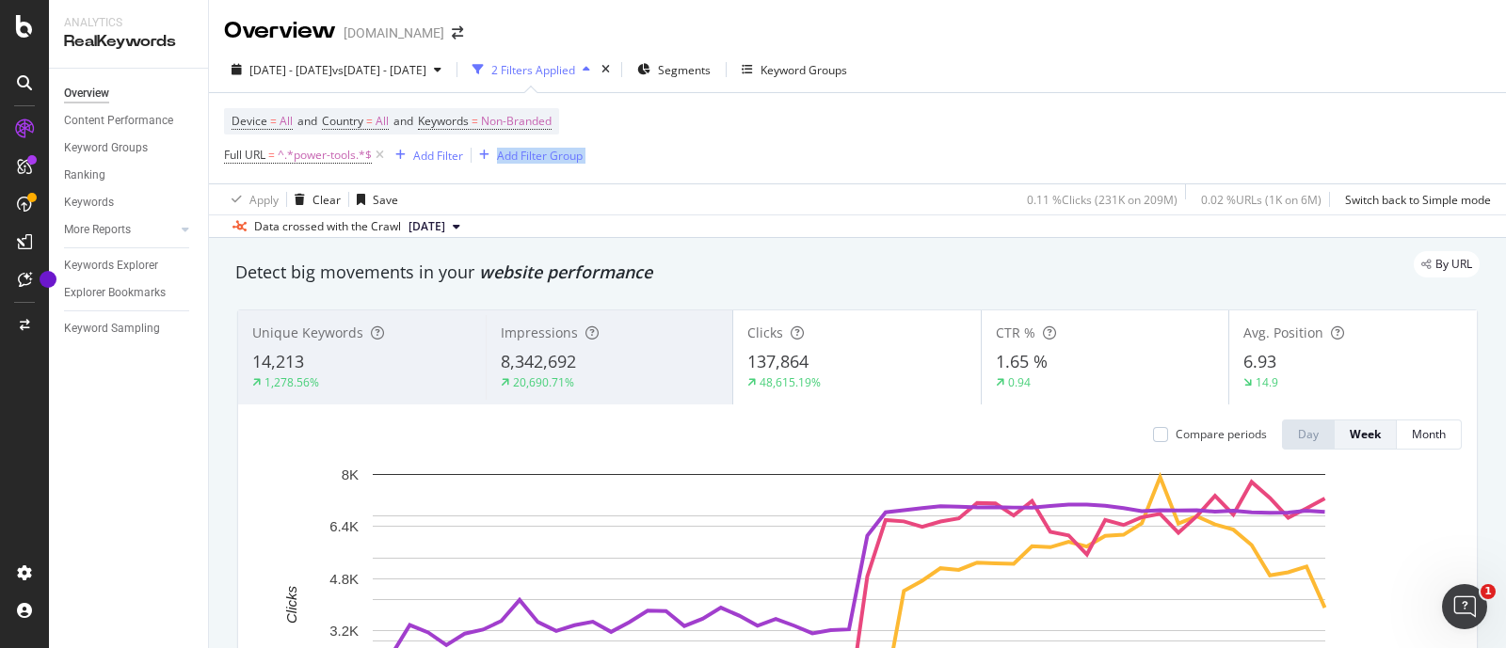
click at [1292, 143] on div "Device = All and Country = All and Keywords = Non-Branded Full URL = ^.*power-t…" at bounding box center [857, 138] width 1267 height 90
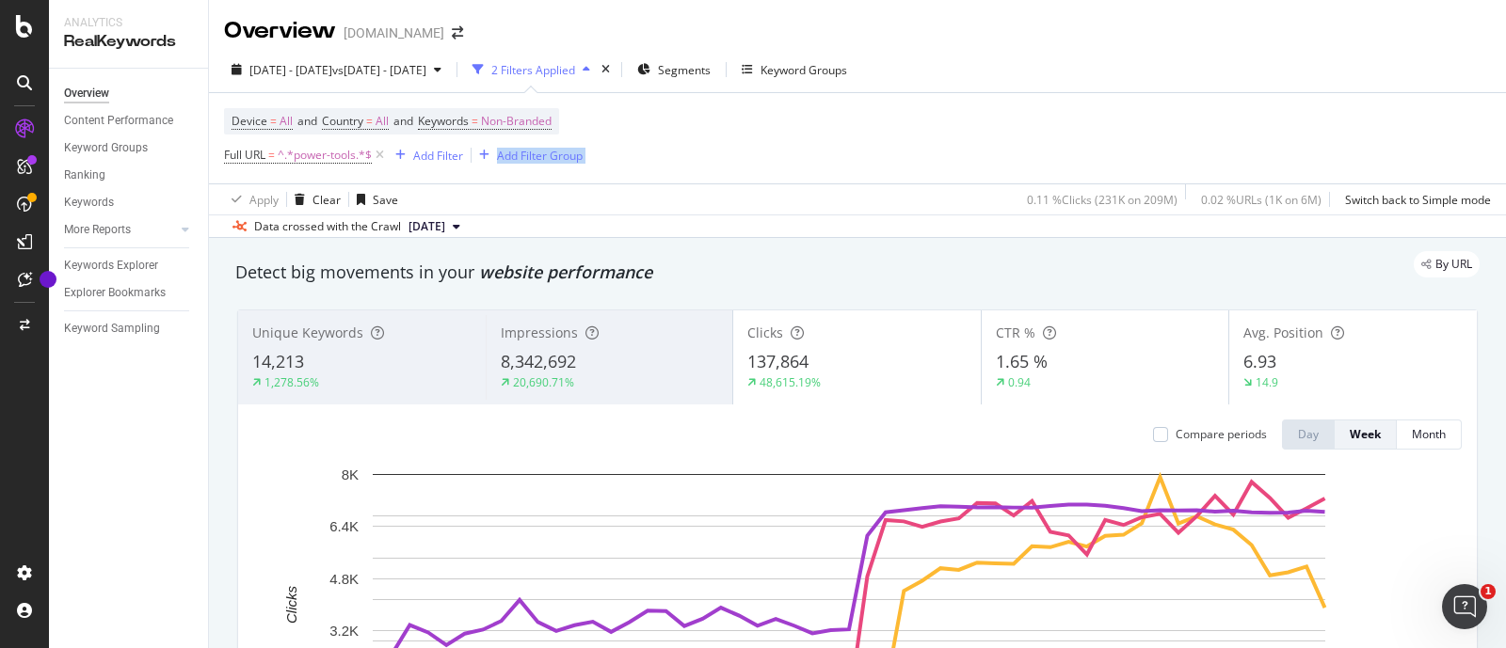
click at [1292, 143] on div "Device = All and Country = All and Keywords = Non-Branded Full URL = ^.*power-t…" at bounding box center [857, 138] width 1267 height 90
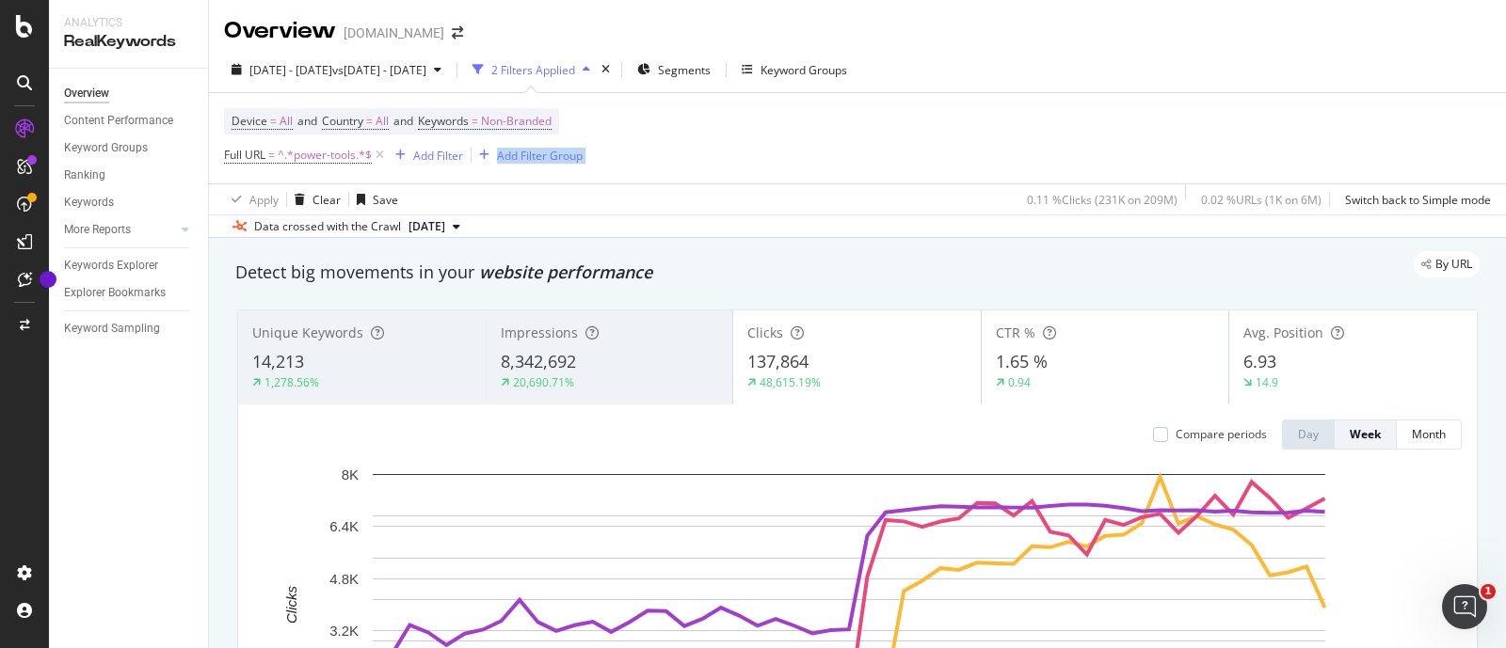
click at [1292, 143] on div "Device = All and Country = All and Keywords = Non-Branded Full URL = ^.*power-t…" at bounding box center [857, 138] width 1267 height 90
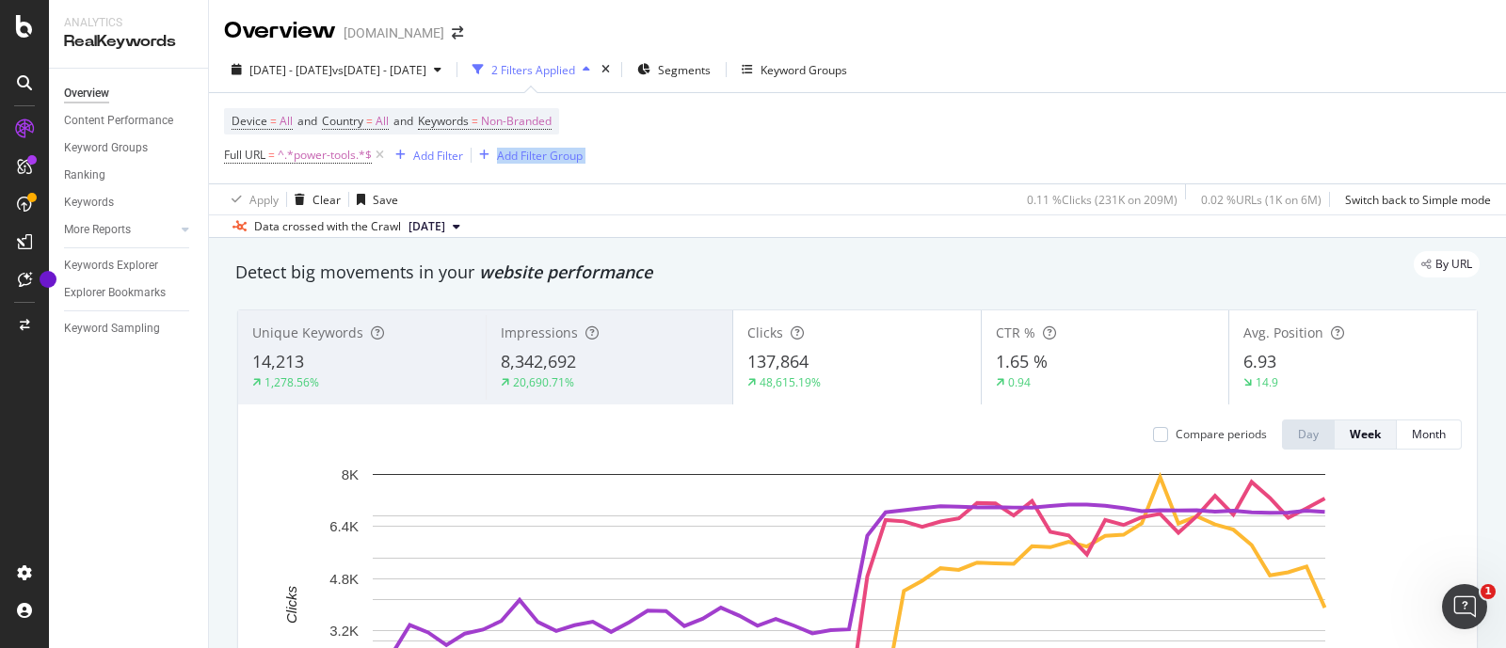
click at [1292, 143] on div "Device = All and Country = All and Keywords = Non-Branded Full URL = ^.*power-t…" at bounding box center [857, 138] width 1267 height 90
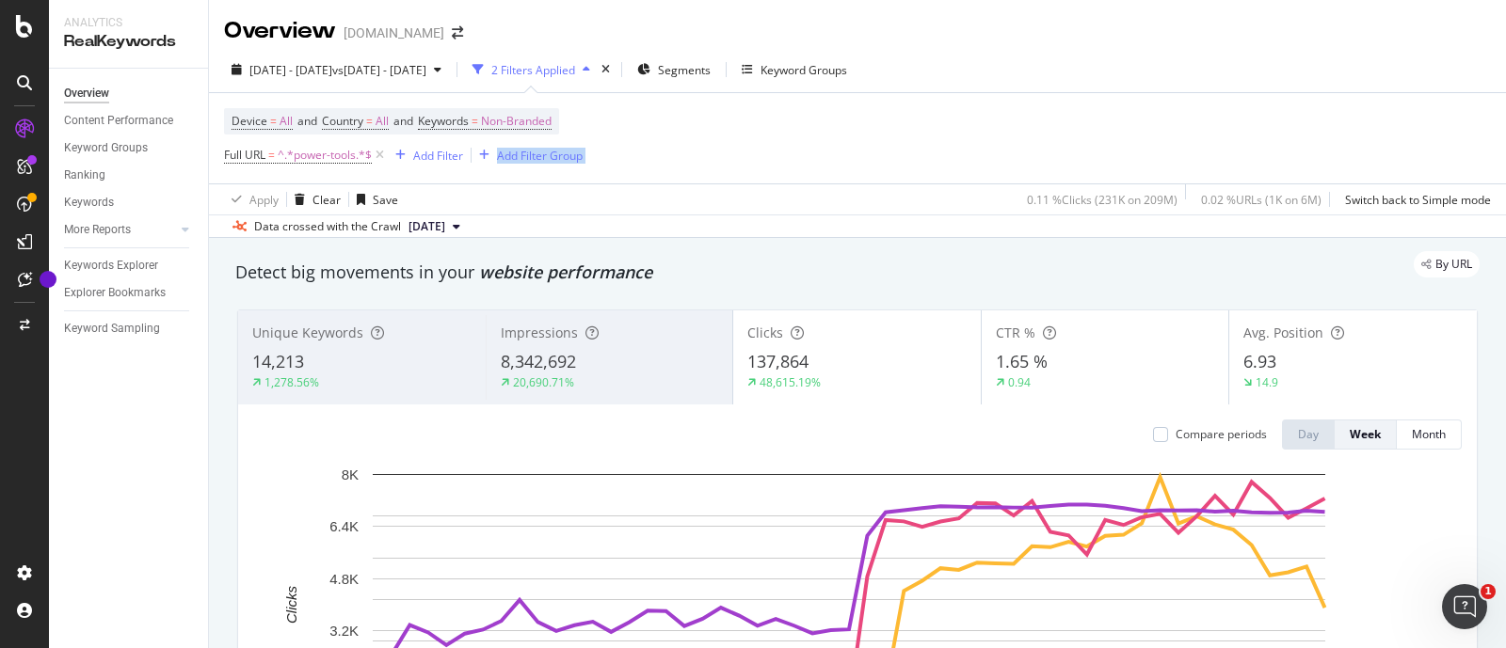
click at [1292, 143] on div "Device = All and Country = All and Keywords = Non-Branded Full URL = ^.*power-t…" at bounding box center [857, 138] width 1267 height 90
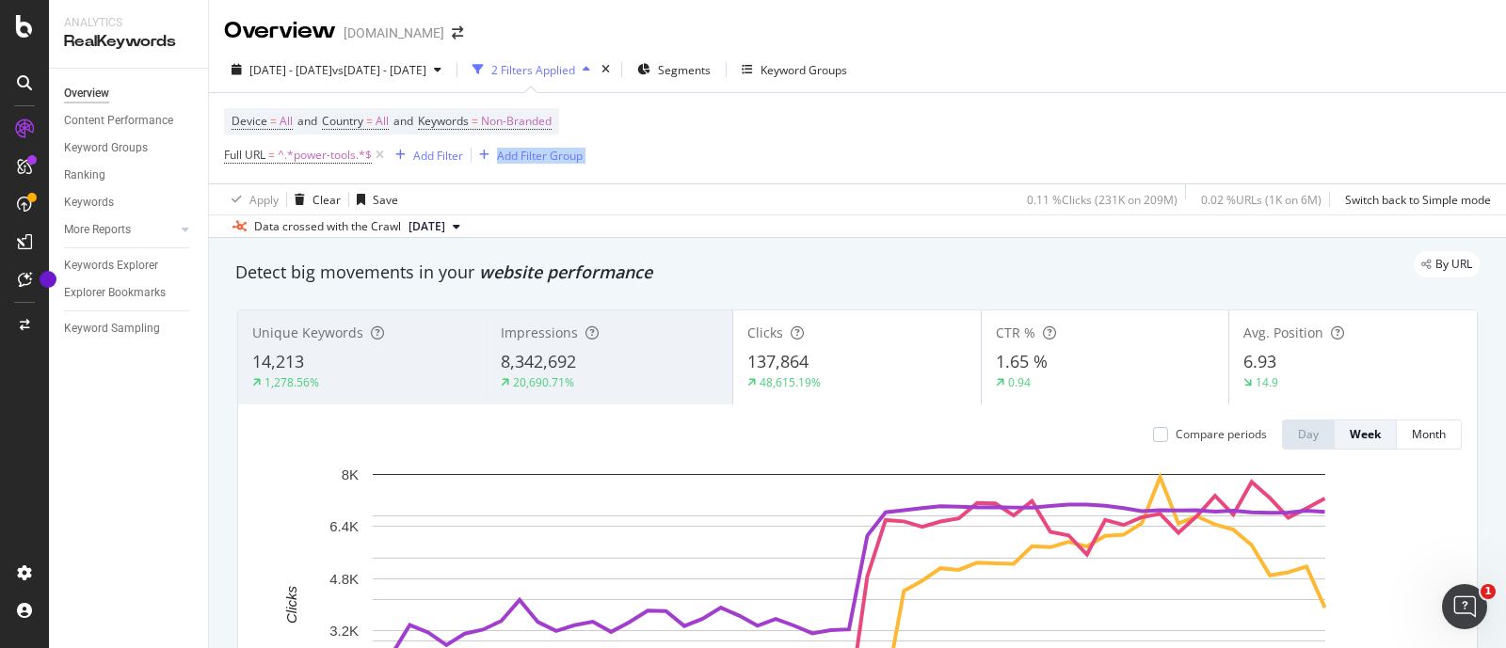
click at [1292, 143] on div "Device = All and Country = All and Keywords = Non-Branded Full URL = ^.*power-t…" at bounding box center [857, 138] width 1267 height 90
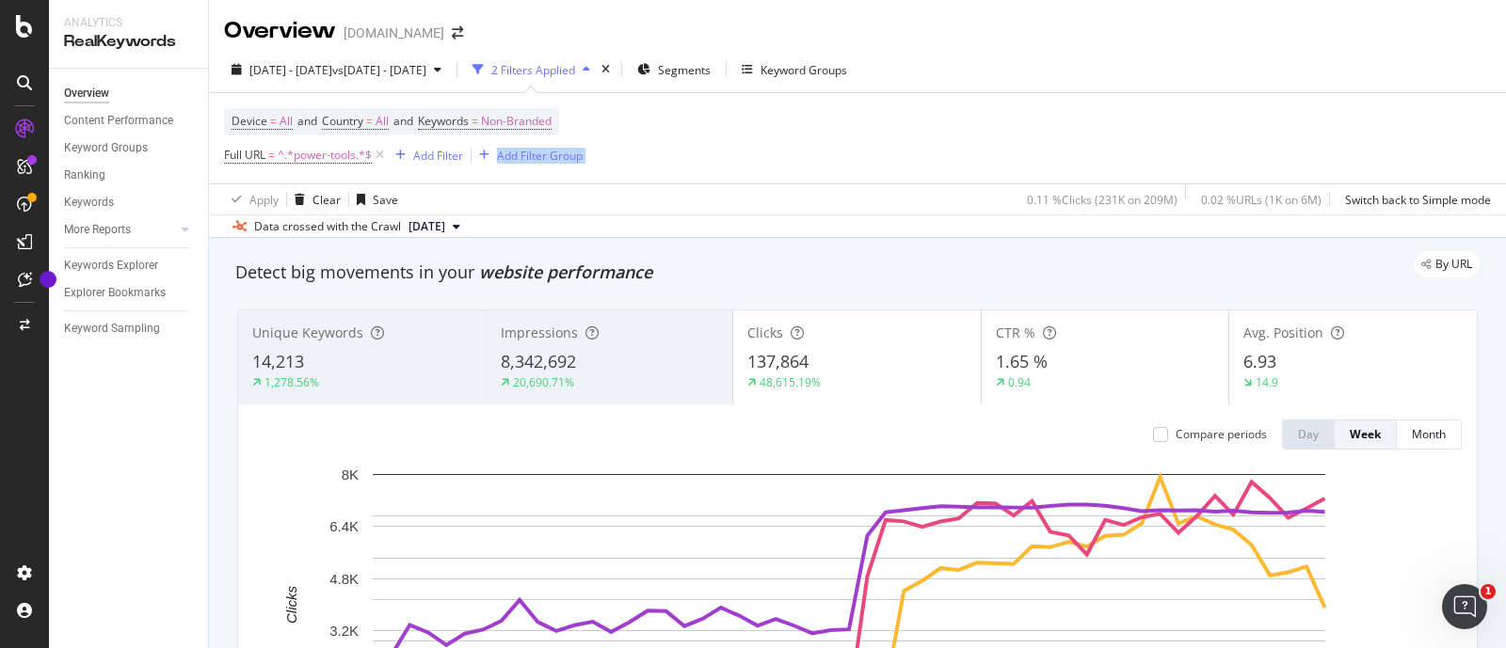
click at [1292, 143] on div "Device = All and Country = All and Keywords = Non-Branded Full URL = ^.*power-t…" at bounding box center [857, 138] width 1267 height 90
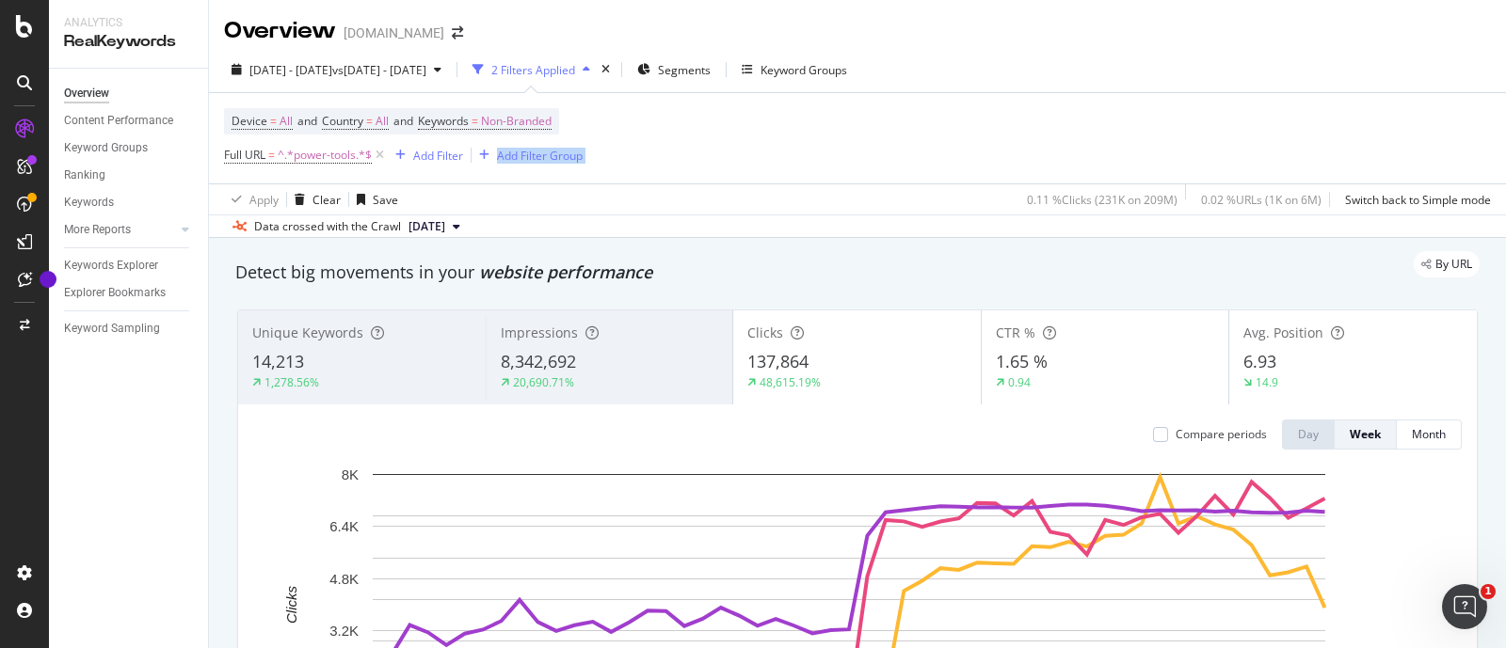
click at [1292, 143] on div "Device = All and Country = All and Keywords = Non-Branded Full URL = ^.*power-t…" at bounding box center [857, 138] width 1267 height 90
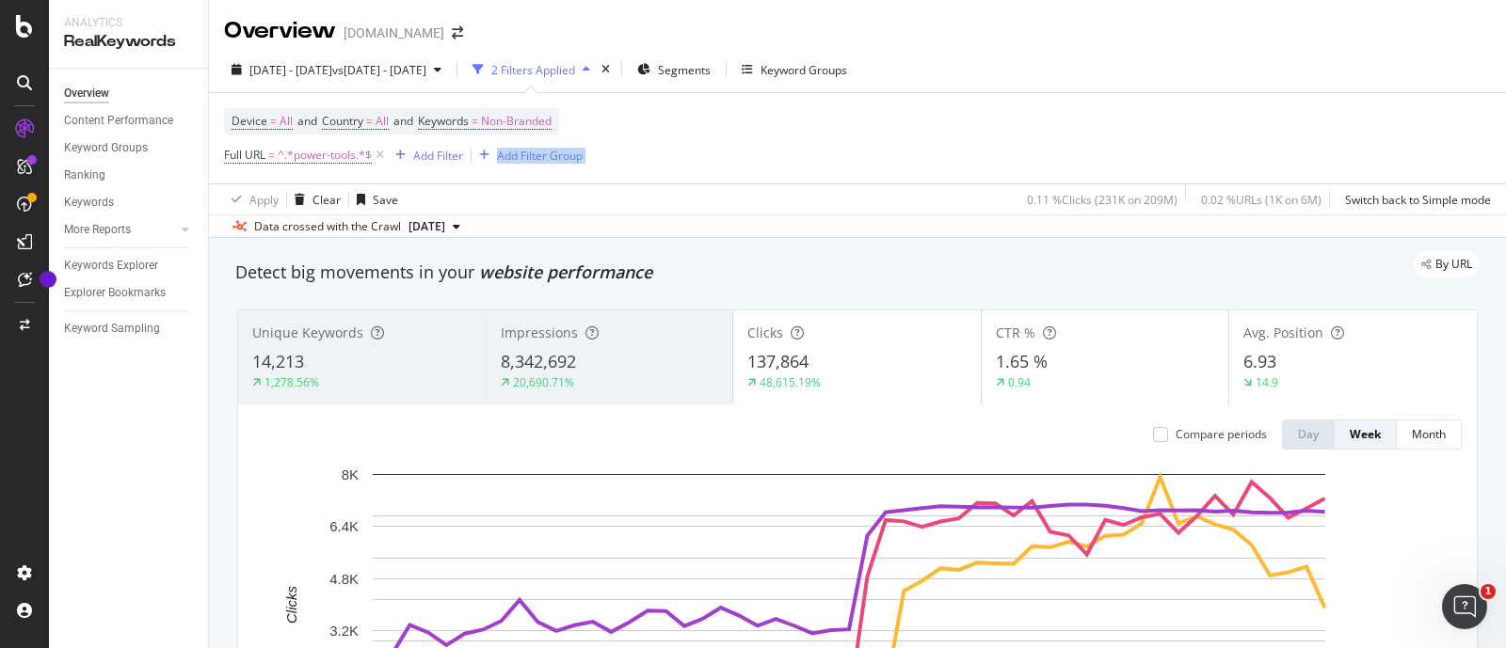
click at [1292, 143] on div "Device = All and Country = All and Keywords = Non-Branded Full URL = ^.*power-t…" at bounding box center [857, 138] width 1267 height 90
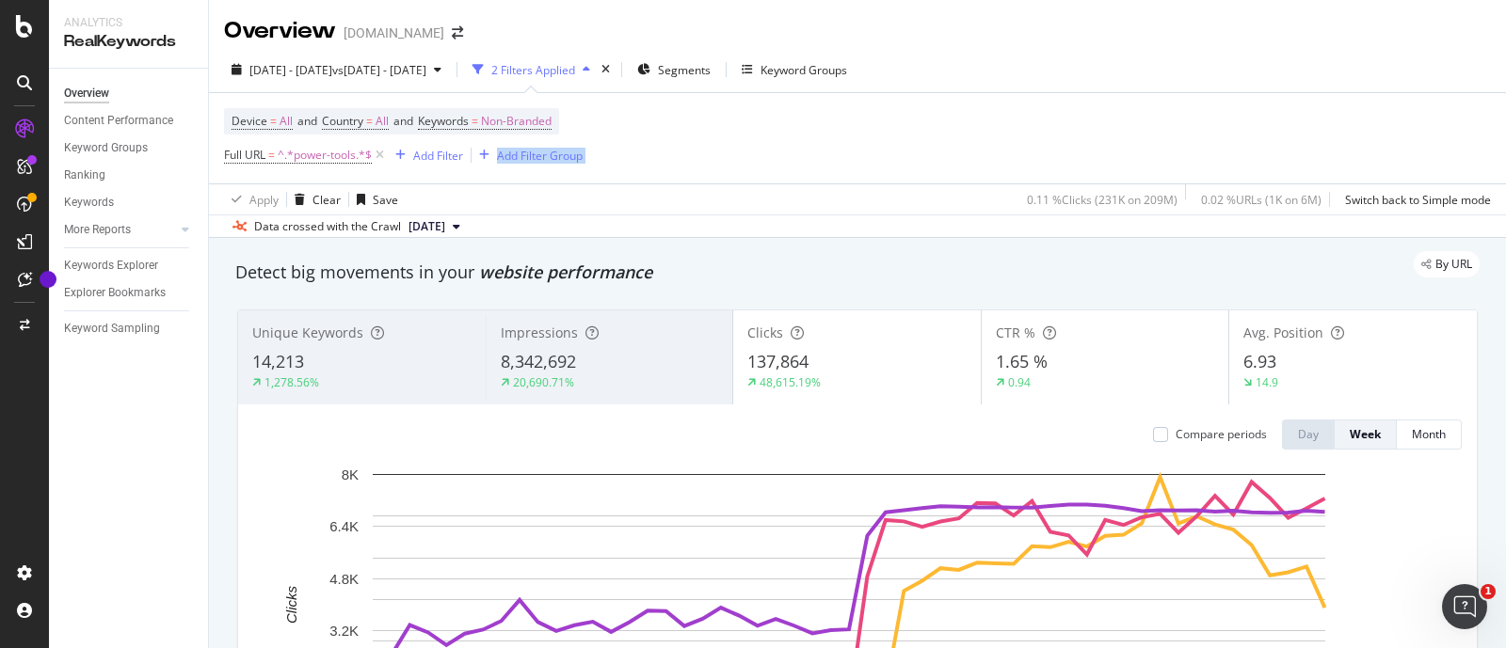
click at [1292, 143] on div "Device = All and Country = All and Keywords = Non-Branded Full URL = ^.*power-t…" at bounding box center [857, 138] width 1267 height 90
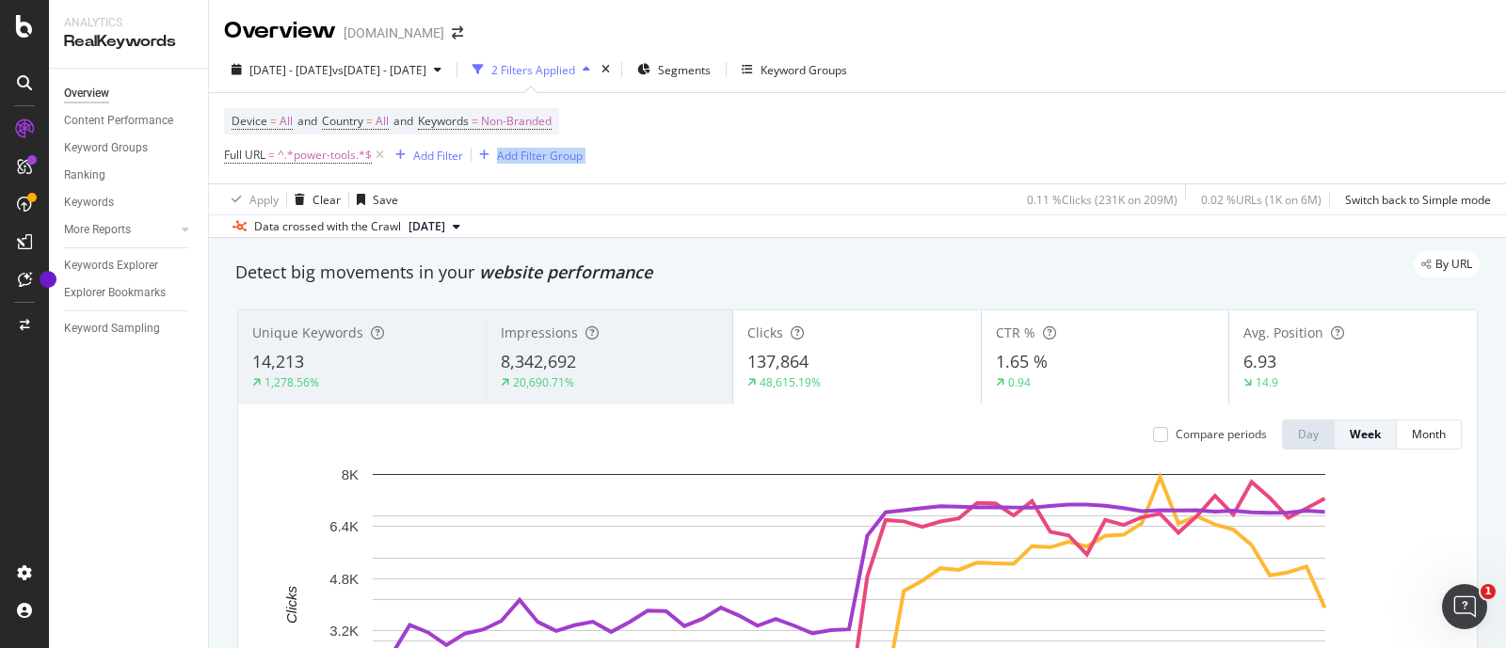
click at [1292, 143] on div "Device = All and Country = All and Keywords = Non-Branded Full URL = ^.*power-t…" at bounding box center [857, 138] width 1267 height 90
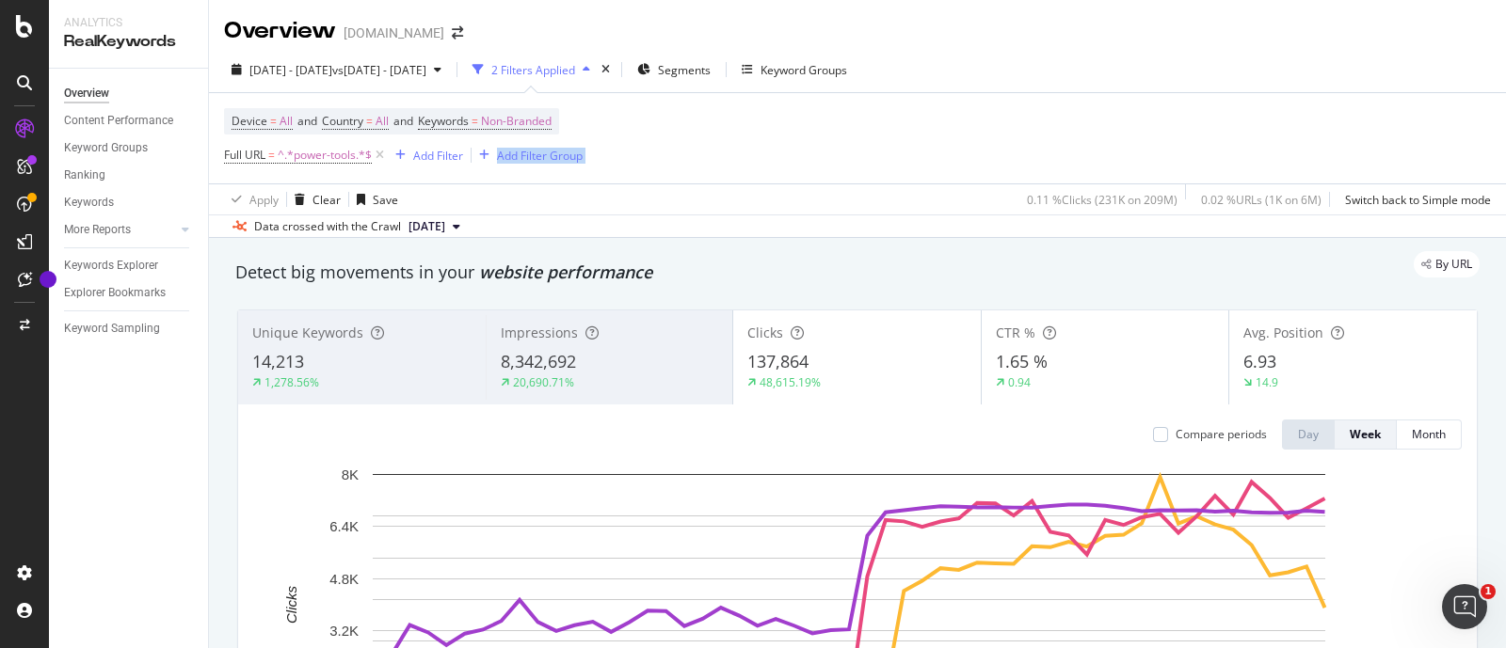
click at [1292, 143] on div "Device = All and Country = All and Keywords = Non-Branded Full URL = ^.*power-t…" at bounding box center [857, 138] width 1267 height 90
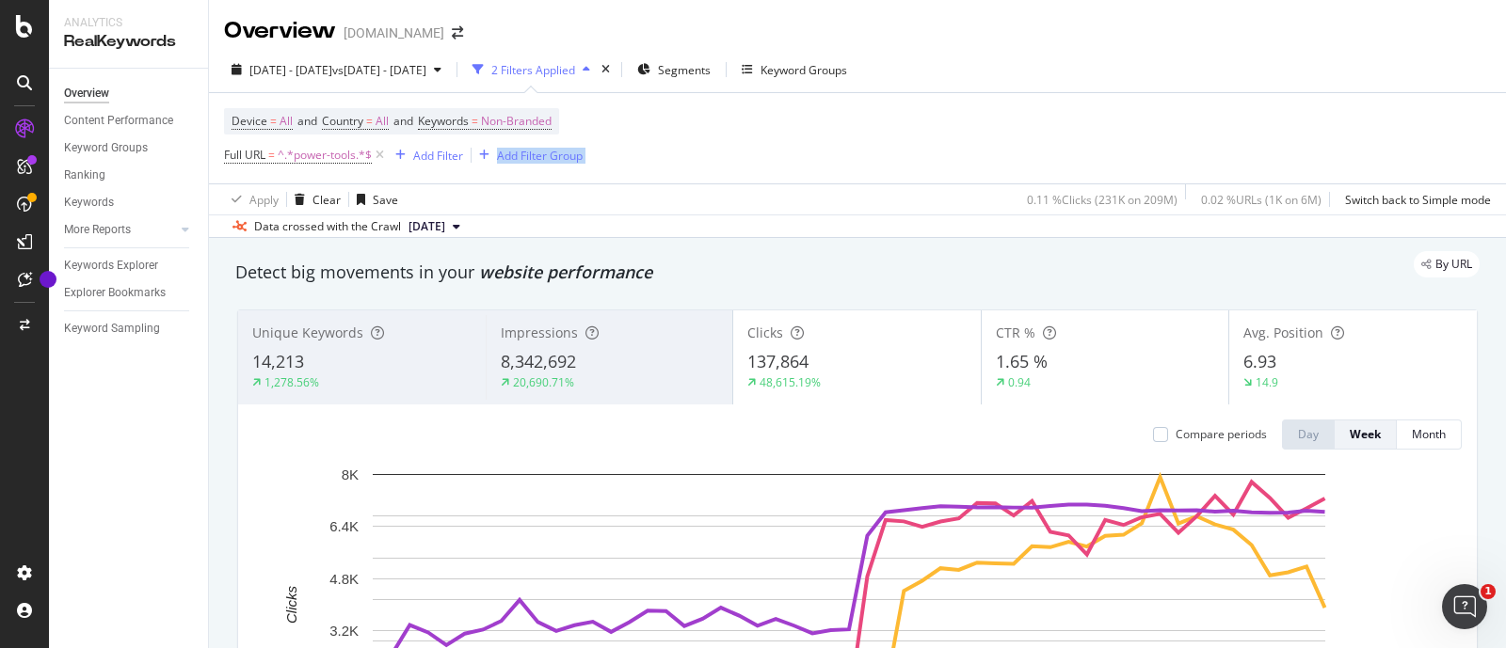
click at [1292, 143] on div "Device = All and Country = All and Keywords = Non-Branded Full URL = ^.*power-t…" at bounding box center [857, 138] width 1267 height 90
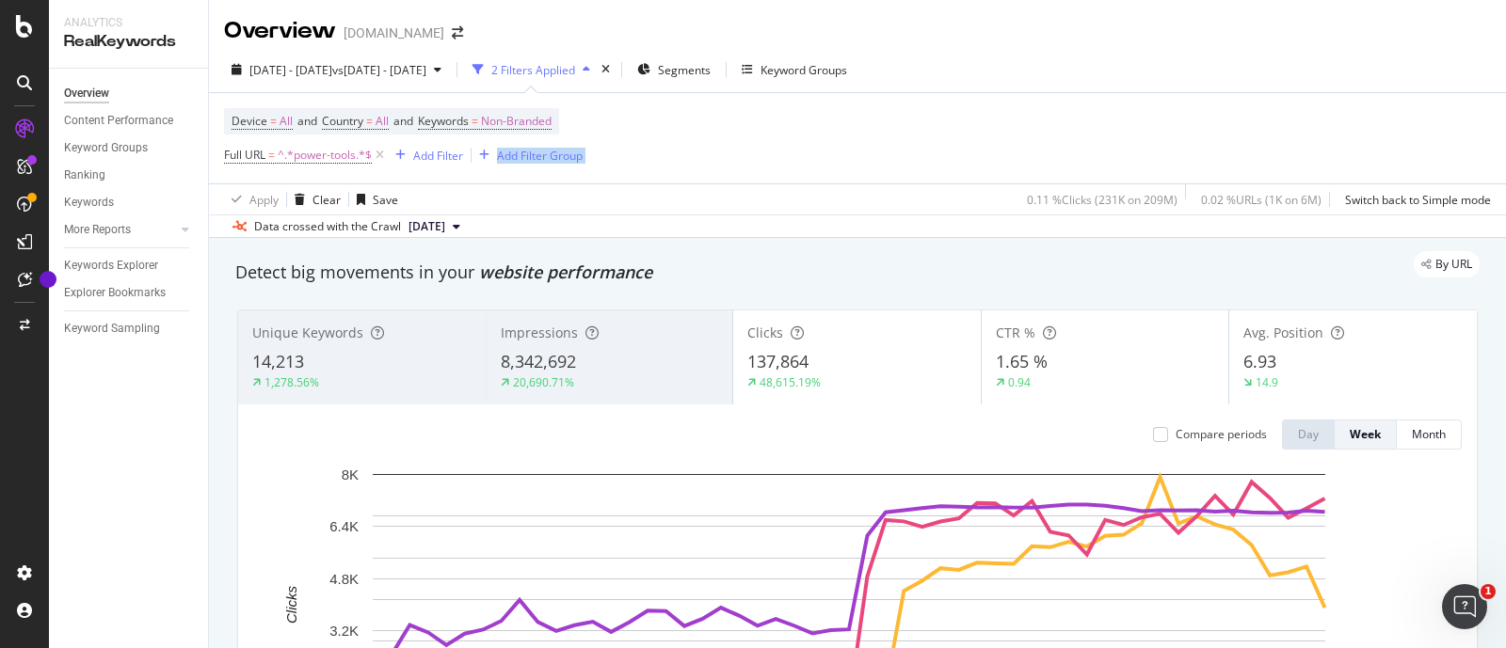
click at [1292, 143] on div "Device = All and Country = All and Keywords = Non-Branded Full URL = ^.*power-t…" at bounding box center [857, 138] width 1267 height 90
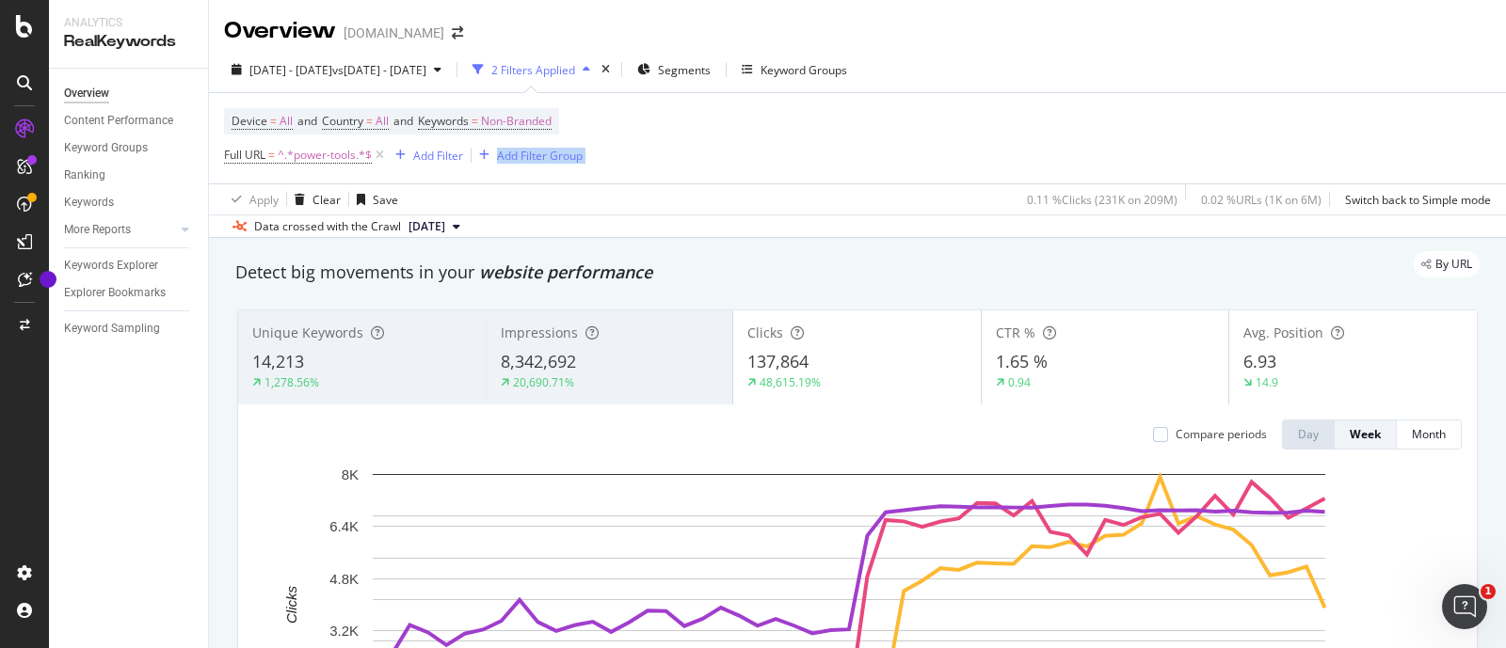
click at [1292, 143] on div "Device = All and Country = All and Keywords = Non-Branded Full URL = ^.*power-t…" at bounding box center [857, 138] width 1267 height 90
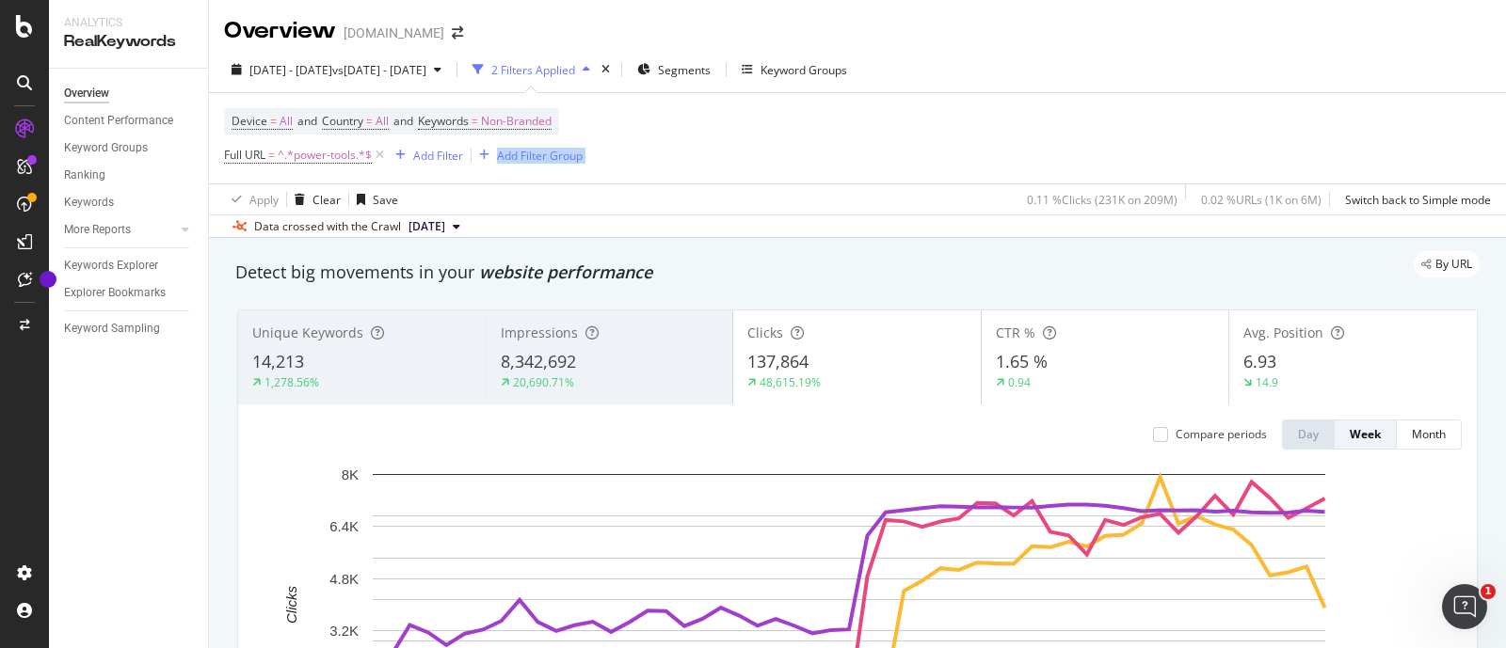
click at [1292, 143] on div "Device = All and Country = All and Keywords = Non-Branded Full URL = ^.*power-t…" at bounding box center [857, 138] width 1267 height 90
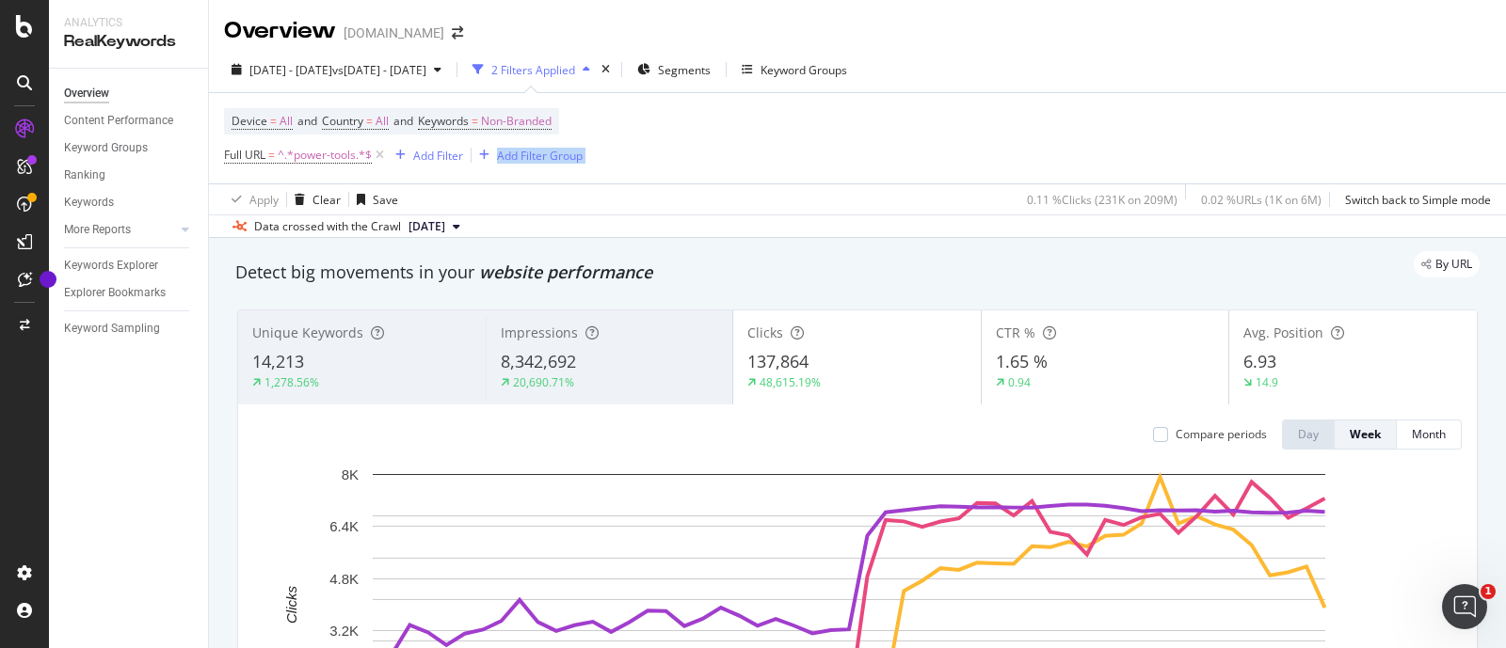
click at [1292, 143] on div "Device = All and Country = All and Keywords = Non-Branded Full URL = ^.*power-t…" at bounding box center [857, 138] width 1267 height 90
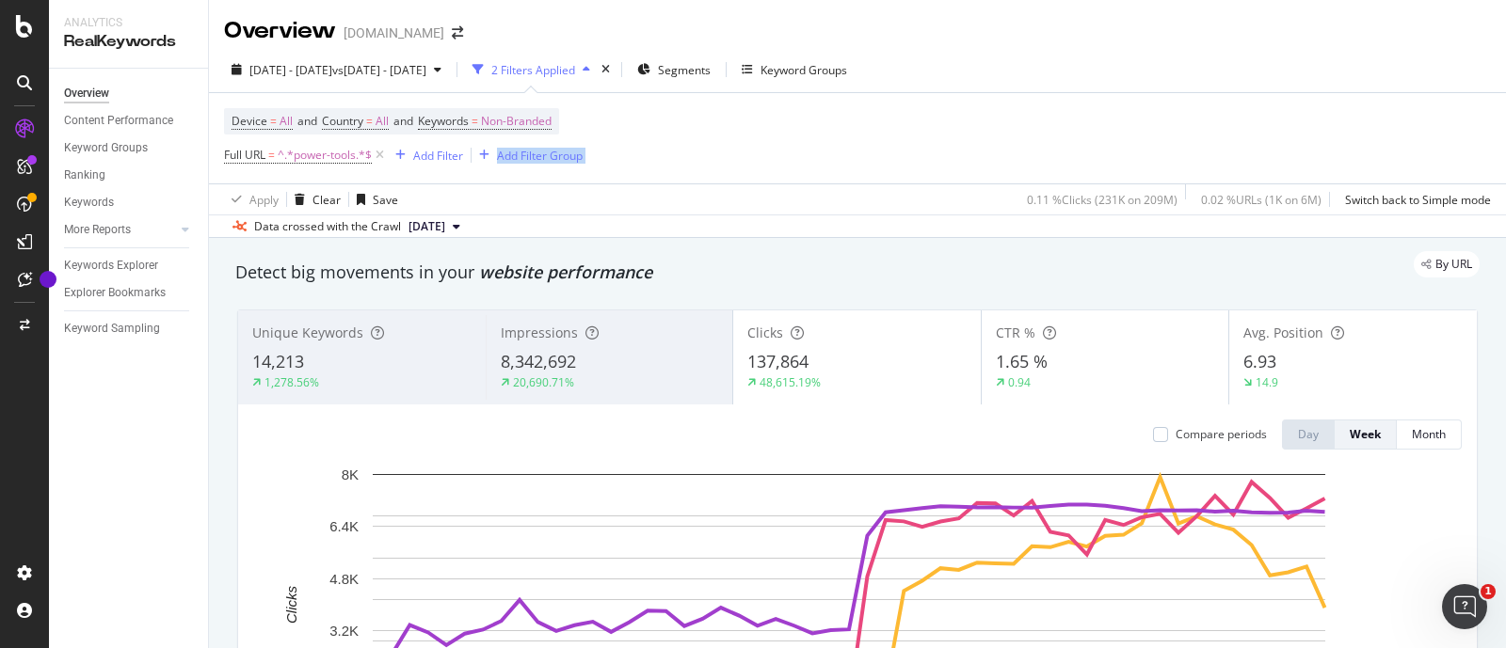
click at [1292, 143] on div "Device = All and Country = All and Keywords = Non-Branded Full URL = ^.*power-t…" at bounding box center [857, 138] width 1267 height 90
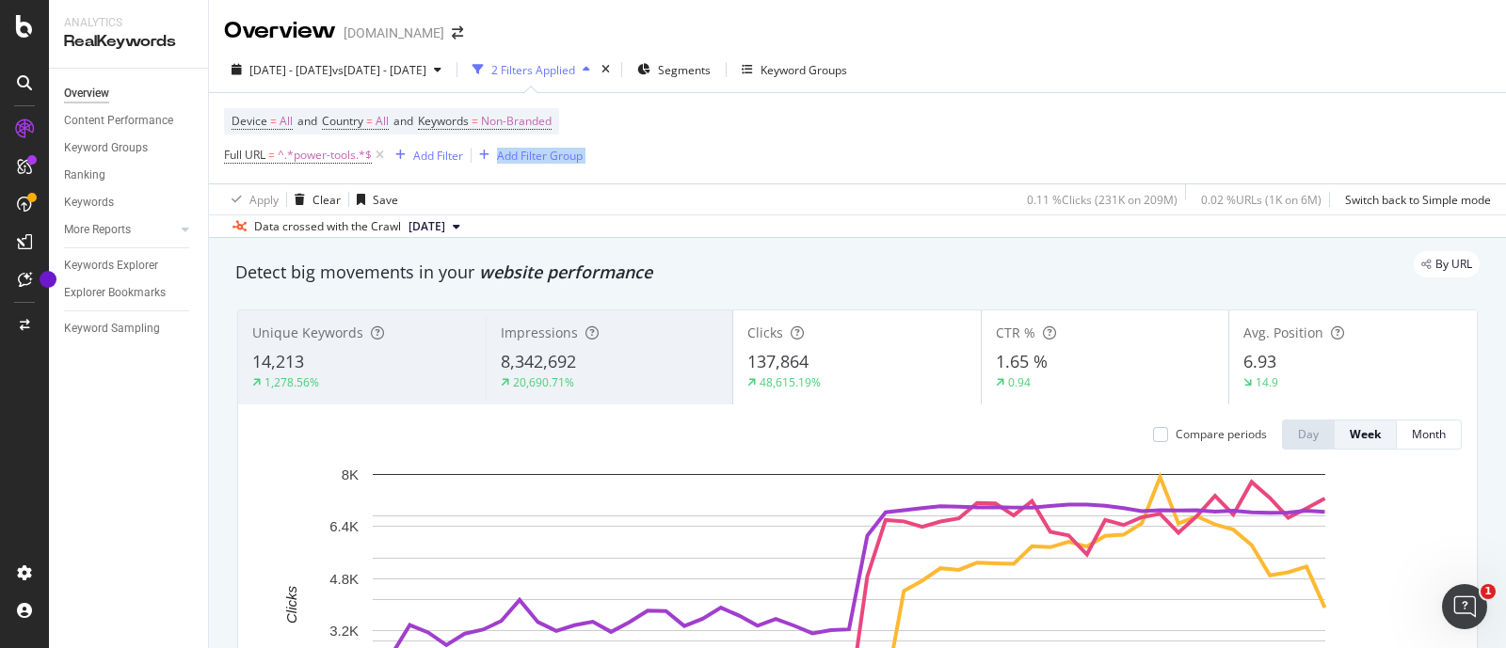
click at [1292, 143] on div "Device = All and Country = All and Keywords = Non-Branded Full URL = ^.*power-t…" at bounding box center [857, 138] width 1267 height 90
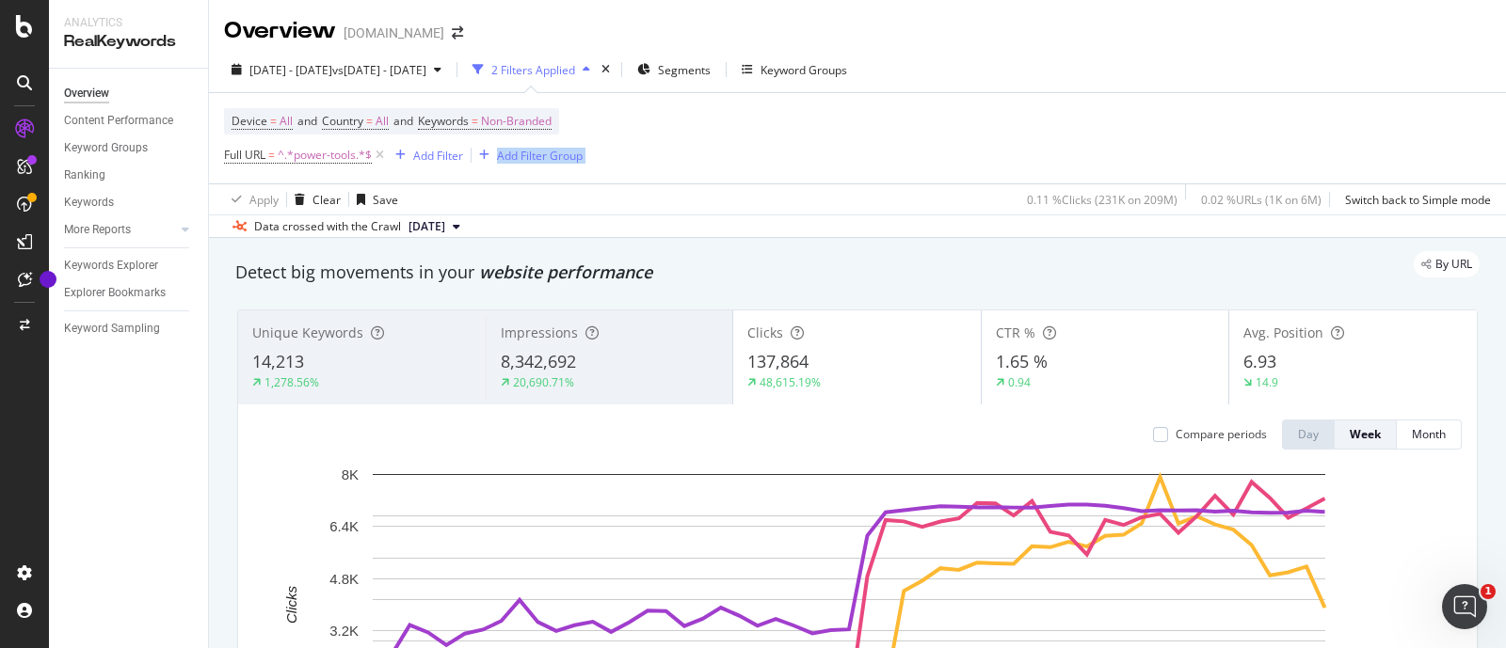
click at [1292, 143] on div "Device = All and Country = All and Keywords = Non-Branded Full URL = ^.*power-t…" at bounding box center [857, 138] width 1267 height 90
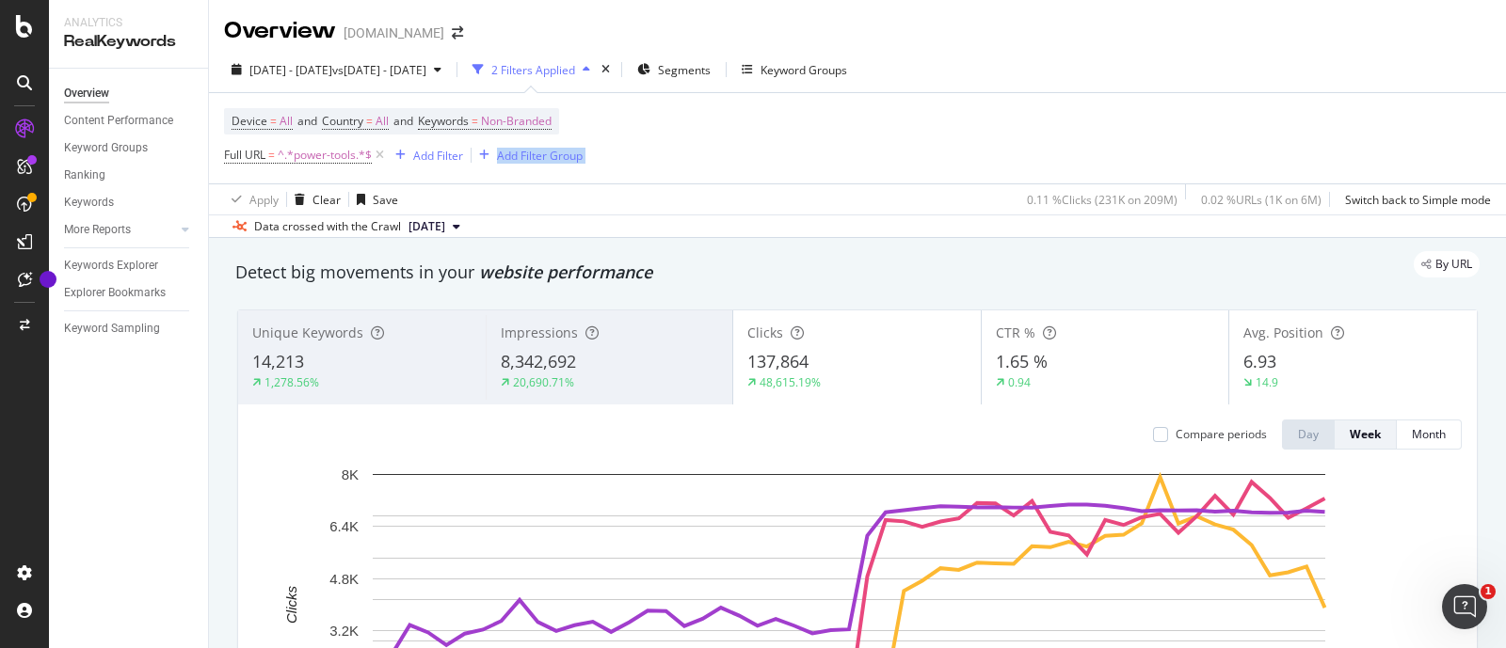
click at [1292, 143] on div "Device = All and Country = All and Keywords = Non-Branded Full URL = ^.*power-t…" at bounding box center [857, 138] width 1267 height 90
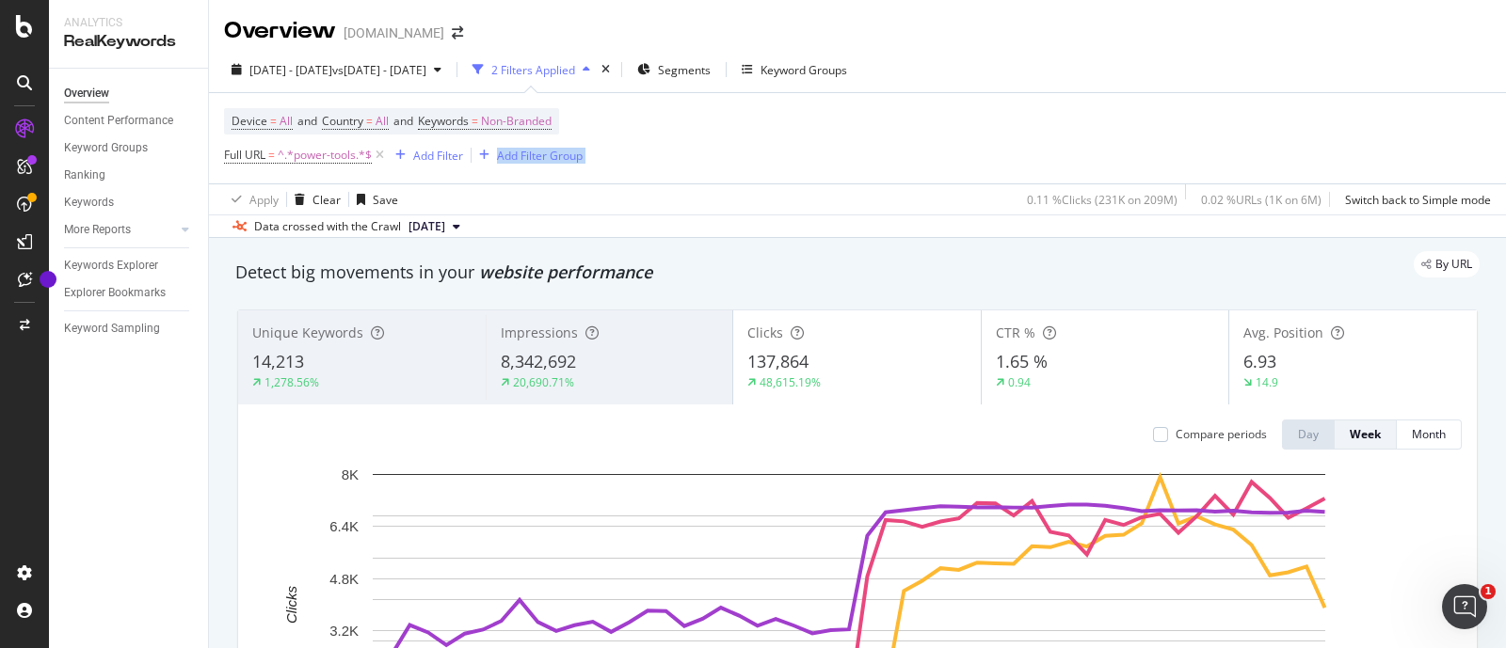
click at [1292, 143] on div "Device = All and Country = All and Keywords = Non-Branded Full URL = ^.*power-t…" at bounding box center [857, 138] width 1267 height 90
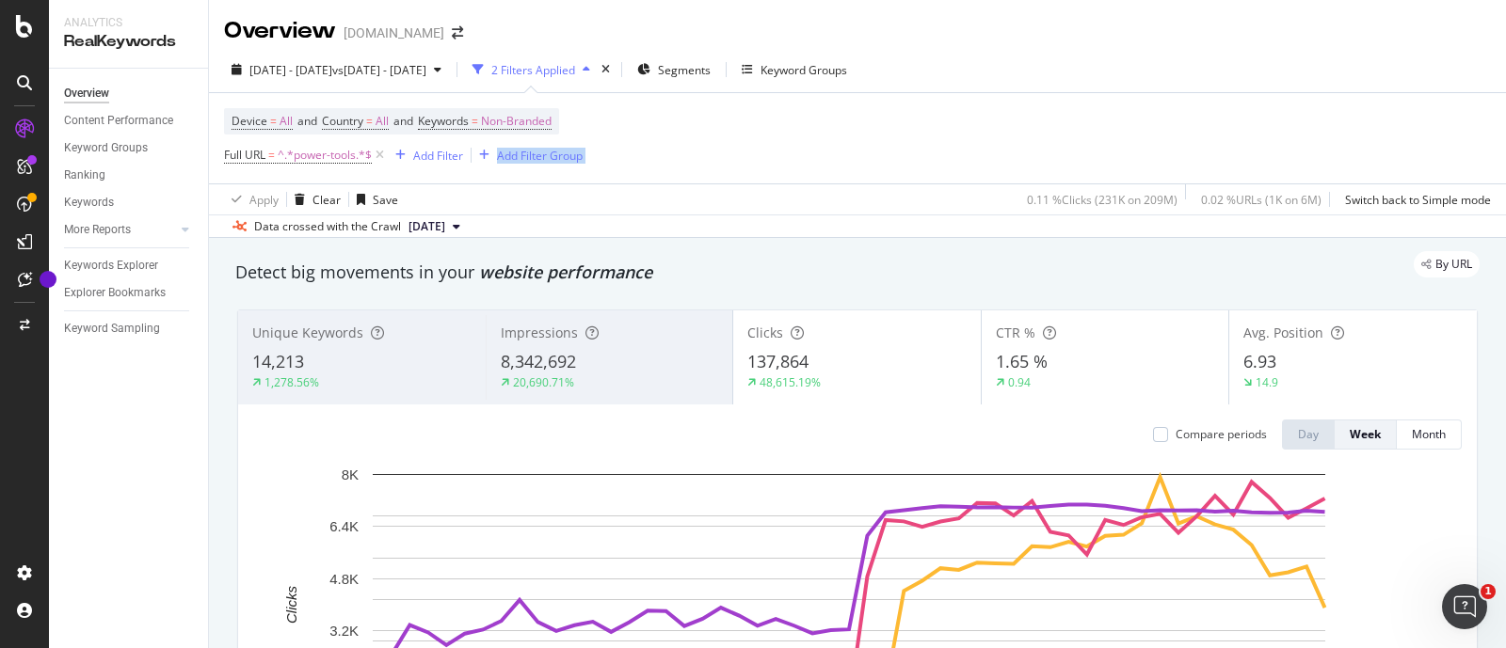
click at [1292, 143] on div "Device = All and Country = All and Keywords = Non-Branded Full URL = ^.*power-t…" at bounding box center [857, 138] width 1267 height 90
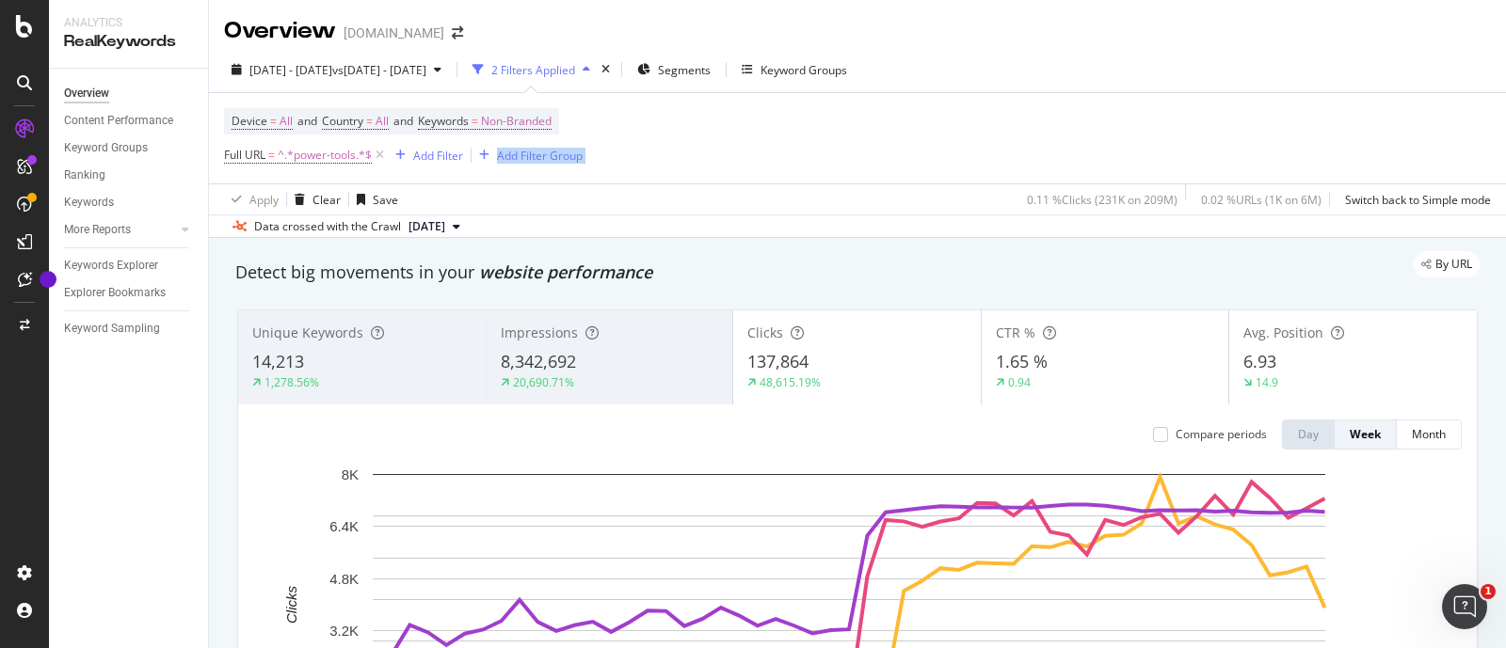
click at [1292, 143] on div "Device = All and Country = All and Keywords = Non-Branded Full URL = ^.*power-t…" at bounding box center [857, 138] width 1267 height 90
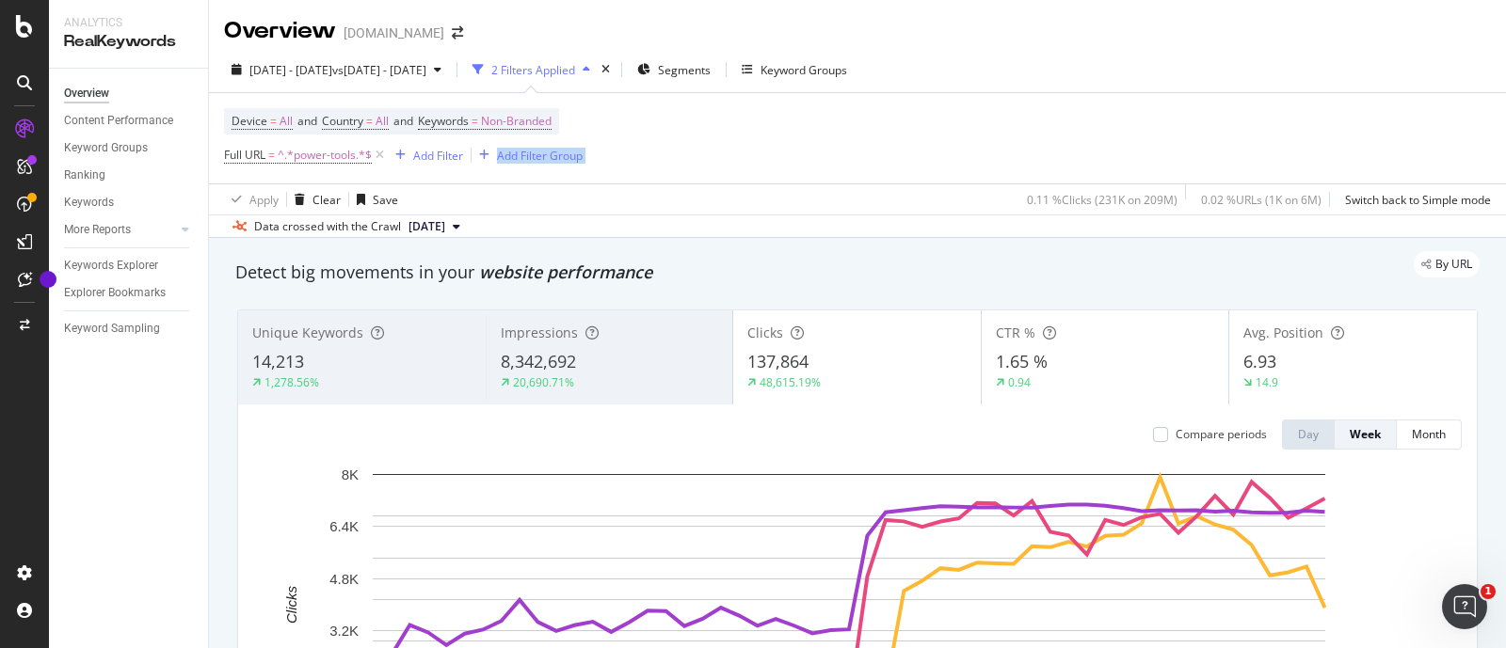
click at [1292, 143] on div "Device = All and Country = All and Keywords = Non-Branded Full URL = ^.*power-t…" at bounding box center [857, 138] width 1267 height 90
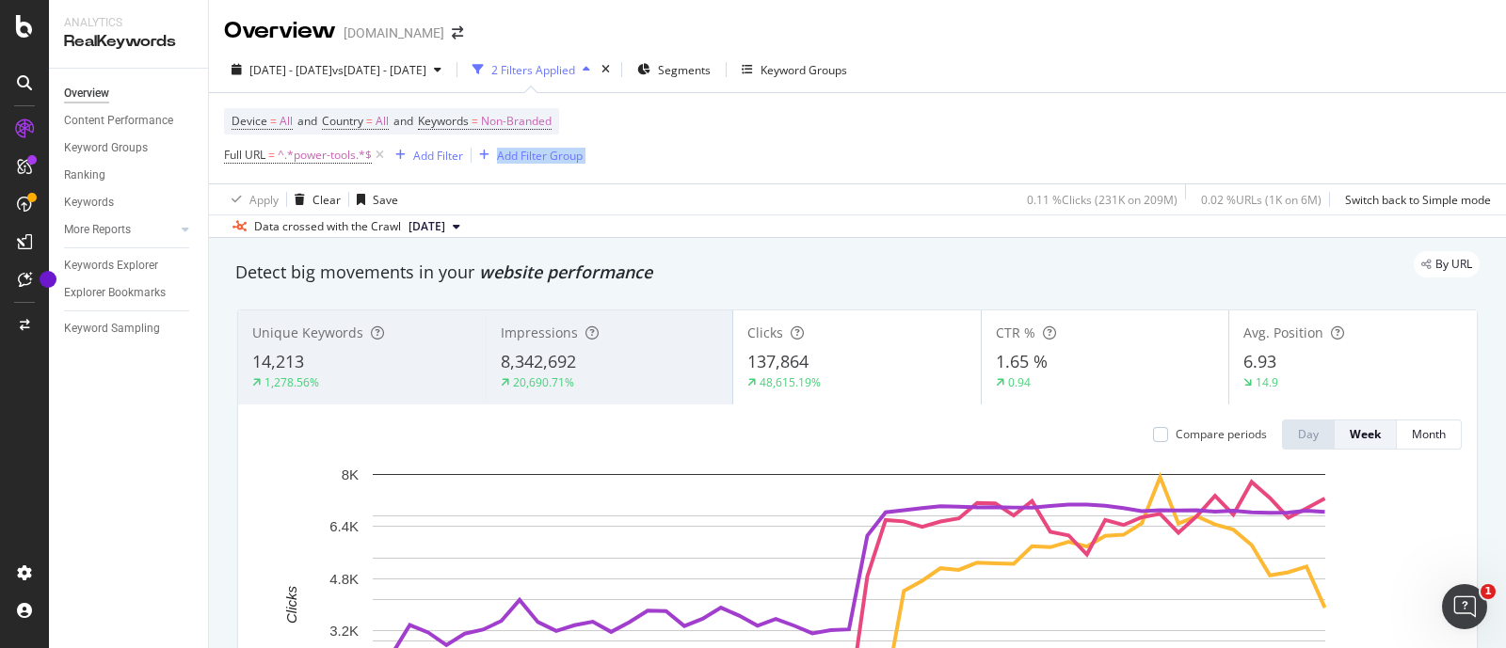
click at [1292, 143] on div "Device = All and Country = All and Keywords = Non-Branded Full URL = ^.*power-t…" at bounding box center [857, 138] width 1267 height 90
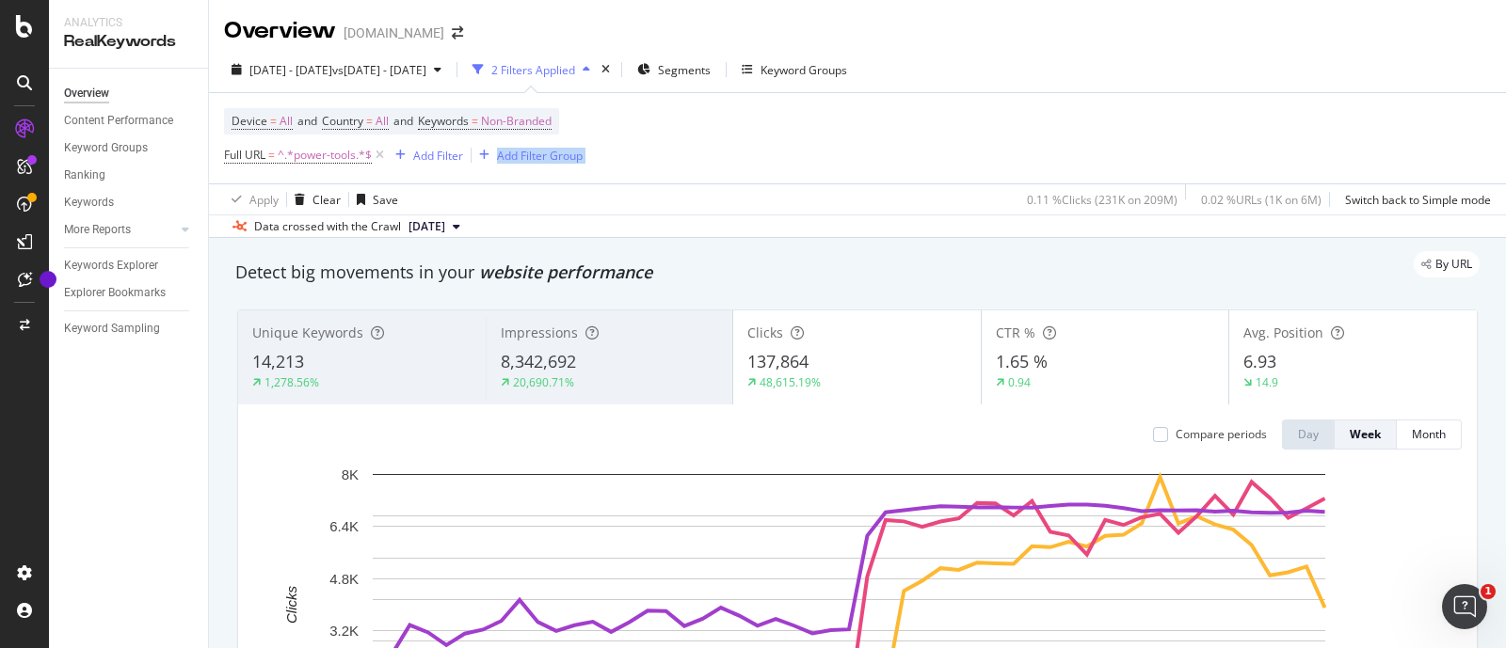
click at [1292, 143] on div "Device = All and Country = All and Keywords = Non-Branded Full URL = ^.*power-t…" at bounding box center [857, 138] width 1267 height 90
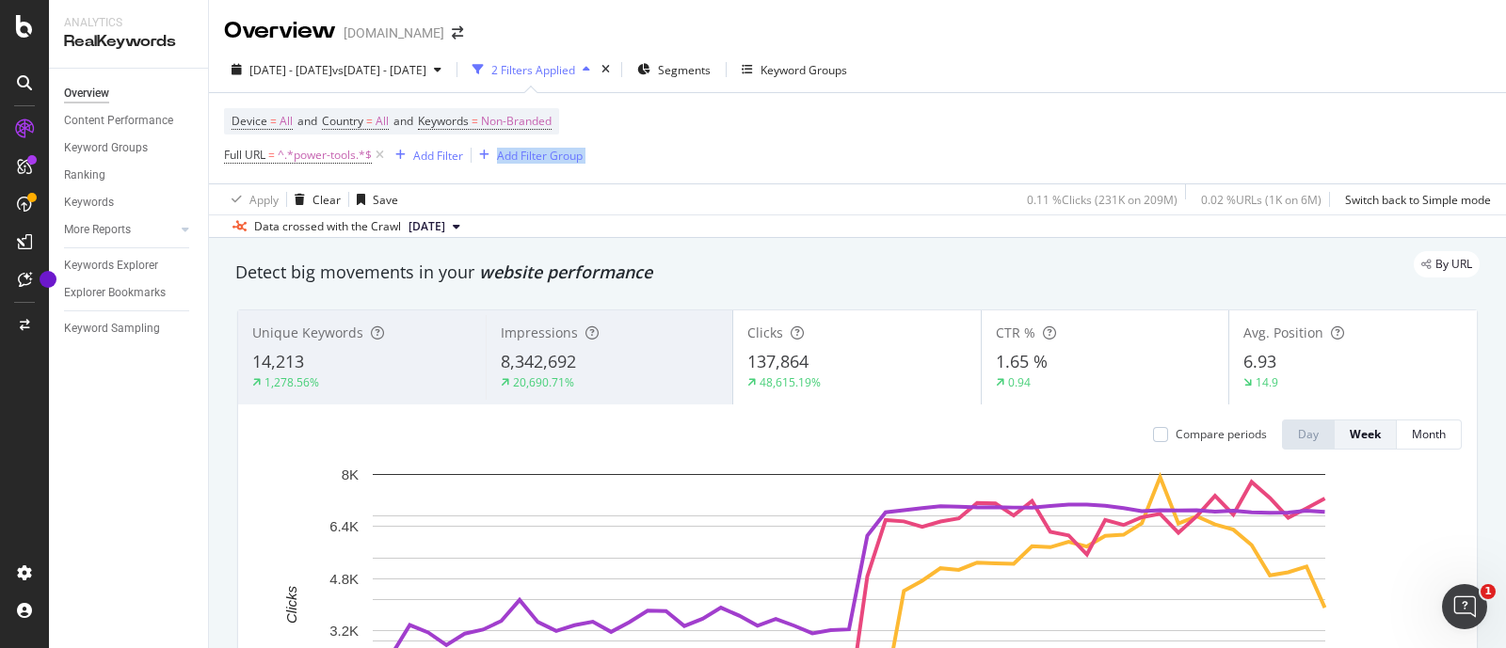
click at [1292, 143] on div "Device = All and Country = All and Keywords = Non-Branded Full URL = ^.*power-t…" at bounding box center [857, 138] width 1267 height 90
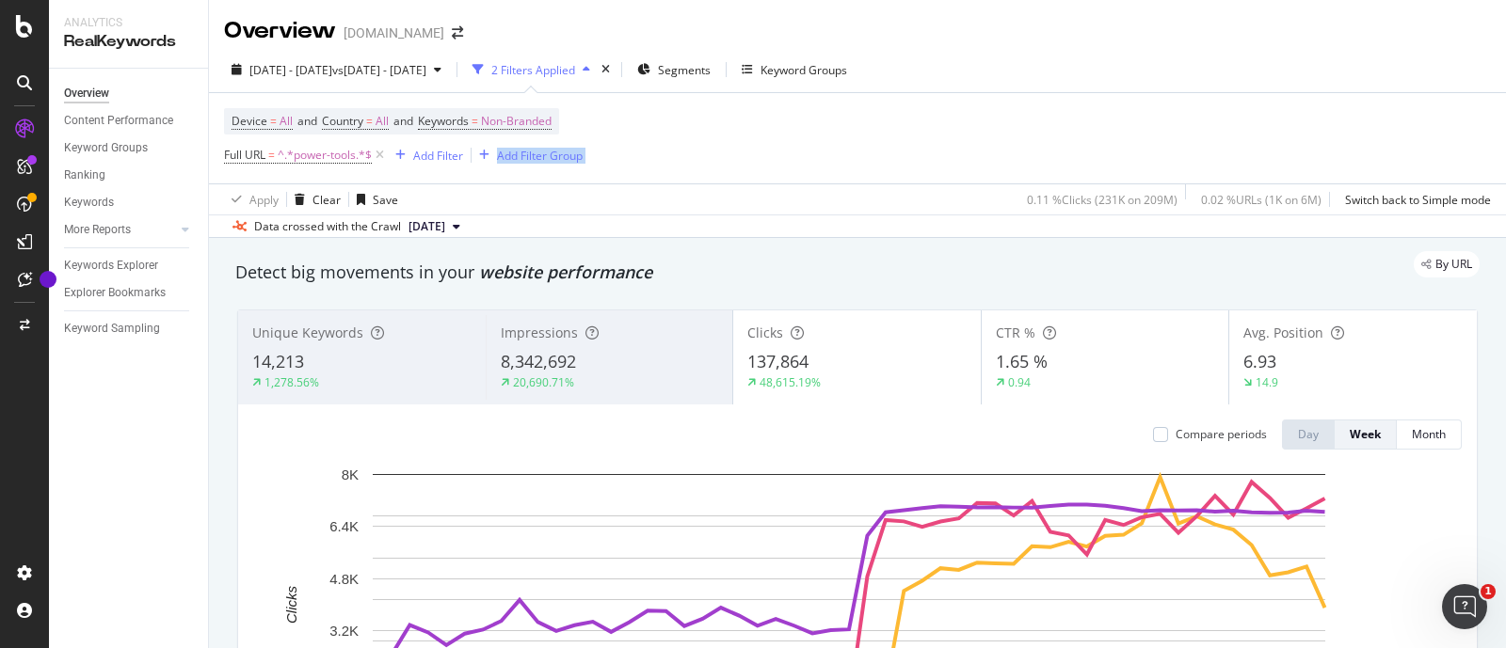
click at [1292, 143] on div "Device = All and Country = All and Keywords = Non-Branded Full URL = ^.*power-t…" at bounding box center [857, 138] width 1267 height 90
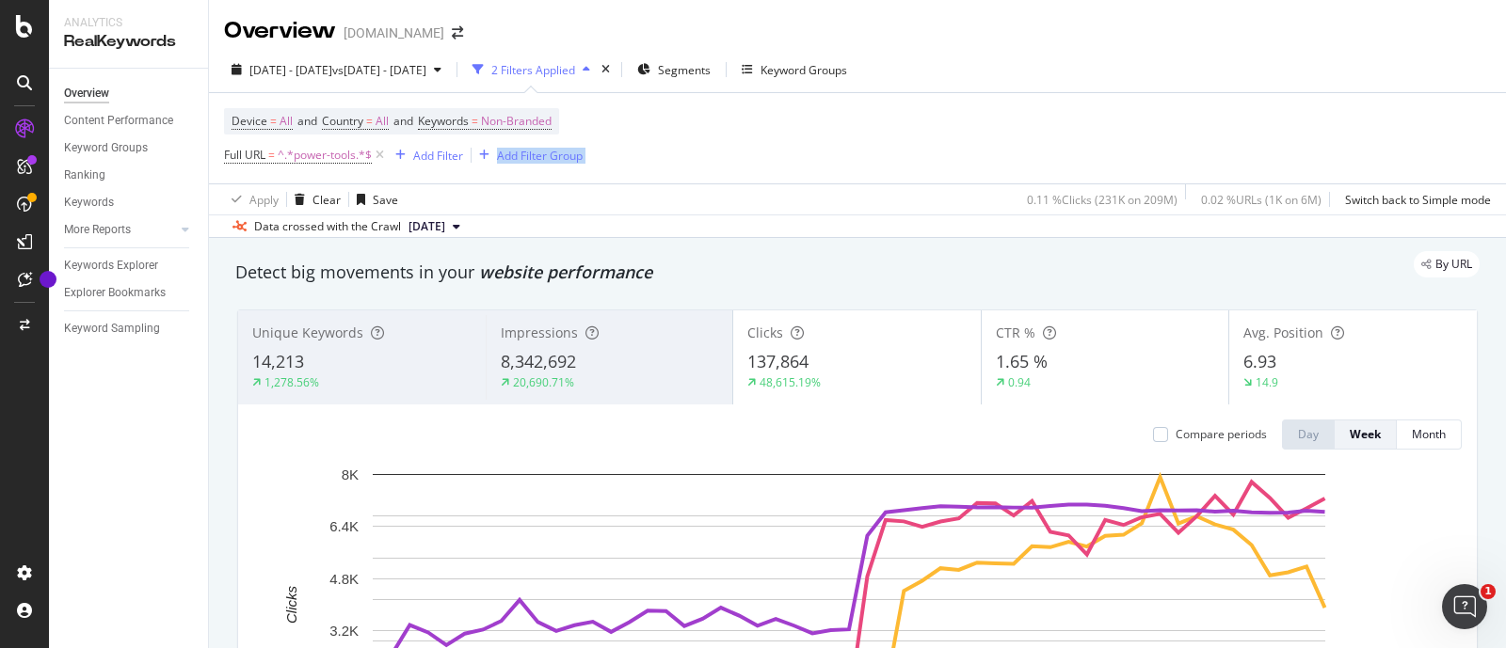
click at [1292, 143] on div "Device = All and Country = All and Keywords = Non-Branded Full URL = ^.*power-t…" at bounding box center [857, 138] width 1267 height 90
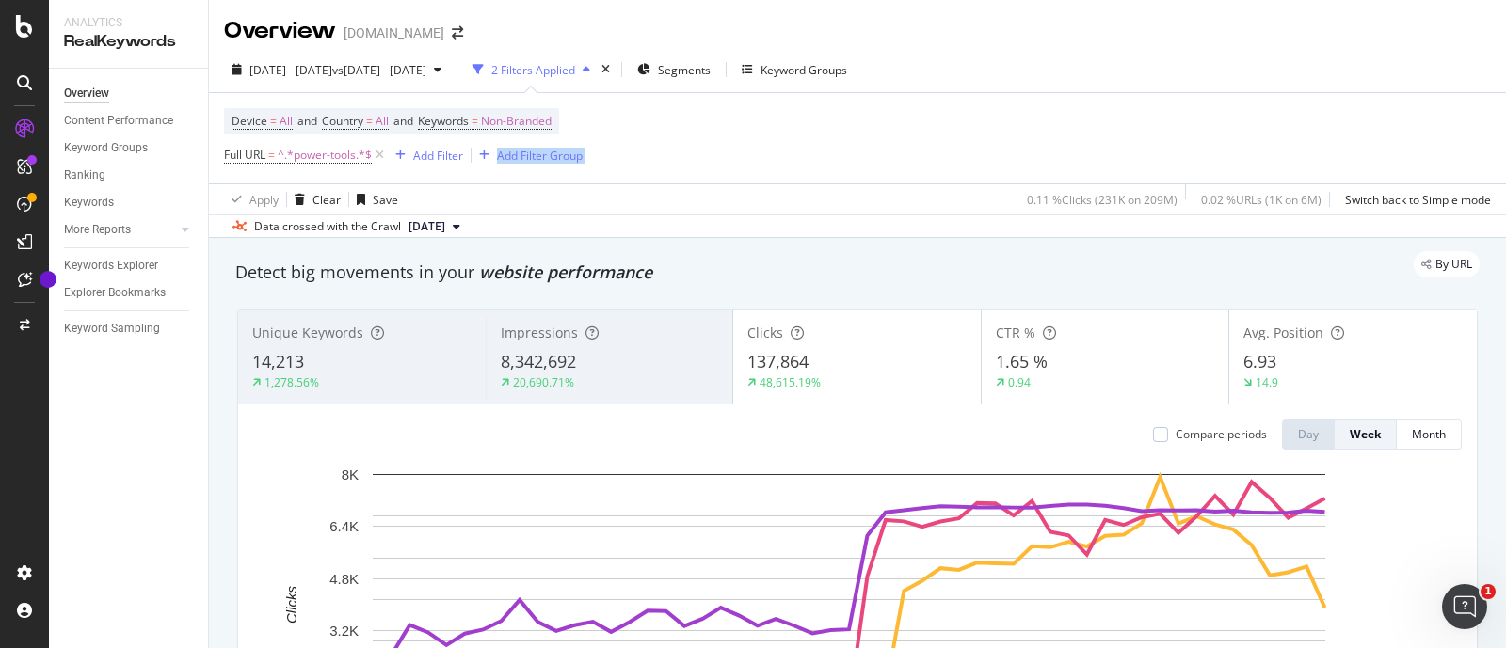
click at [1292, 143] on div "Device = All and Country = All and Keywords = Non-Branded Full URL = ^.*power-t…" at bounding box center [857, 138] width 1267 height 90
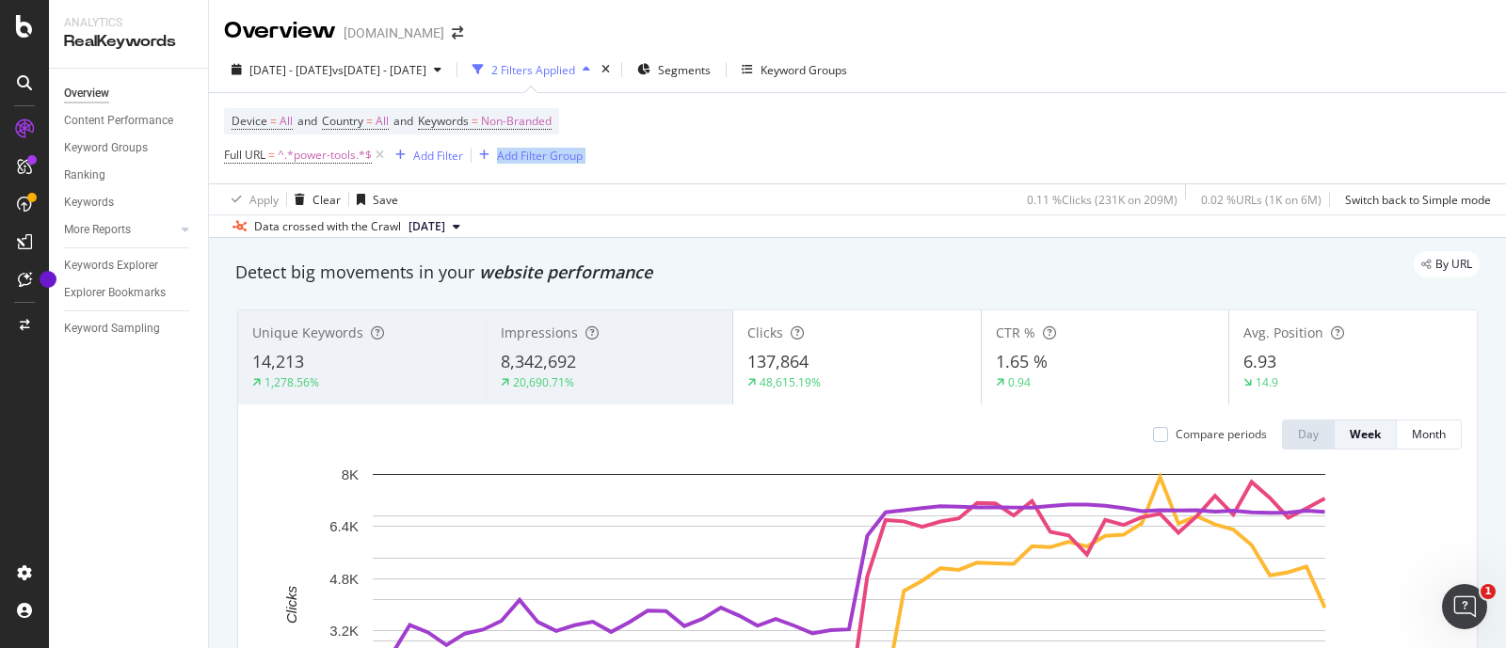
click at [1292, 143] on div "Device = All and Country = All and Keywords = Non-Branded Full URL = ^.*power-t…" at bounding box center [857, 138] width 1267 height 90
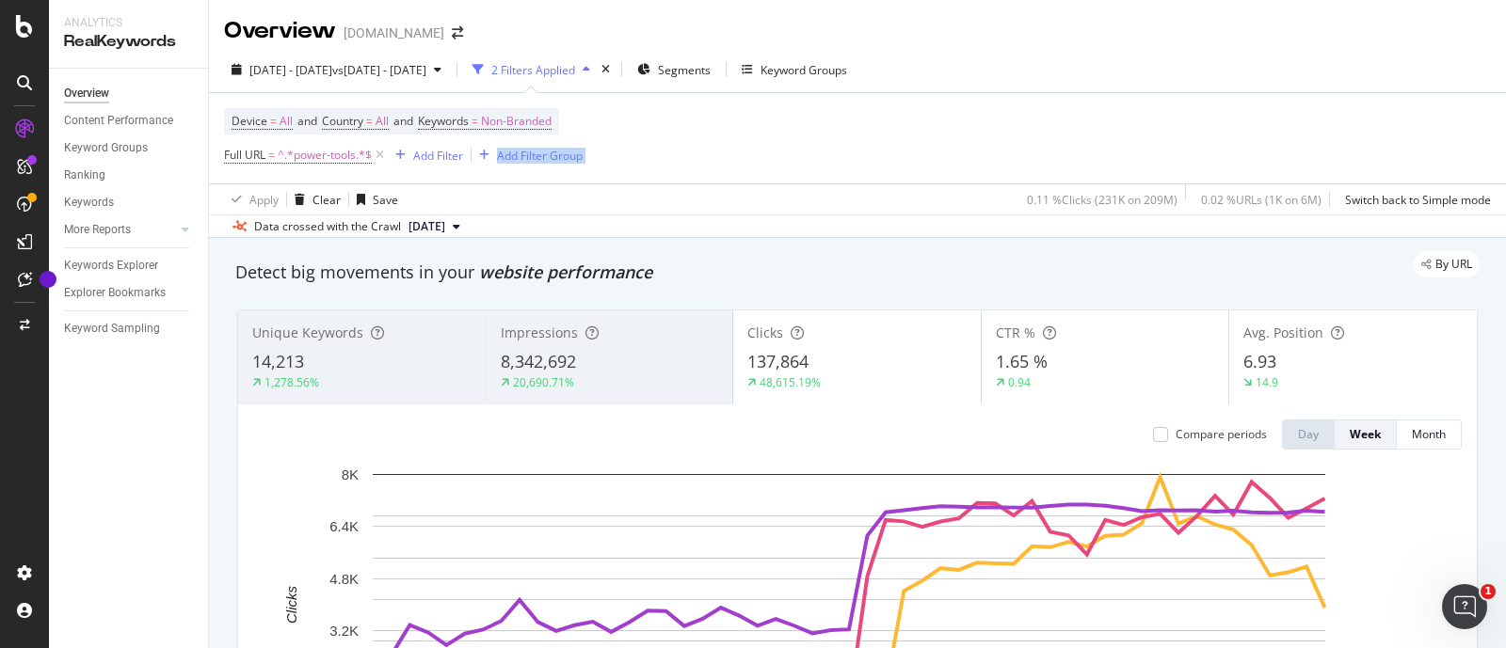
click at [1292, 143] on div "Device = All and Country = All and Keywords = Non-Branded Full URL = ^.*power-t…" at bounding box center [857, 138] width 1267 height 90
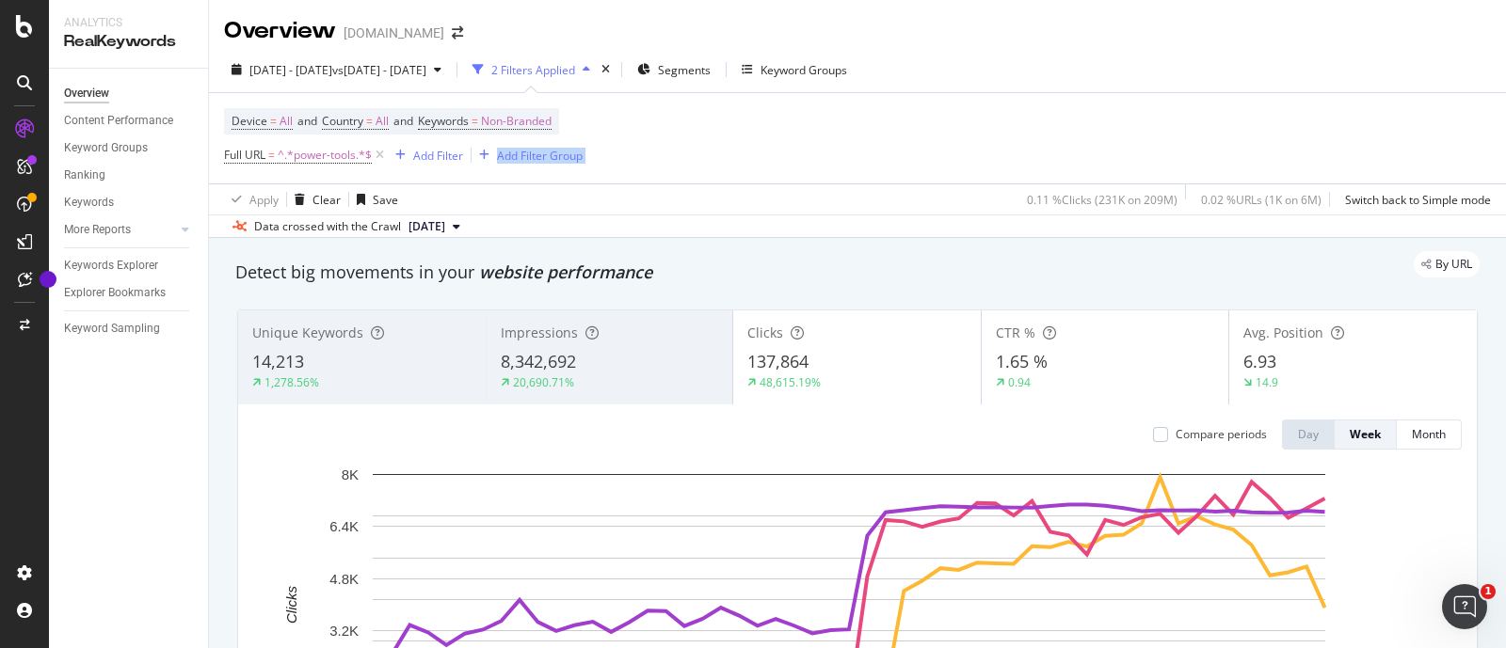
click at [1292, 143] on div "Device = All and Country = All and Keywords = Non-Branded Full URL = ^.*power-t…" at bounding box center [857, 138] width 1267 height 90
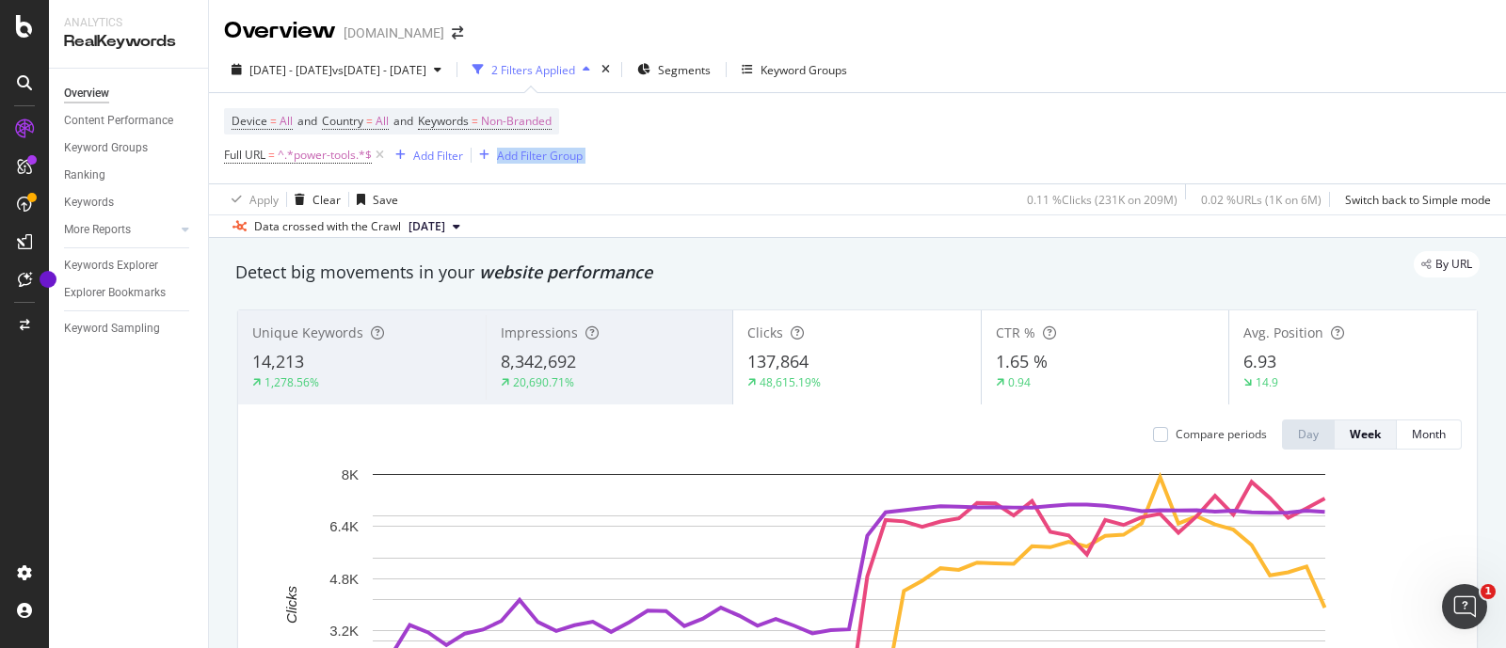
click at [1292, 143] on div "Device = All and Country = All and Keywords = Non-Branded Full URL = ^.*power-t…" at bounding box center [857, 138] width 1267 height 90
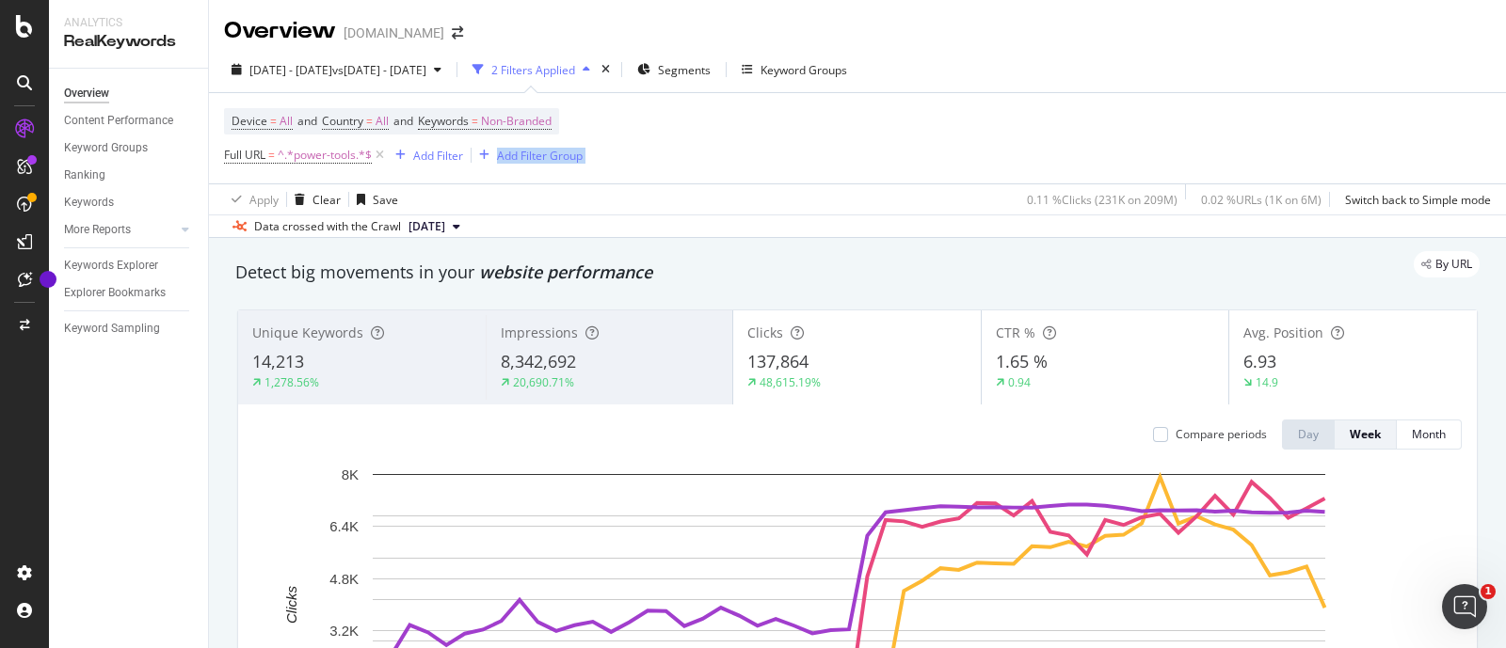
click at [1292, 143] on div "Device = All and Country = All and Keywords = Non-Branded Full URL = ^.*power-t…" at bounding box center [857, 138] width 1267 height 90
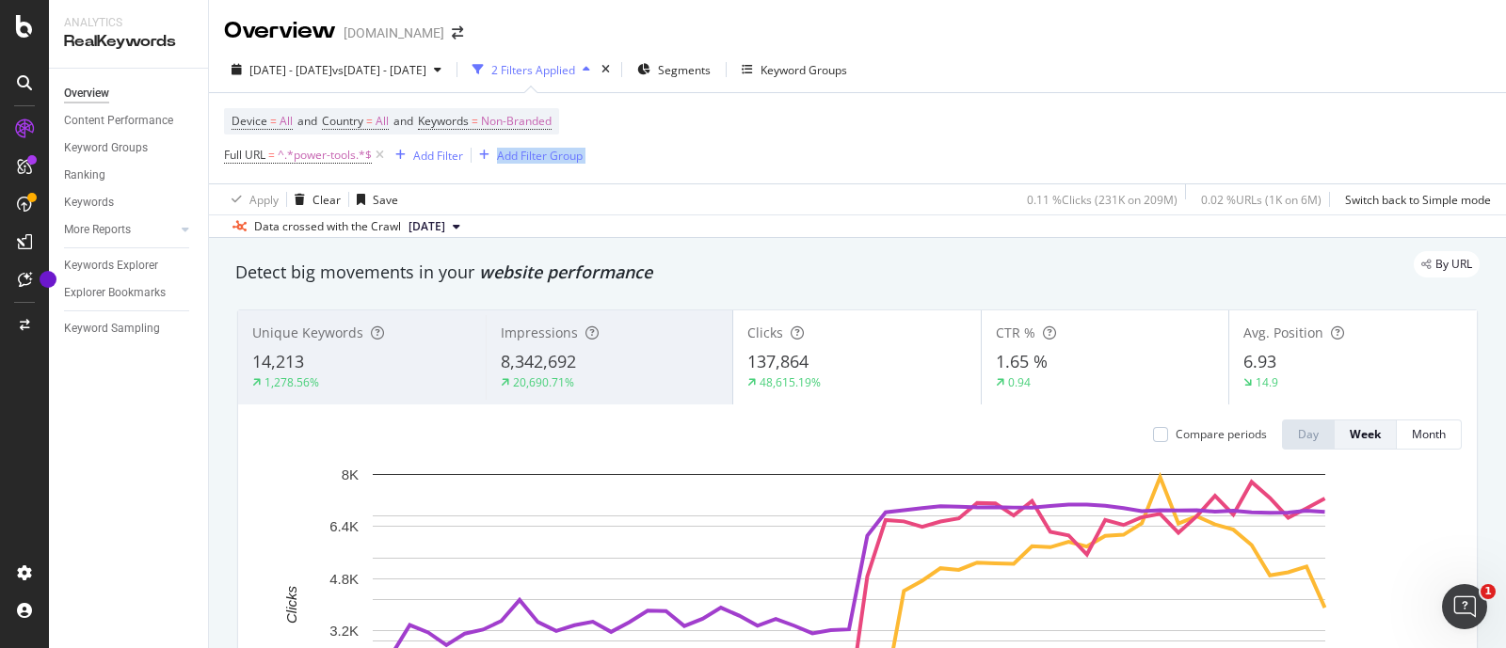
click at [1292, 143] on div "Device = All and Country = All and Keywords = Non-Branded Full URL = ^.*power-t…" at bounding box center [857, 138] width 1267 height 90
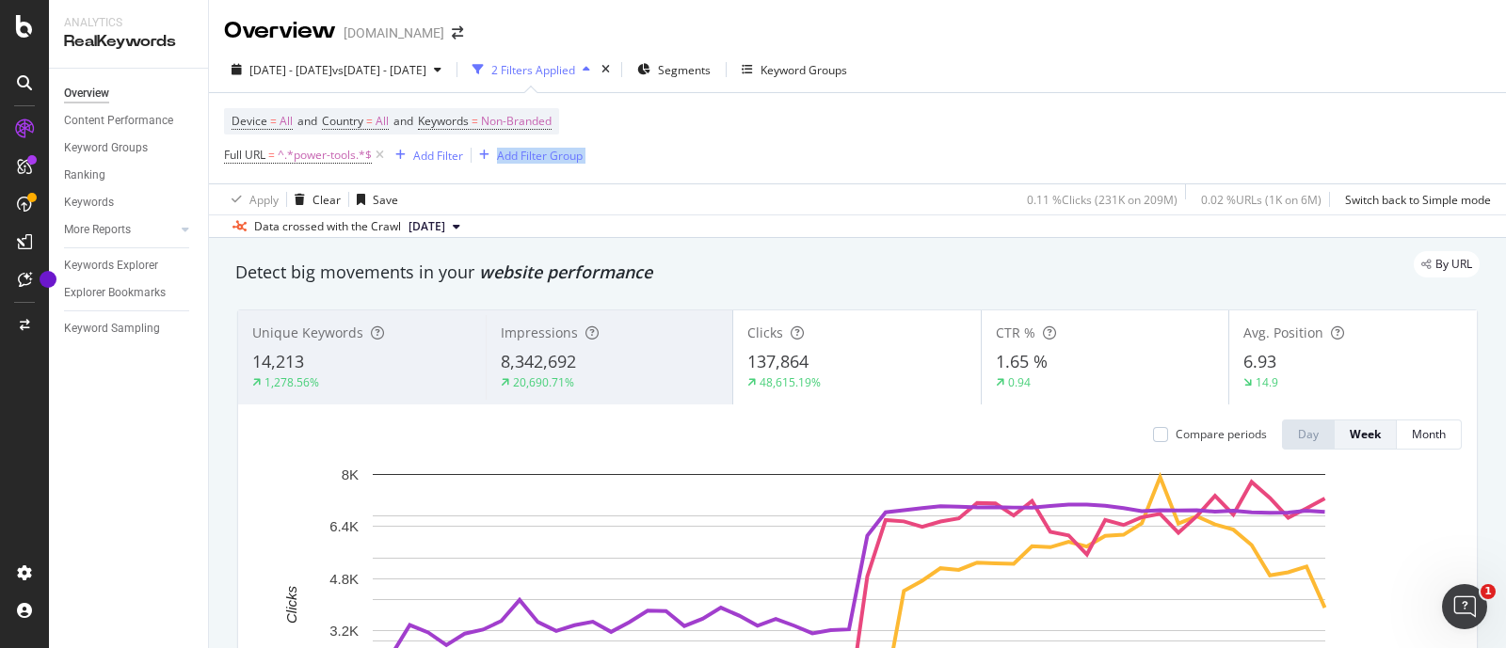
click at [1292, 143] on div "Device = All and Country = All and Keywords = Non-Branded Full URL = ^.*power-t…" at bounding box center [857, 138] width 1267 height 90
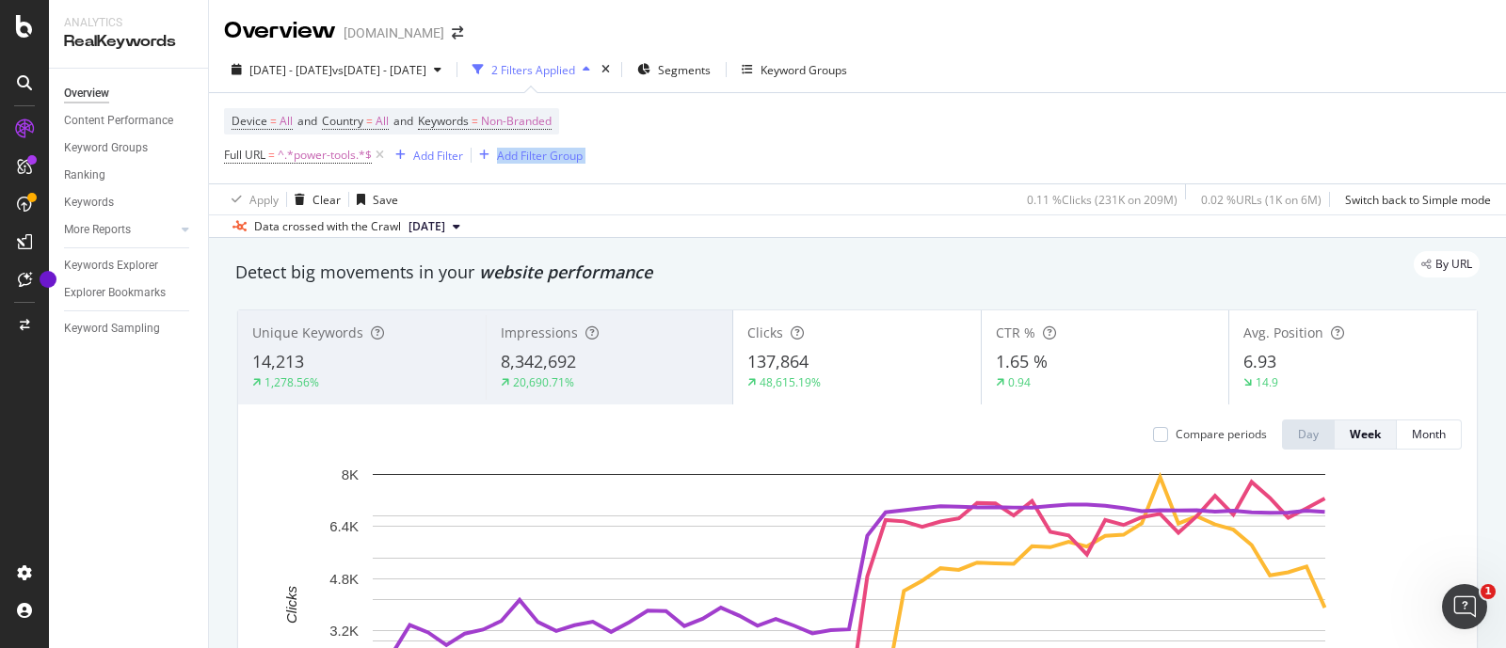
click at [1292, 143] on div "Device = All and Country = All and Keywords = Non-Branded Full URL = ^.*power-t…" at bounding box center [857, 138] width 1267 height 90
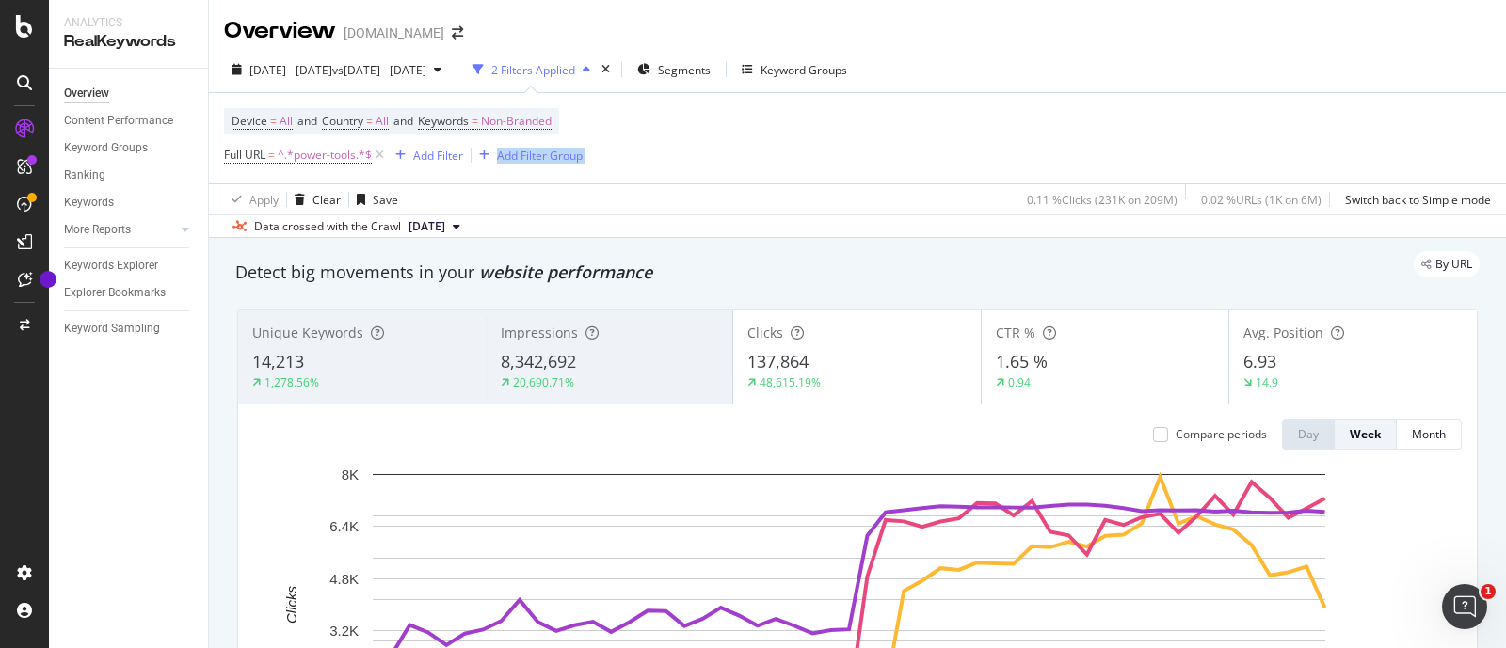
click at [1292, 143] on div "Device = All and Country = All and Keywords = Non-Branded Full URL = ^.*power-t…" at bounding box center [857, 138] width 1267 height 90
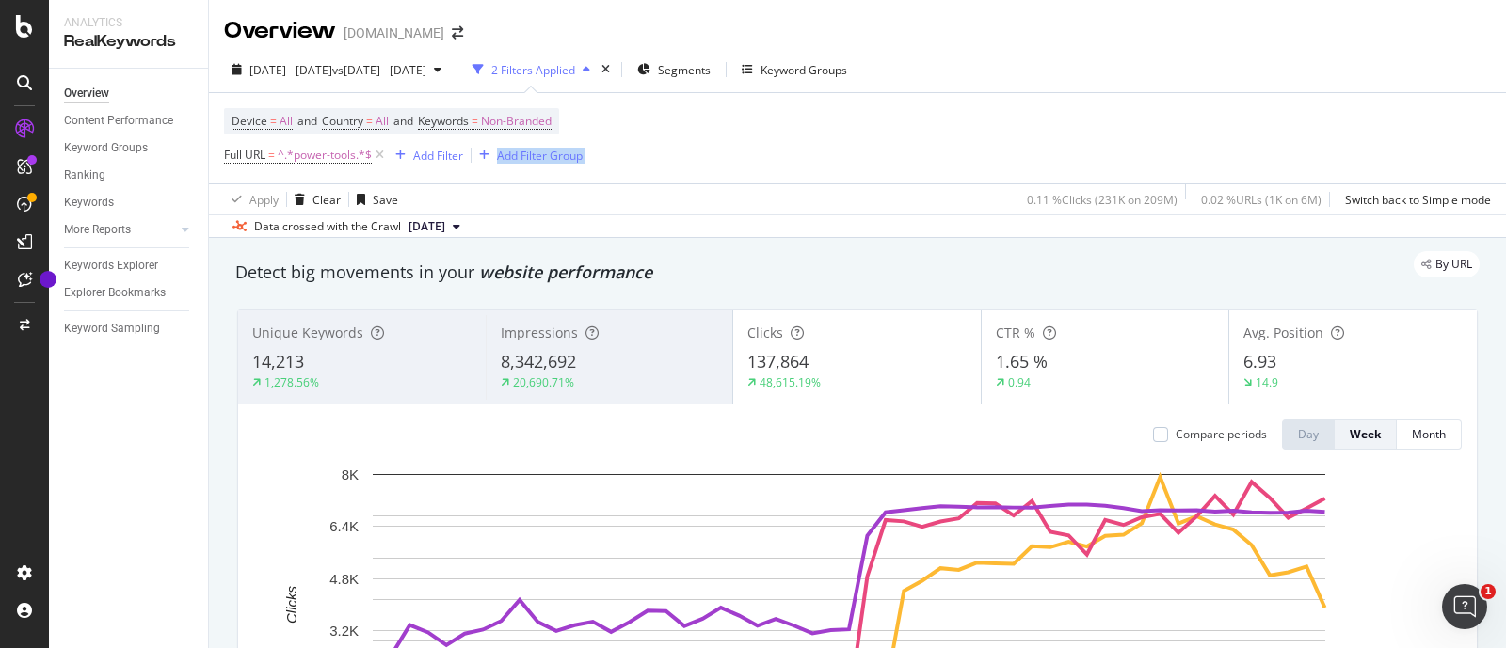
click at [1292, 143] on div "Device = All and Country = All and Keywords = Non-Branded Full URL = ^.*power-t…" at bounding box center [857, 138] width 1267 height 90
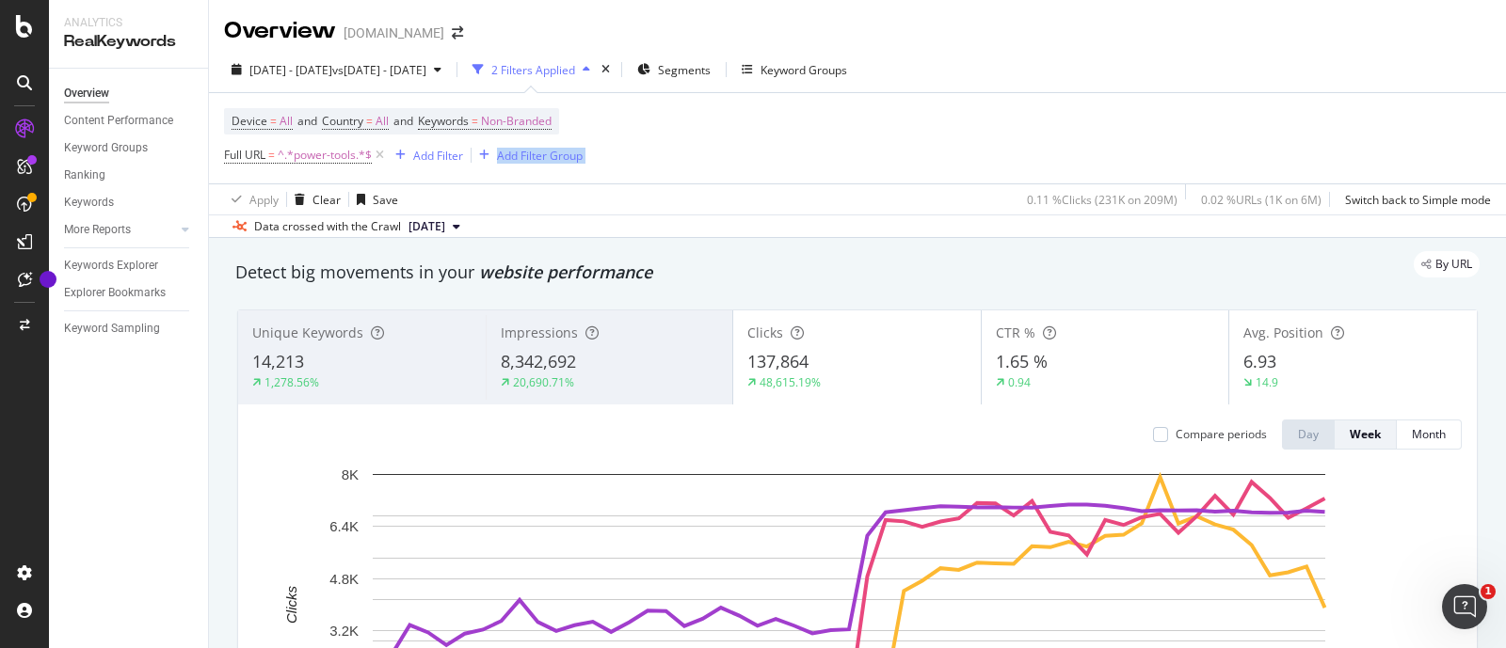
click at [1292, 143] on div "Device = All and Country = All and Keywords = Non-Branded Full URL = ^.*power-t…" at bounding box center [857, 138] width 1267 height 90
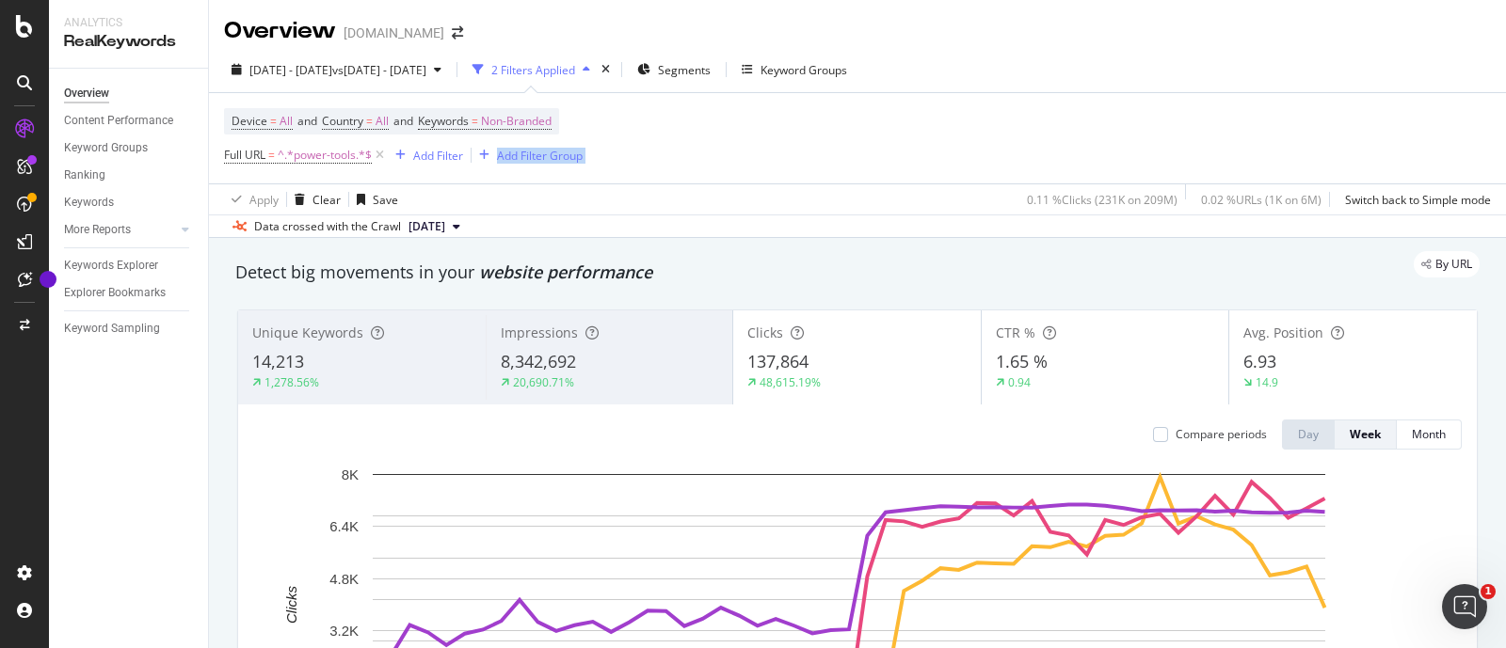
click at [1292, 143] on div "Device = All and Country = All and Keywords = Non-Branded Full URL = ^.*power-t…" at bounding box center [857, 138] width 1267 height 90
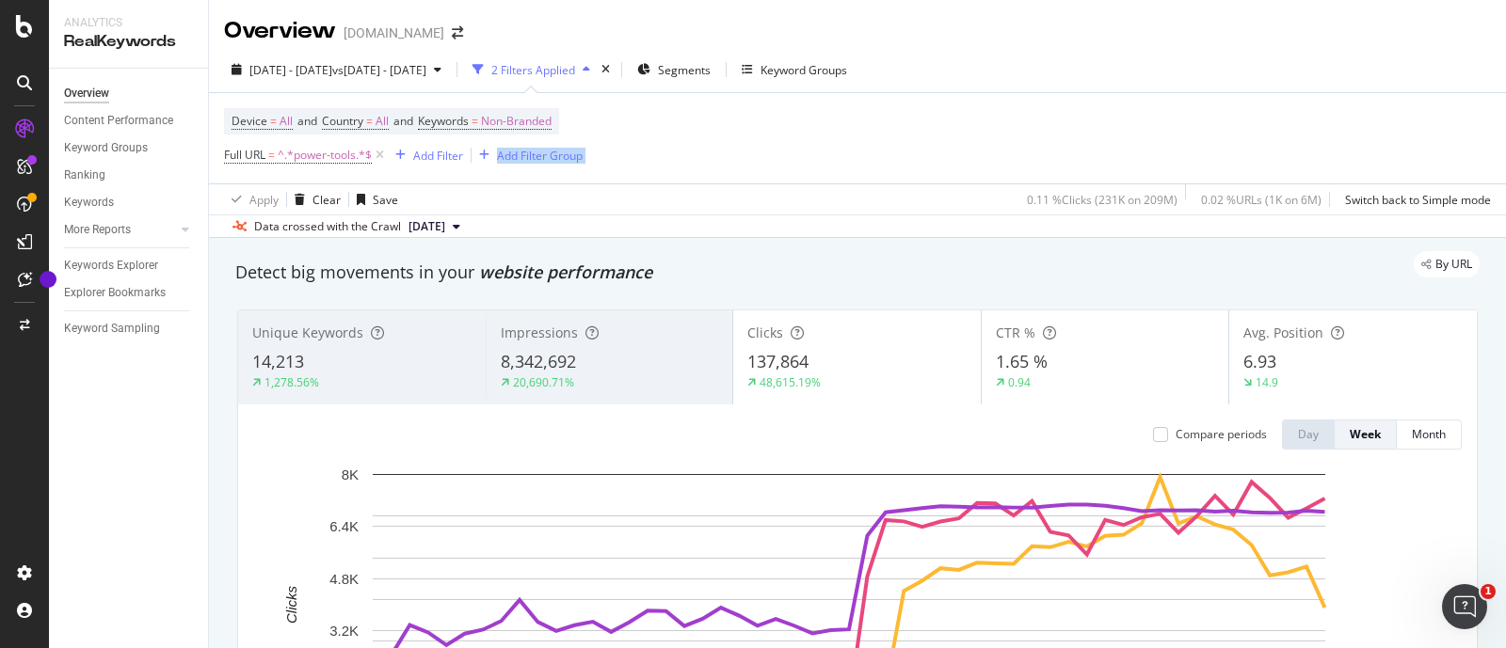
click at [1292, 143] on div "Device = All and Country = All and Keywords = Non-Branded Full URL = ^.*power-t…" at bounding box center [857, 138] width 1267 height 90
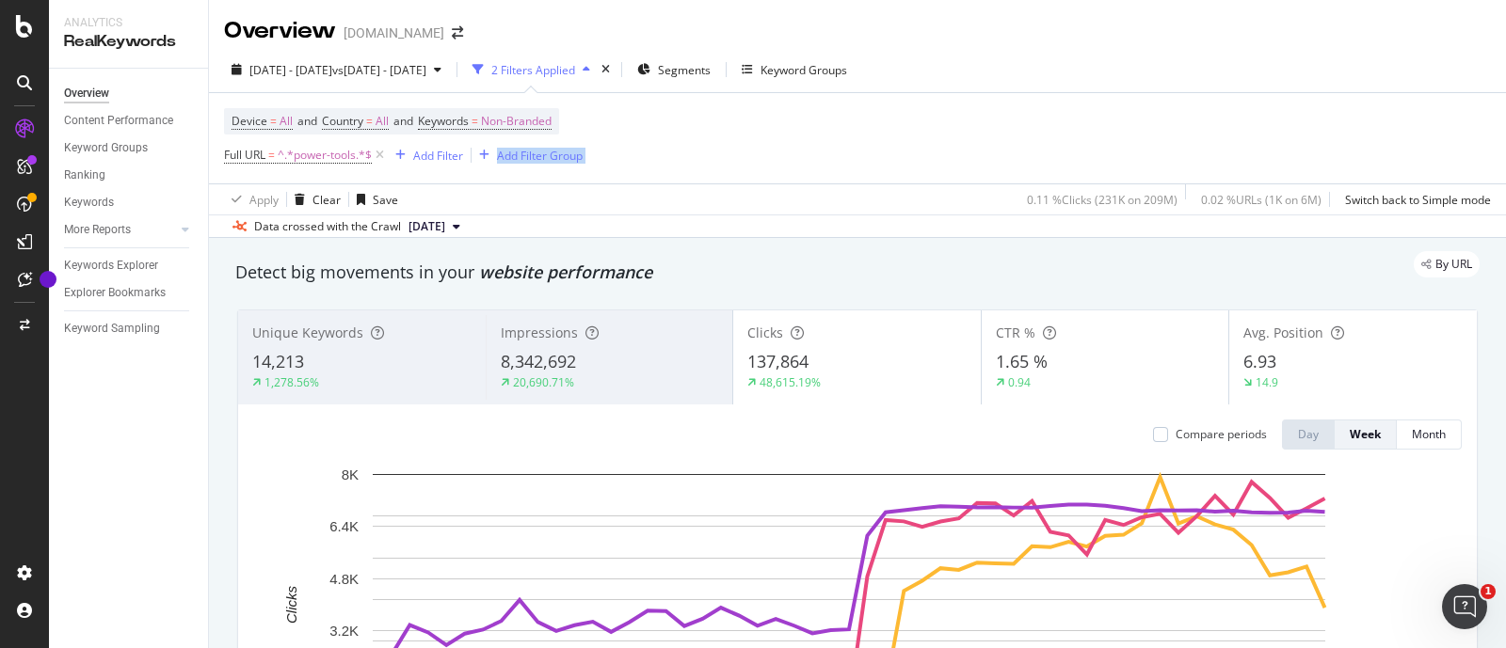
click at [1292, 143] on div "Device = All and Country = All and Keywords = Non-Branded Full URL = ^.*power-t…" at bounding box center [857, 138] width 1267 height 90
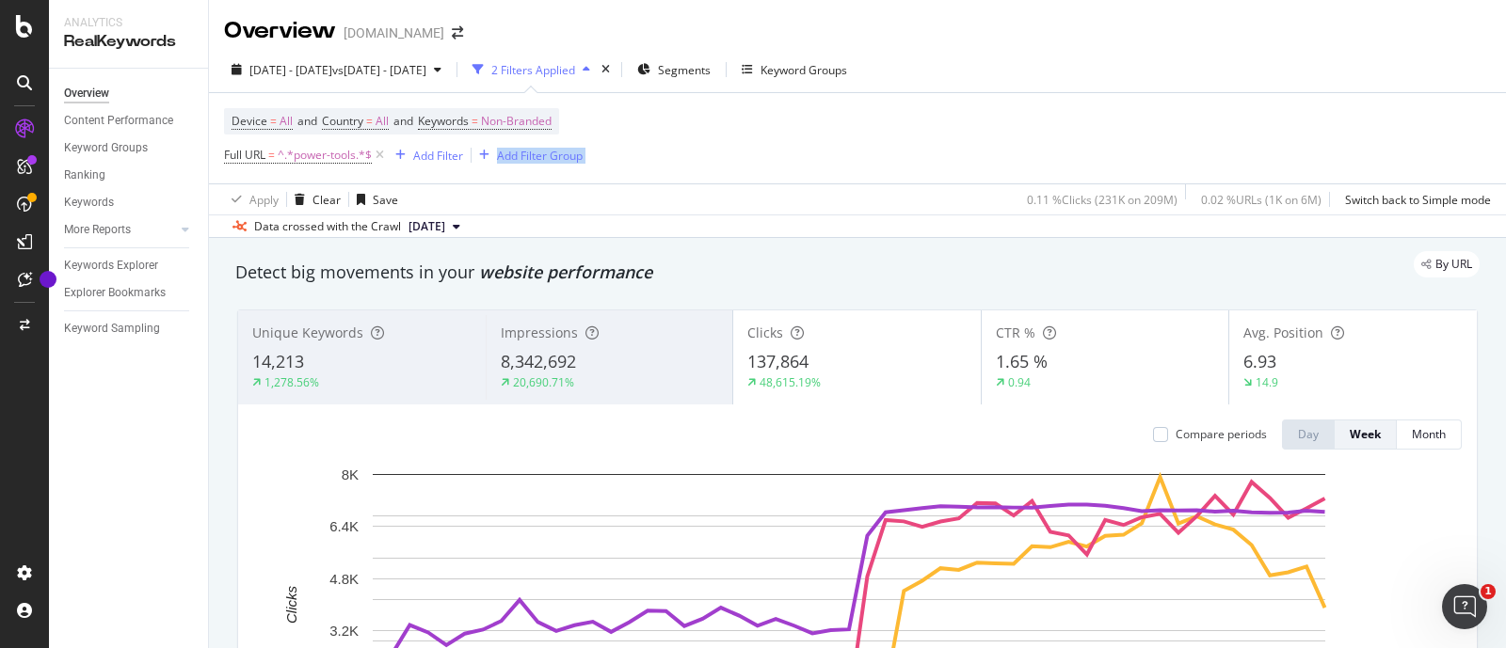
click at [1292, 143] on div "Device = All and Country = All and Keywords = Non-Branded Full URL = ^.*power-t…" at bounding box center [857, 138] width 1267 height 90
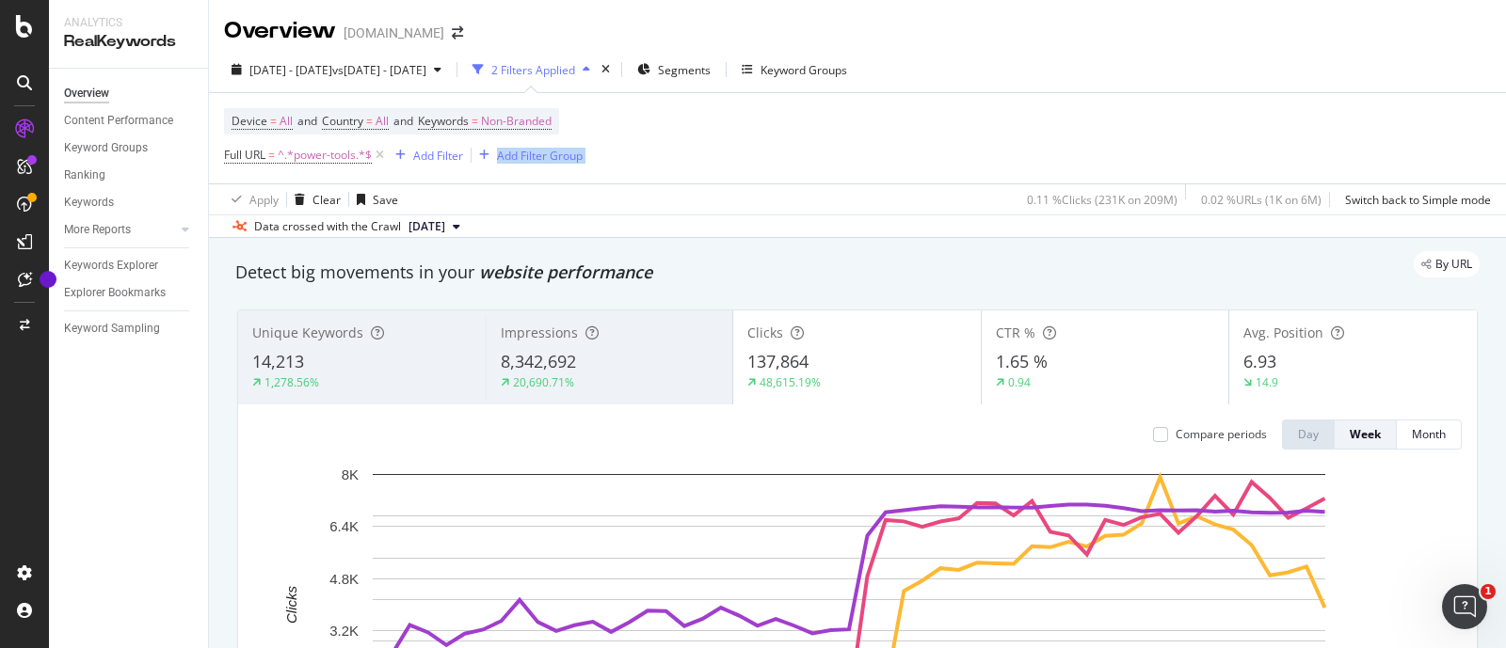
click at [1292, 143] on div "Device = All and Country = All and Keywords = Non-Branded Full URL = ^.*power-t…" at bounding box center [857, 138] width 1267 height 90
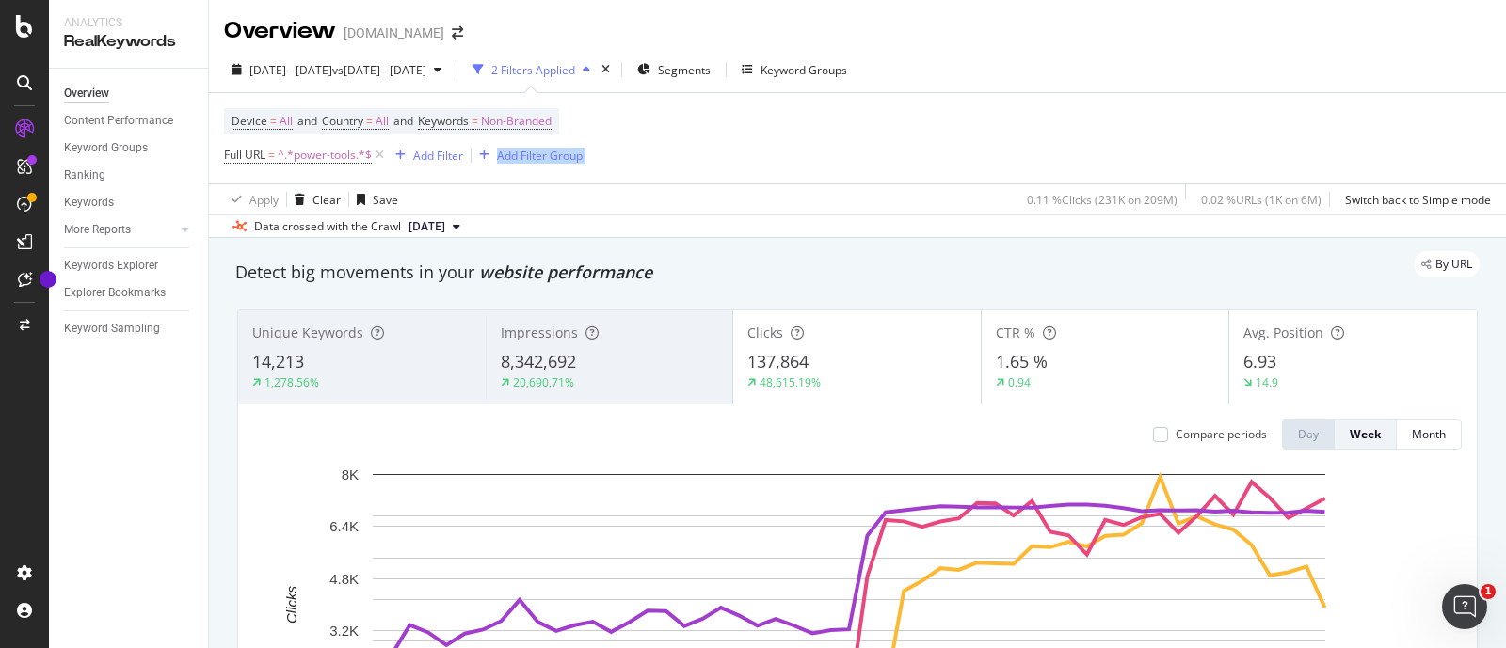
click at [1292, 143] on div "Device = All and Country = All and Keywords = Non-Branded Full URL = ^.*power-t…" at bounding box center [857, 138] width 1267 height 90
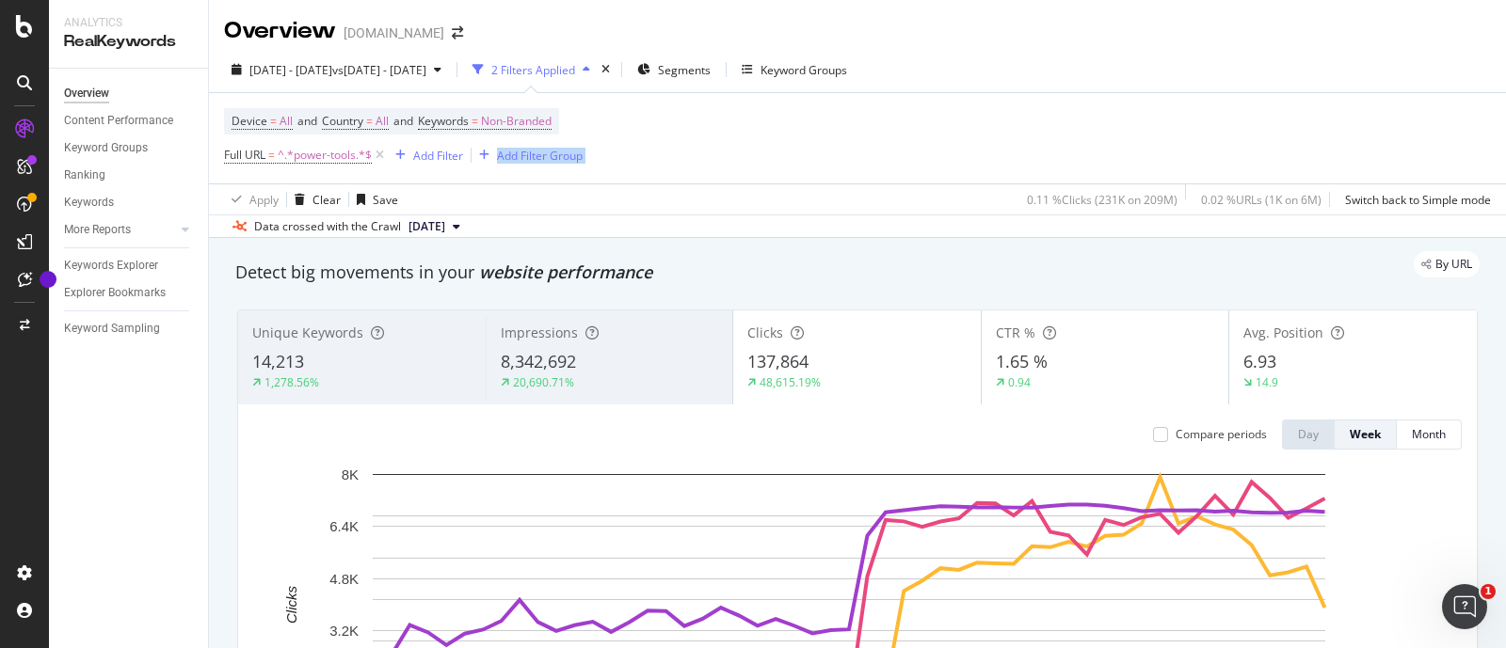
click at [1292, 143] on div "Device = All and Country = All and Keywords = Non-Branded Full URL = ^.*power-t…" at bounding box center [857, 138] width 1267 height 90
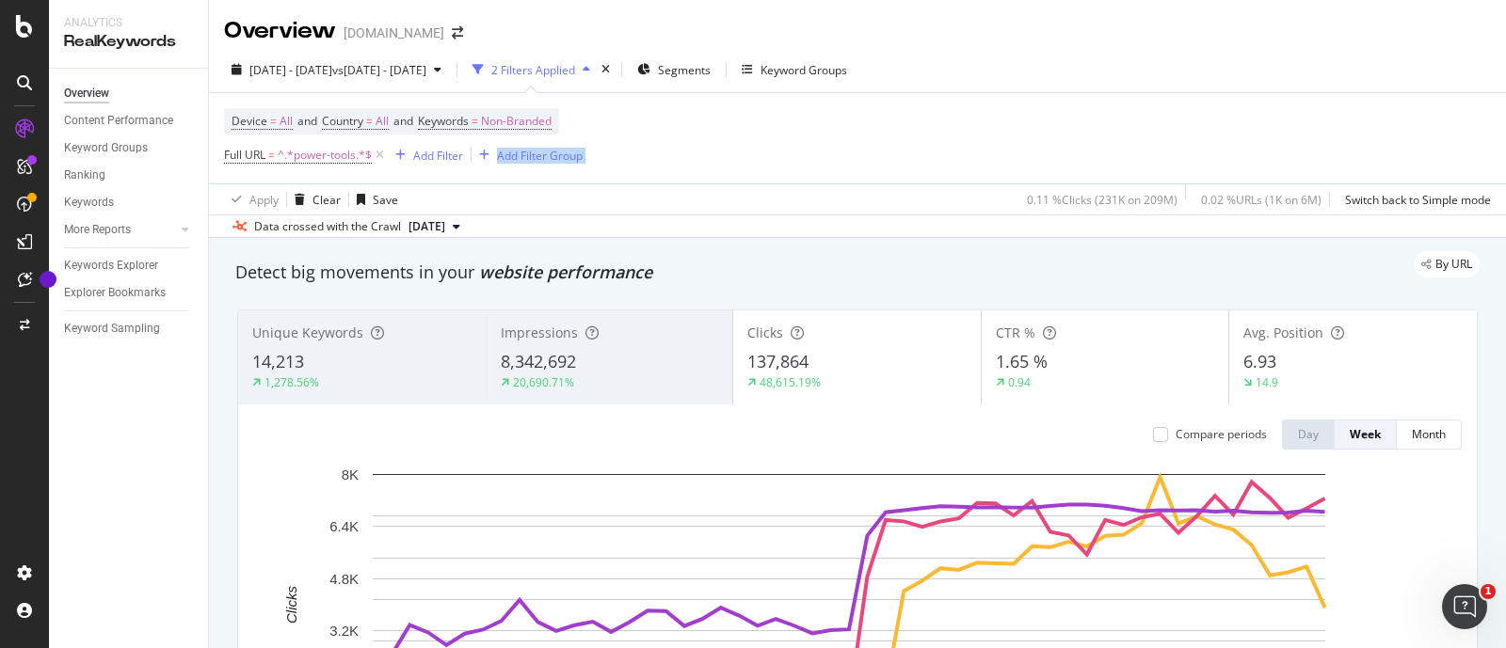
click at [1292, 143] on div "Device = All and Country = All and Keywords = Non-Branded Full URL = ^.*power-t…" at bounding box center [857, 138] width 1267 height 90
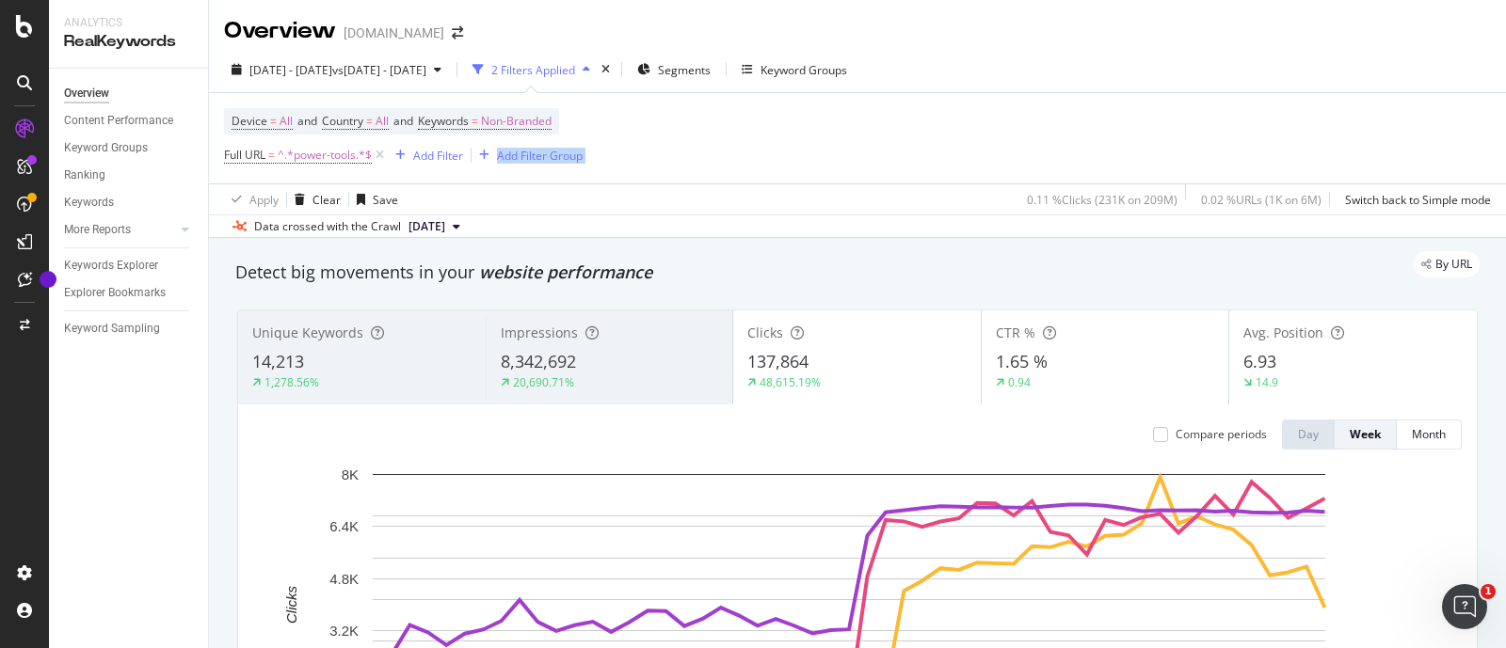
click at [1292, 143] on div "Device = All and Country = All and Keywords = Non-Branded Full URL = ^.*power-t…" at bounding box center [857, 138] width 1267 height 90
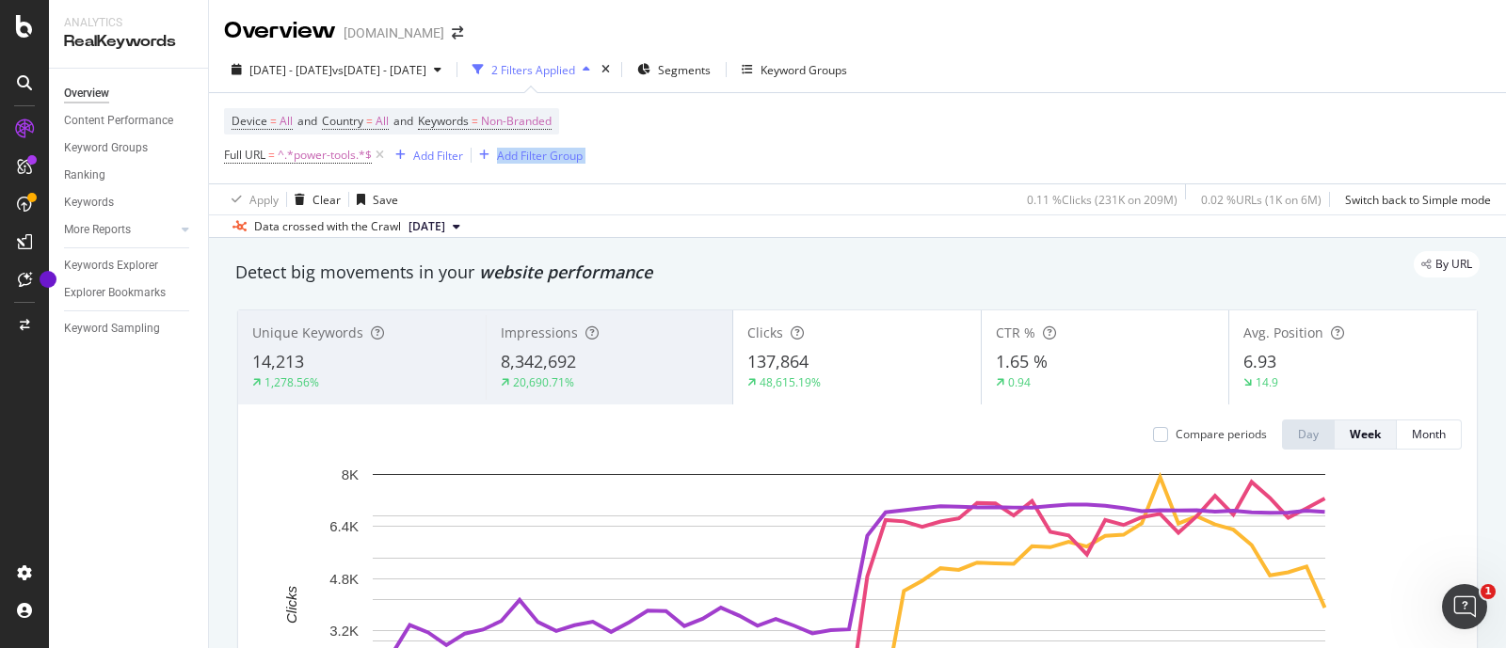
click at [1292, 143] on div "Device = All and Country = All and Keywords = Non-Branded Full URL = ^.*power-t…" at bounding box center [857, 138] width 1267 height 90
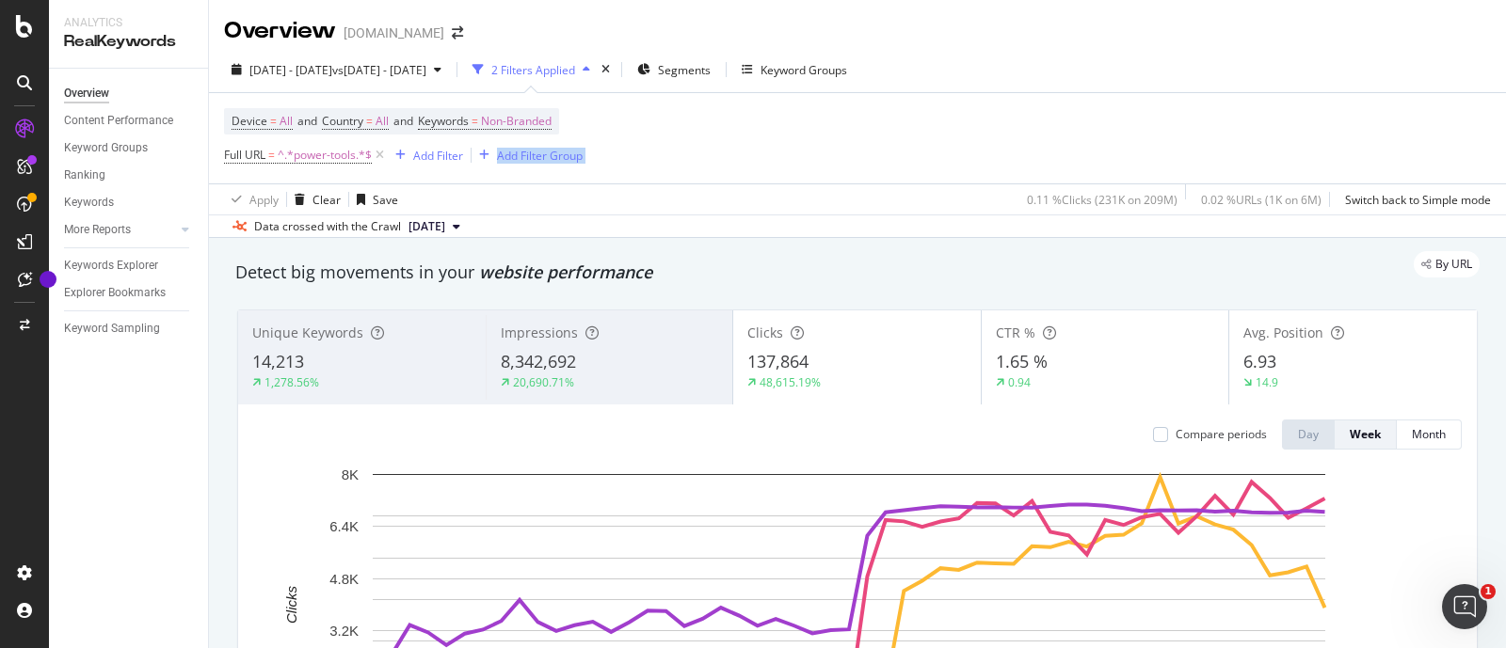
click at [1292, 143] on div "Device = All and Country = All and Keywords = Non-Branded Full URL = ^.*power-t…" at bounding box center [857, 138] width 1267 height 90
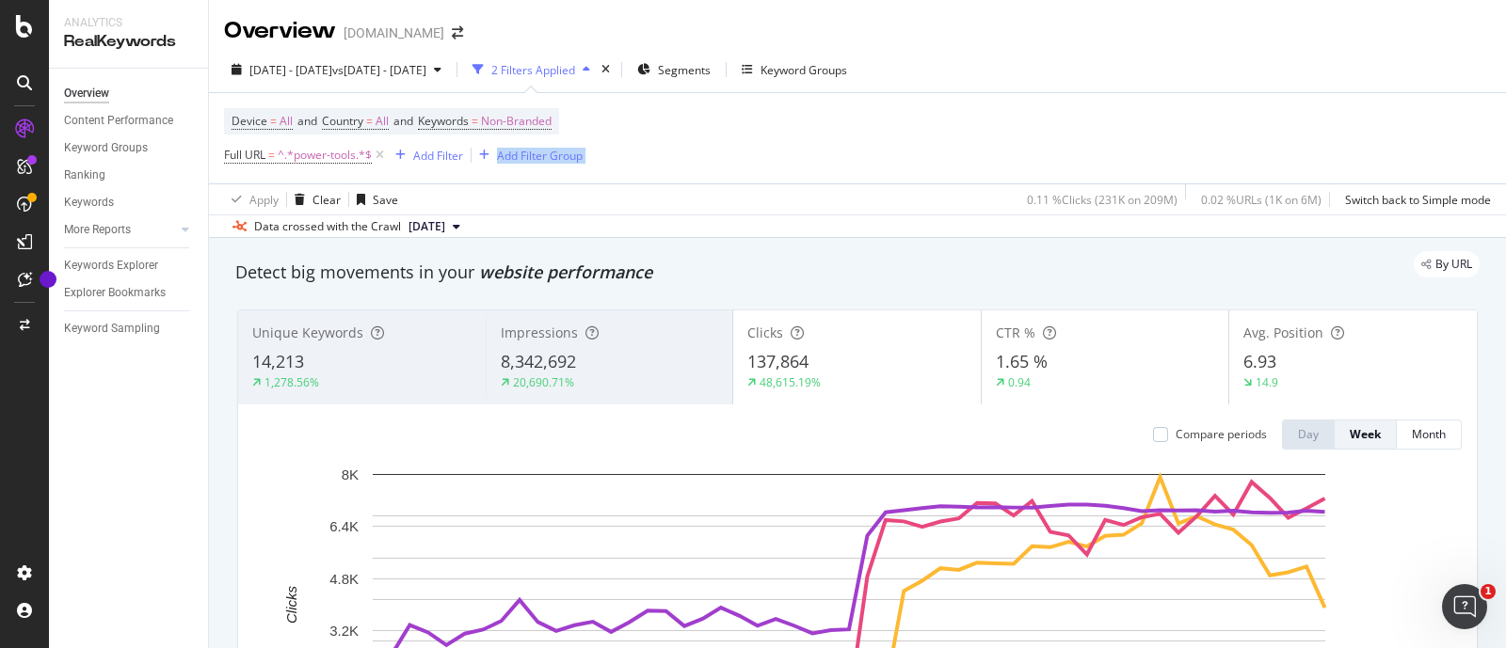
click at [1292, 143] on div "Device = All and Country = All and Keywords = Non-Branded Full URL = ^.*power-t…" at bounding box center [857, 138] width 1267 height 90
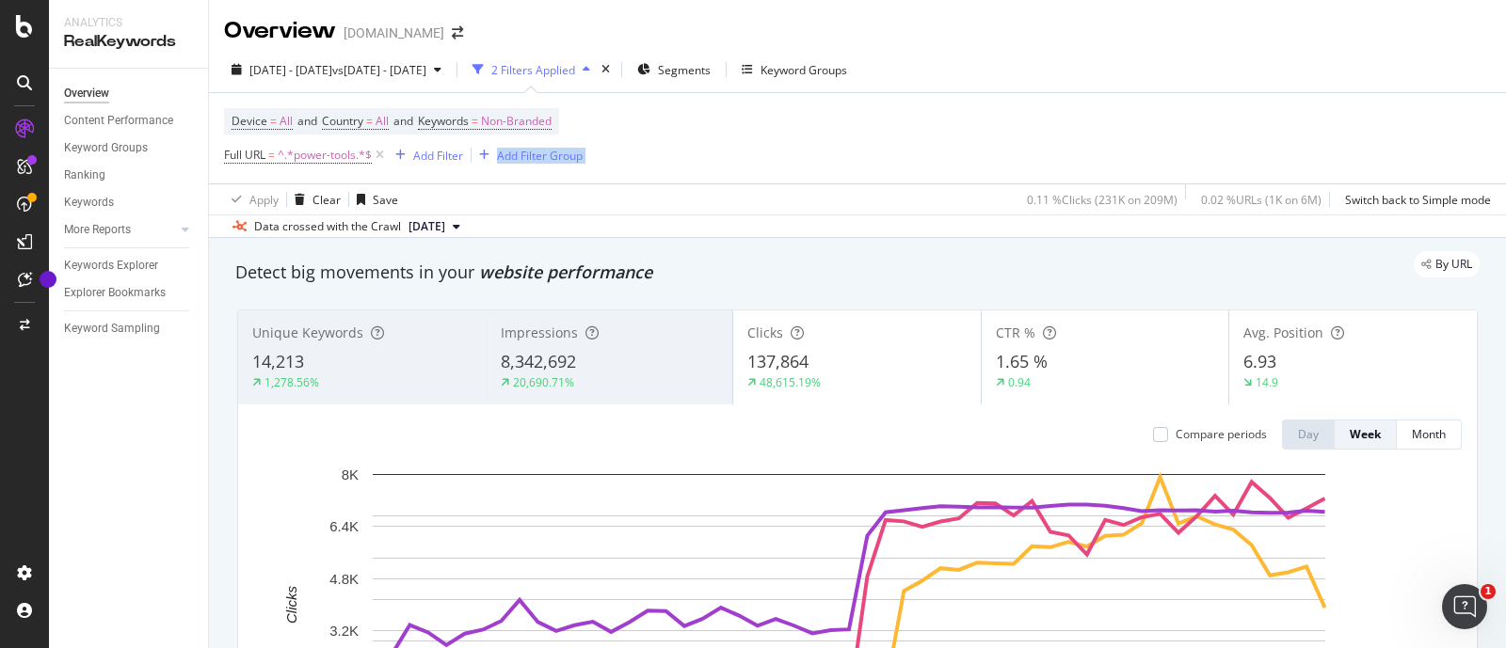
click at [1292, 143] on div "Device = All and Country = All and Keywords = Non-Branded Full URL = ^.*power-t…" at bounding box center [857, 138] width 1267 height 90
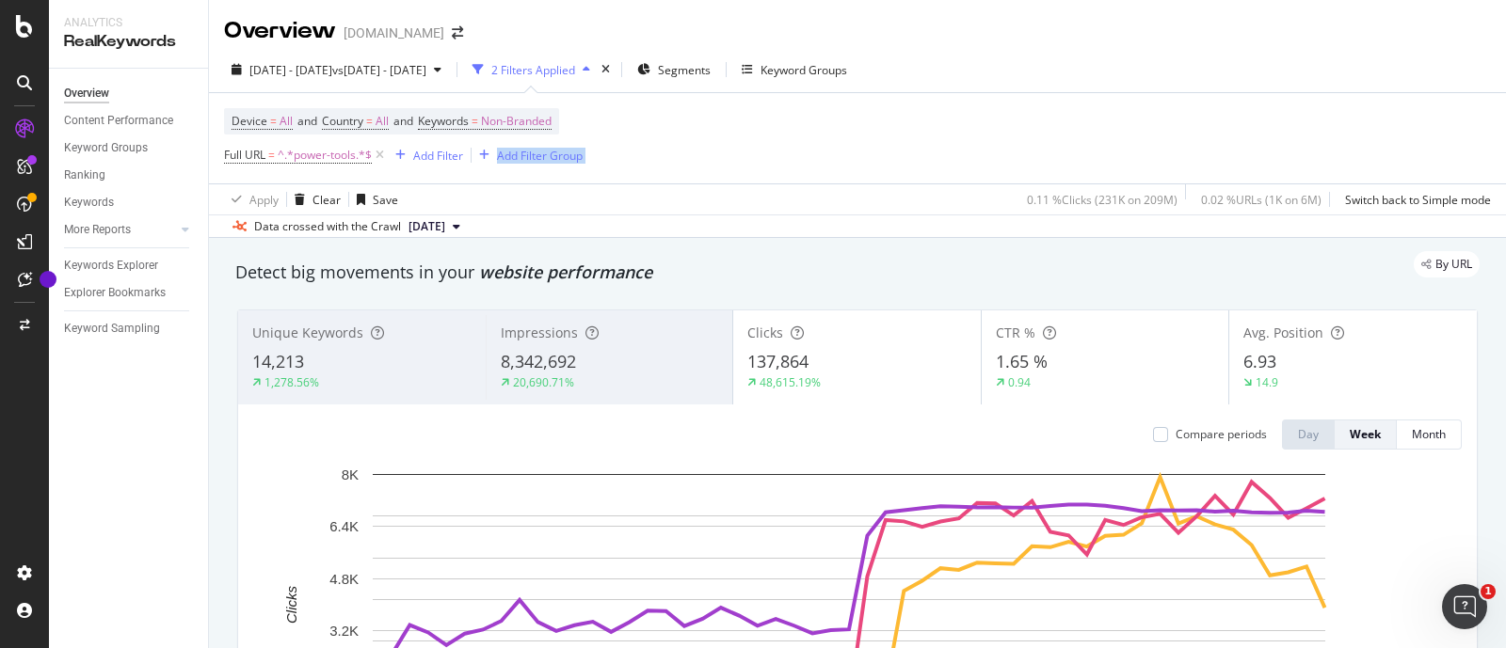
click at [1292, 143] on div "Device = All and Country = All and Keywords = Non-Branded Full URL = ^.*power-t…" at bounding box center [857, 138] width 1267 height 90
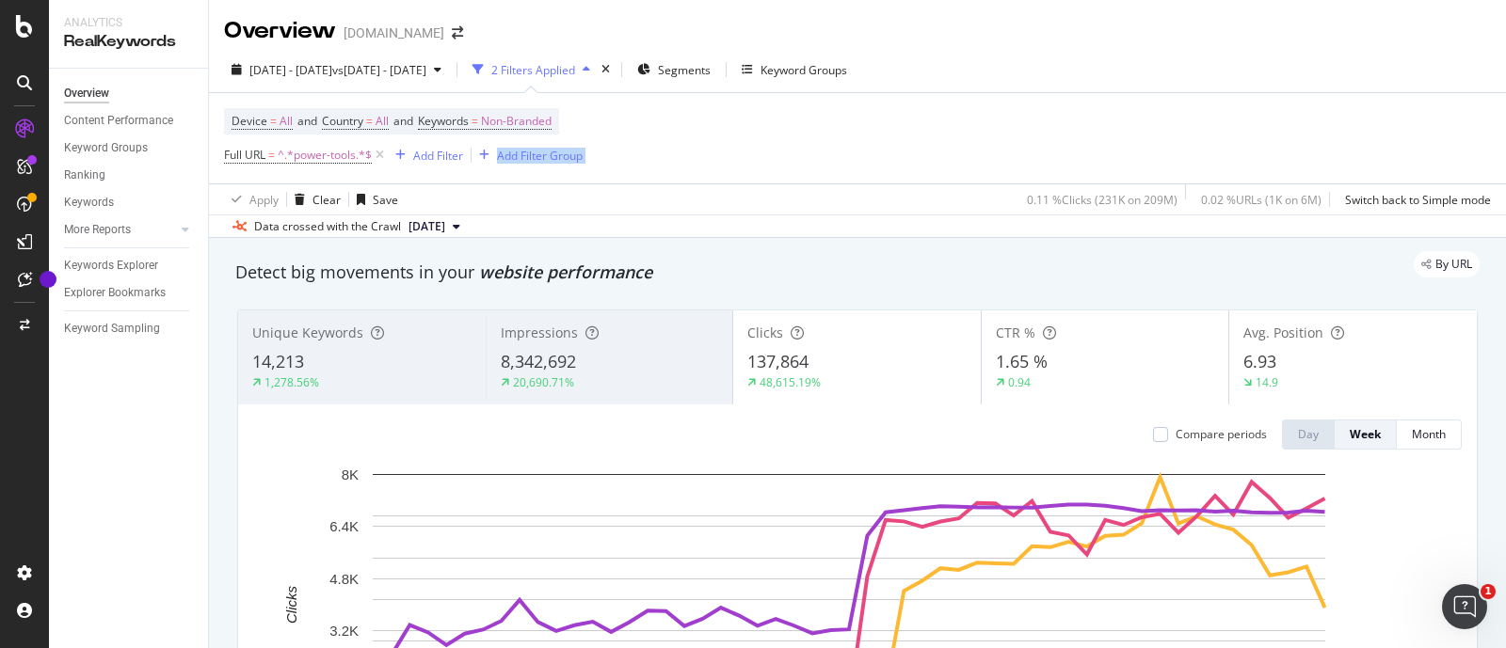
click at [1292, 143] on div "Device = All and Country = All and Keywords = Non-Branded Full URL = ^.*power-t…" at bounding box center [857, 138] width 1267 height 90
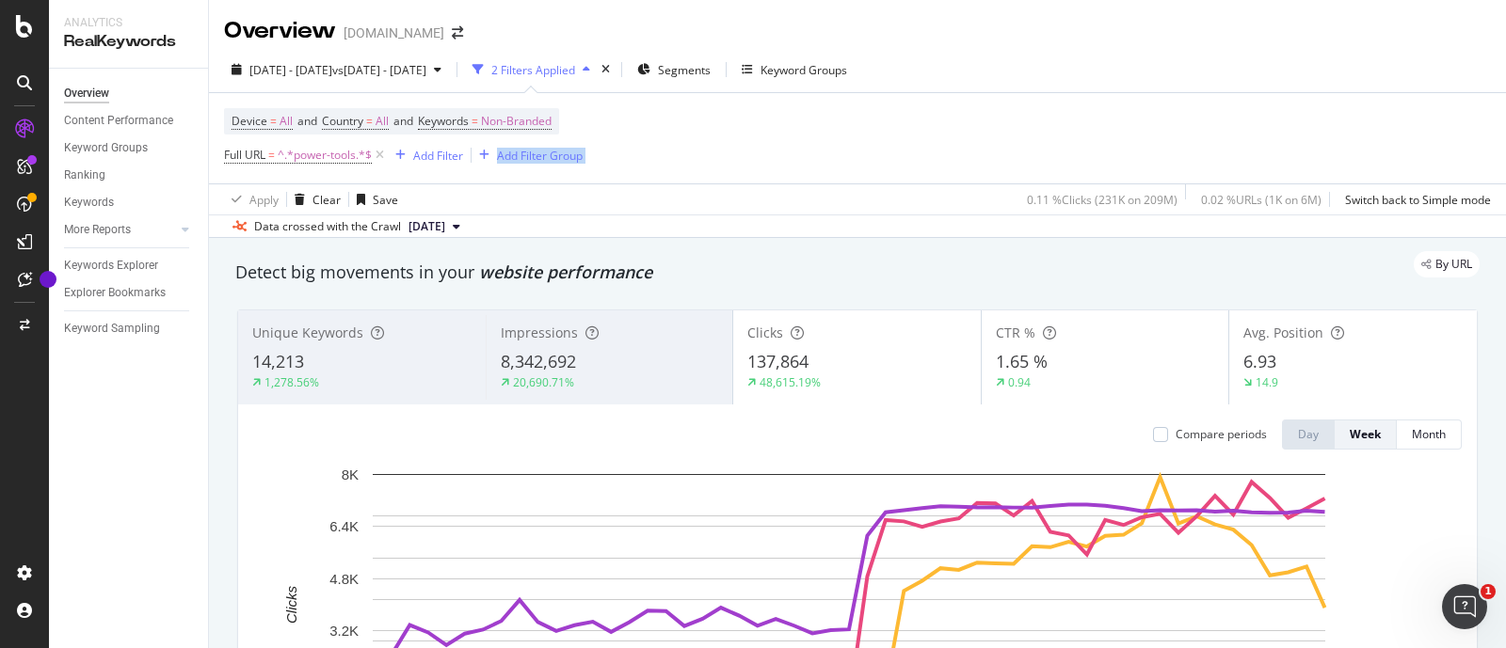
click at [1292, 143] on div "Device = All and Country = All and Keywords = Non-Branded Full URL = ^.*power-t…" at bounding box center [857, 138] width 1267 height 90
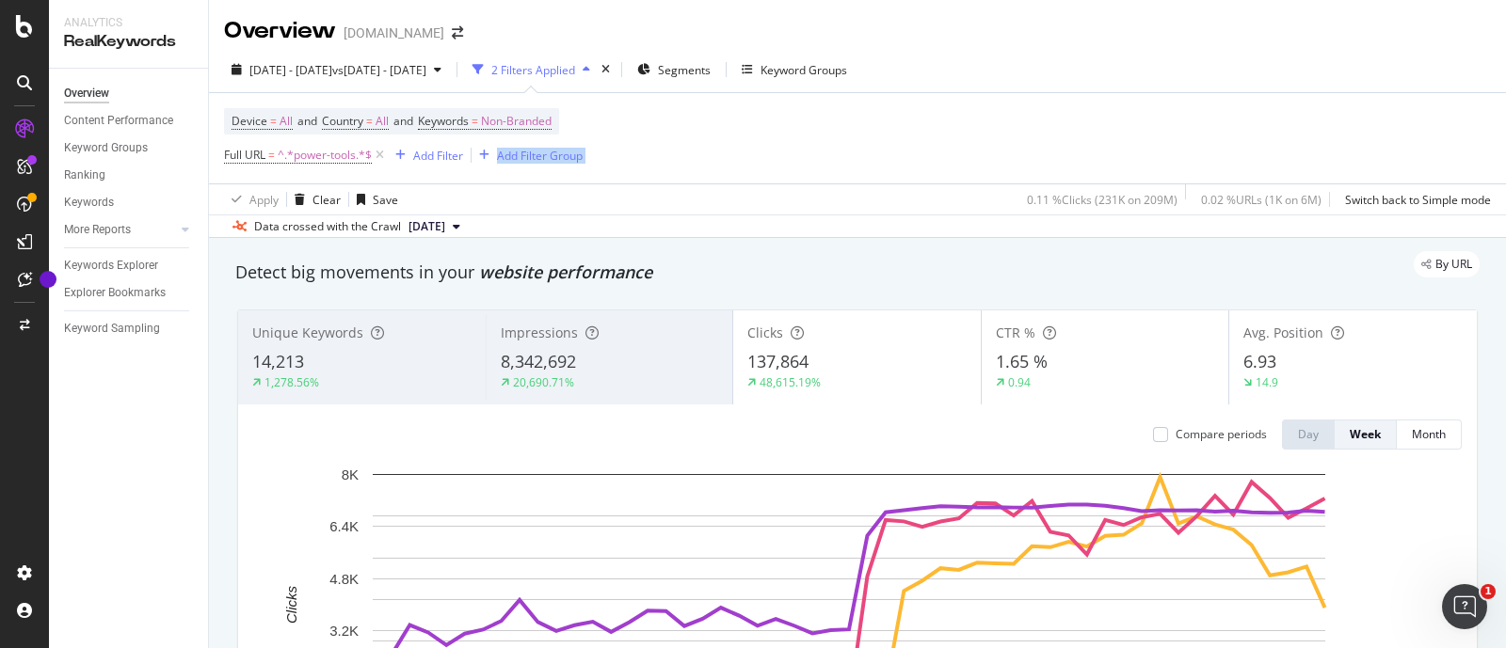
click at [1292, 143] on div "Device = All and Country = All and Keywords = Non-Branded Full URL = ^.*power-t…" at bounding box center [857, 138] width 1267 height 90
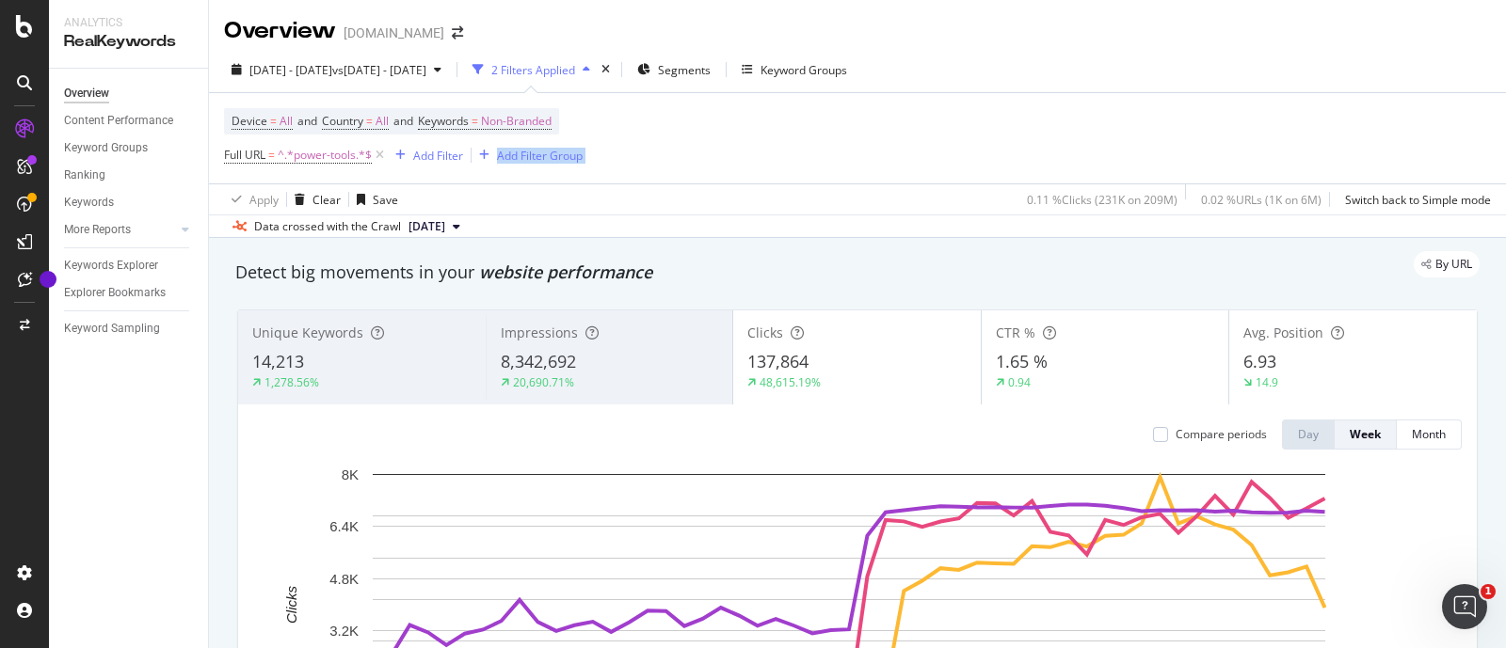
click at [1292, 143] on div "Device = All and Country = All and Keywords = Non-Branded Full URL = ^.*power-t…" at bounding box center [857, 138] width 1267 height 90
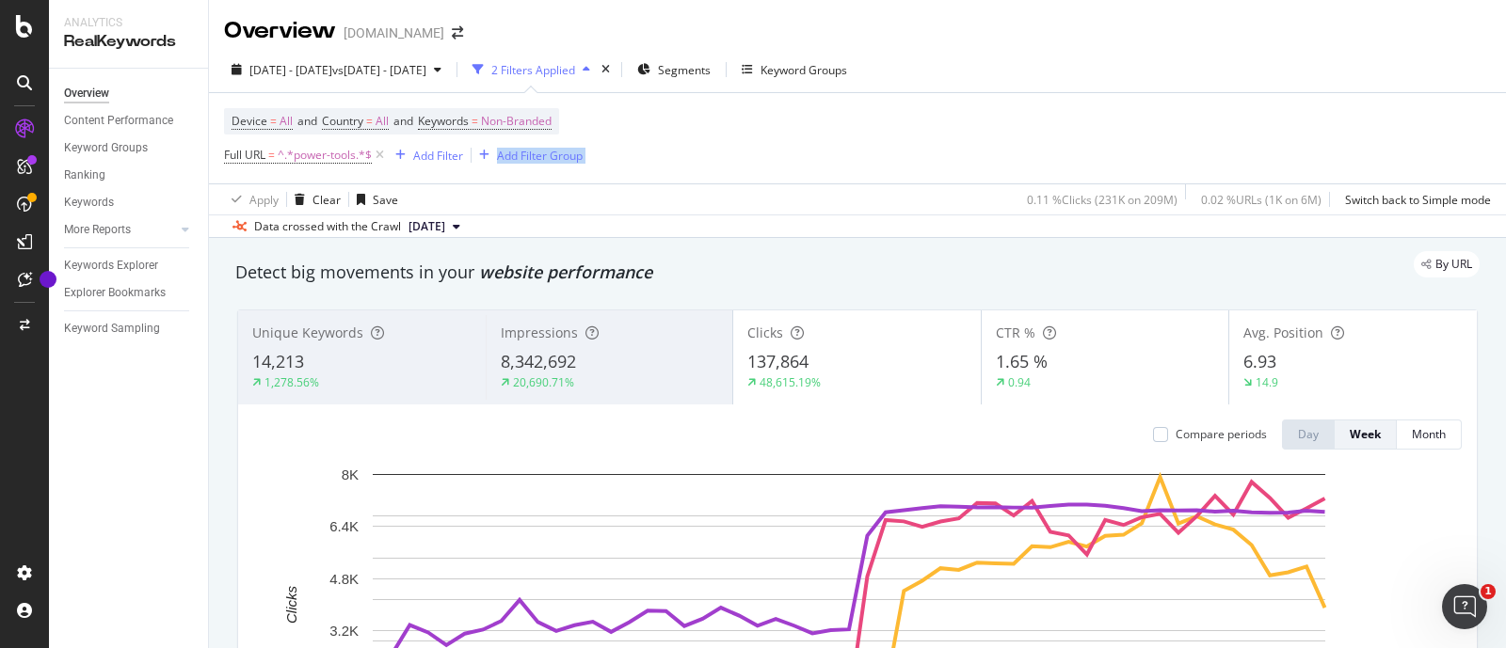
click at [1292, 143] on div "Device = All and Country = All and Keywords = Non-Branded Full URL = ^.*power-t…" at bounding box center [857, 138] width 1267 height 90
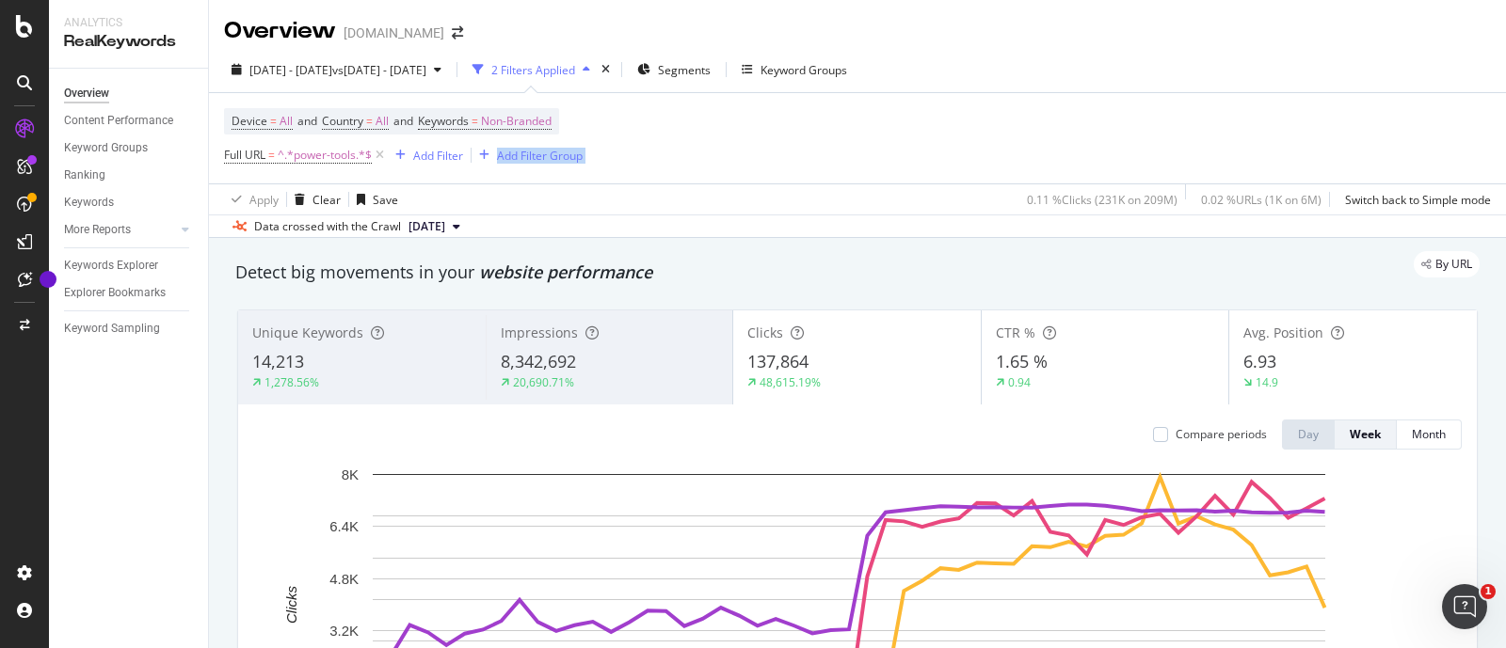
click at [1292, 143] on div "Device = All and Country = All and Keywords = Non-Branded Full URL = ^.*power-t…" at bounding box center [857, 138] width 1267 height 90
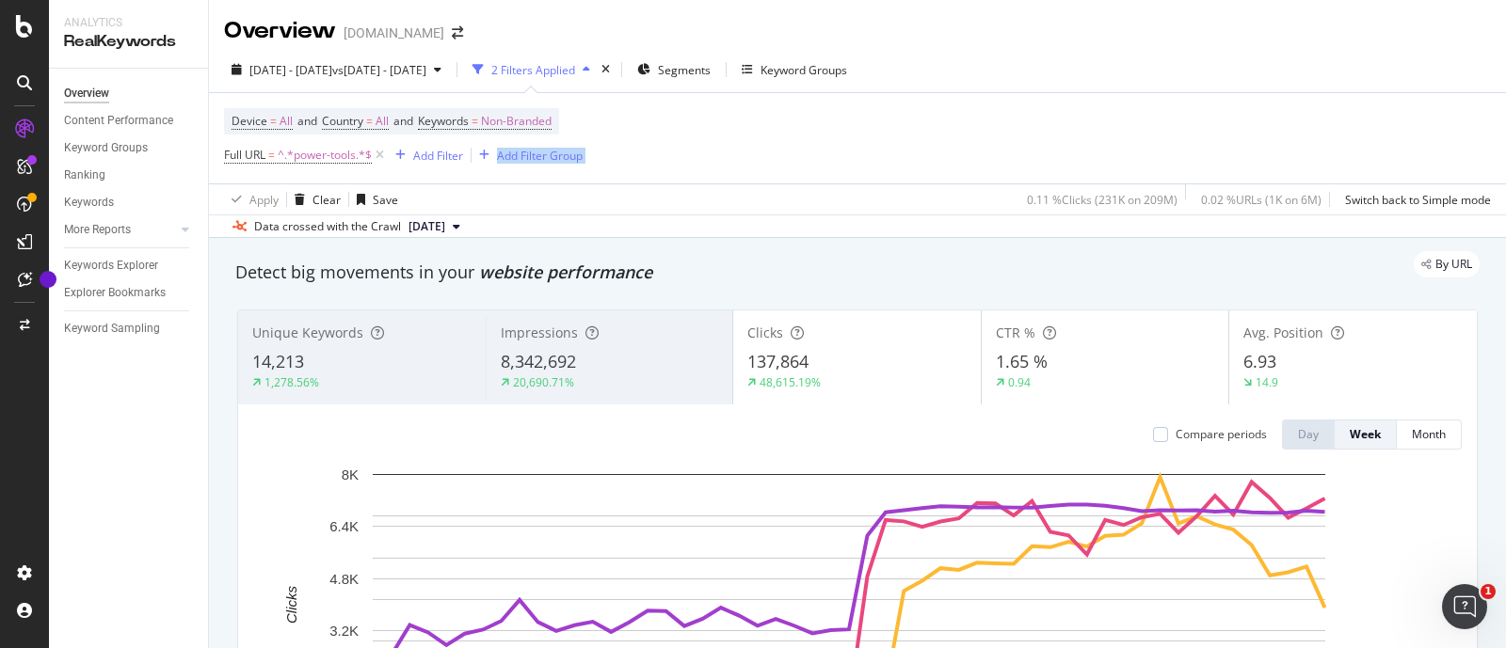
click at [1292, 143] on div "Device = All and Country = All and Keywords = Non-Branded Full URL = ^.*power-t…" at bounding box center [857, 138] width 1267 height 90
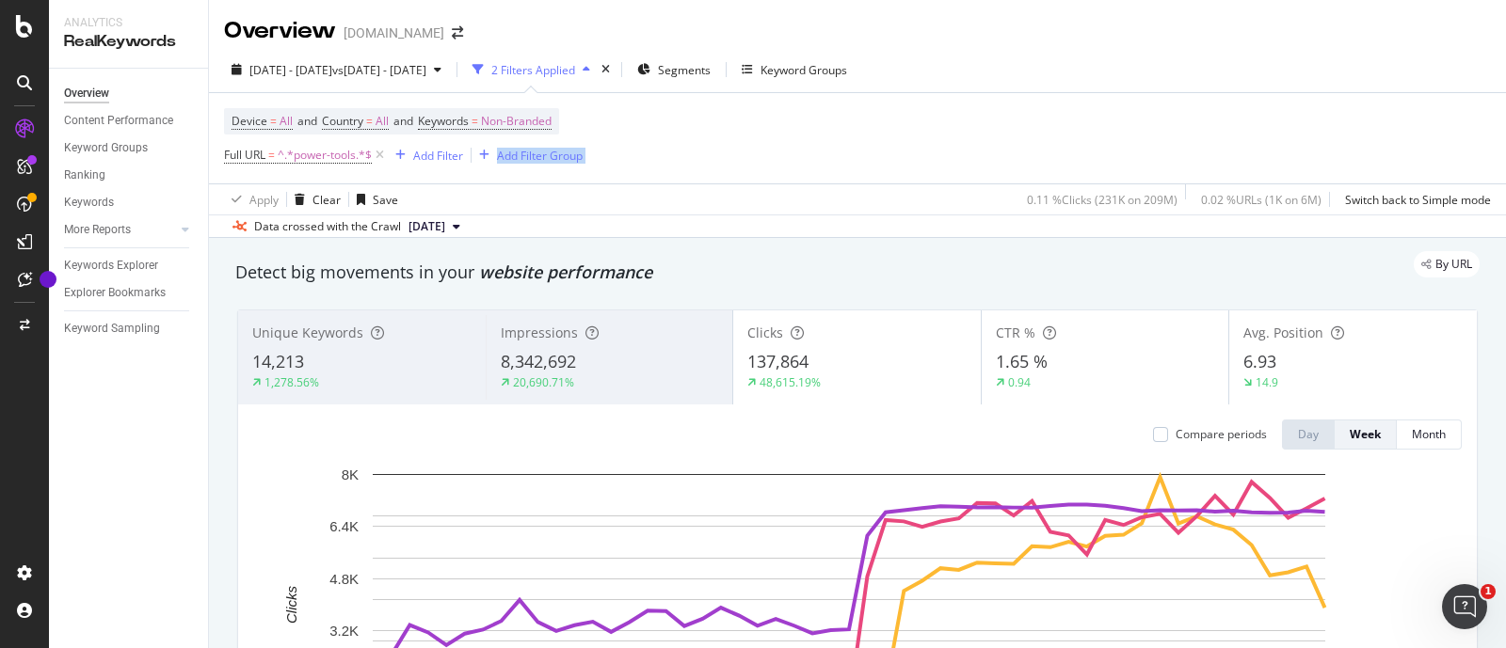
click at [1292, 143] on div "Device = All and Country = All and Keywords = Non-Branded Full URL = ^.*power-t…" at bounding box center [857, 138] width 1267 height 90
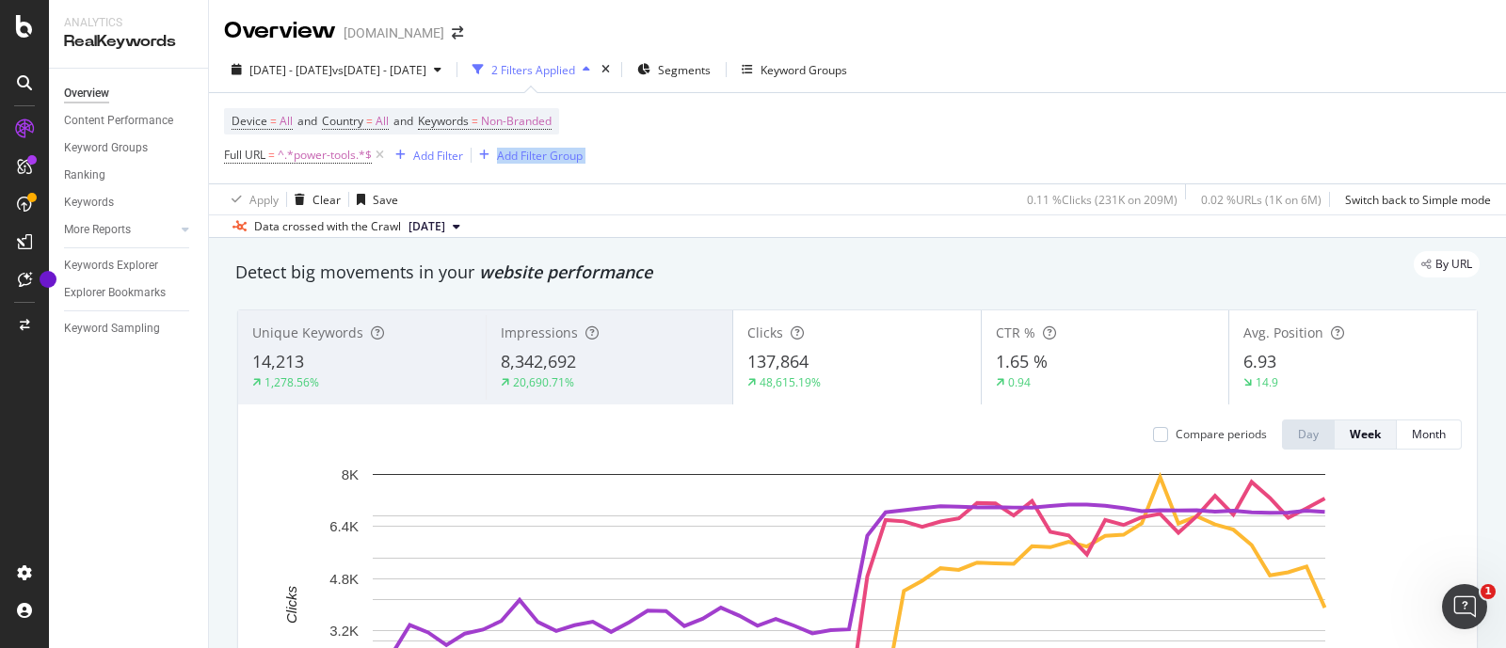
click at [1292, 143] on div "Device = All and Country = All and Keywords = Non-Branded Full URL = ^.*power-t…" at bounding box center [857, 138] width 1267 height 90
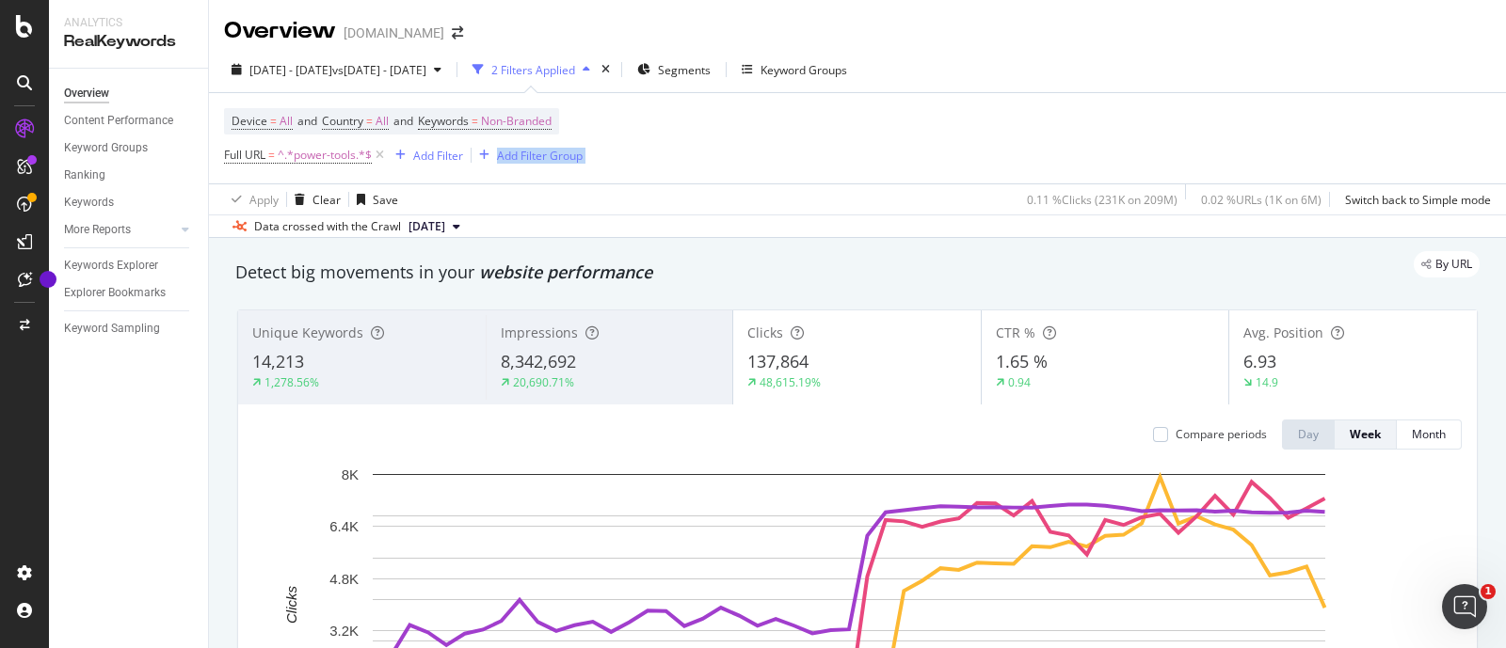
click at [1292, 143] on div "Device = All and Country = All and Keywords = Non-Branded Full URL = ^.*power-t…" at bounding box center [857, 138] width 1267 height 90
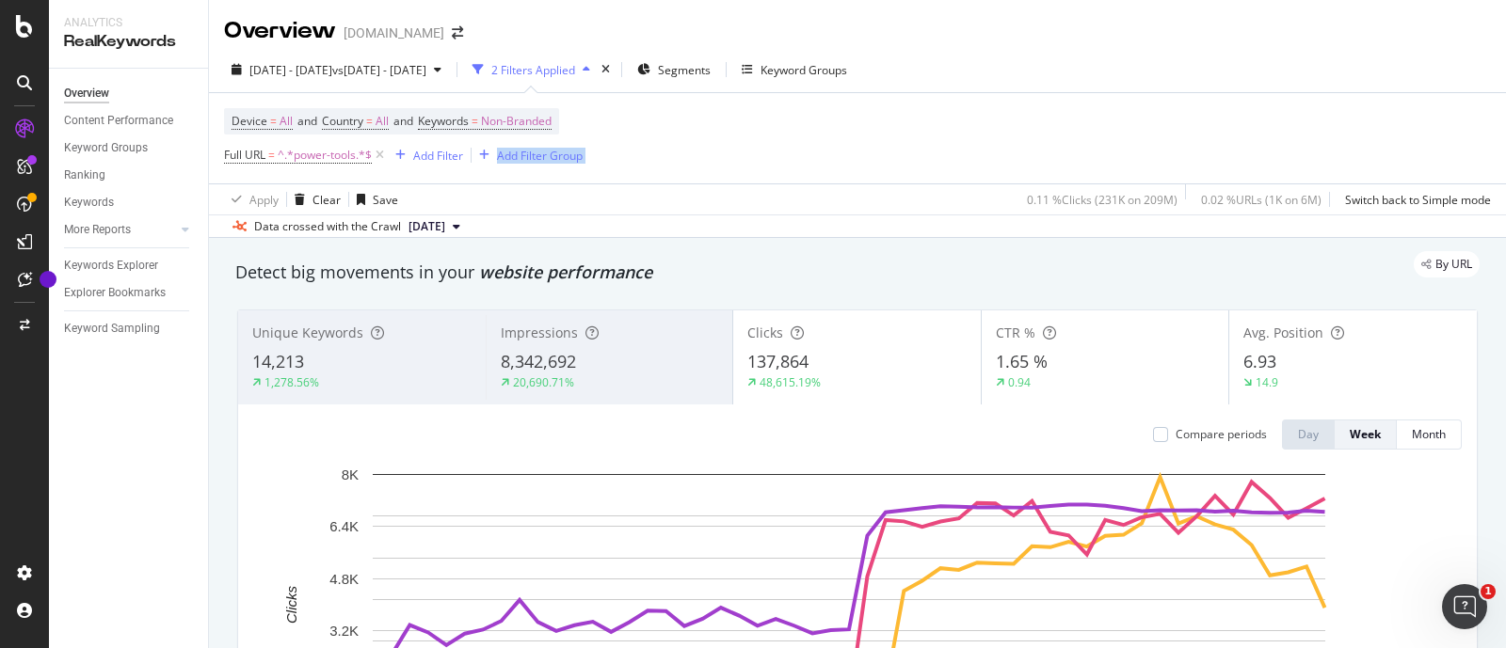
click at [1292, 143] on div "Device = All and Country = All and Keywords = Non-Branded Full URL = ^.*power-t…" at bounding box center [857, 138] width 1267 height 90
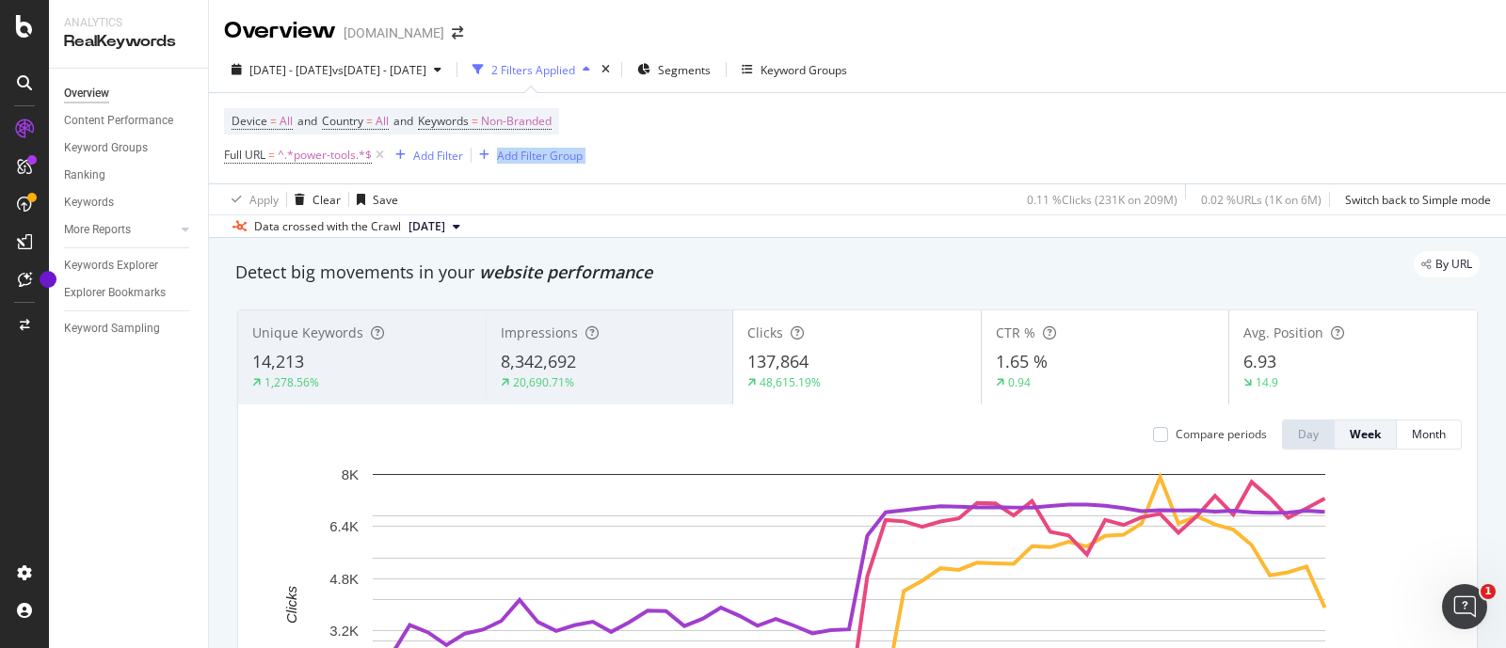
click at [1292, 143] on div "Device = All and Country = All and Keywords = Non-Branded Full URL = ^.*power-t…" at bounding box center [857, 138] width 1267 height 90
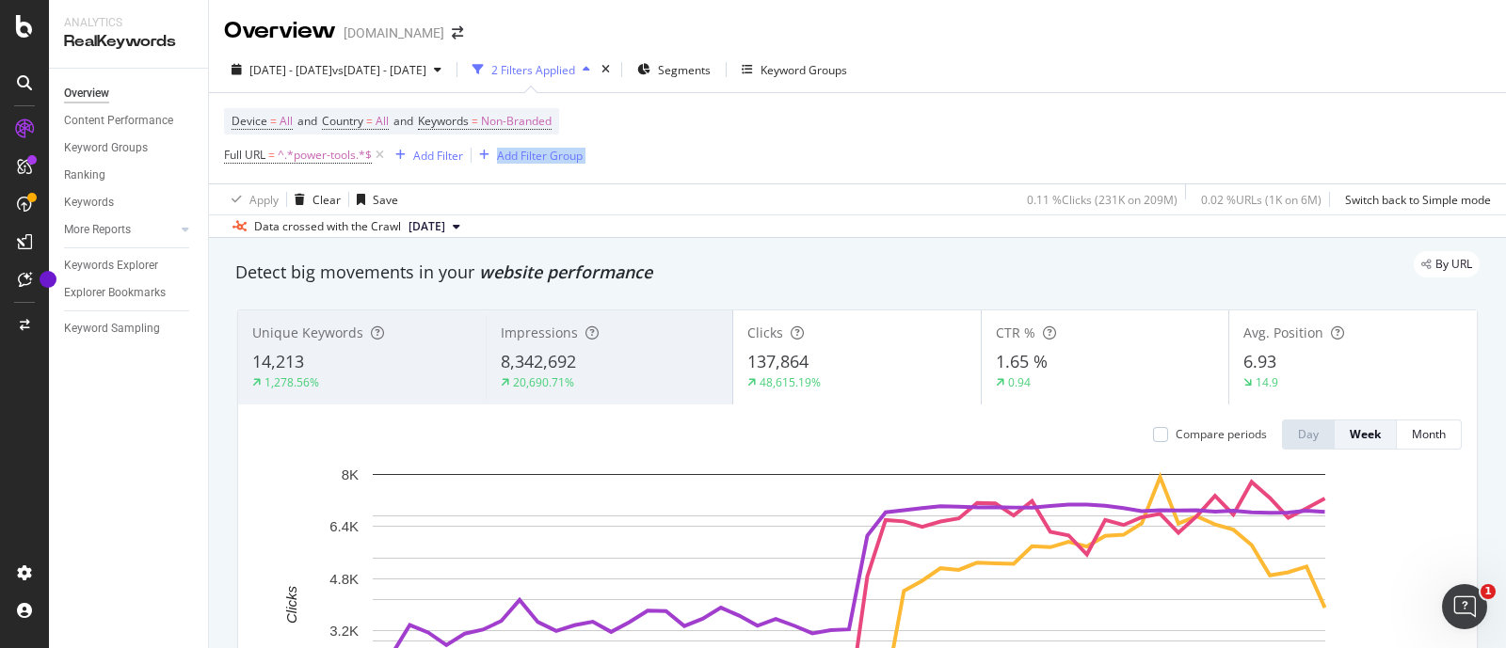
click at [1292, 143] on div "Device = All and Country = All and Keywords = Non-Branded Full URL = ^.*power-t…" at bounding box center [857, 138] width 1267 height 90
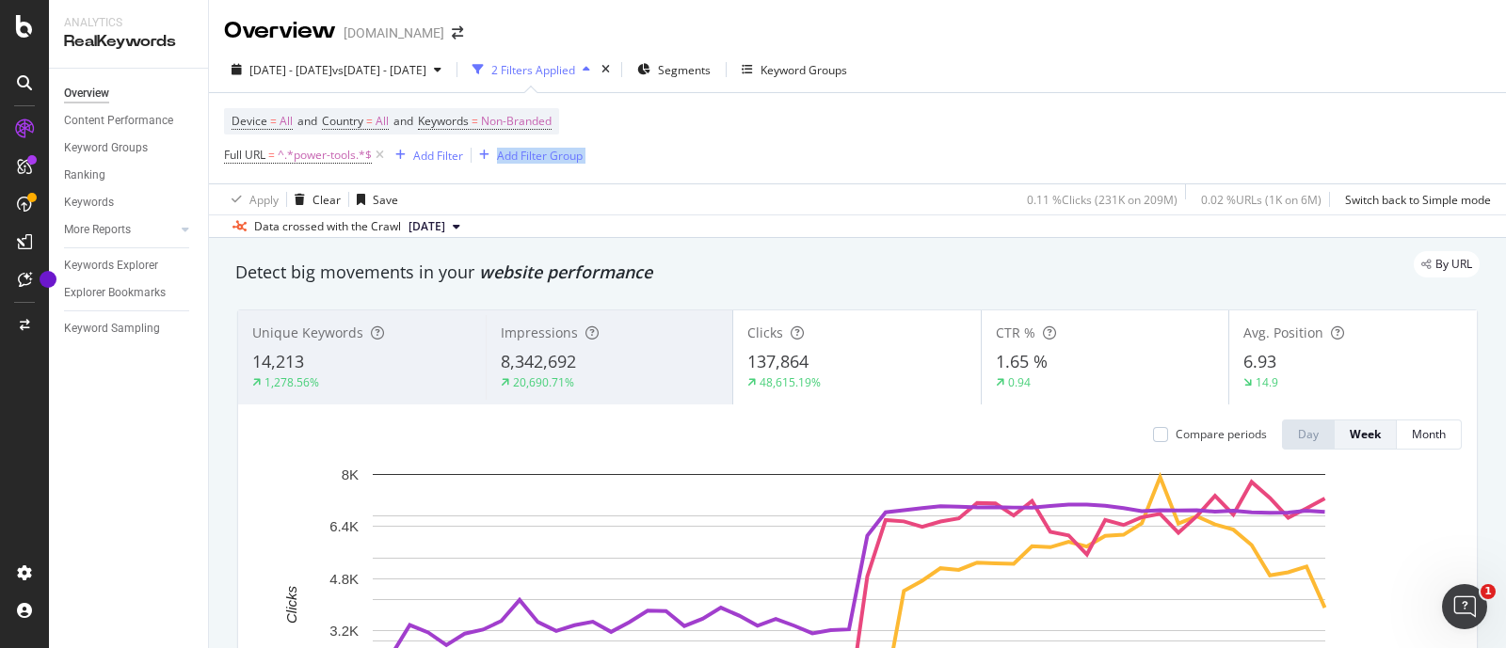
click at [1292, 143] on div "Device = All and Country = All and Keywords = Non-Branded Full URL = ^.*power-t…" at bounding box center [857, 138] width 1267 height 90
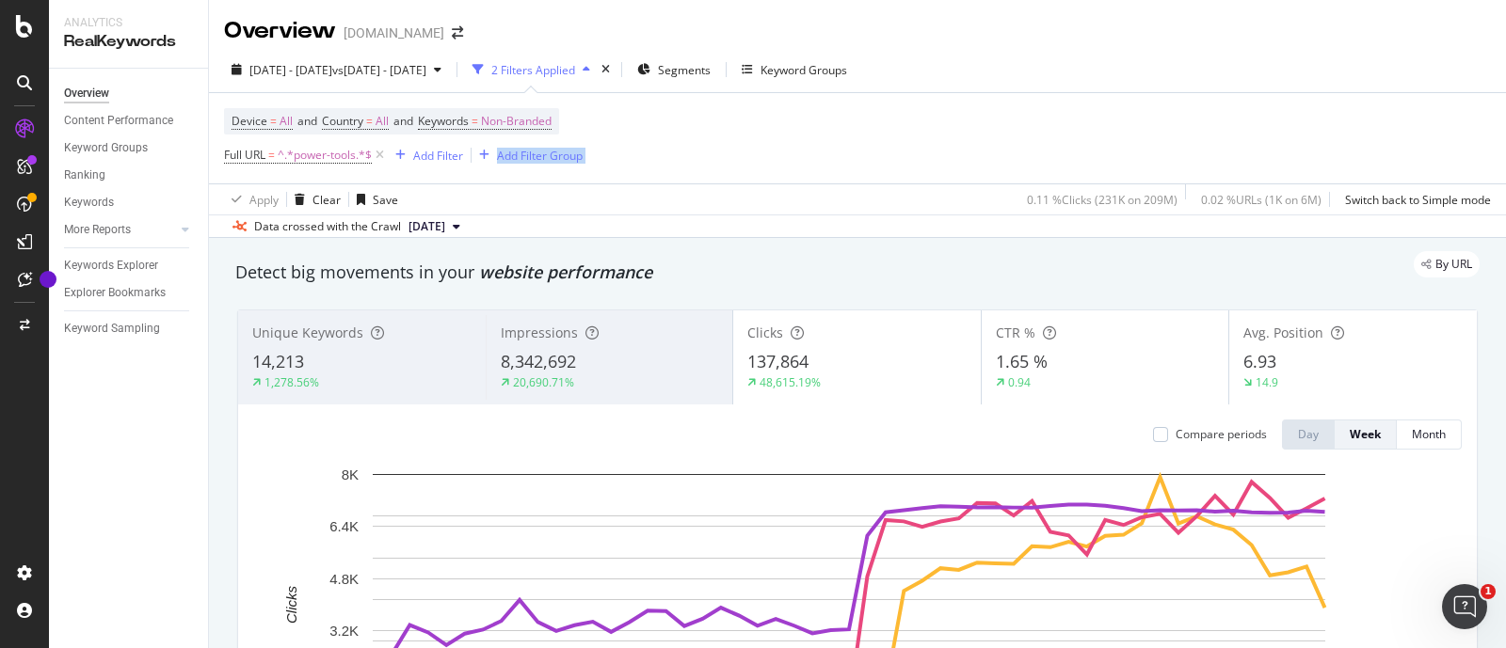
click at [1292, 143] on div "Device = All and Country = All and Keywords = Non-Branded Full URL = ^.*power-t…" at bounding box center [857, 138] width 1267 height 90
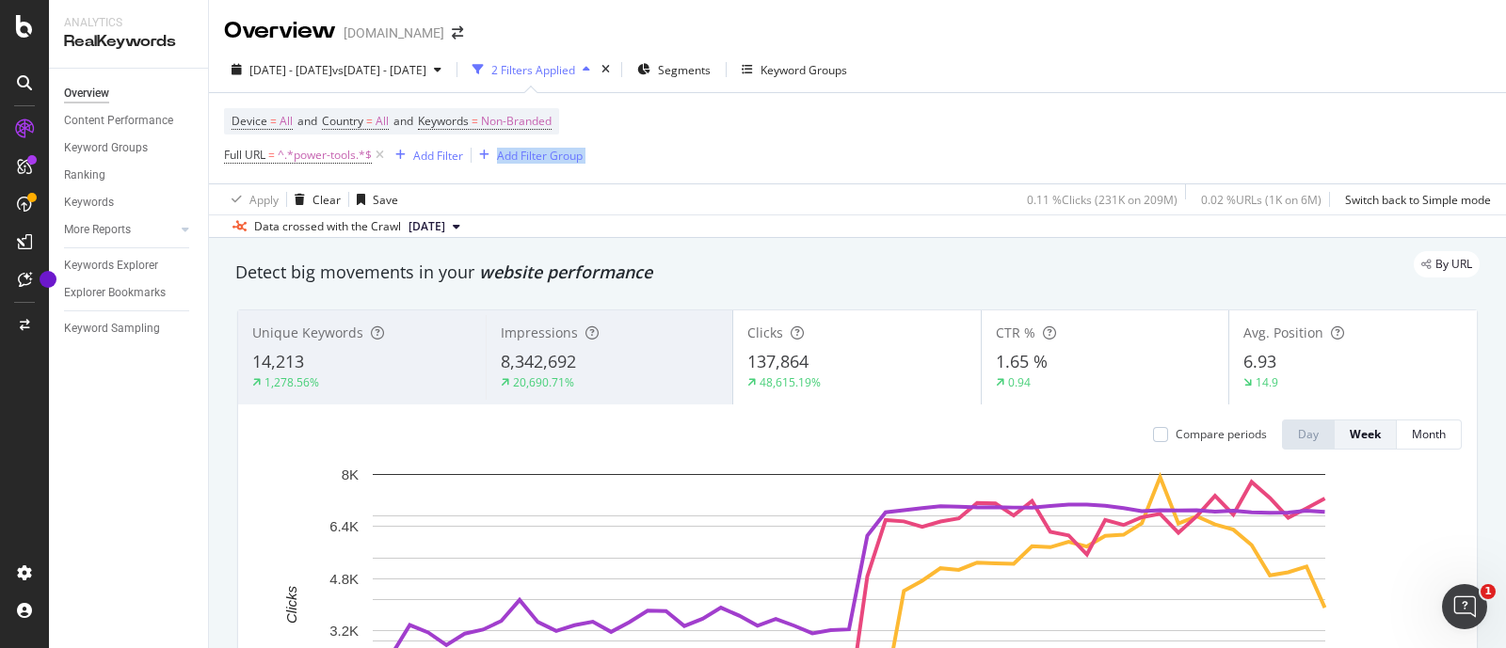
click at [1292, 143] on div "Device = All and Country = All and Keywords = Non-Branded Full URL = ^.*power-t…" at bounding box center [857, 138] width 1267 height 90
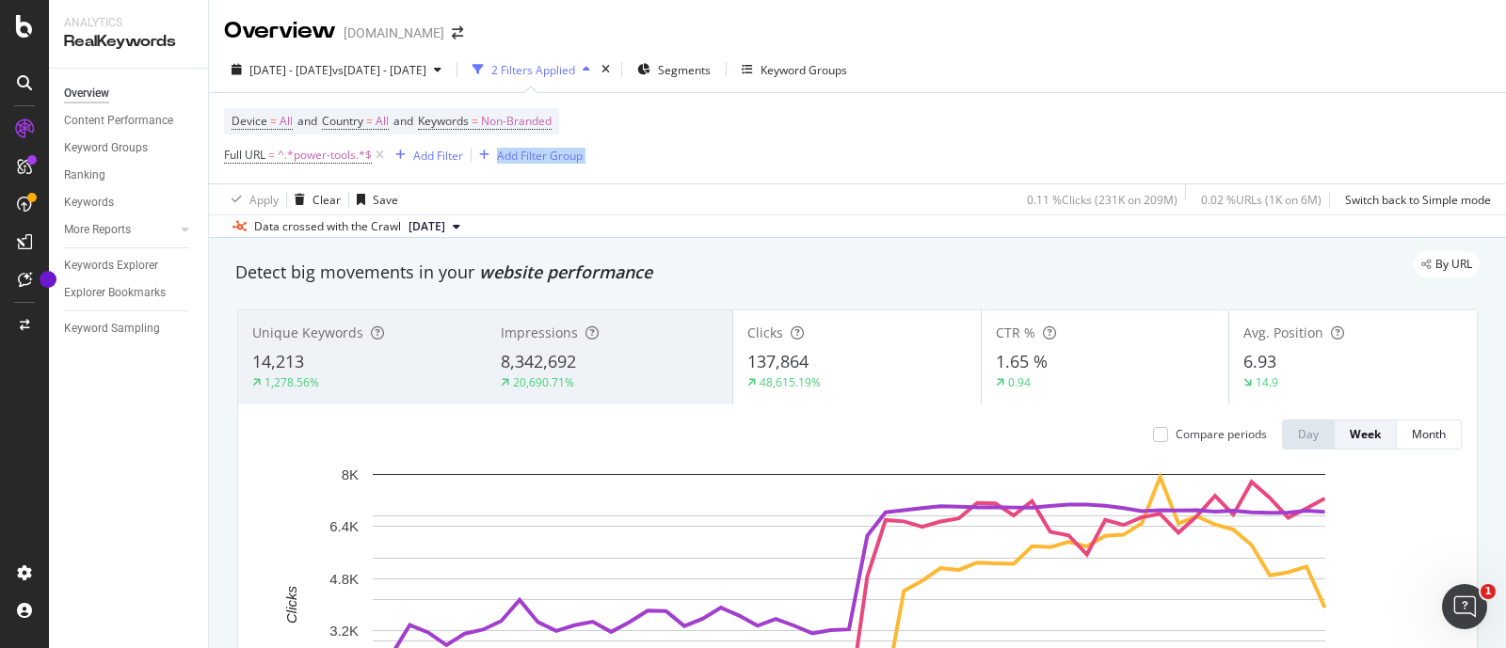
click at [1292, 143] on div "Device = All and Country = All and Keywords = Non-Branded Full URL = ^.*power-t…" at bounding box center [857, 138] width 1267 height 90
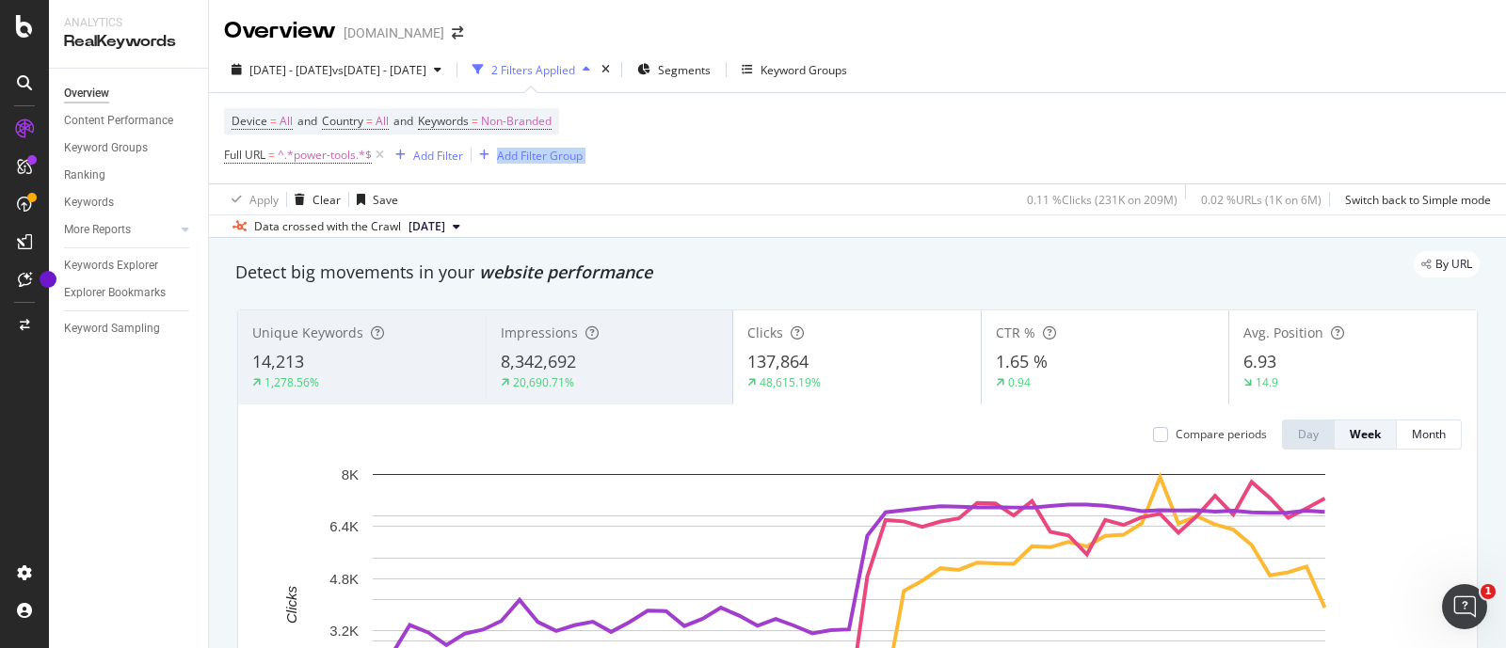
click at [1292, 143] on div "Device = All and Country = All and Keywords = Non-Branded Full URL = ^.*power-t…" at bounding box center [857, 138] width 1267 height 90
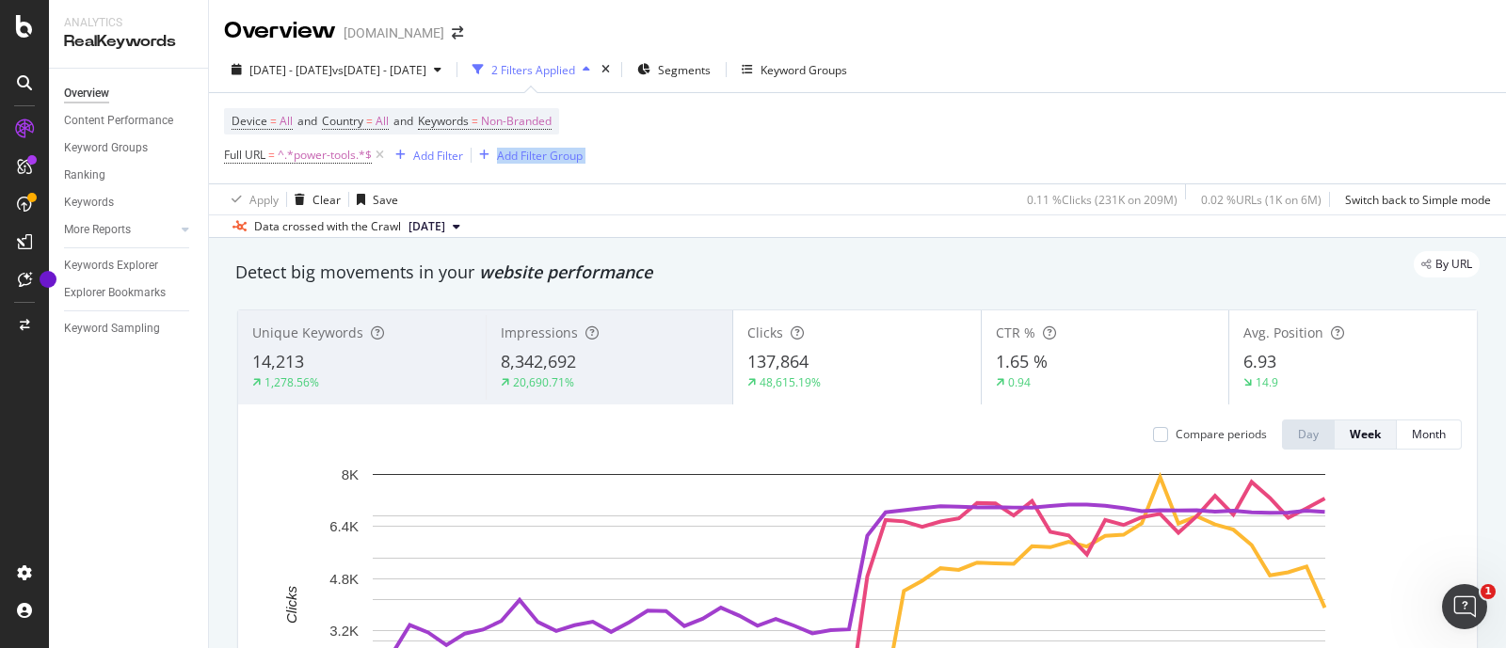
click at [1292, 143] on div "Device = All and Country = All and Keywords = Non-Branded Full URL = ^.*power-t…" at bounding box center [857, 138] width 1267 height 90
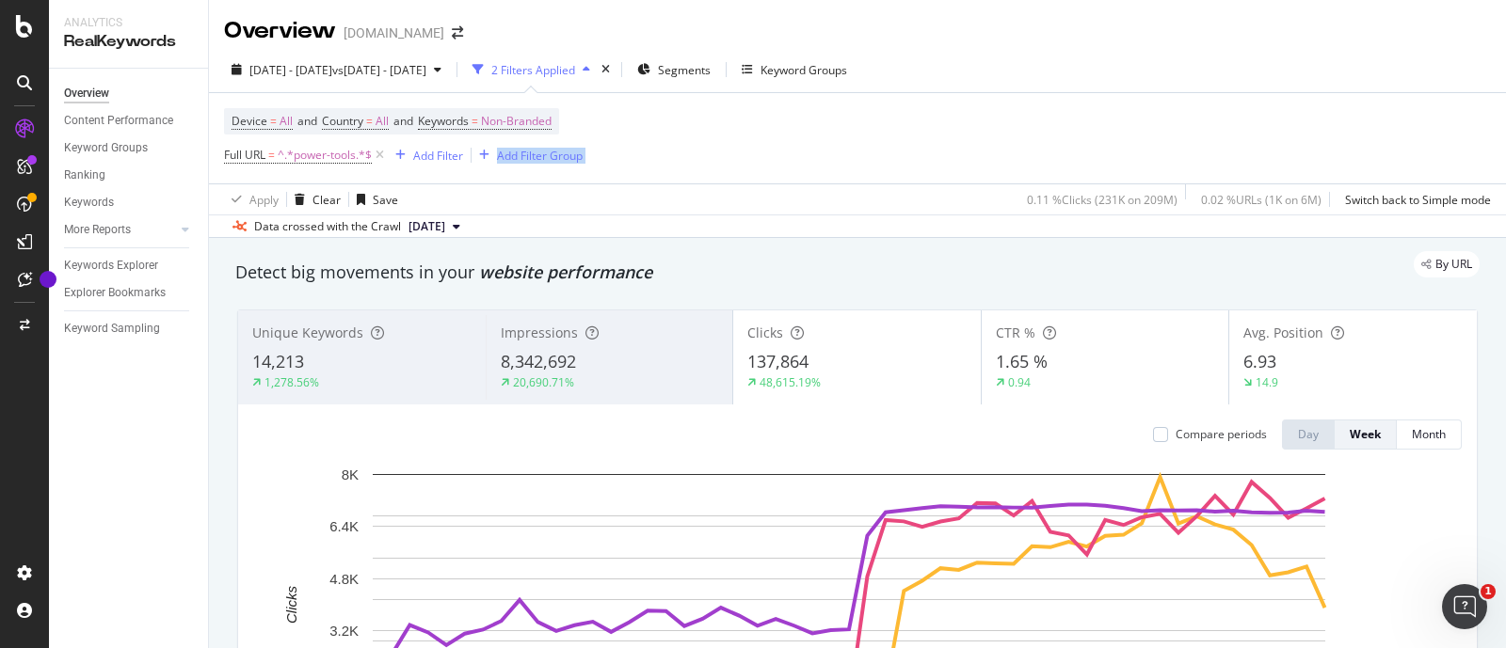
click at [1292, 143] on div "Device = All and Country = All and Keywords = Non-Branded Full URL = ^.*power-t…" at bounding box center [857, 138] width 1267 height 90
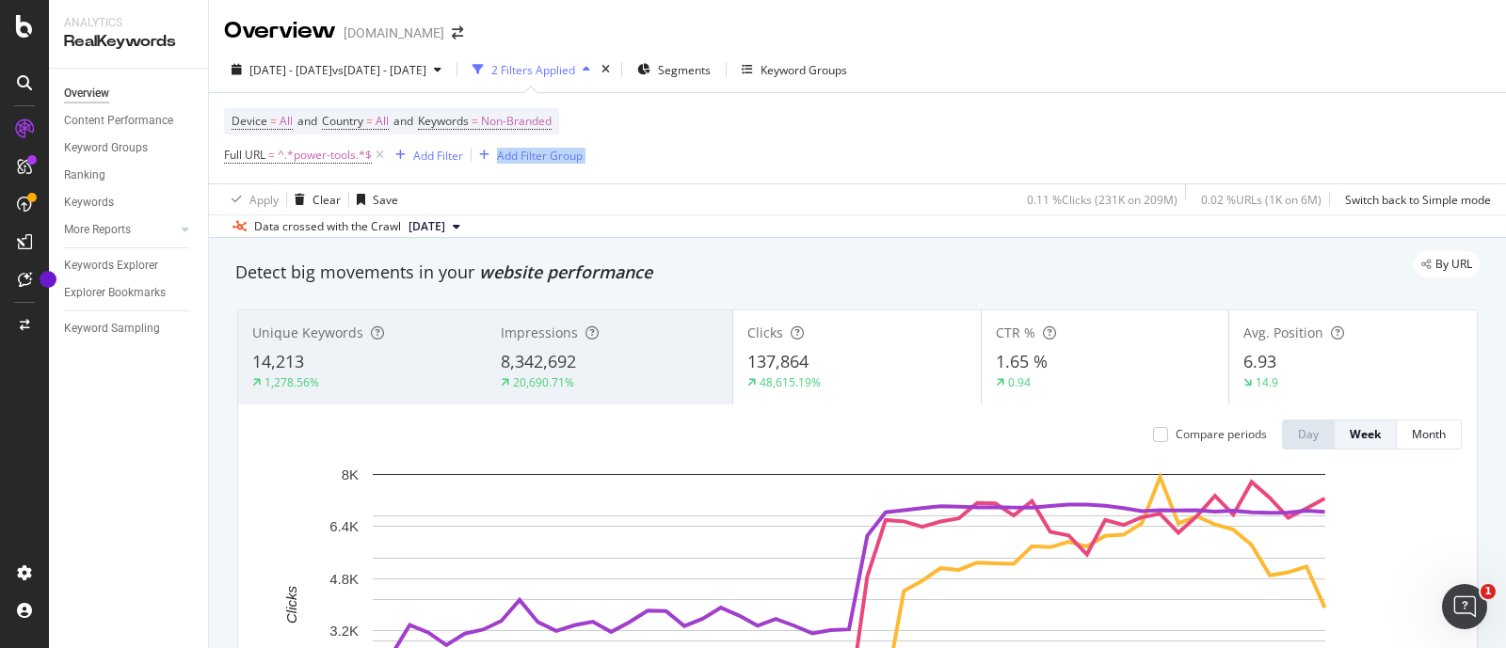
click at [1292, 143] on div "Device = All and Country = All and Keywords = Non-Branded Full URL = ^.*power-t…" at bounding box center [857, 138] width 1267 height 90
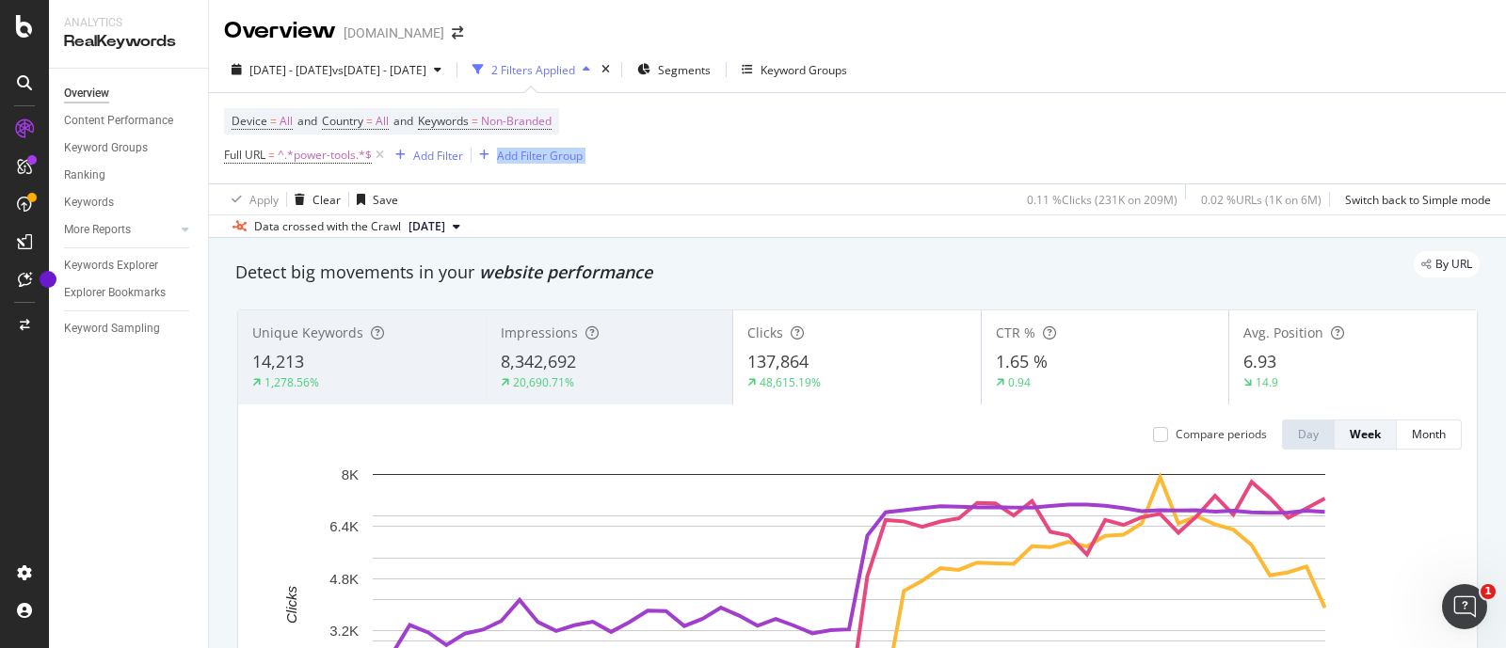
click at [1292, 143] on div "Device = All and Country = All and Keywords = Non-Branded Full URL = ^.*power-t…" at bounding box center [857, 138] width 1267 height 90
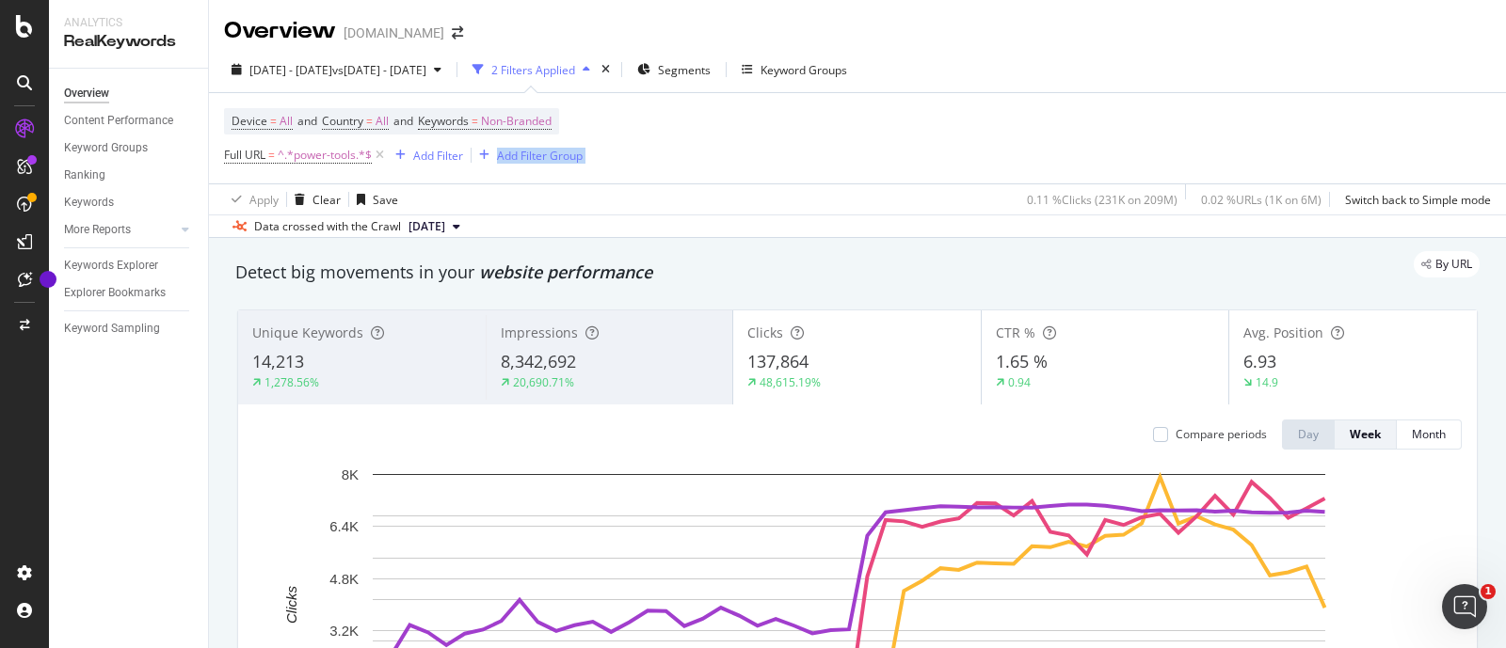
click at [1292, 143] on div "Device = All and Country = All and Keywords = Non-Branded Full URL = ^.*power-t…" at bounding box center [857, 138] width 1267 height 90
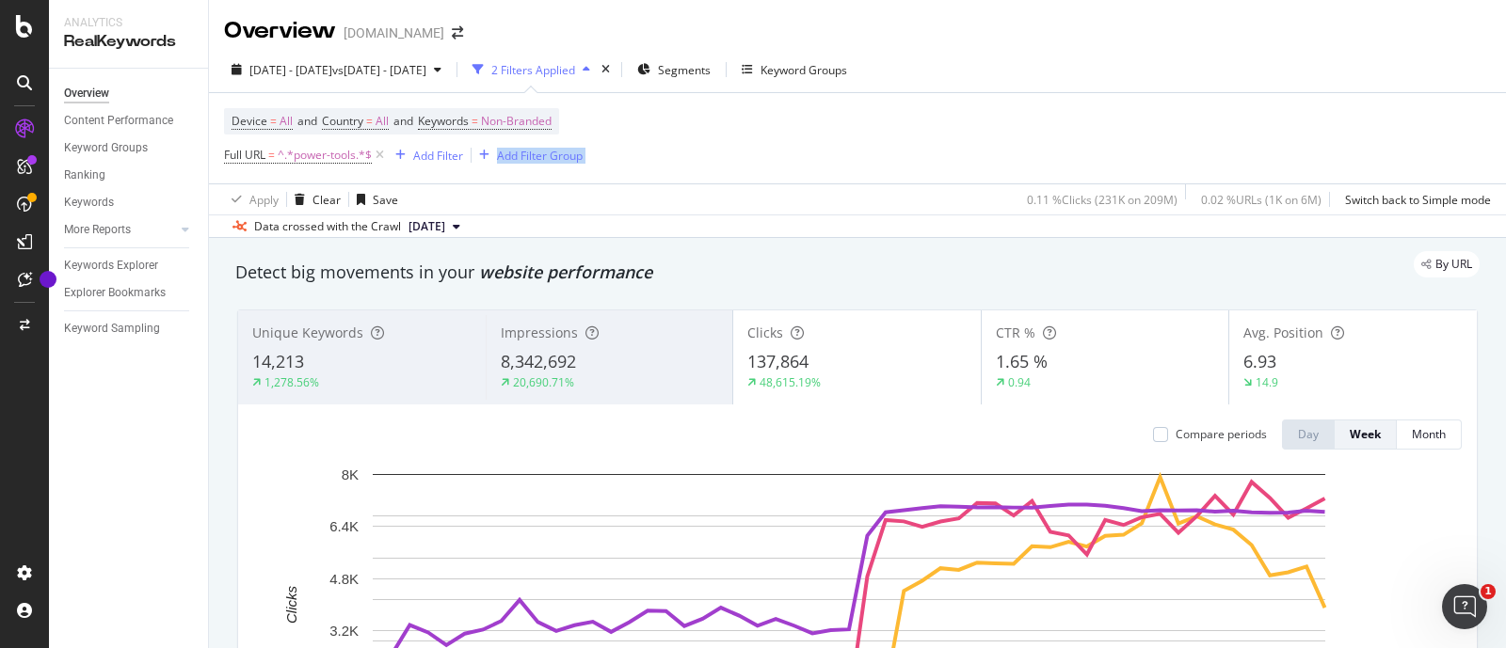
click at [1292, 143] on div "Device = All and Country = All and Keywords = Non-Branded Full URL = ^.*power-t…" at bounding box center [857, 138] width 1267 height 90
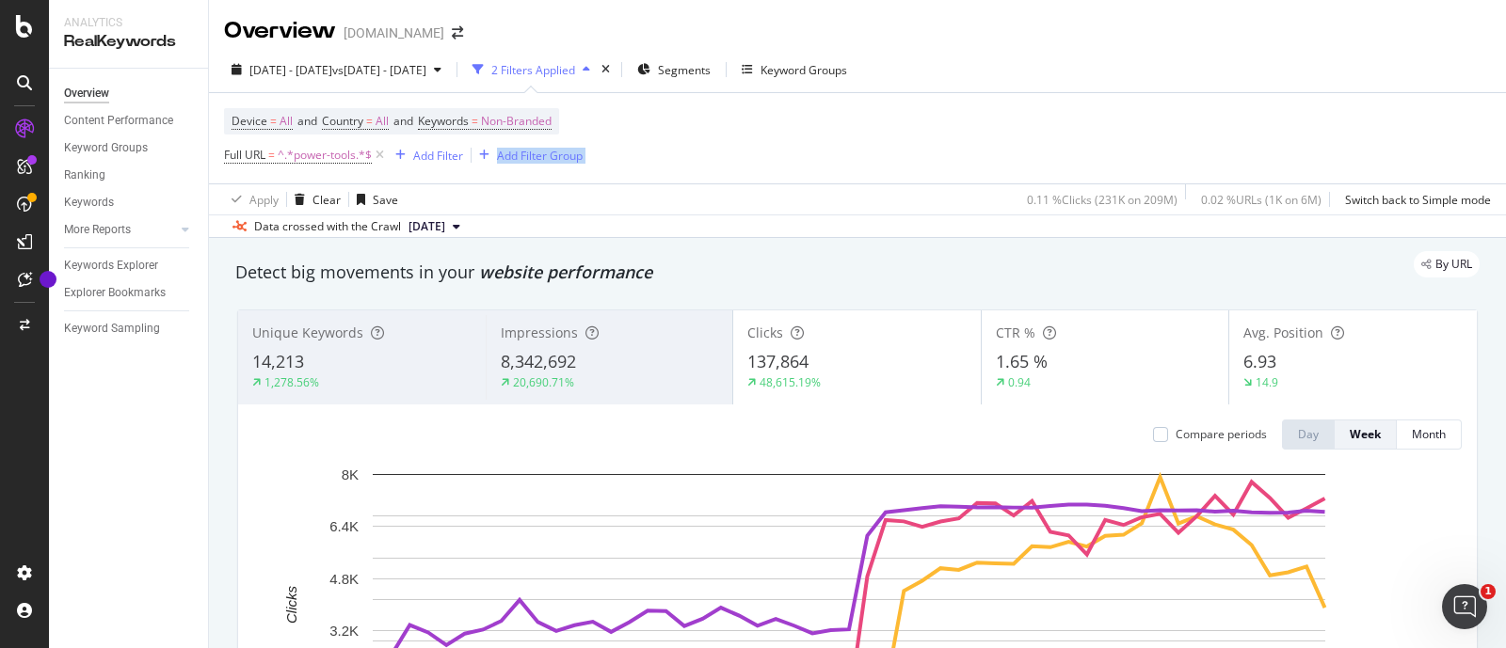
click at [1292, 143] on div "Device = All and Country = All and Keywords = Non-Branded Full URL = ^.*power-t…" at bounding box center [857, 138] width 1267 height 90
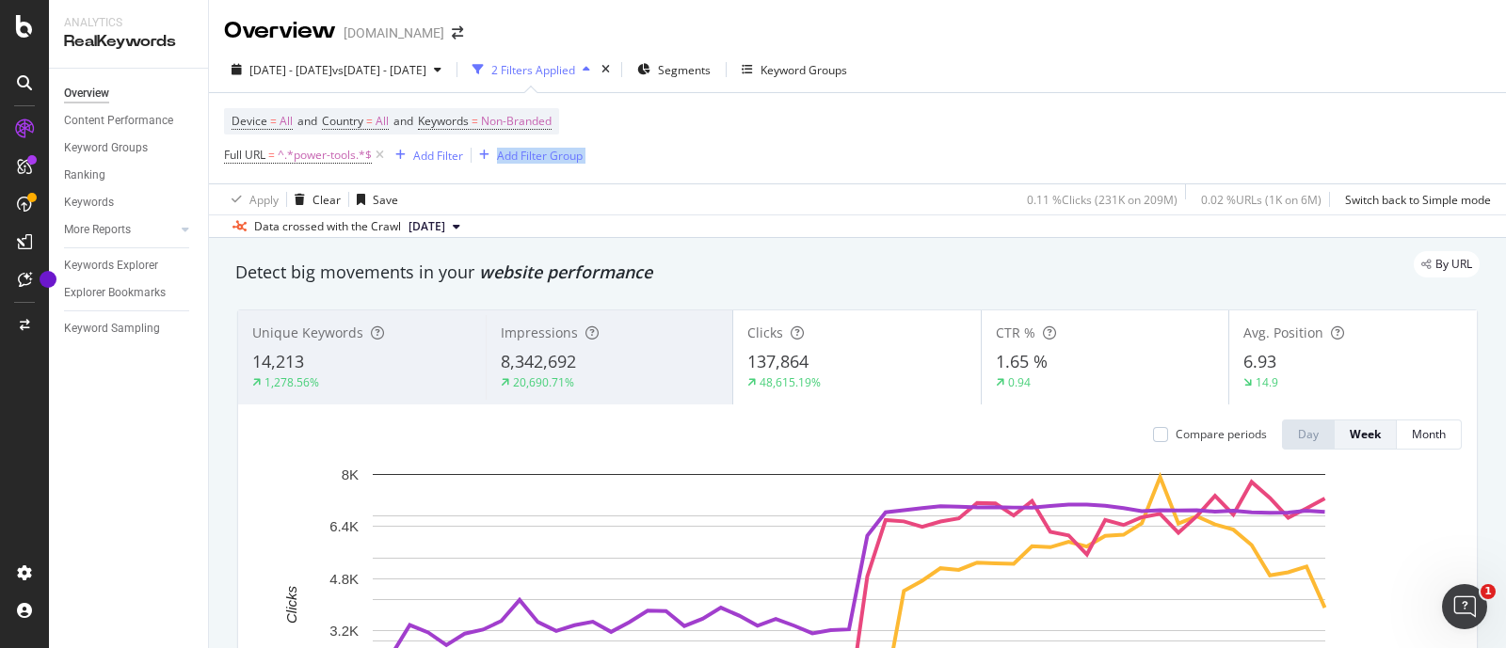
click at [1292, 143] on div "Device = All and Country = All and Keywords = Non-Branded Full URL = ^.*power-t…" at bounding box center [857, 138] width 1267 height 90
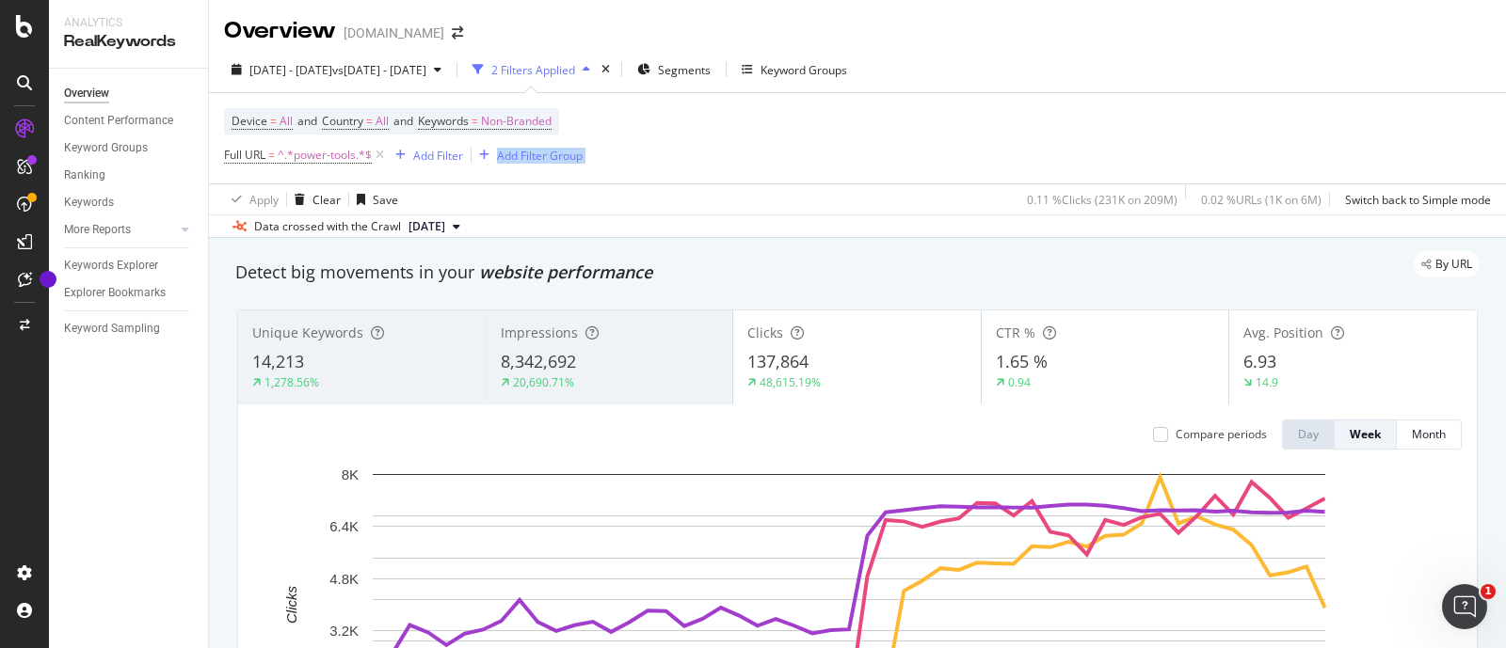
click at [1292, 143] on div "Device = All and Country = All and Keywords = Non-Branded Full URL = ^.*power-t…" at bounding box center [857, 138] width 1267 height 90
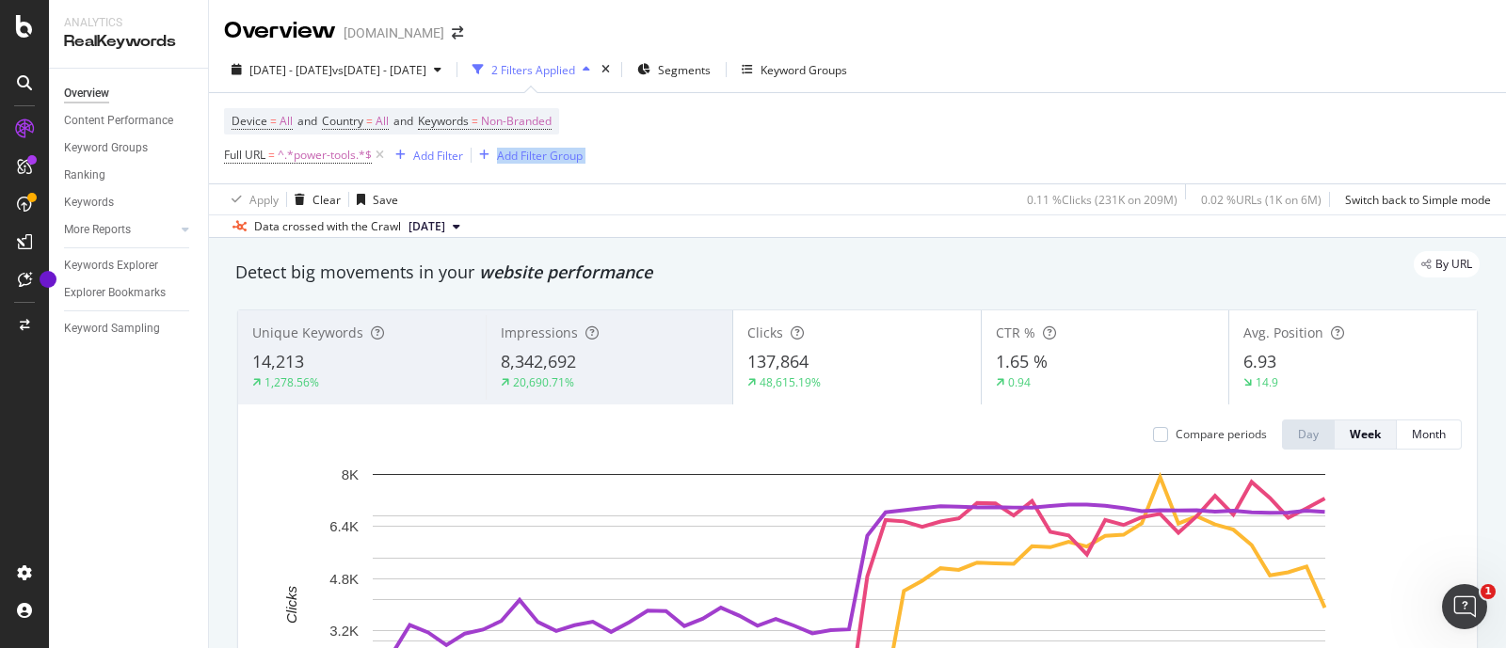
click at [1292, 143] on div "Device = All and Country = All and Keywords = Non-Branded Full URL = ^.*power-t…" at bounding box center [857, 138] width 1267 height 90
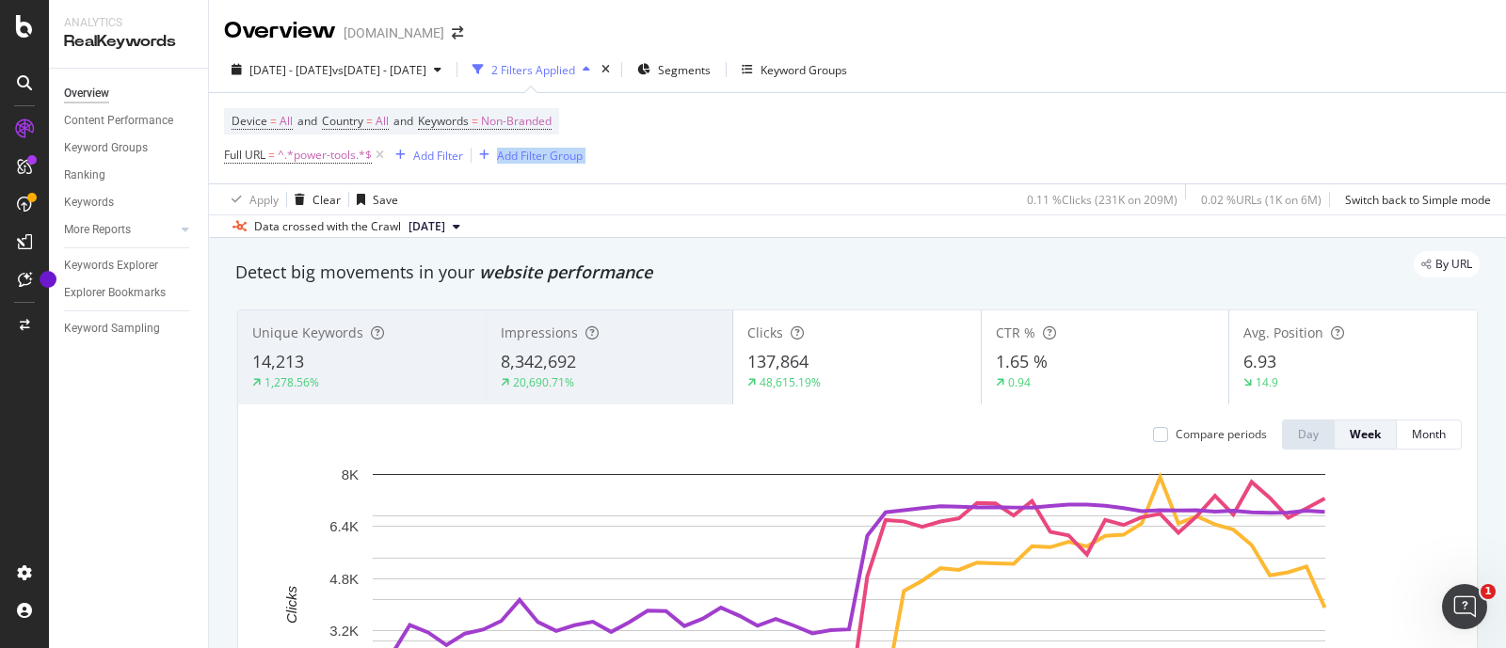
click at [1292, 143] on div "Device = All and Country = All and Keywords = Non-Branded Full URL = ^.*power-t…" at bounding box center [857, 138] width 1267 height 90
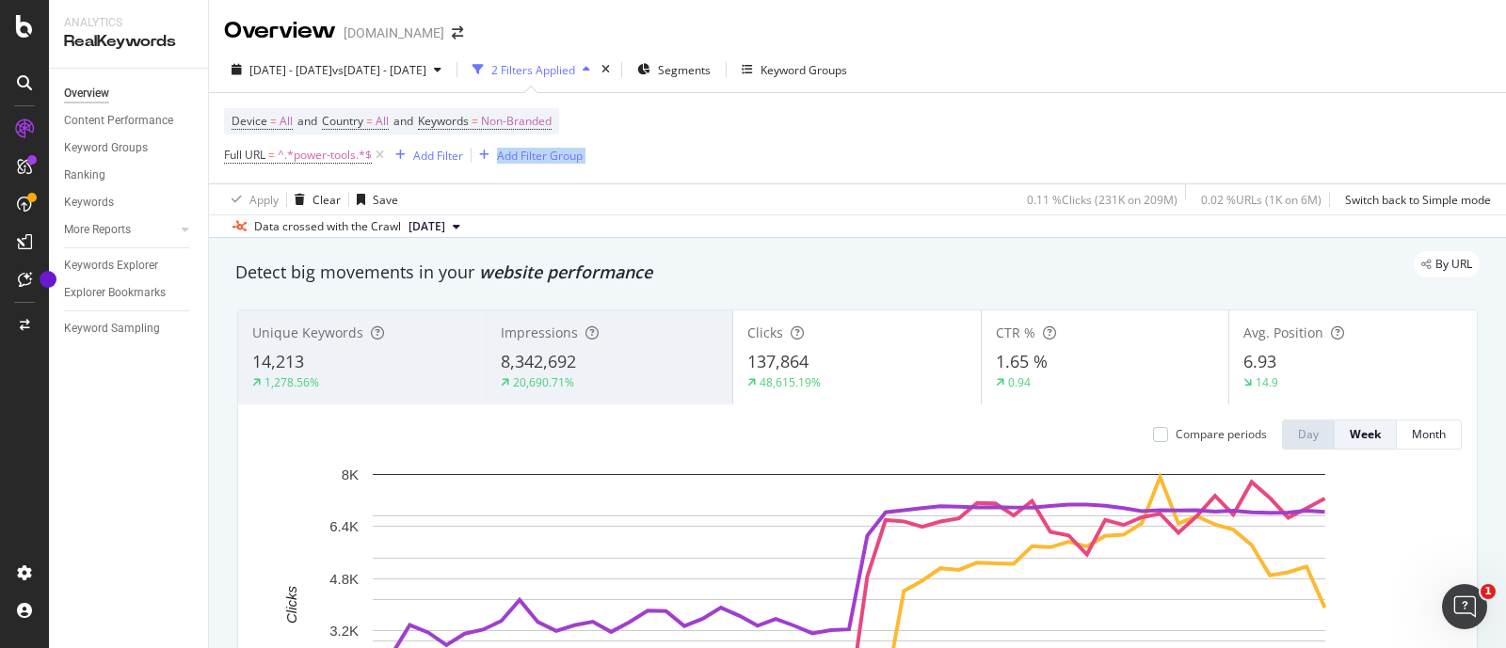
click at [1292, 143] on div "Device = All and Country = All and Keywords = Non-Branded Full URL = ^.*power-t…" at bounding box center [857, 138] width 1267 height 90
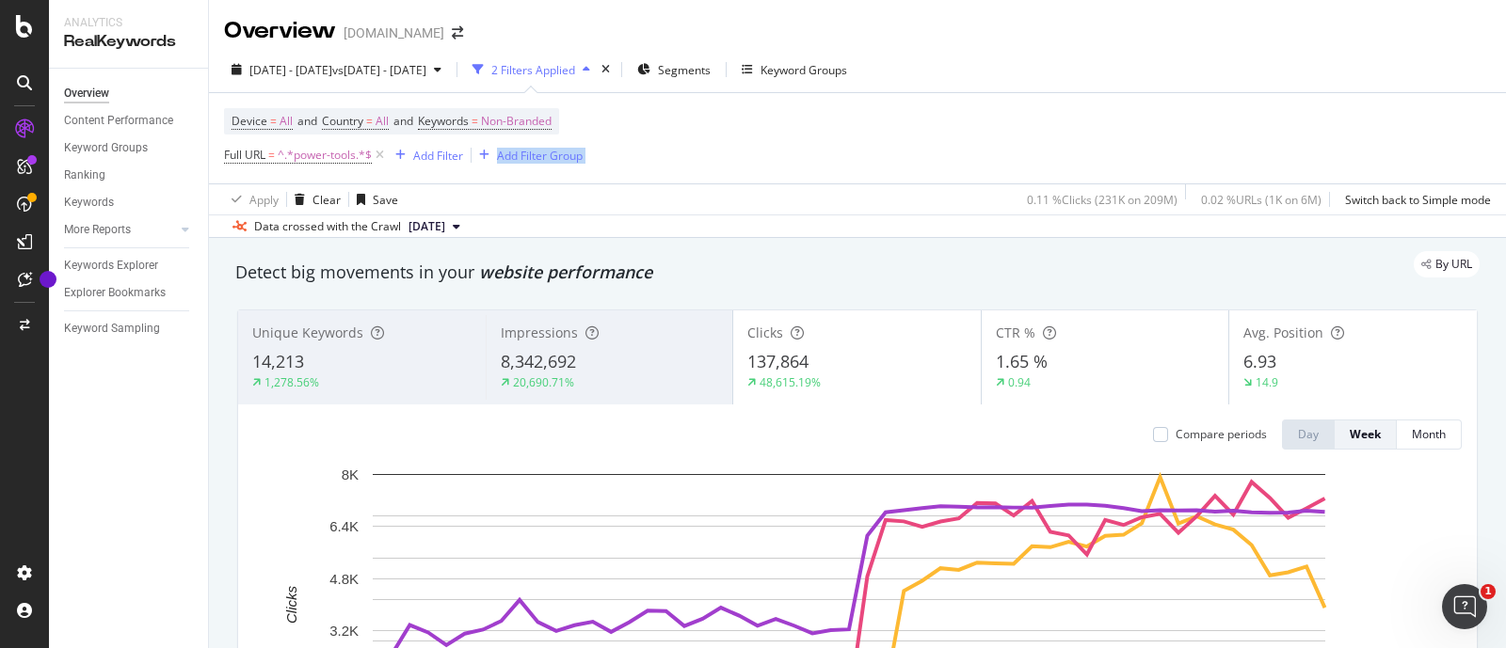
click at [1292, 143] on div "Device = All and Country = All and Keywords = Non-Branded Full URL = ^.*power-t…" at bounding box center [857, 138] width 1267 height 90
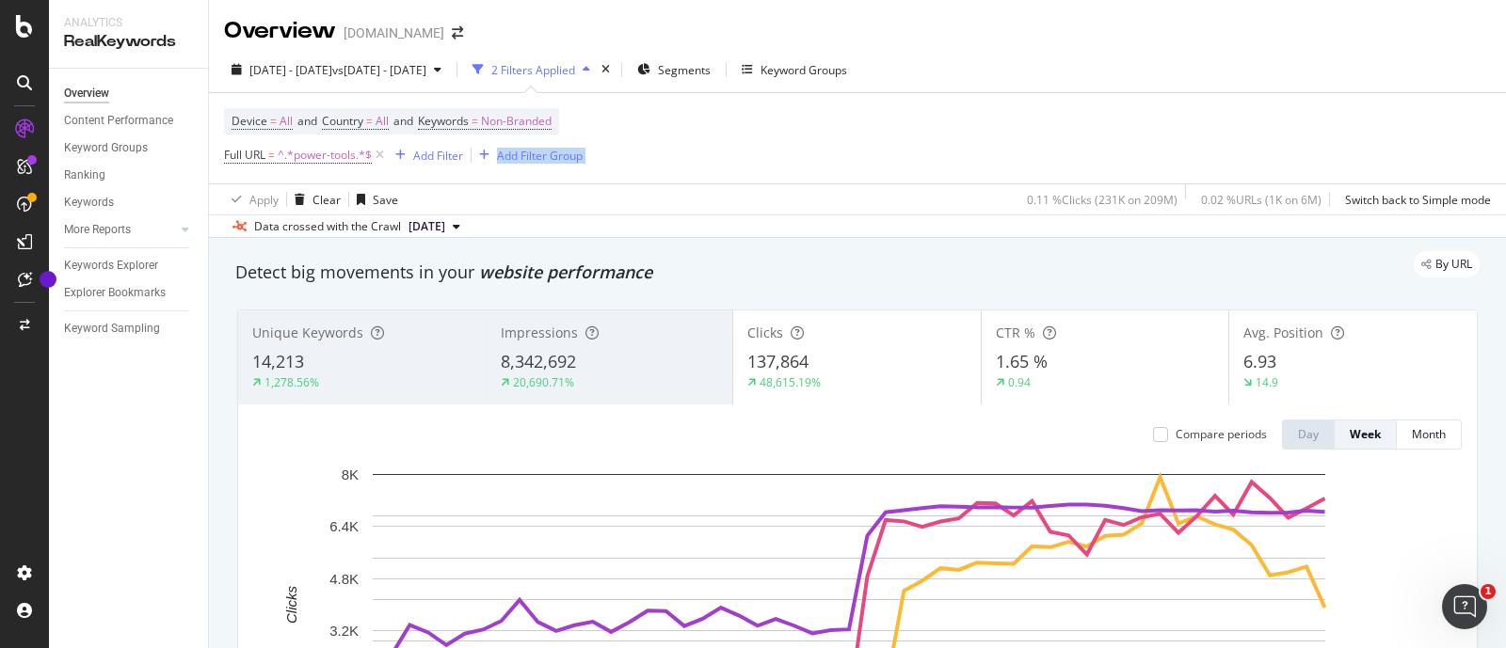
click at [1292, 143] on div "Device = All and Country = All and Keywords = Non-Branded Full URL = ^.*power-t…" at bounding box center [857, 138] width 1267 height 90
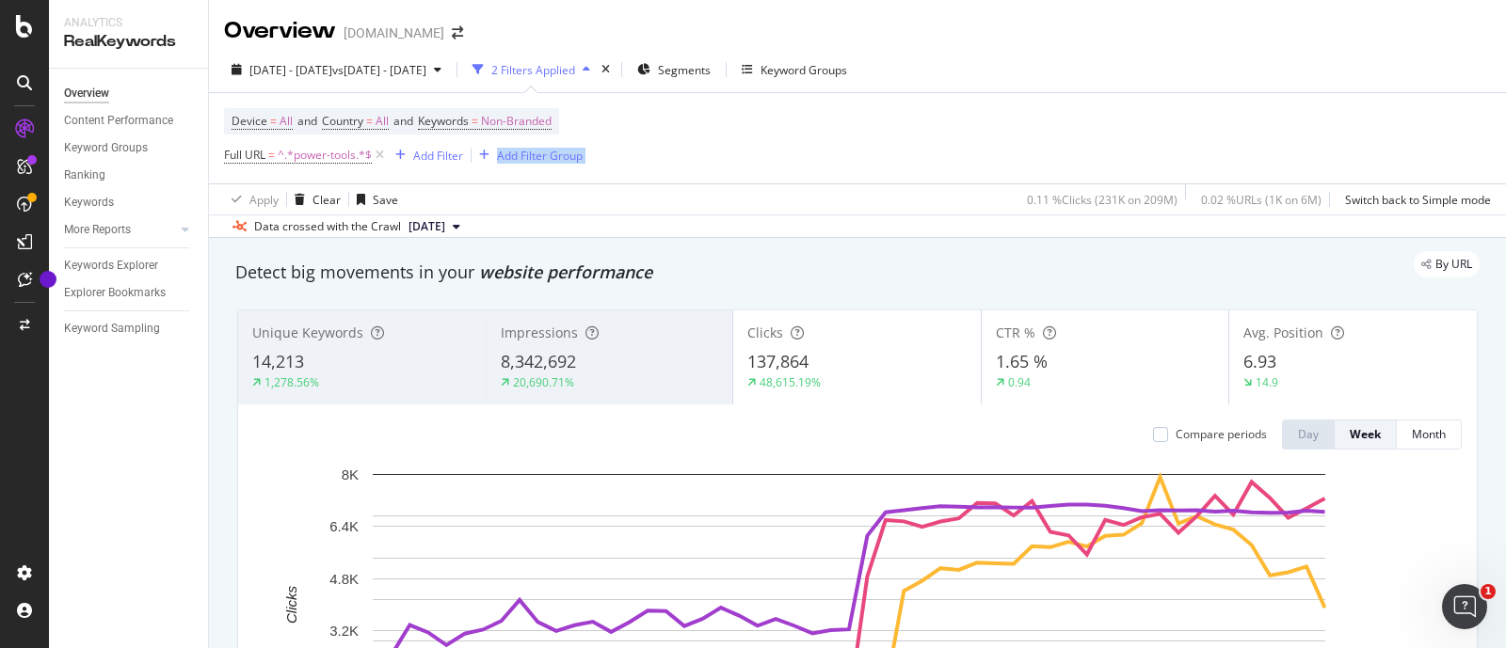
click at [1292, 143] on div "Device = All and Country = All and Keywords = Non-Branded Full URL = ^.*power-t…" at bounding box center [857, 138] width 1267 height 90
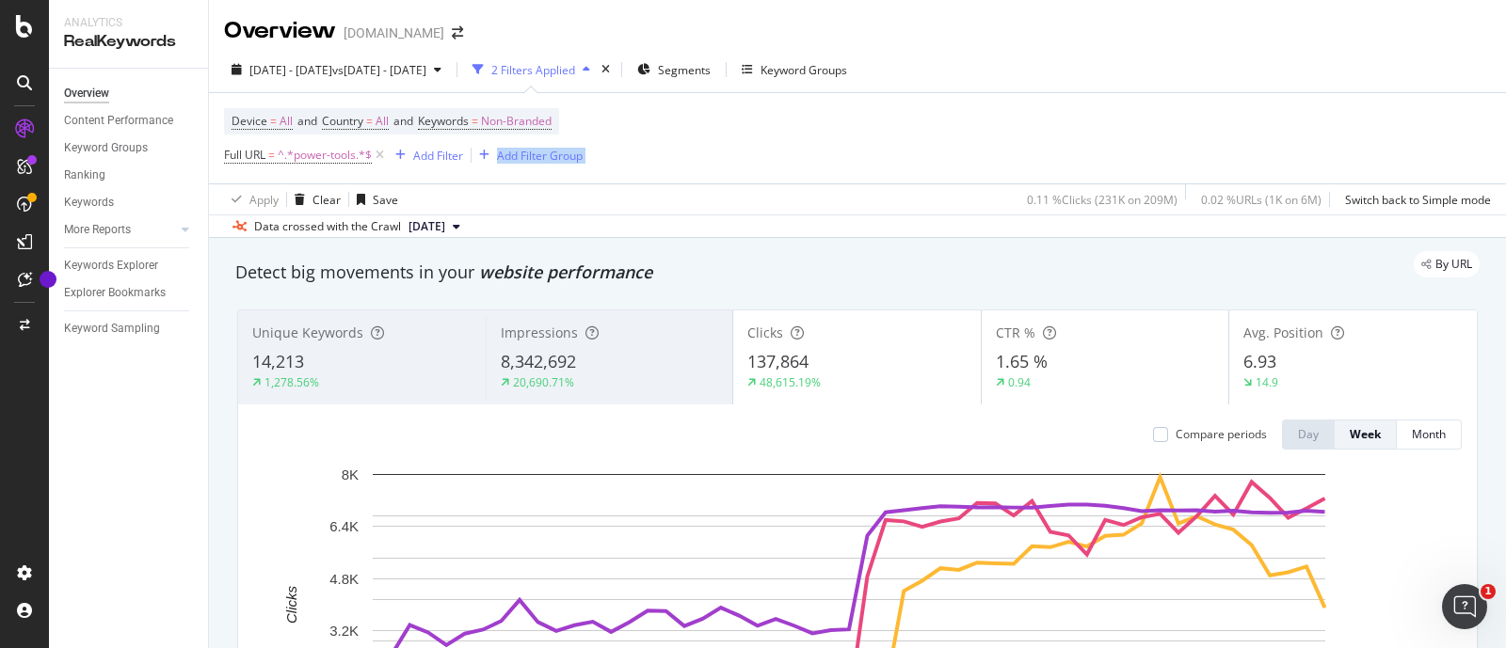
click at [1292, 143] on div "Device = All and Country = All and Keywords = Non-Branded Full URL = ^.*power-t…" at bounding box center [857, 138] width 1267 height 90
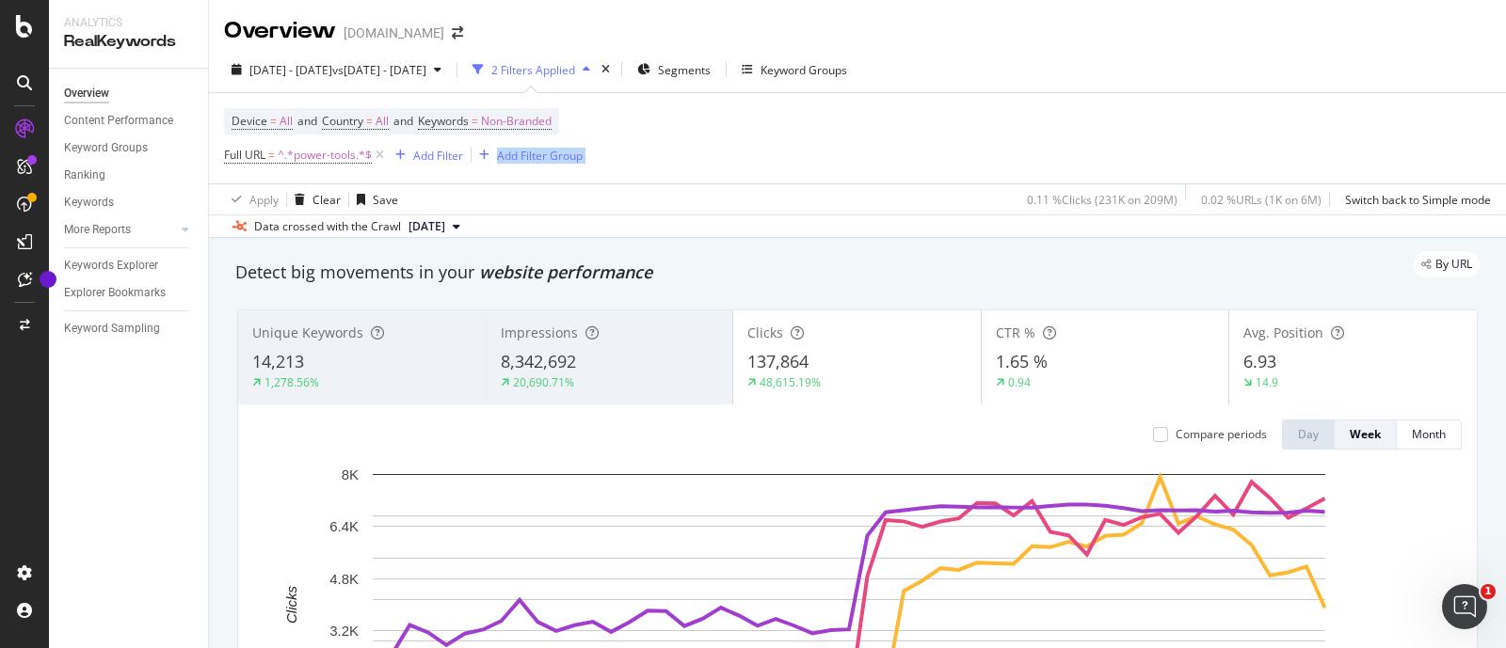
click at [1292, 143] on div "Device = All and Country = All and Keywords = Non-Branded Full URL = ^.*power-t…" at bounding box center [857, 138] width 1267 height 90
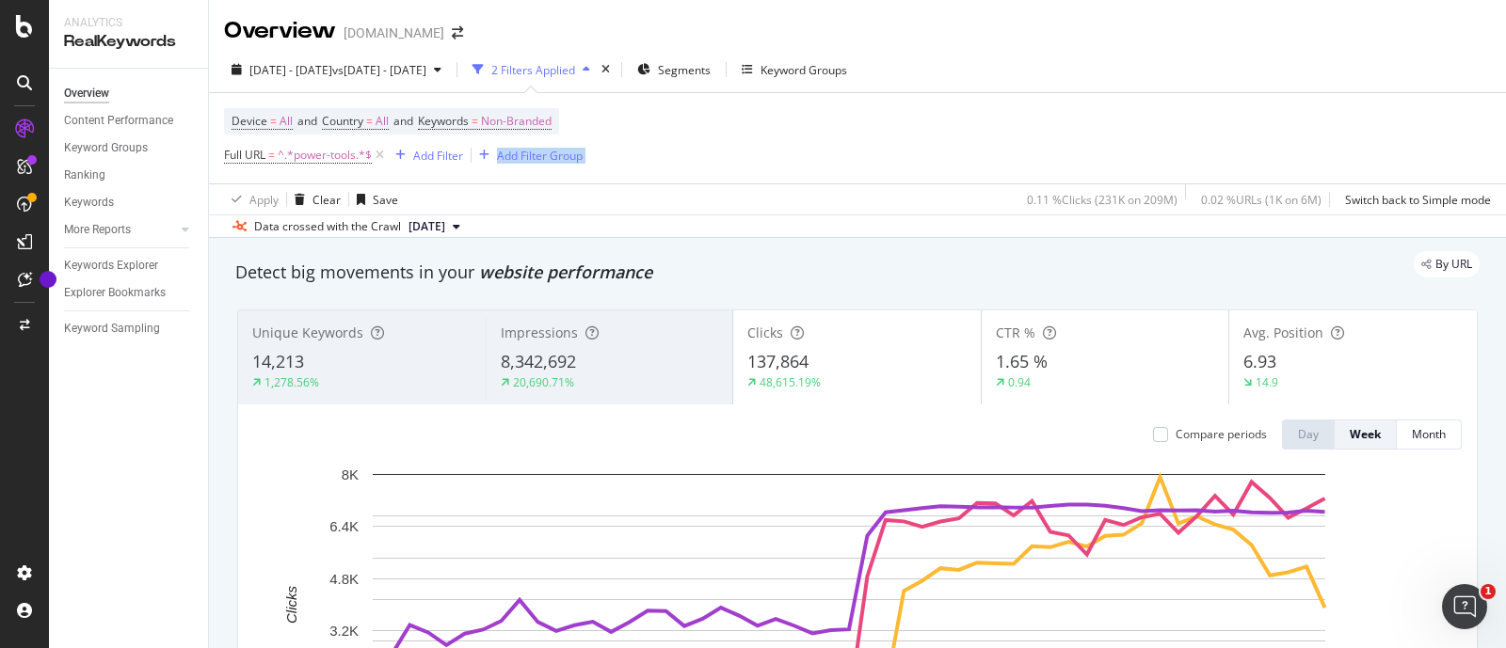
click at [1292, 143] on div "Device = All and Country = All and Keywords = Non-Branded Full URL = ^.*power-t…" at bounding box center [857, 138] width 1267 height 90
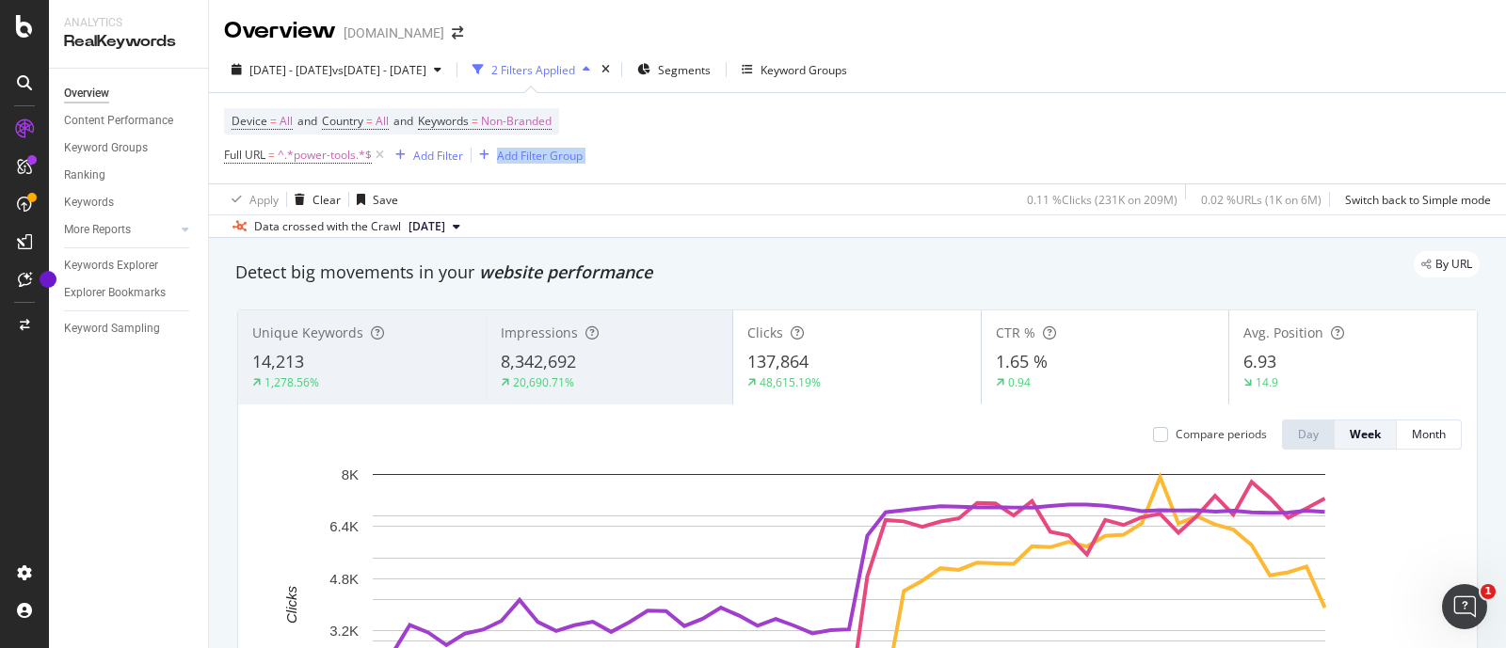
click at [1292, 143] on div "Device = All and Country = All and Keywords = Non-Branded Full URL = ^.*power-t…" at bounding box center [857, 138] width 1267 height 90
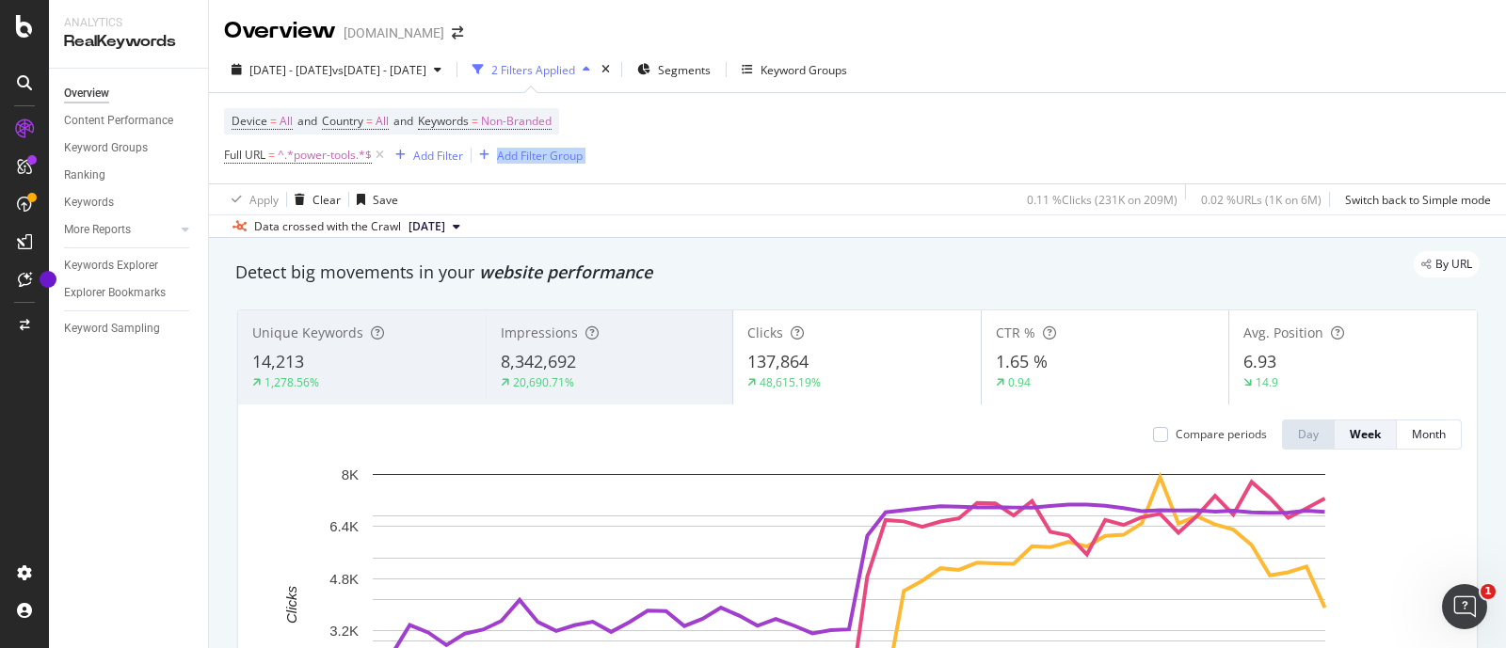
click at [1292, 143] on div "Device = All and Country = All and Keywords = Non-Branded Full URL = ^.*power-t…" at bounding box center [857, 138] width 1267 height 90
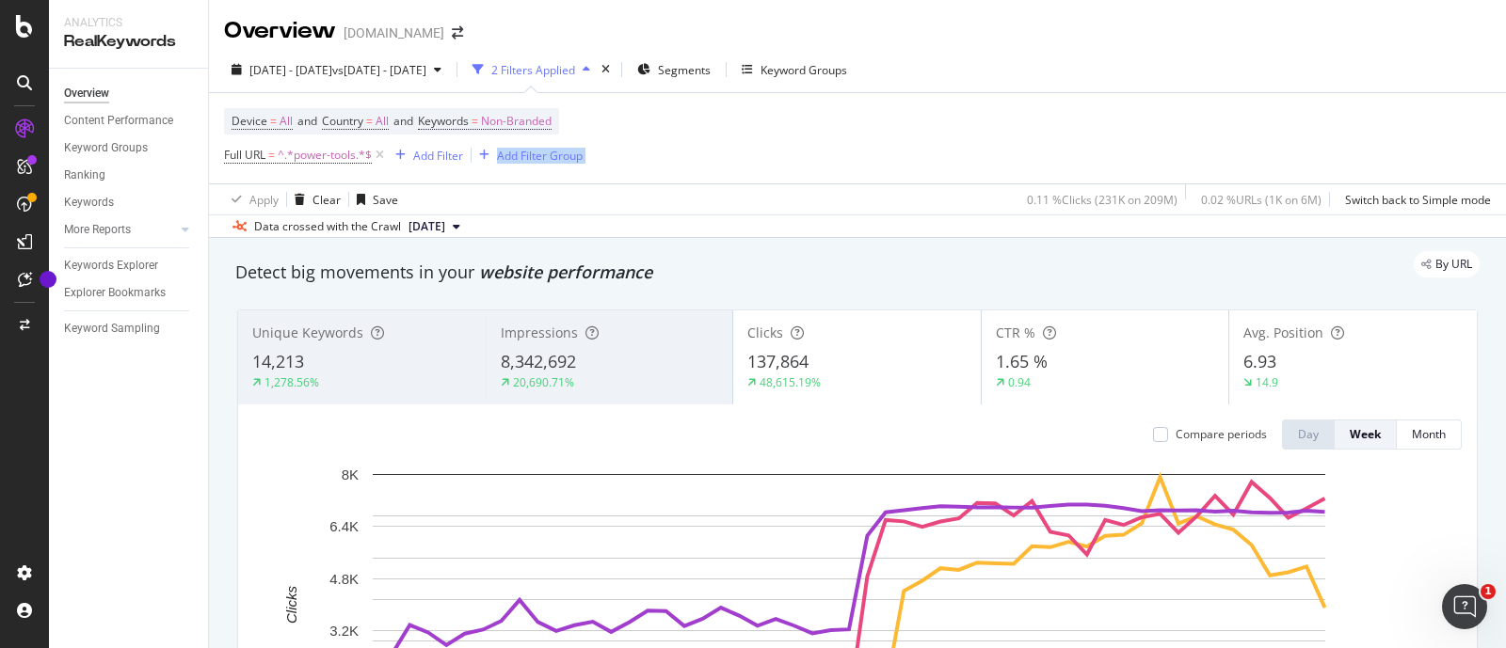
click at [1292, 143] on div "Device = All and Country = All and Keywords = Non-Branded Full URL = ^.*power-t…" at bounding box center [857, 138] width 1267 height 90
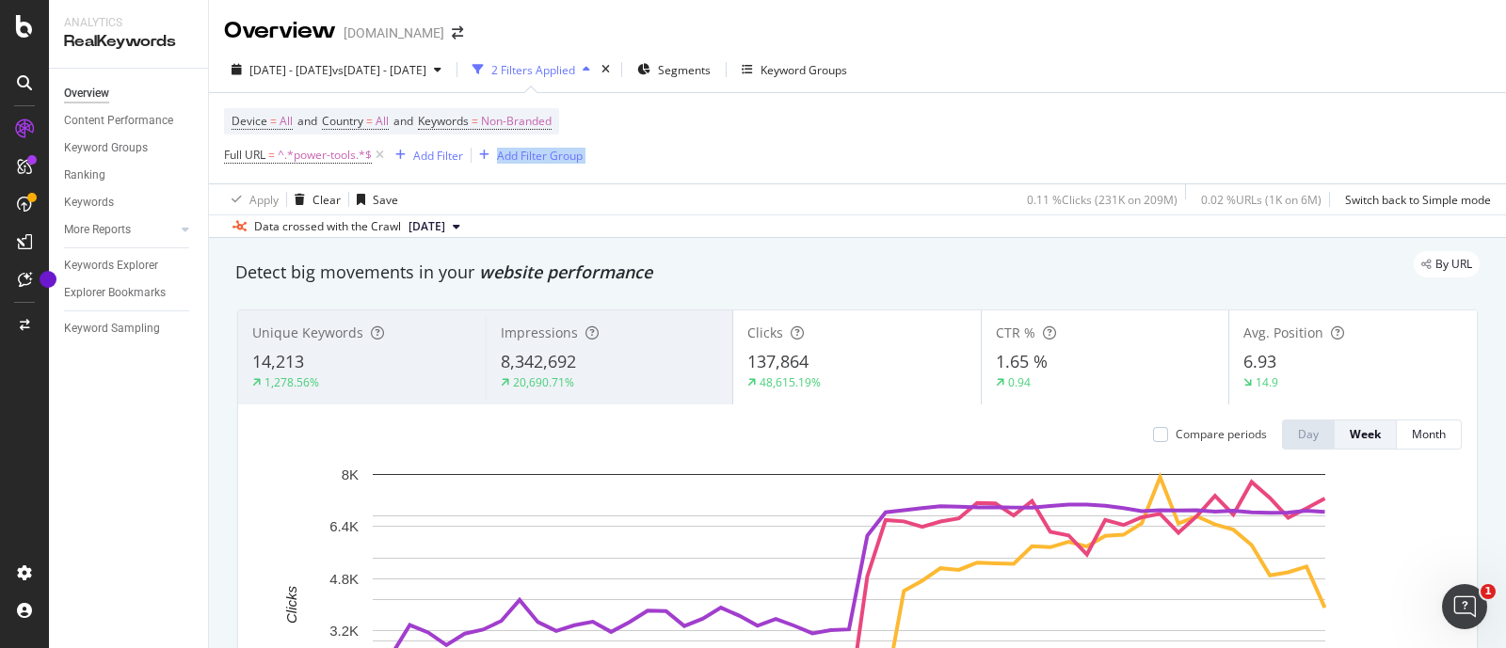
click at [1292, 143] on div "Device = All and Country = All and Keywords = Non-Branded Full URL = ^.*power-t…" at bounding box center [857, 138] width 1267 height 90
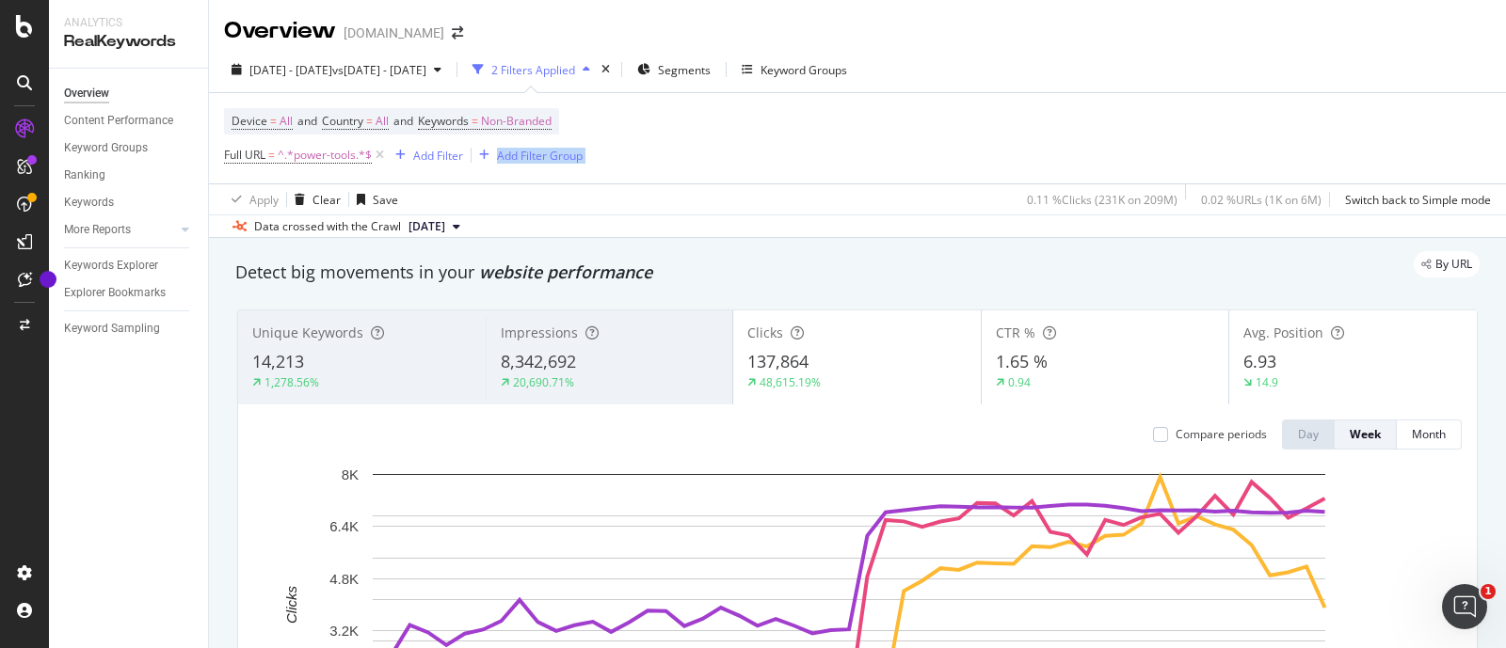
click at [1292, 143] on div "Device = All and Country = All and Keywords = Non-Branded Full URL = ^.*power-t…" at bounding box center [857, 138] width 1267 height 90
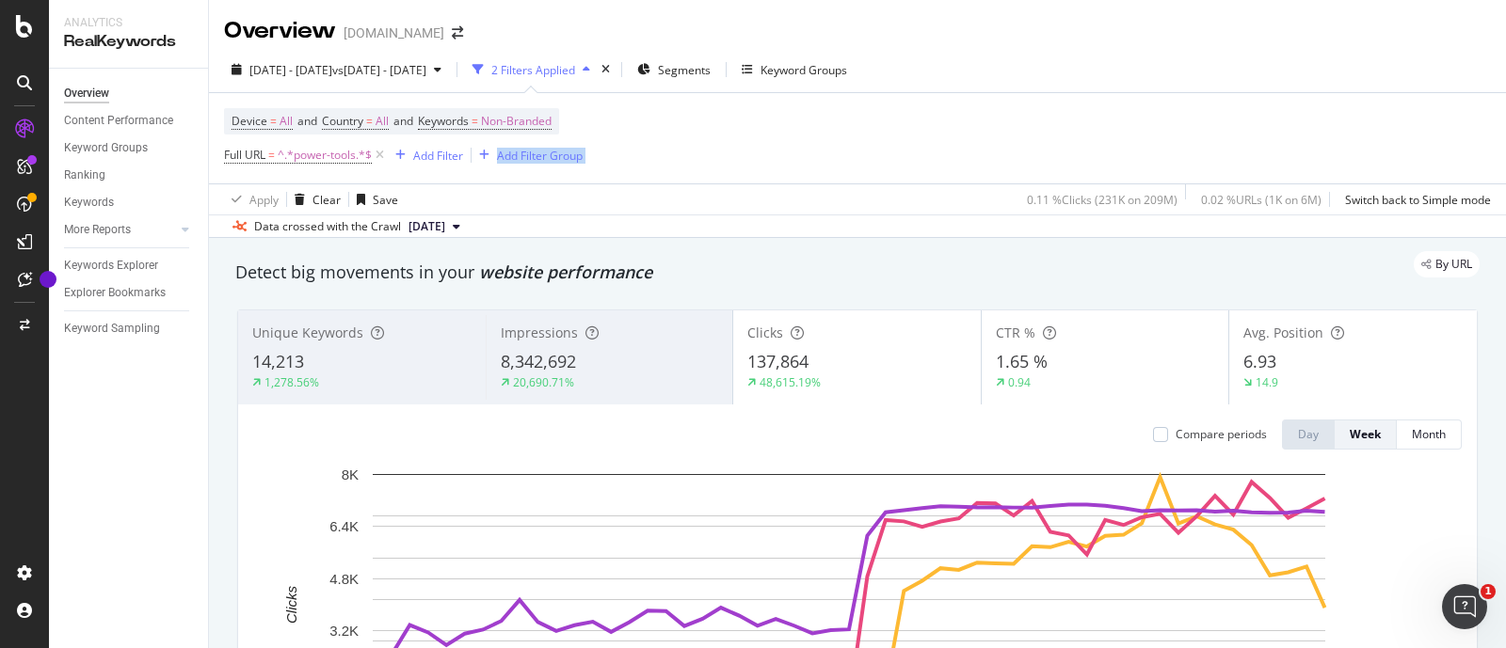
click at [1292, 143] on div "Device = All and Country = All and Keywords = Non-Branded Full URL = ^.*power-t…" at bounding box center [857, 138] width 1267 height 90
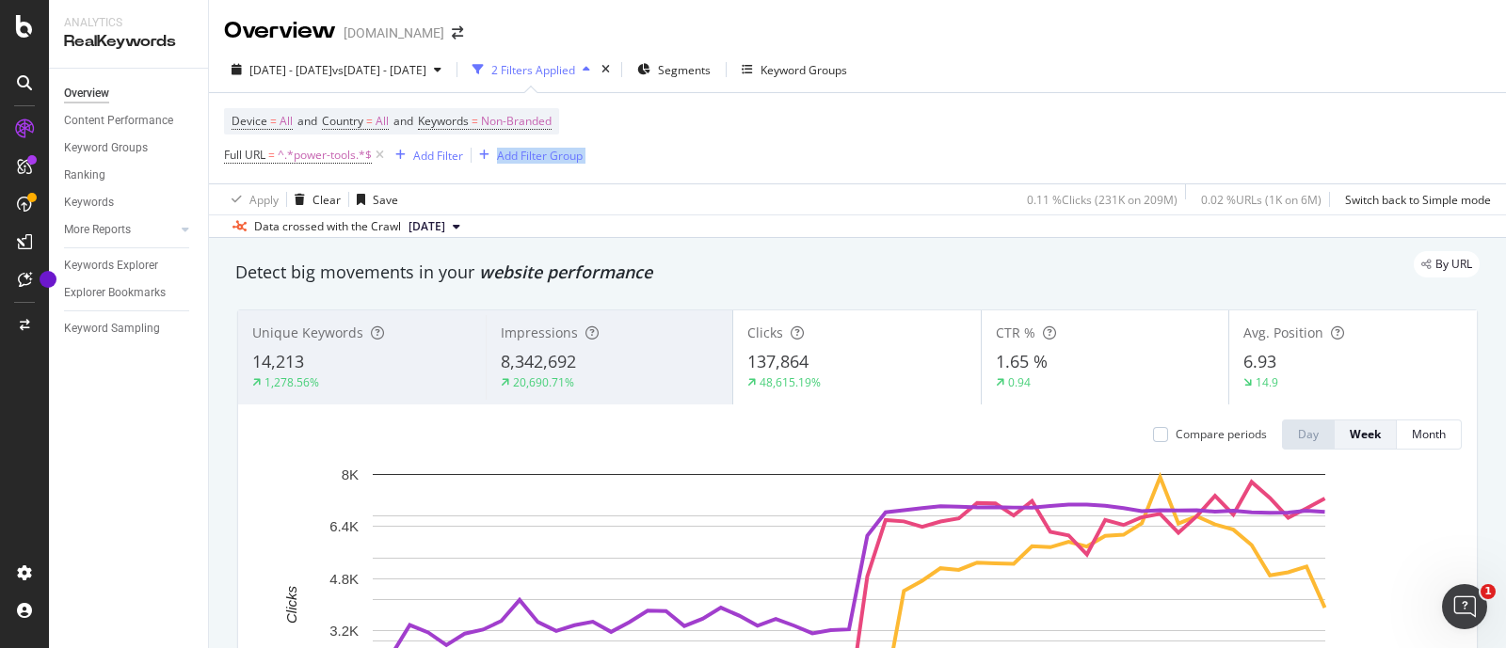
click at [1292, 143] on div "Device = All and Country = All and Keywords = Non-Branded Full URL = ^.*power-t…" at bounding box center [857, 138] width 1267 height 90
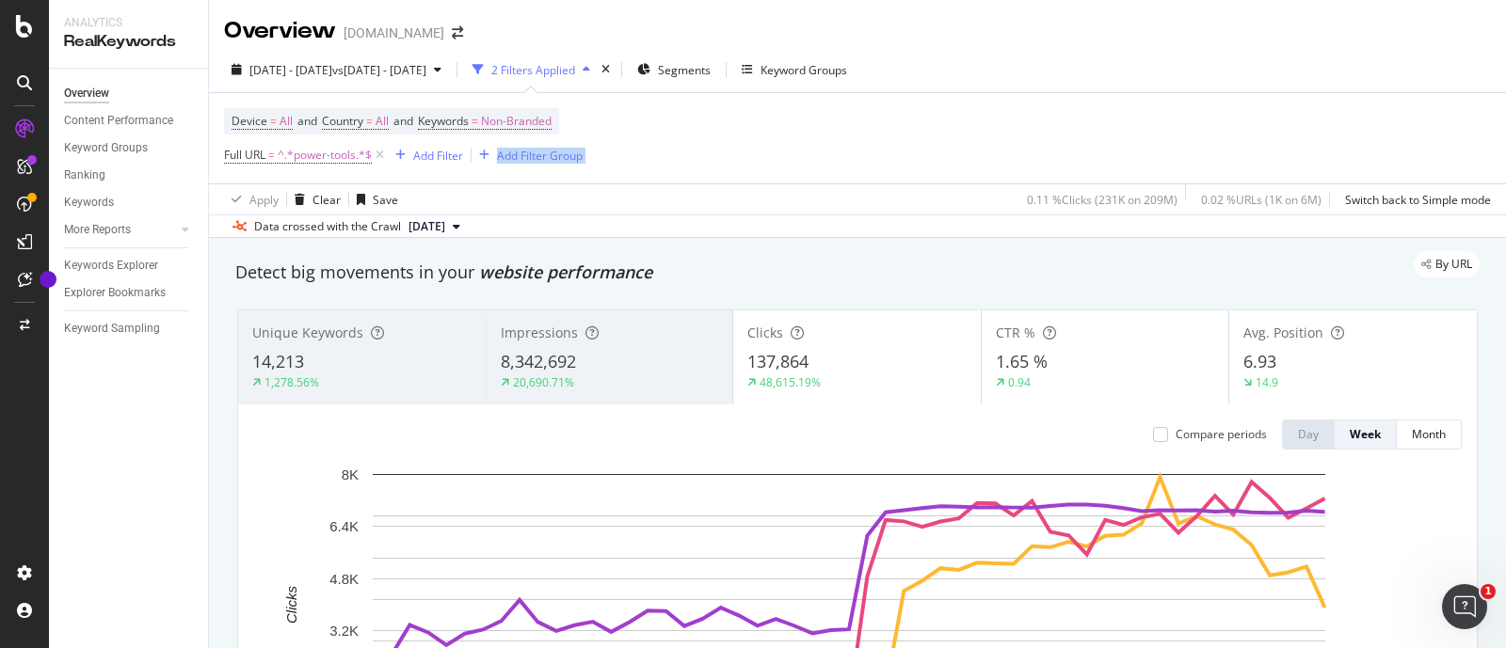
click at [1292, 143] on div "Device = All and Country = All and Keywords = Non-Branded Full URL = ^.*power-t…" at bounding box center [857, 138] width 1267 height 90
click
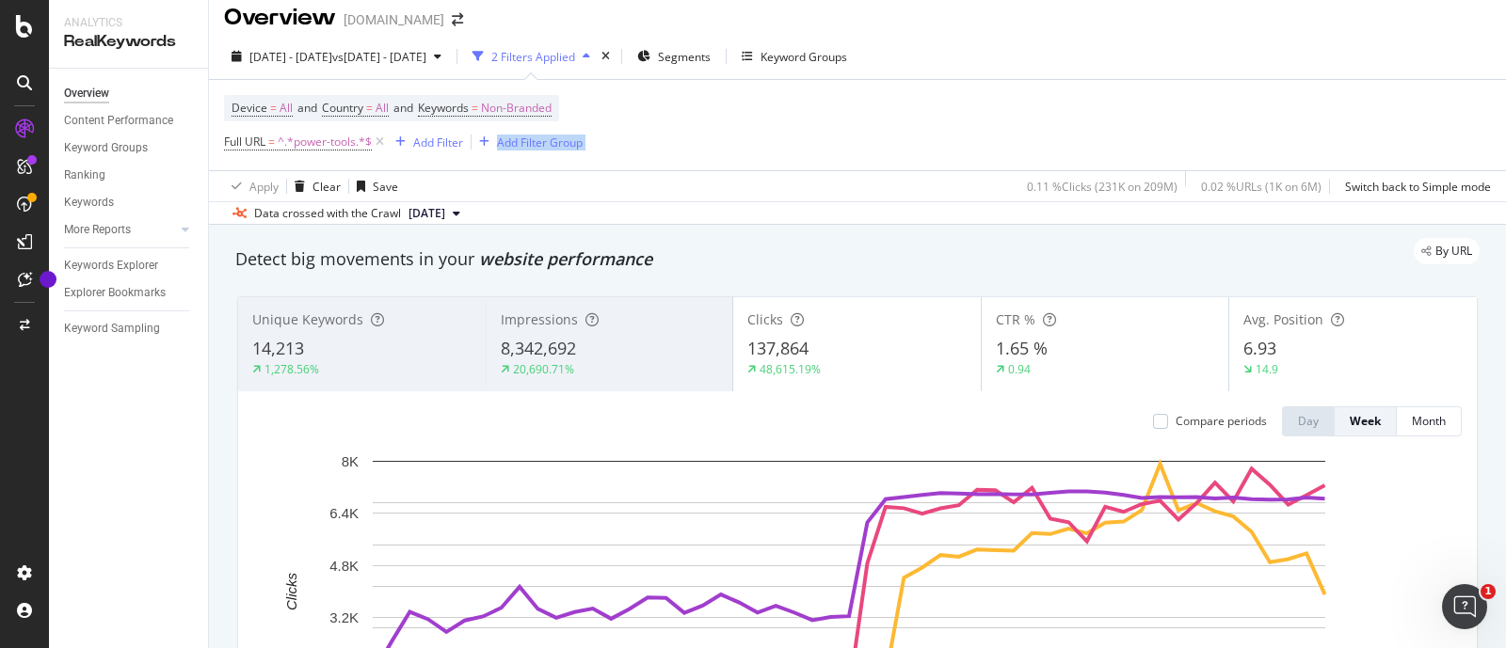
drag, startPoint x: 1294, startPoint y: 141, endPoint x: 1247, endPoint y: 200, distance: 75.7
drag, startPoint x: 1168, startPoint y: 318, endPoint x: 887, endPoint y: 13, distance: 414.3
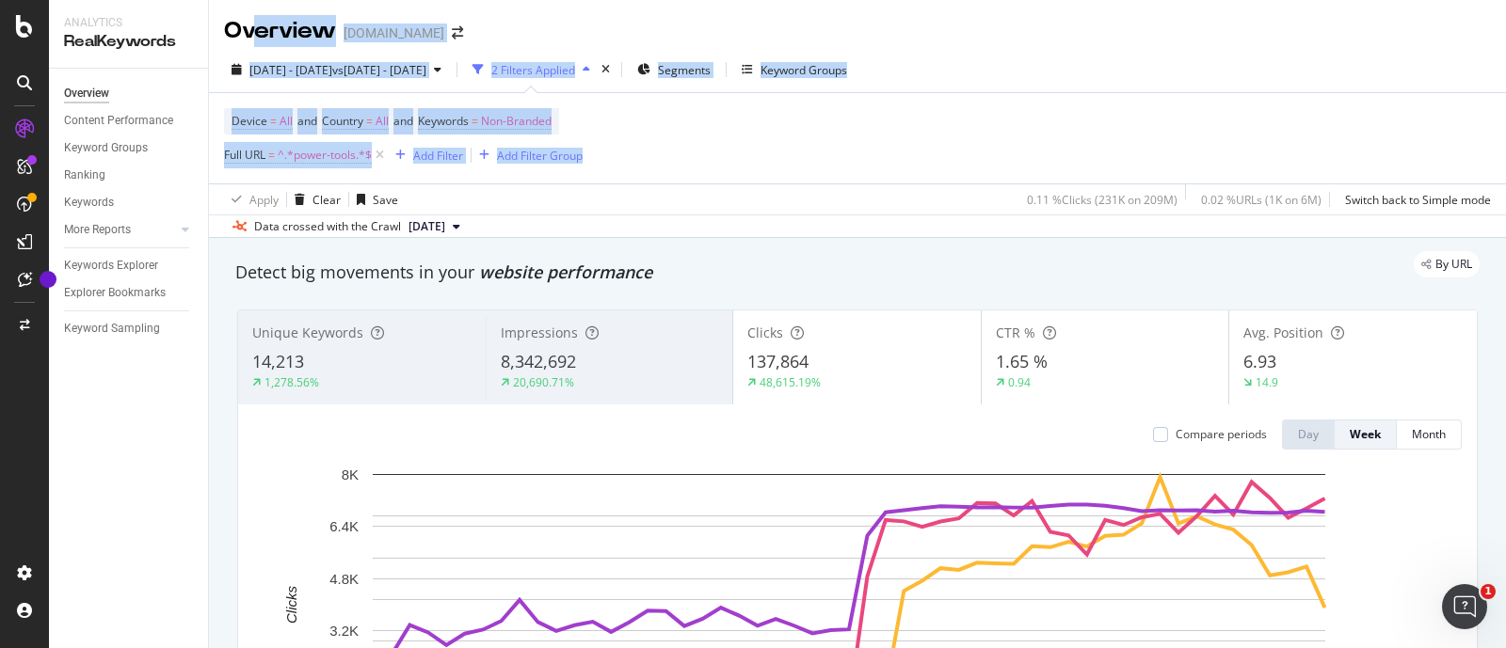
drag, startPoint x: 887, startPoint y: 13, endPoint x: 225, endPoint y: -128, distance: 677.4
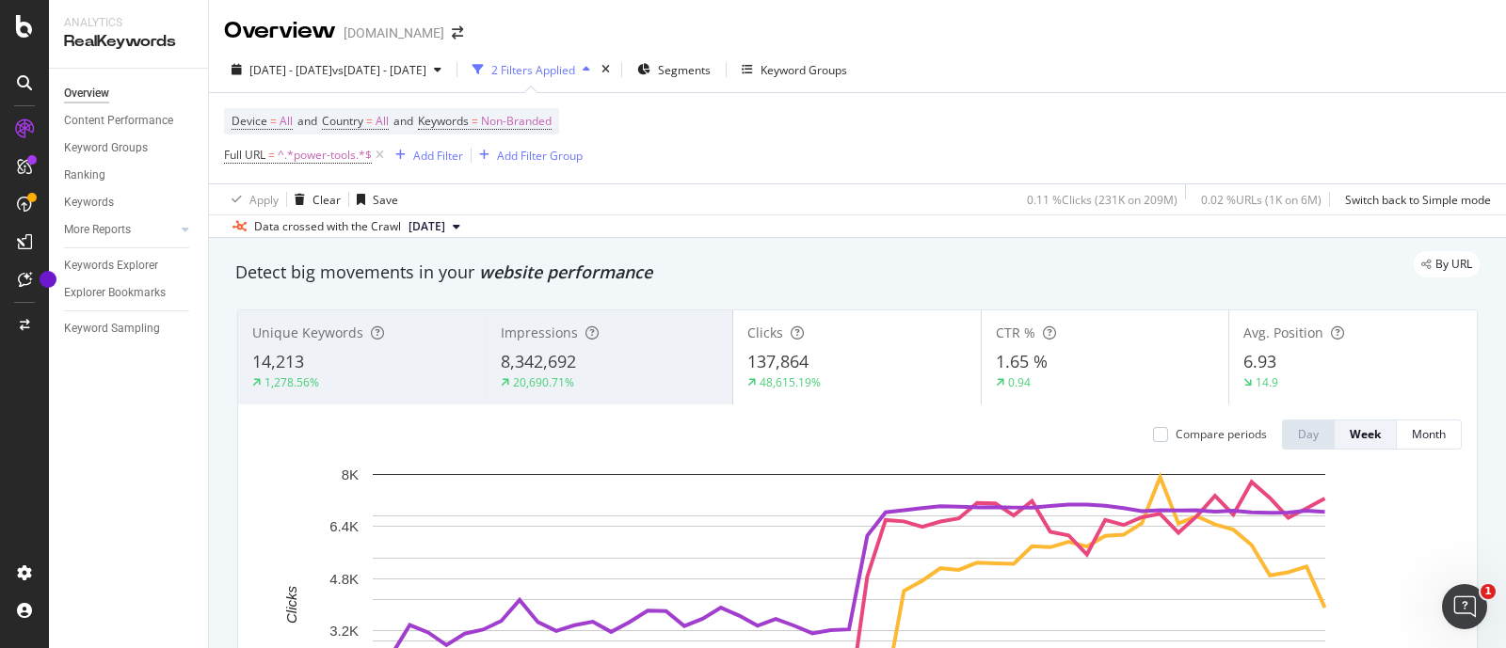
drag, startPoint x: 715, startPoint y: 159, endPoint x: 881, endPoint y: 110, distance: 172.7
drag, startPoint x: 881, startPoint y: 110, endPoint x: 1030, endPoint y: 104, distance: 149.7
drag, startPoint x: 1085, startPoint y: 98, endPoint x: 1093, endPoint y: 74, distance: 25.0
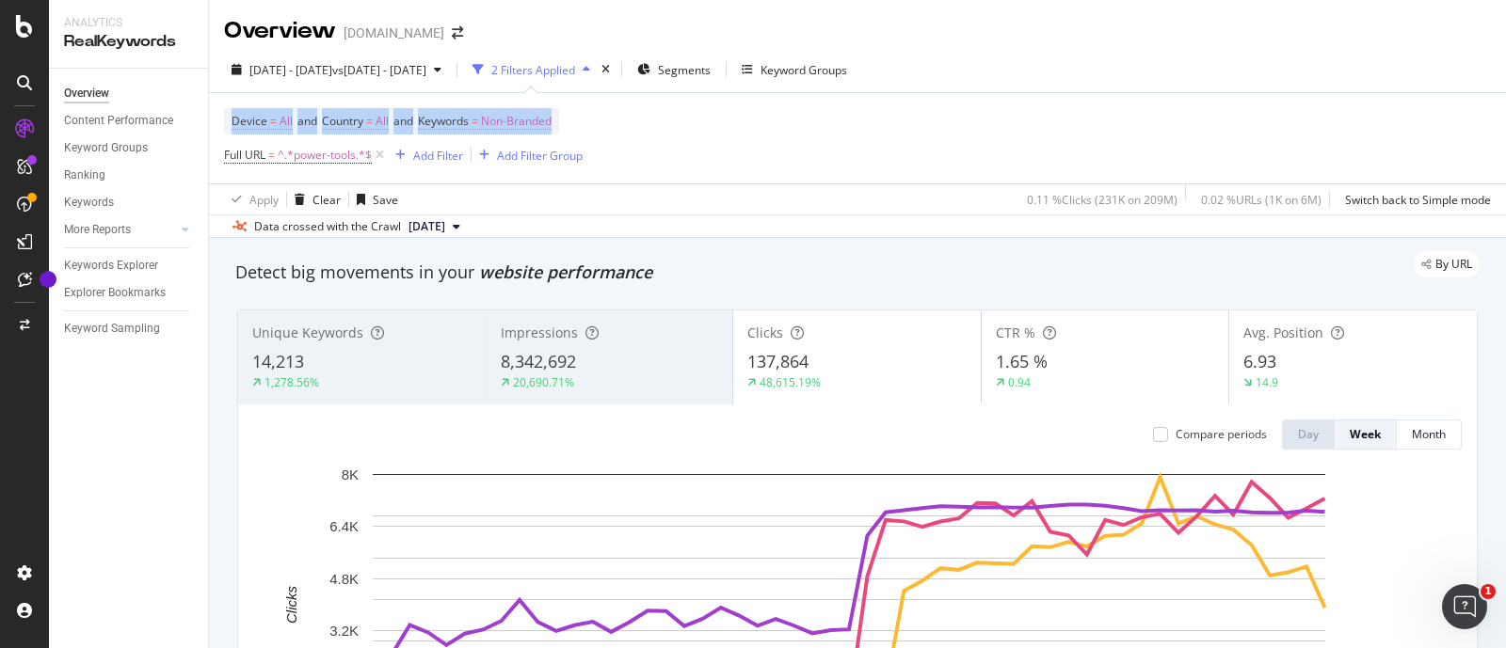
drag, startPoint x: 569, startPoint y: 120, endPoint x: 752, endPoint y: 454, distance: 379.9
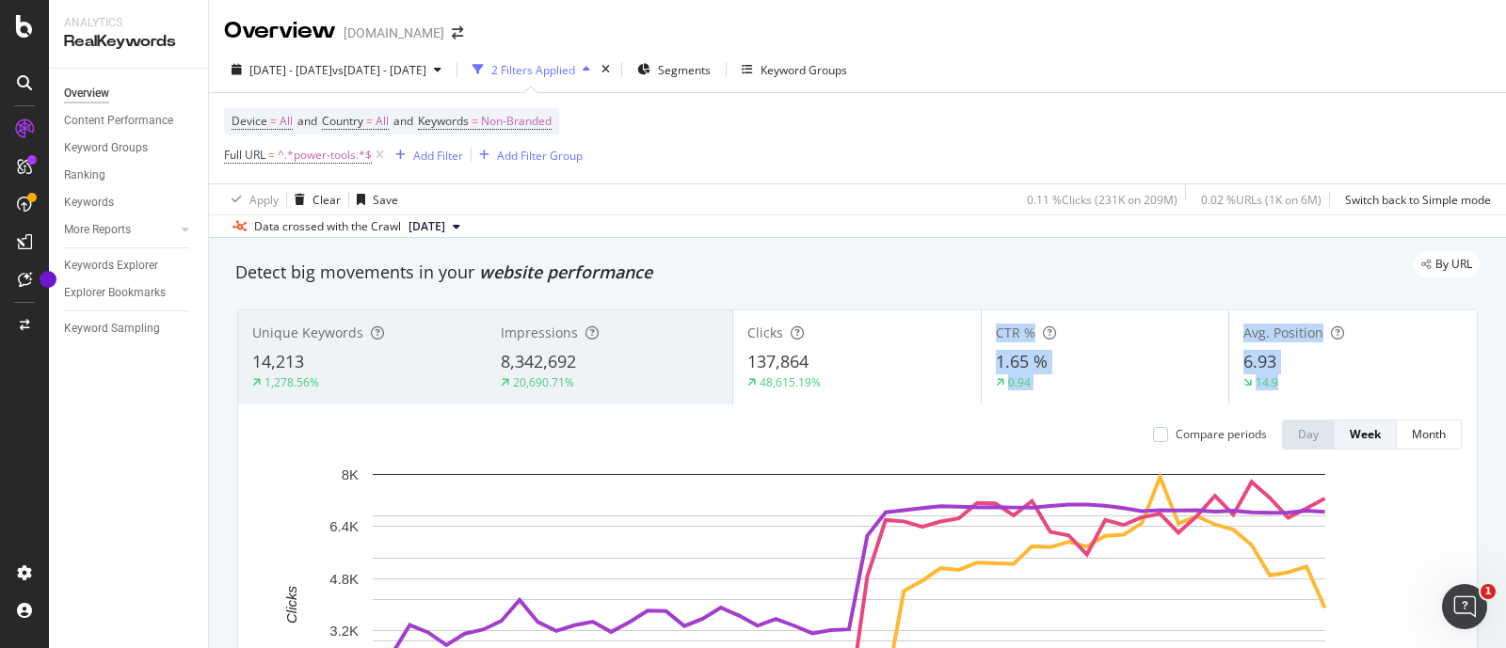
drag, startPoint x: 752, startPoint y: 454, endPoint x: 687, endPoint y: 414, distance: 76.0
drag, startPoint x: 810, startPoint y: 116, endPoint x: 808, endPoint y: 136, distance: 19.9
drag, startPoint x: 773, startPoint y: 25, endPoint x: 440, endPoint y: -2, distance: 333.3
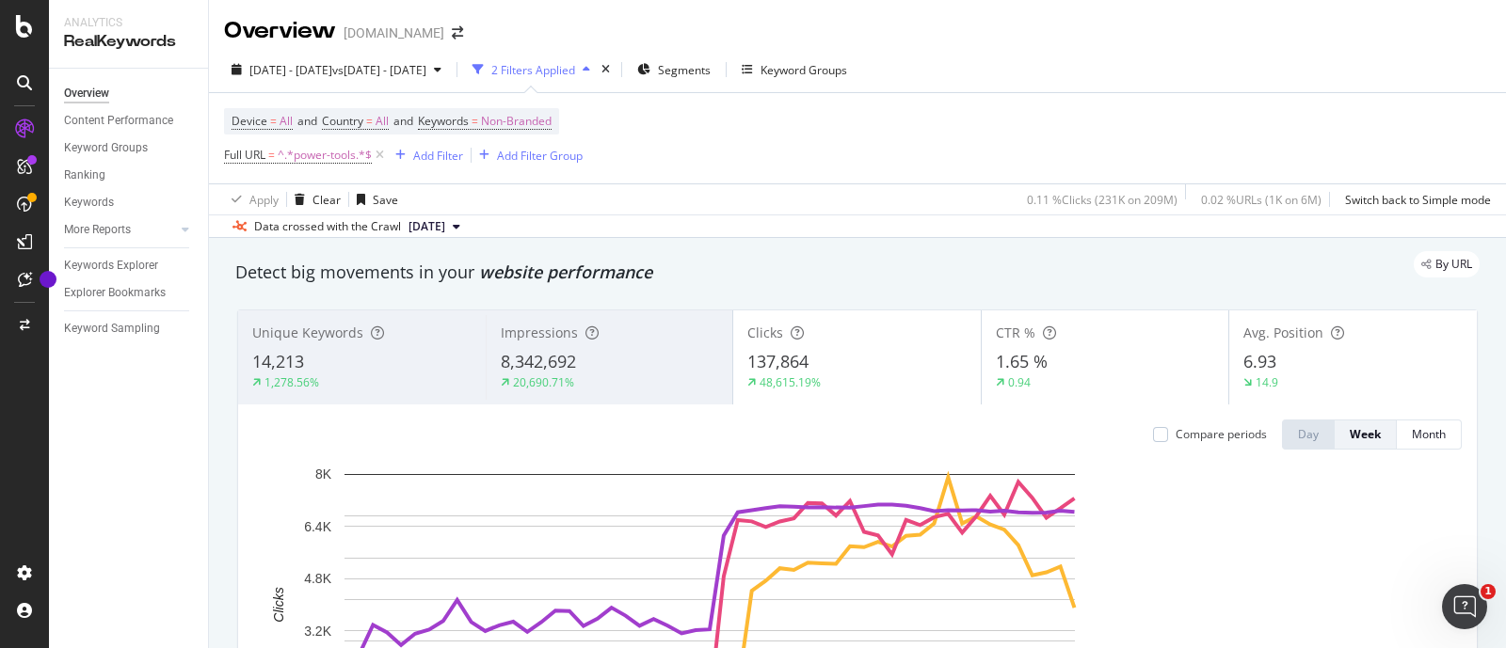
drag, startPoint x: 795, startPoint y: 214, endPoint x: 793, endPoint y: 202, distance: 11.4
